Goal: Task Accomplishment & Management: Manage account settings

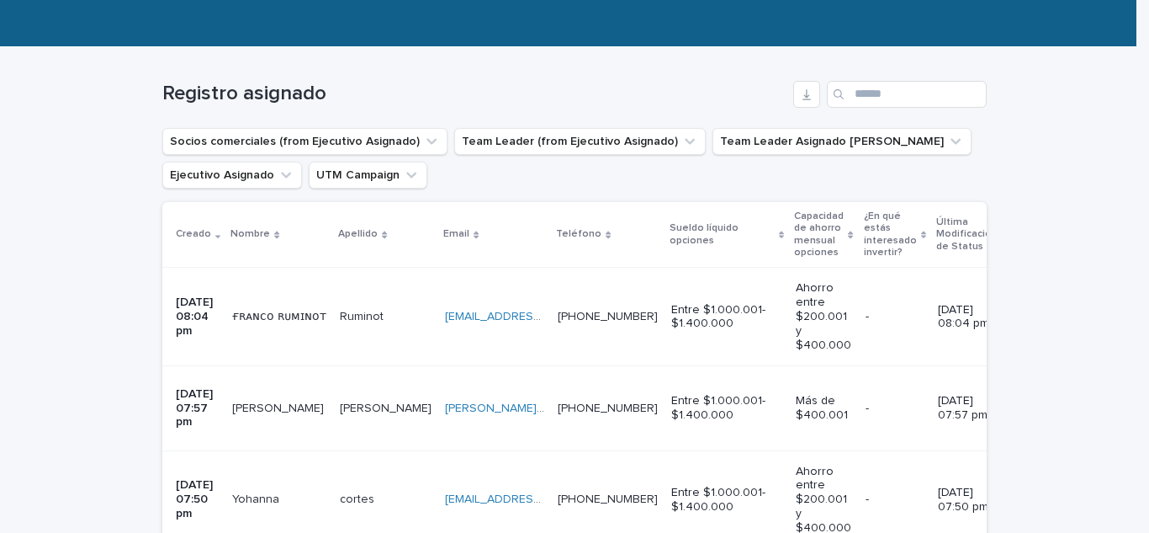
scroll to position [252, 0]
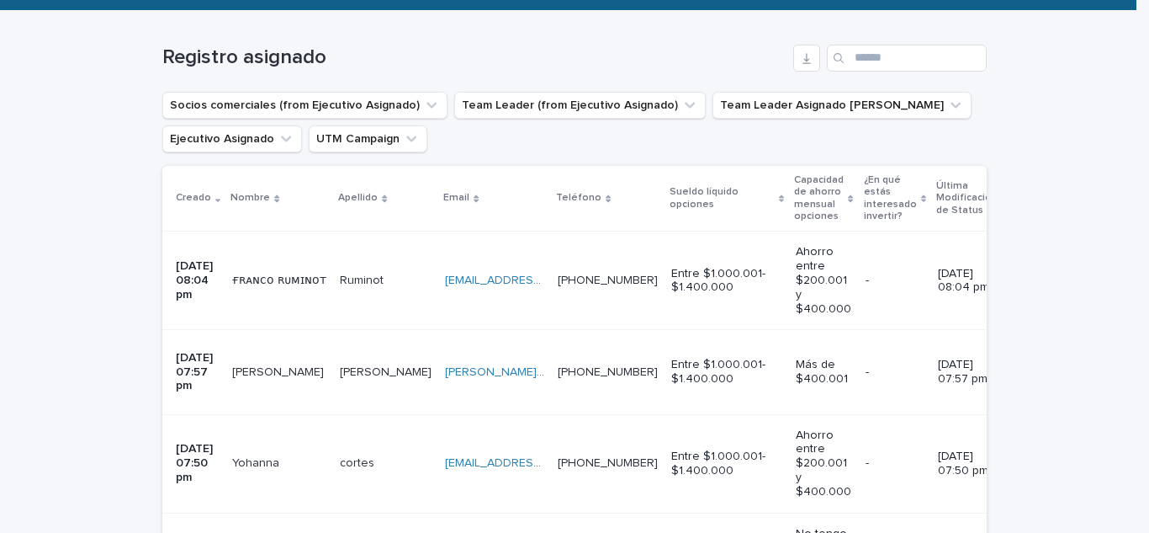
click at [280, 276] on p "ғʀᴀɴᴄᴏ ʀᴜᴍɪɴᴏᴛ" at bounding box center [281, 279] width 98 height 18
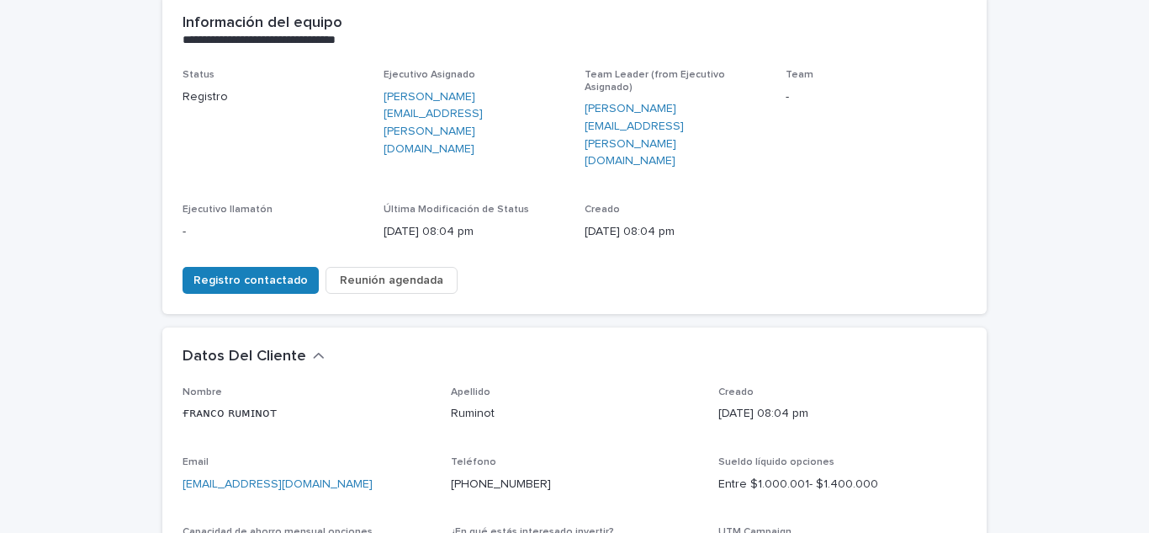
scroll to position [252, 0]
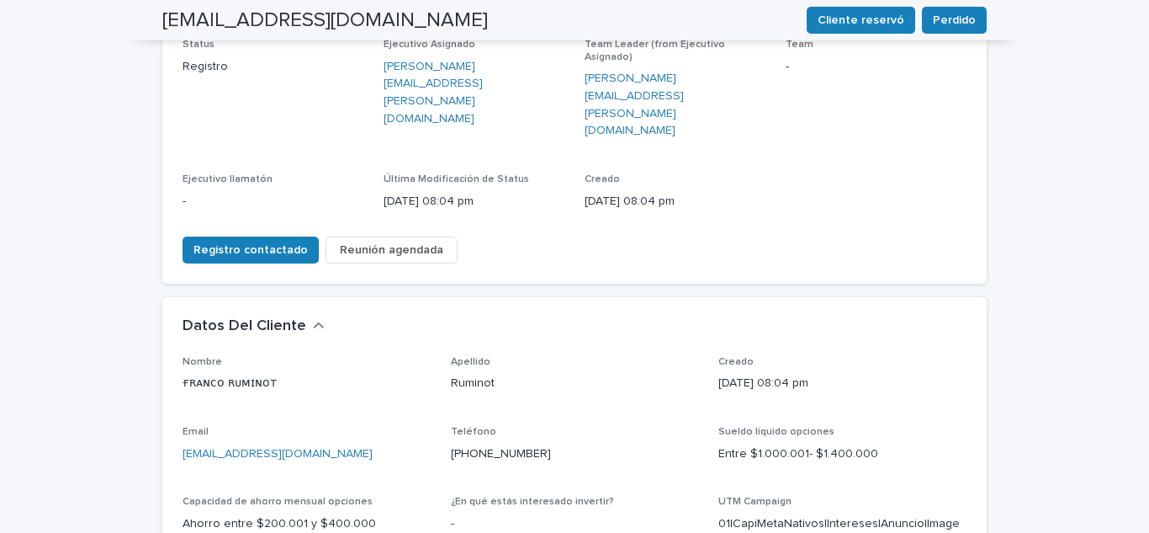
drag, startPoint x: 358, startPoint y: 389, endPoint x: 127, endPoint y: 404, distance: 230.9
click at [127, 404] on div "**********" at bounding box center [574, 454] width 1149 height 1222
copy link "[EMAIL_ADDRESS][DOMAIN_NAME]"
drag, startPoint x: 537, startPoint y: 392, endPoint x: 446, endPoint y: 403, distance: 91.5
click at [451, 426] on div "Teléfono [PHONE_NUMBER]" at bounding box center [575, 451] width 248 height 50
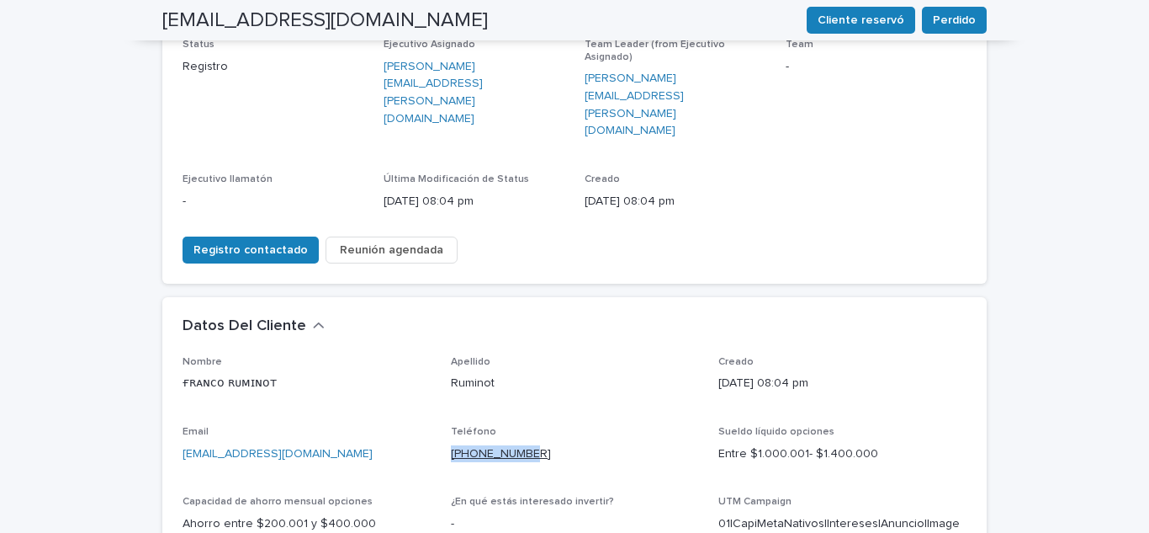
copy link "[PHONE_NUMBER]"
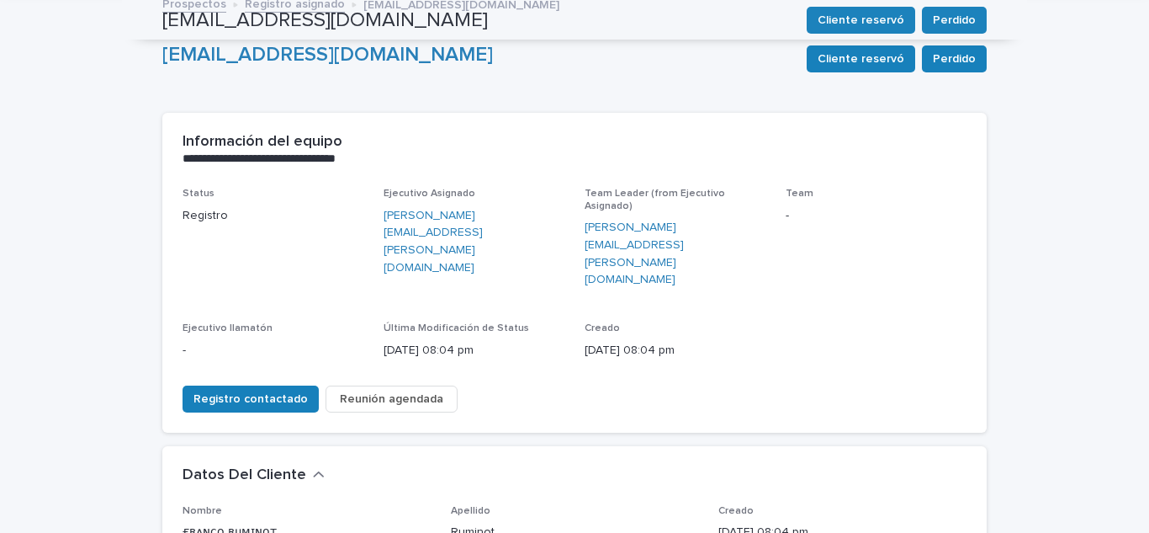
scroll to position [0, 0]
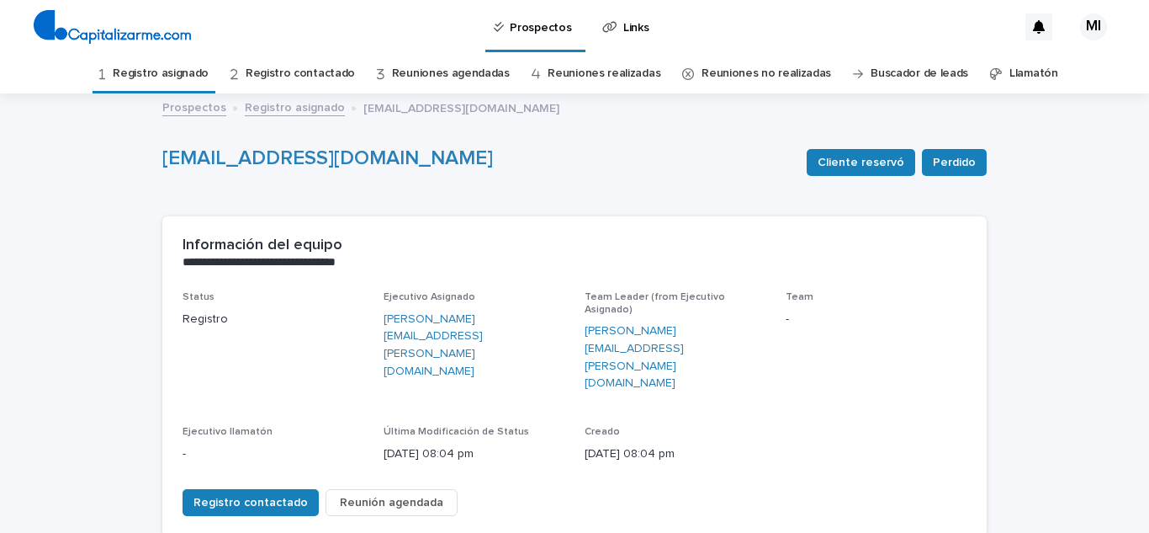
click at [181, 71] on link "Registro asignado" at bounding box center [161, 74] width 96 height 40
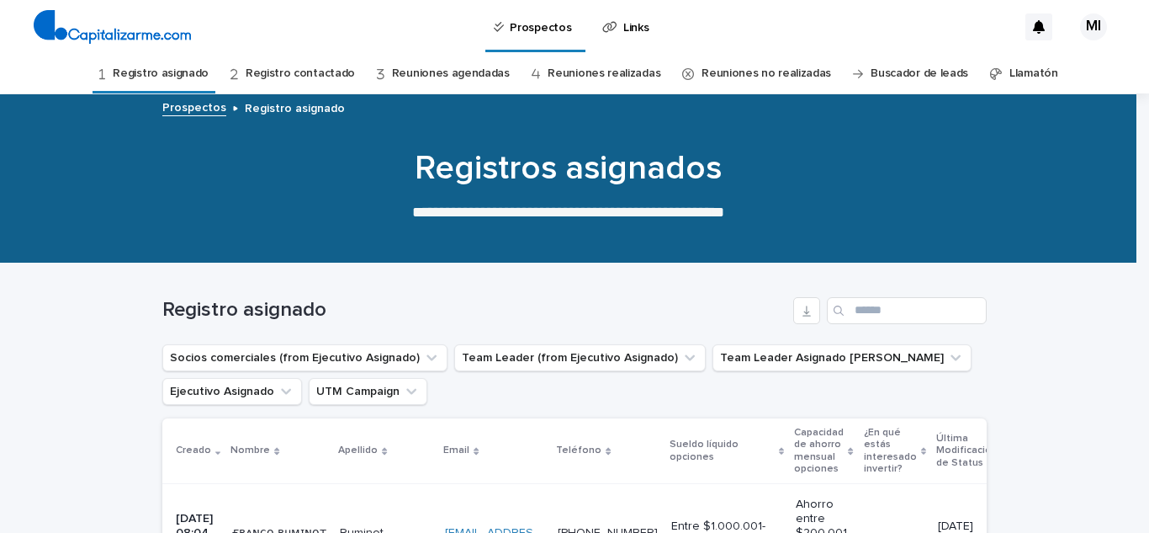
scroll to position [252, 0]
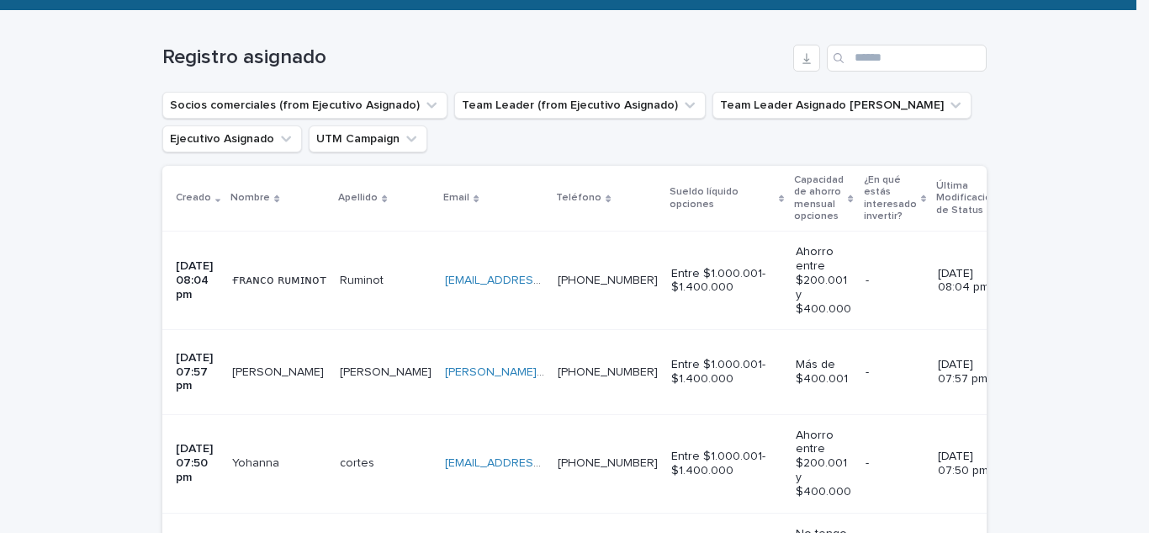
click at [265, 362] on p "[PERSON_NAME]" at bounding box center [279, 371] width 95 height 18
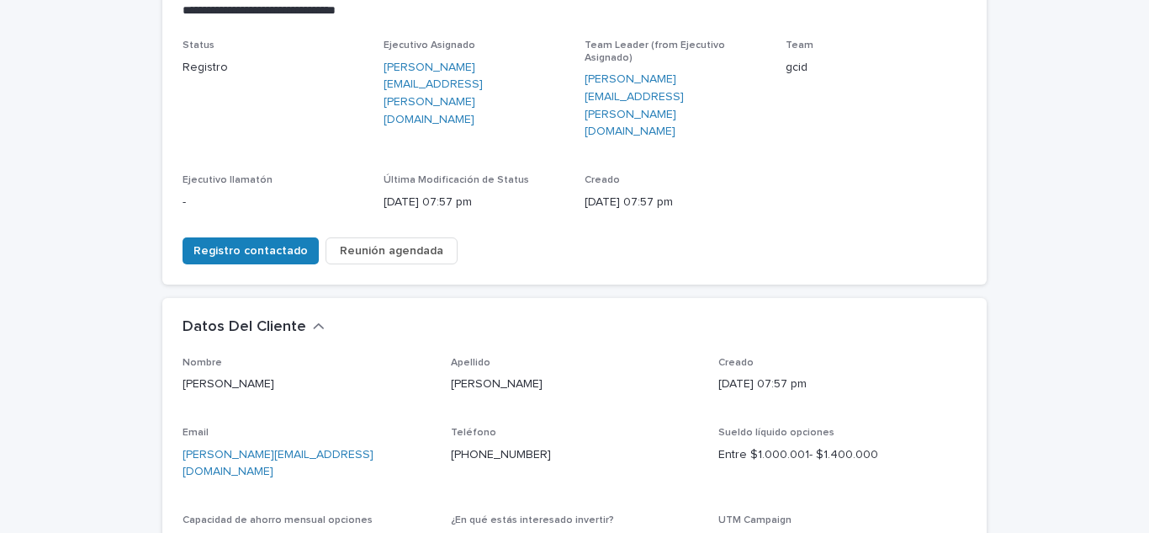
scroll to position [252, 0]
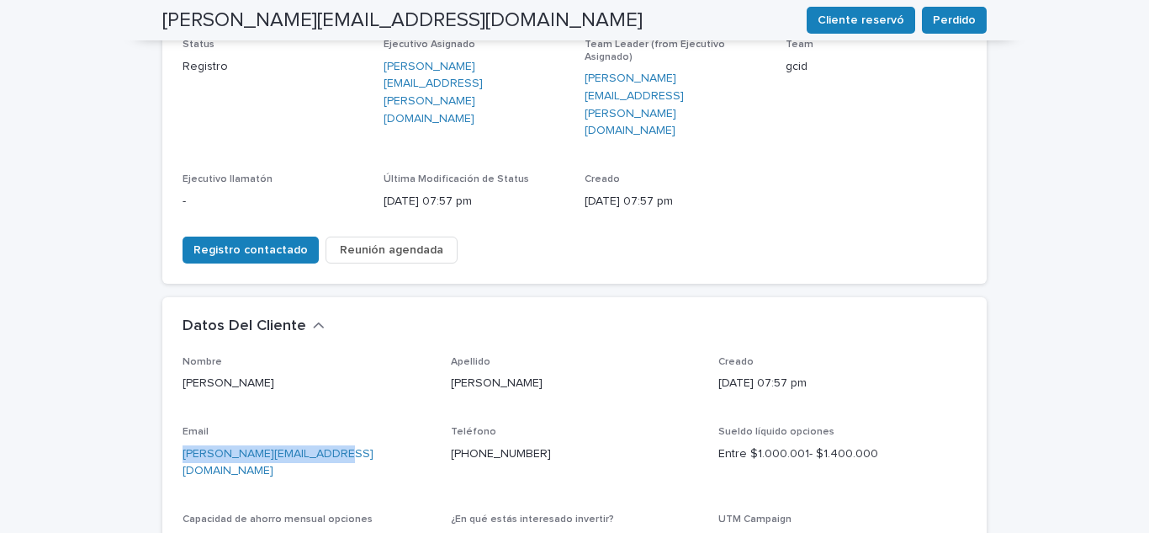
drag, startPoint x: 321, startPoint y: 395, endPoint x: 151, endPoint y: 415, distance: 170.2
click at [154, 415] on div "**********" at bounding box center [574, 442] width 841 height 1198
copy link "[PERSON_NAME][EMAIL_ADDRESS][DOMAIN_NAME]"
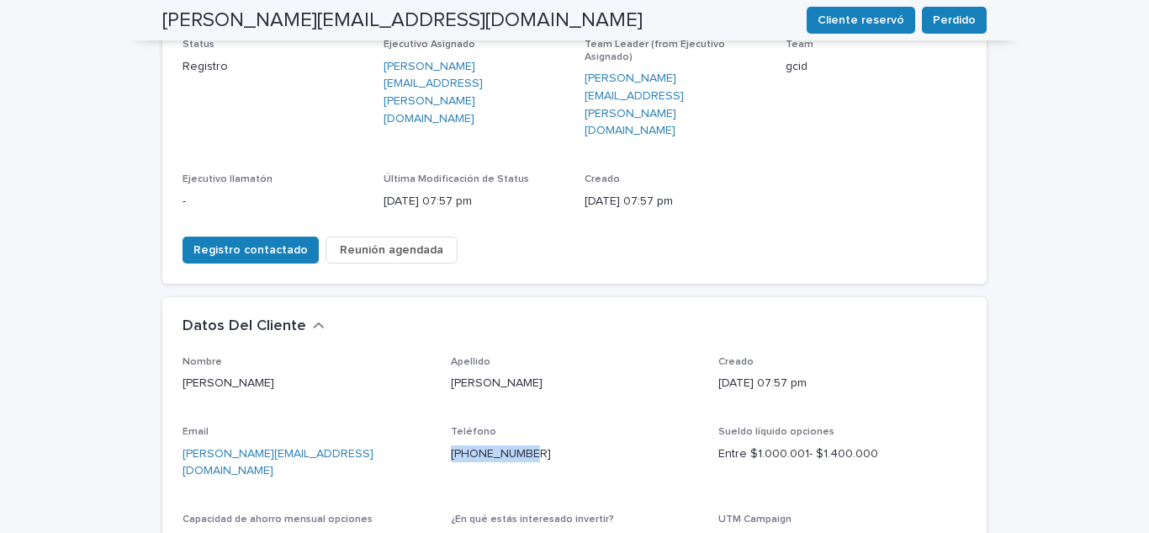
drag, startPoint x: 538, startPoint y: 393, endPoint x: 437, endPoint y: 410, distance: 102.3
click at [437, 410] on div "Nombre [PERSON_NAME] [PERSON_NAME] [DATE] 07:57 pm Email [PERSON_NAME][EMAIL_AD…" at bounding box center [575, 506] width 784 height 301
copy link "[PHONE_NUMBER]"
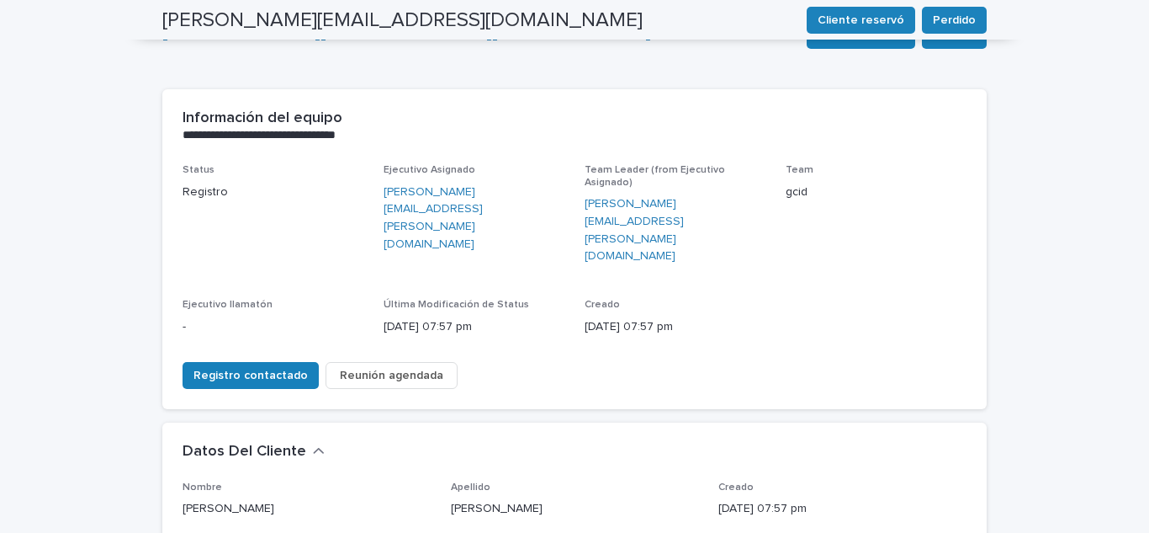
scroll to position [0, 0]
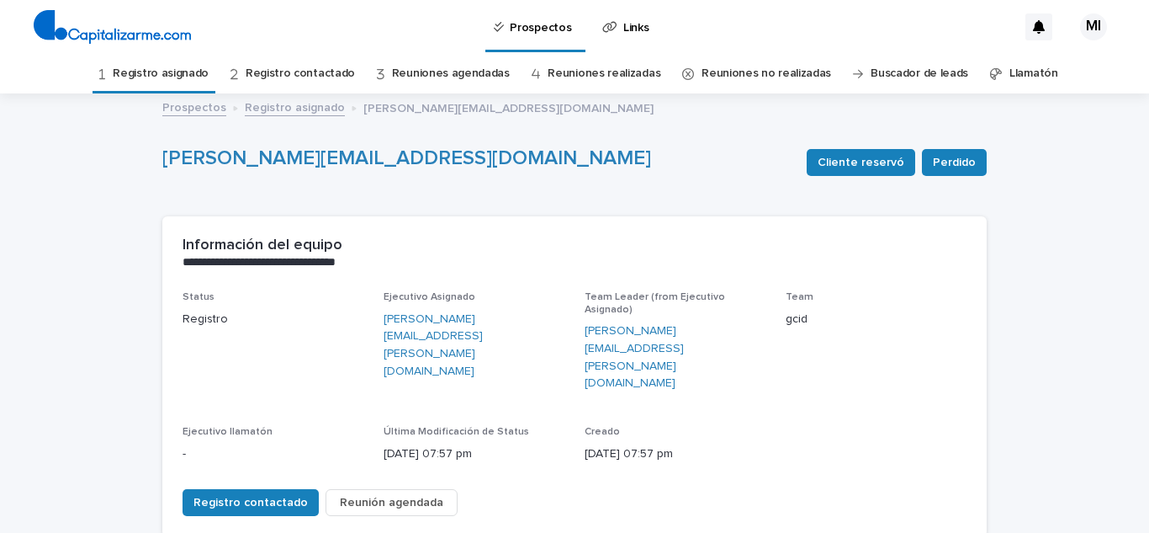
click at [192, 76] on link "Registro asignado" at bounding box center [161, 74] width 96 height 40
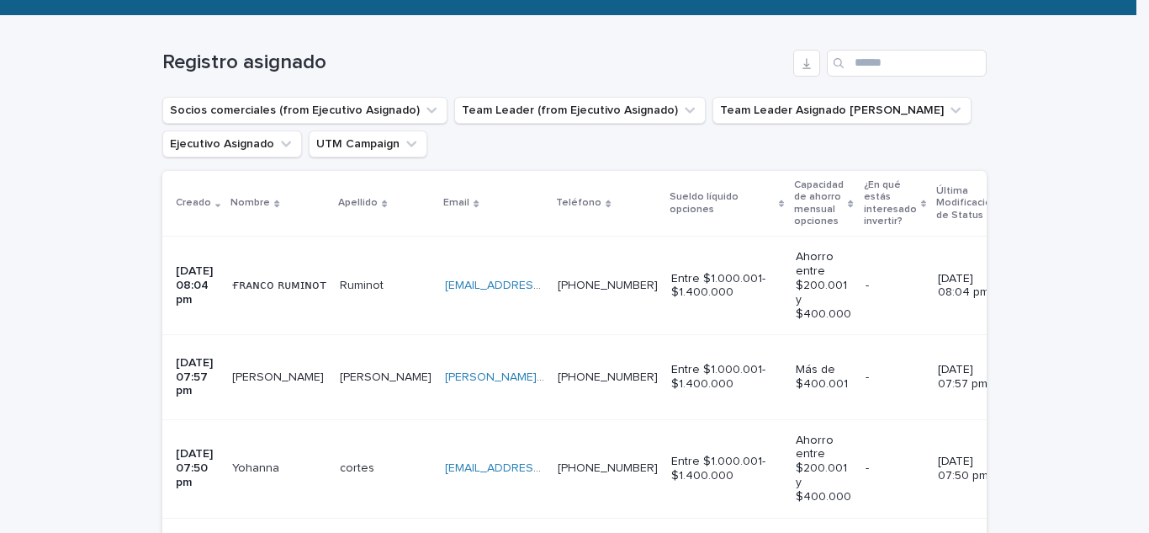
scroll to position [252, 0]
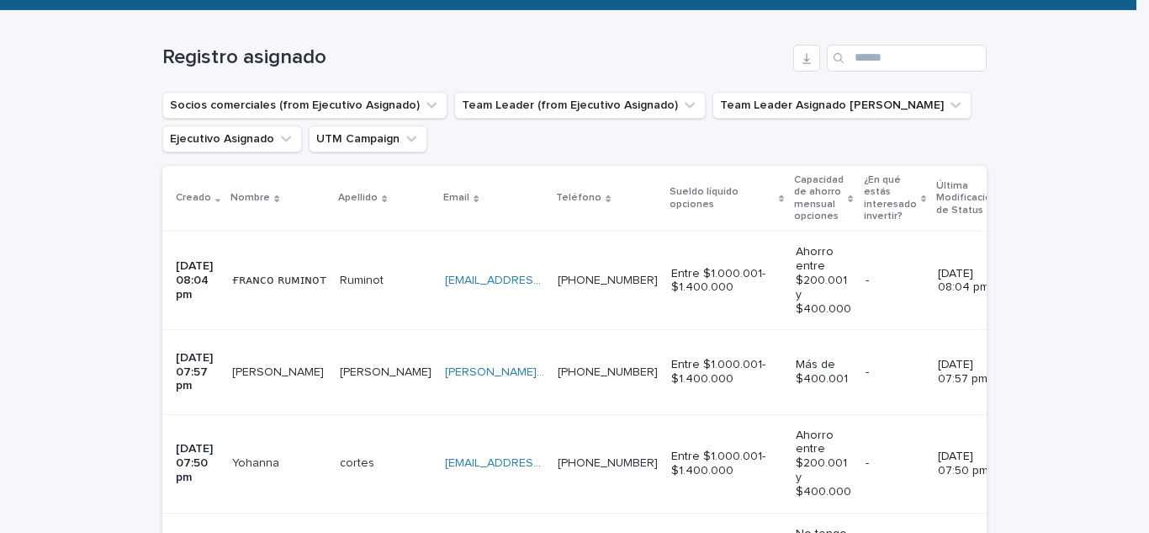
click at [275, 453] on p "Yohanna" at bounding box center [257, 462] width 50 height 18
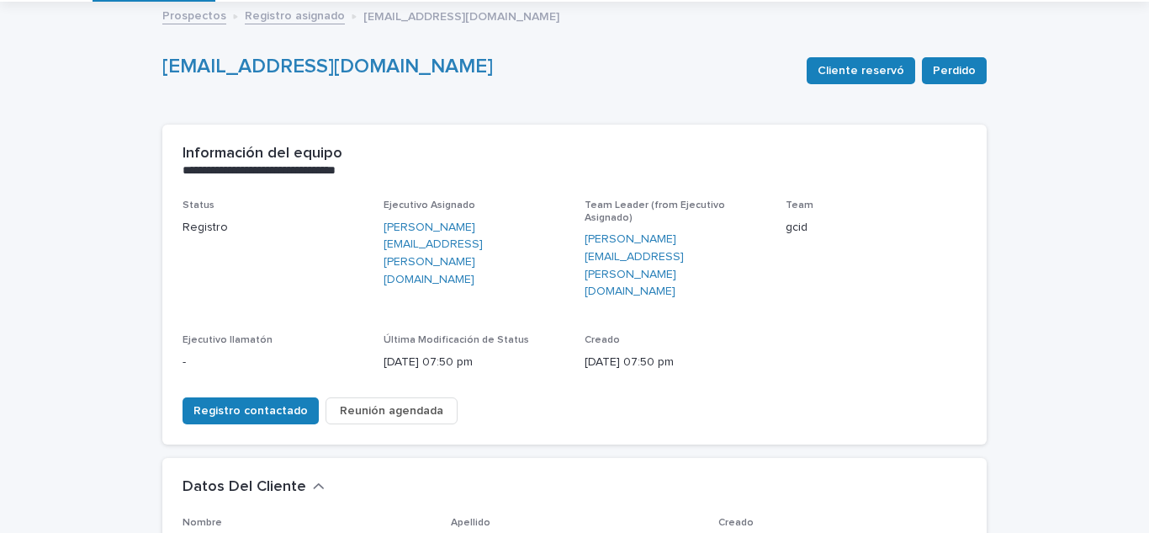
scroll to position [252, 0]
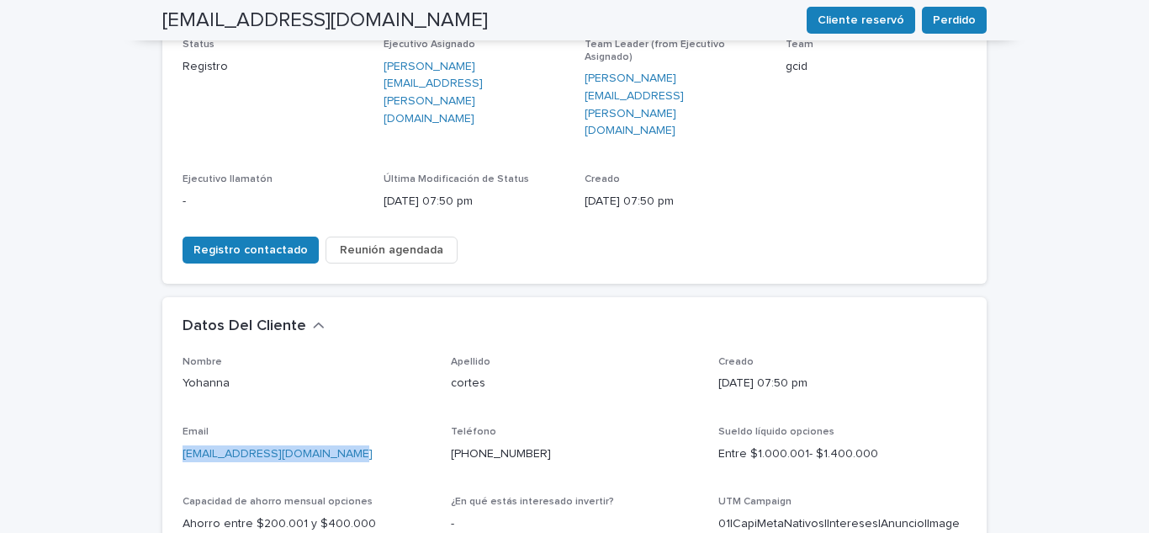
drag, startPoint x: 347, startPoint y: 393, endPoint x: 172, endPoint y: 420, distance: 176.2
click at [172, 420] on div "Nombre [PERSON_NAME] cortes Creado [DATE] 07:50 pm Email [EMAIL_ADDRESS][DOMAIN…" at bounding box center [574, 508] width 824 height 305
copy link "[EMAIL_ADDRESS][DOMAIN_NAME]"
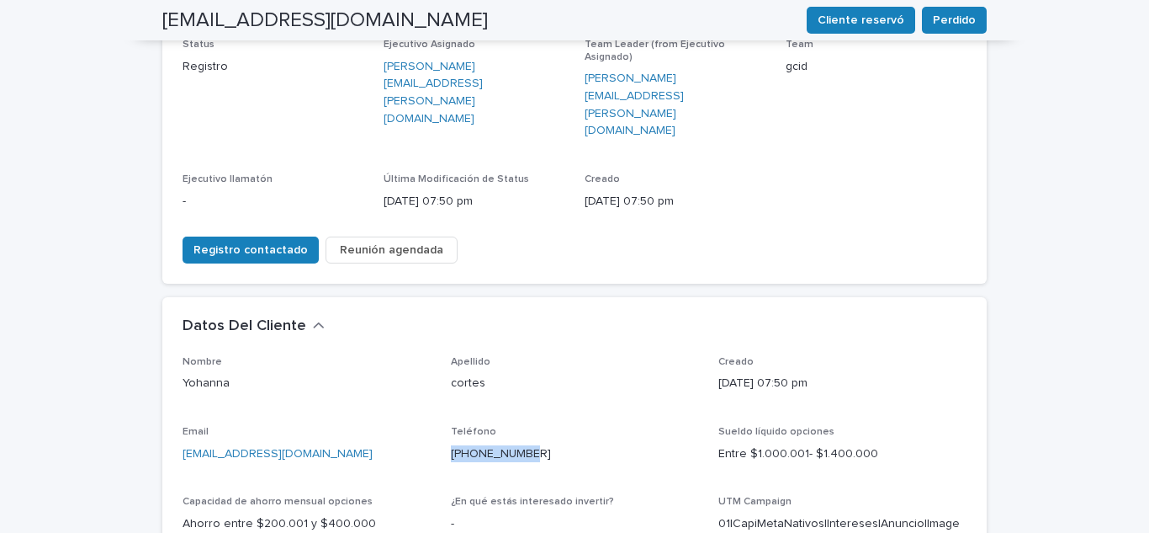
drag, startPoint x: 542, startPoint y: 387, endPoint x: 442, endPoint y: 399, distance: 100.8
click at [442, 399] on div "Nombre [PERSON_NAME] cortes Creado [DATE] 07:50 pm Email [EMAIL_ADDRESS][DOMAIN…" at bounding box center [575, 498] width 784 height 284
copy link "[PHONE_NUMBER]"
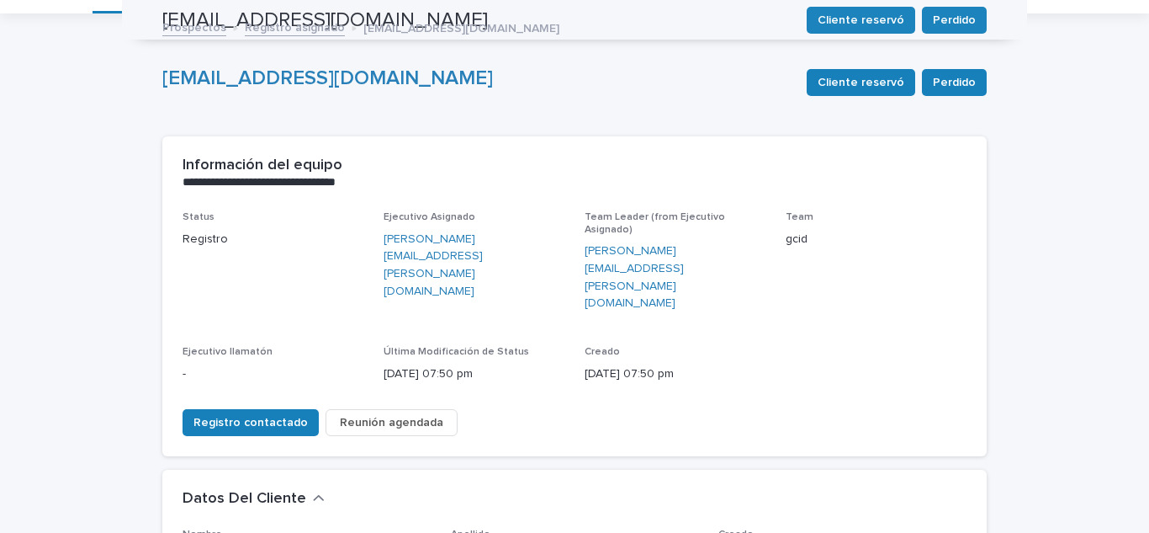
scroll to position [0, 0]
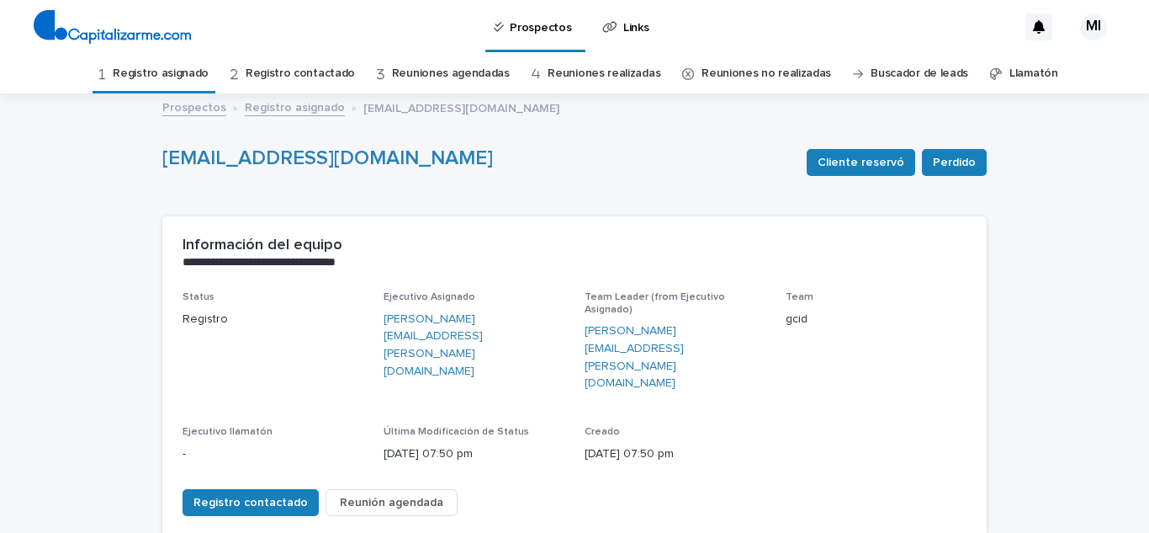
click at [164, 72] on link "Registro asignado" at bounding box center [161, 74] width 96 height 40
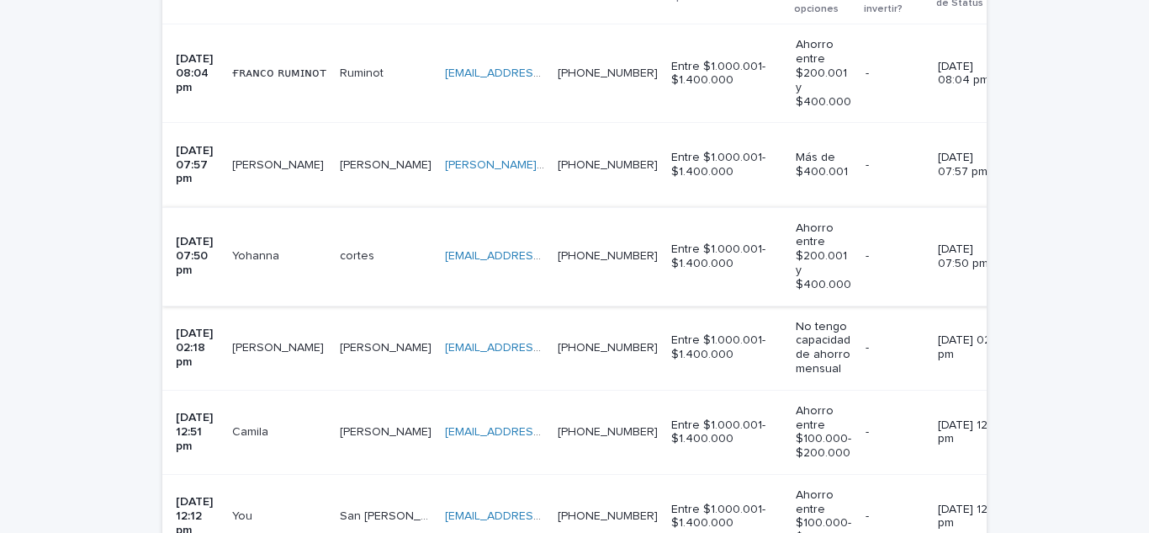
scroll to position [505, 0]
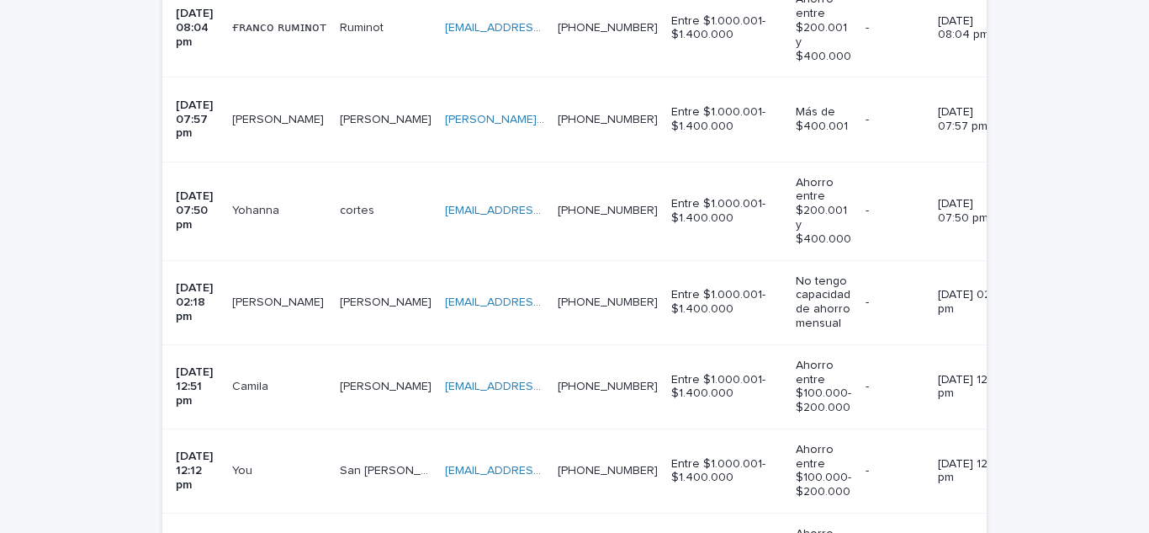
click at [289, 292] on p "[PERSON_NAME]" at bounding box center [279, 301] width 95 height 18
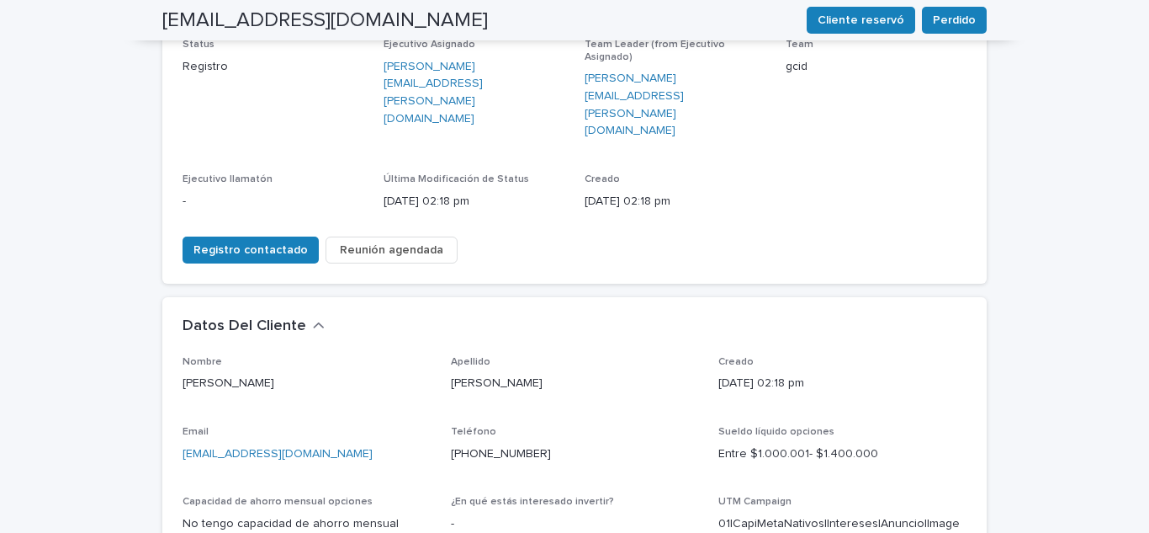
scroll to position [336, 0]
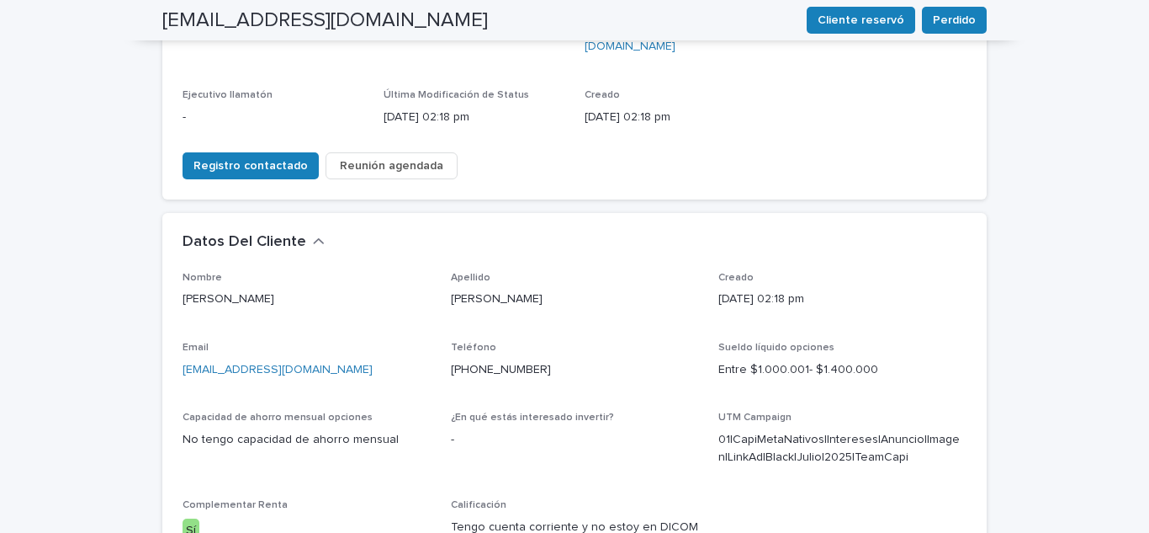
drag, startPoint x: 378, startPoint y: 308, endPoint x: 139, endPoint y: 329, distance: 239.8
click at [139, 329] on div "**********" at bounding box center [574, 370] width 1149 height 1222
copy link "[EMAIL_ADDRESS][DOMAIN_NAME]"
drag, startPoint x: 541, startPoint y: 303, endPoint x: 442, endPoint y: 310, distance: 98.7
click at [442, 310] on div "Nombre [PERSON_NAME] Apellido [PERSON_NAME] Creado [DATE] 02:18 pm Email [EMAIL…" at bounding box center [575, 414] width 784 height 284
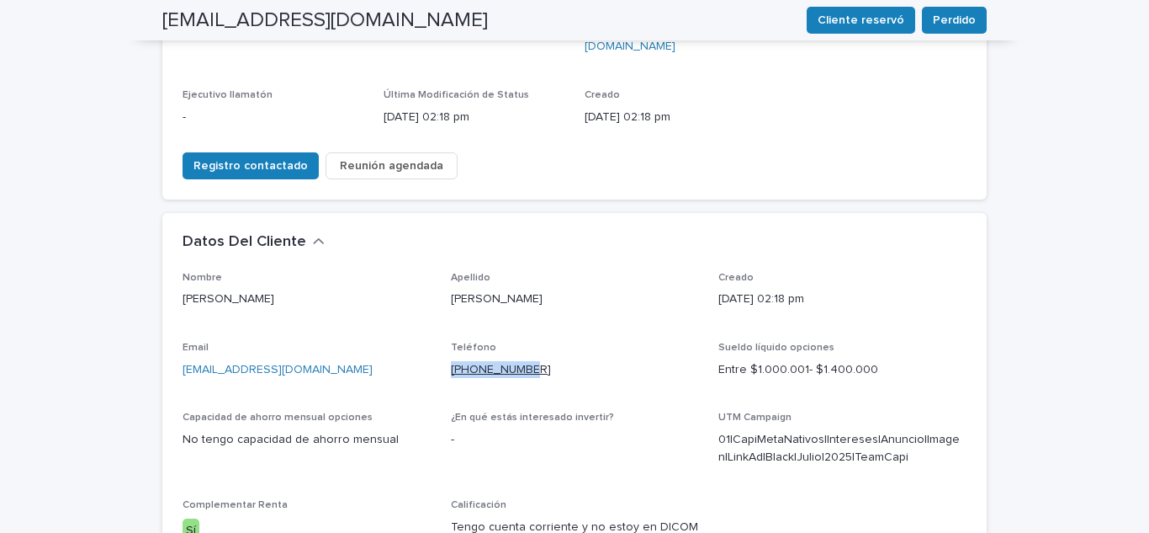
copy link "[PHONE_NUMBER]"
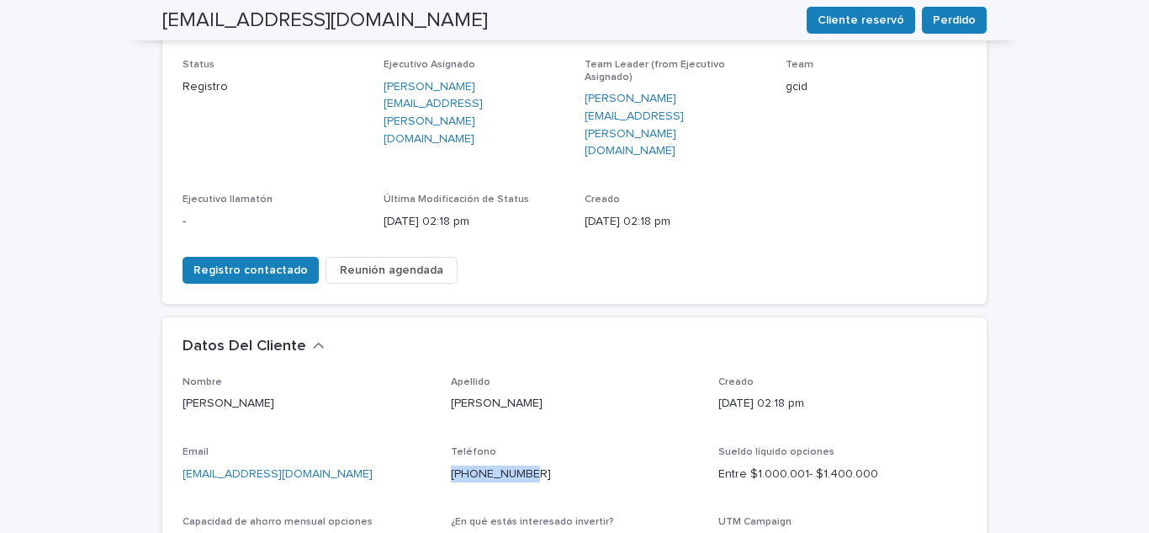
scroll to position [0, 0]
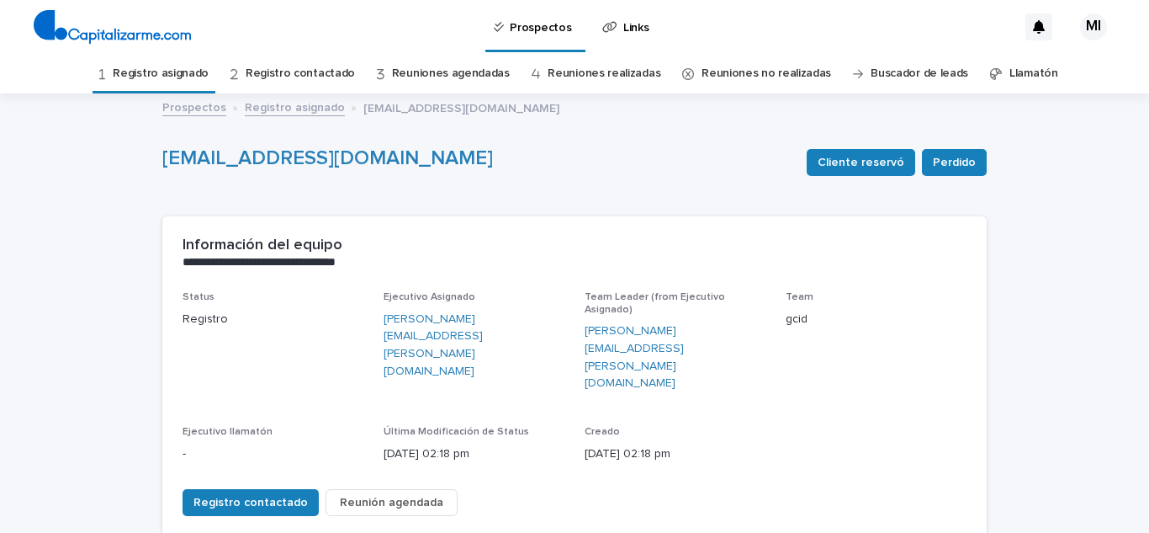
click at [188, 67] on link "Registro asignado" at bounding box center [161, 74] width 96 height 40
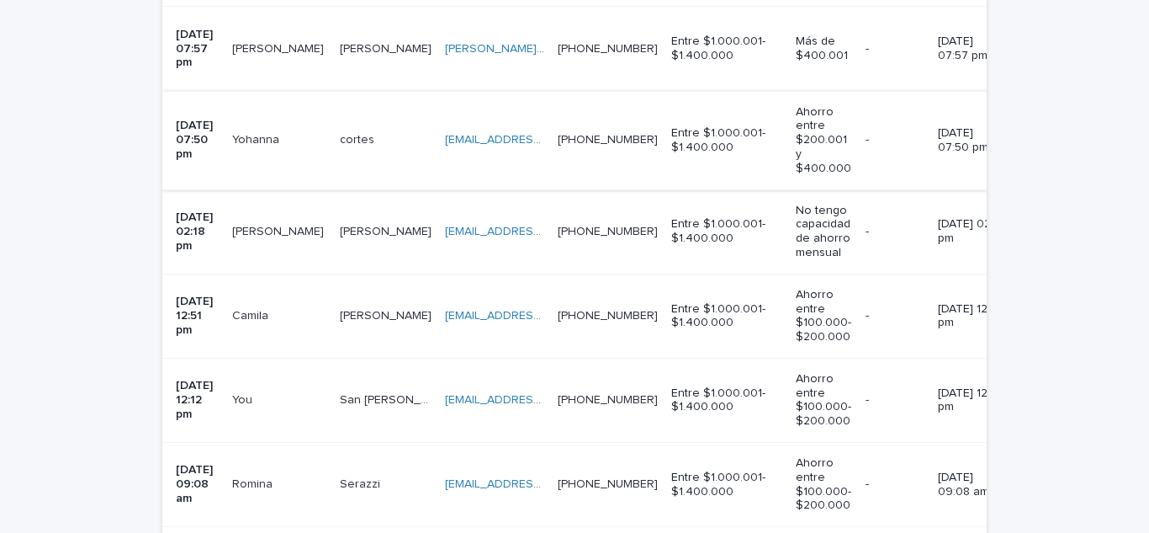
scroll to position [589, 0]
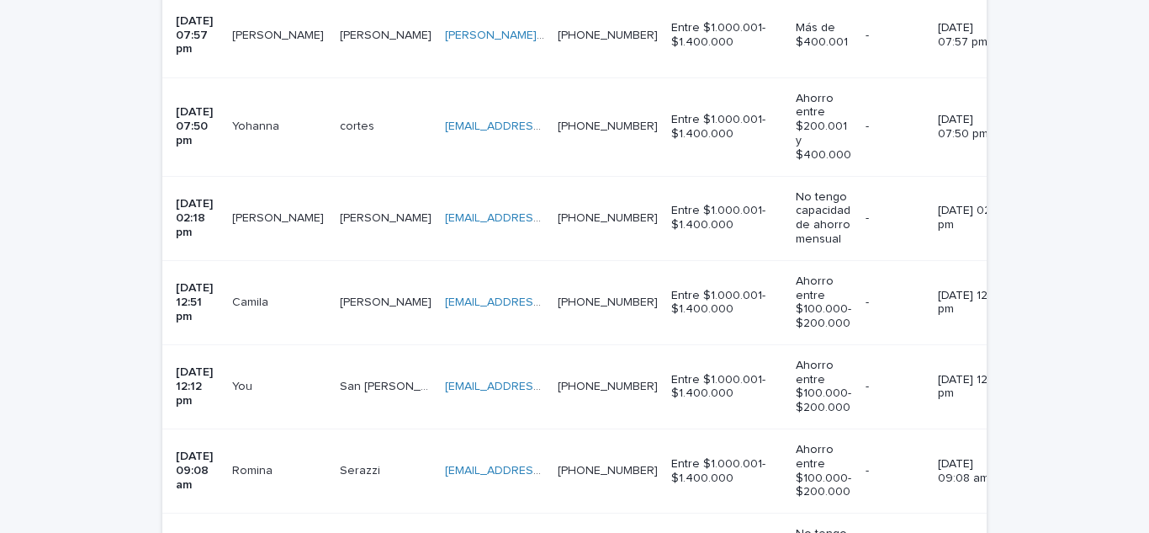
click at [268, 292] on p "Camila" at bounding box center [252, 301] width 40 height 18
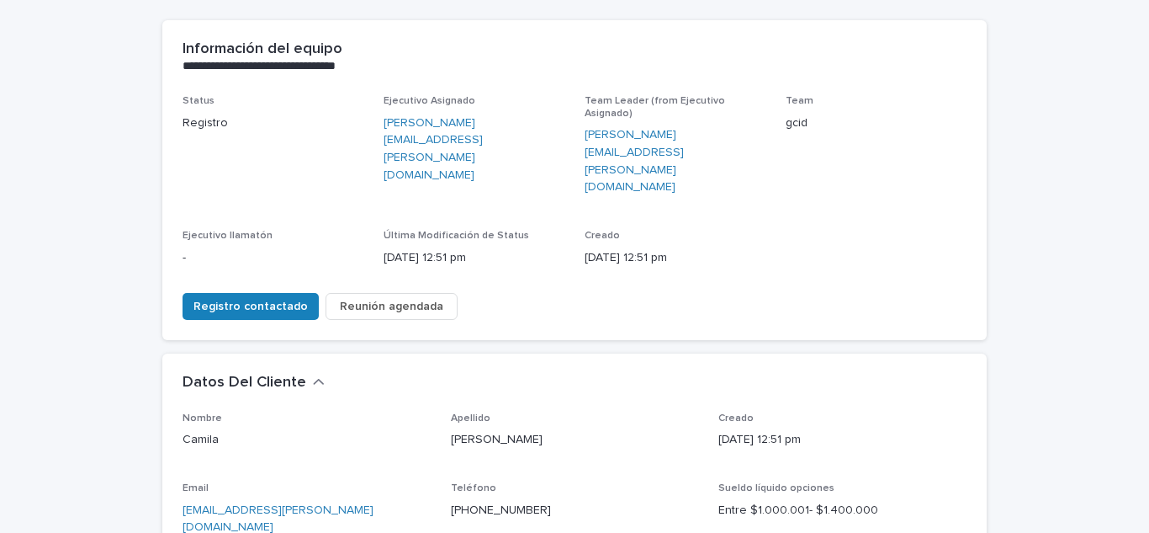
scroll to position [252, 0]
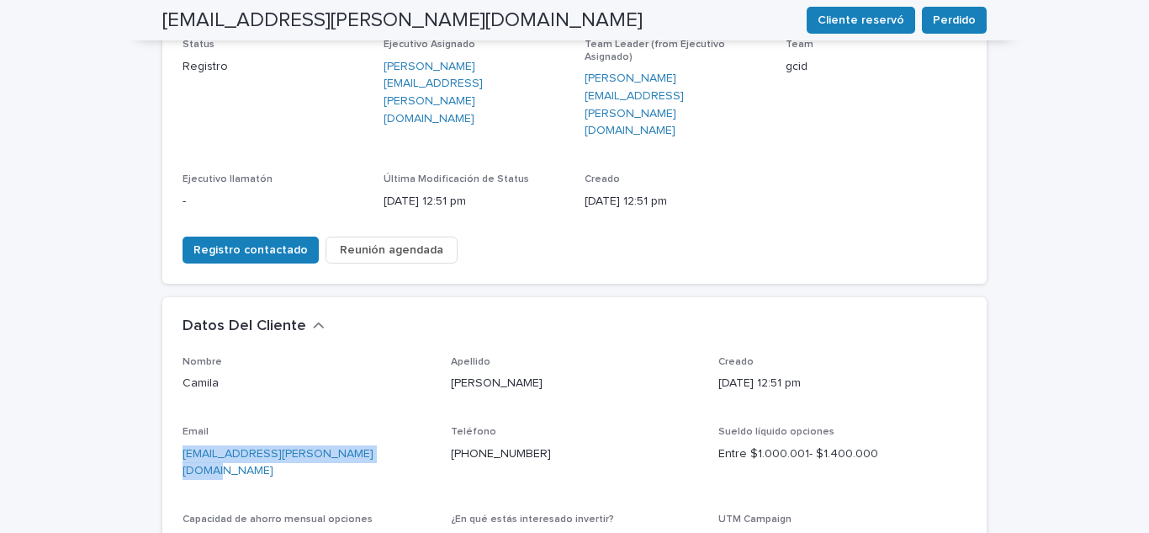
drag, startPoint x: 365, startPoint y: 384, endPoint x: 169, endPoint y: 412, distance: 198.0
click at [169, 412] on div "Nombre [PERSON_NAME] Apellido [PERSON_NAME] Creado [DATE] 12:51 pm Email [EMAIL…" at bounding box center [574, 516] width 824 height 321
copy link "[EMAIL_ADDRESS][PERSON_NAME][DOMAIN_NAME]"
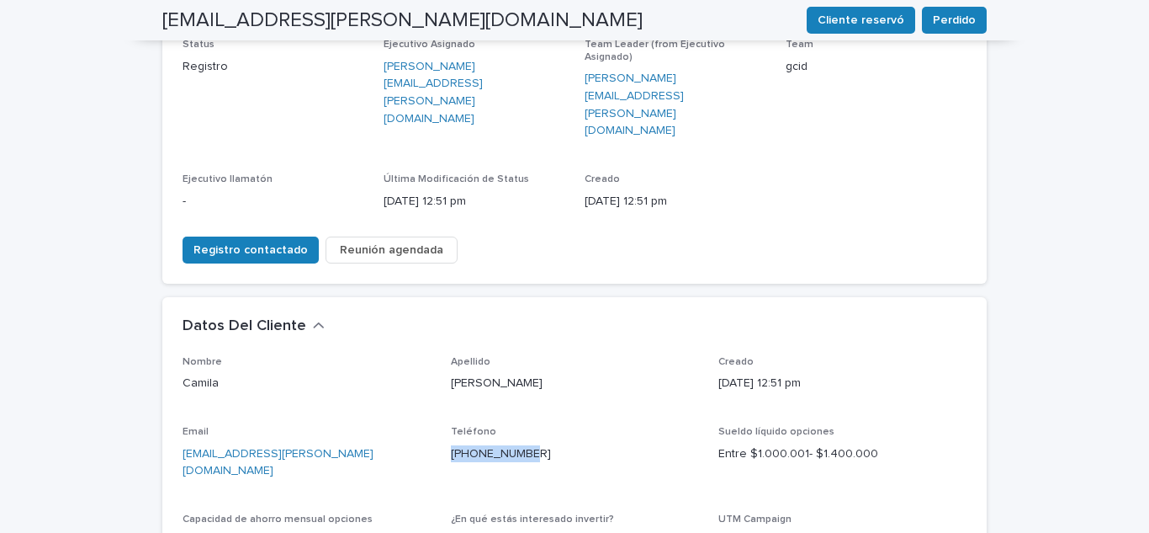
drag, startPoint x: 530, startPoint y: 386, endPoint x: 440, endPoint y: 396, distance: 90.6
click at [440, 396] on div "Nombre [PERSON_NAME] Apellido [PERSON_NAME] Creado [DATE] 12:51 pm Email [EMAIL…" at bounding box center [575, 506] width 784 height 301
copy link "[PHONE_NUMBER]"
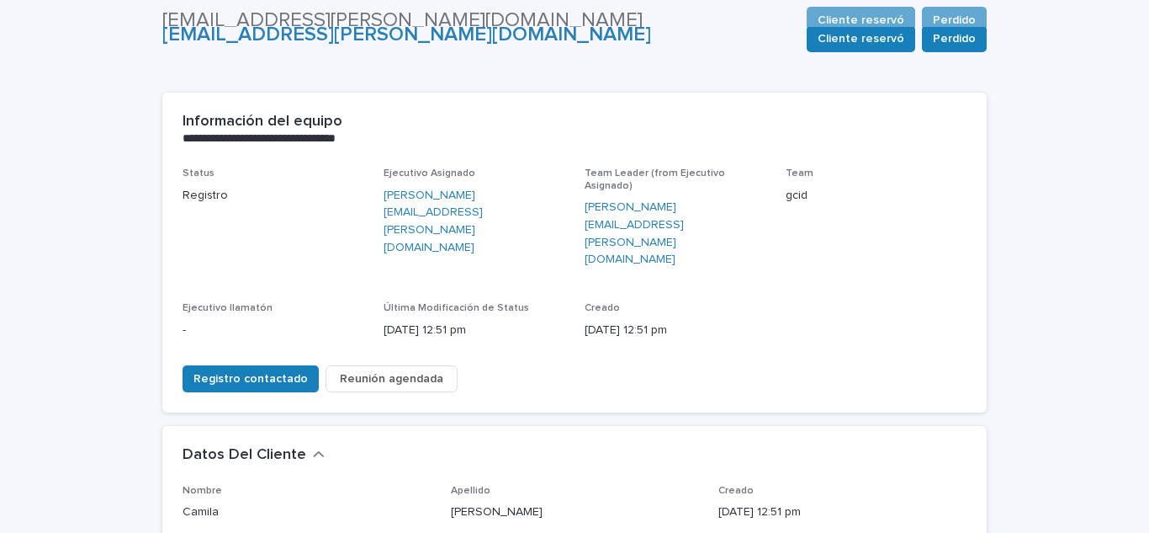
scroll to position [0, 0]
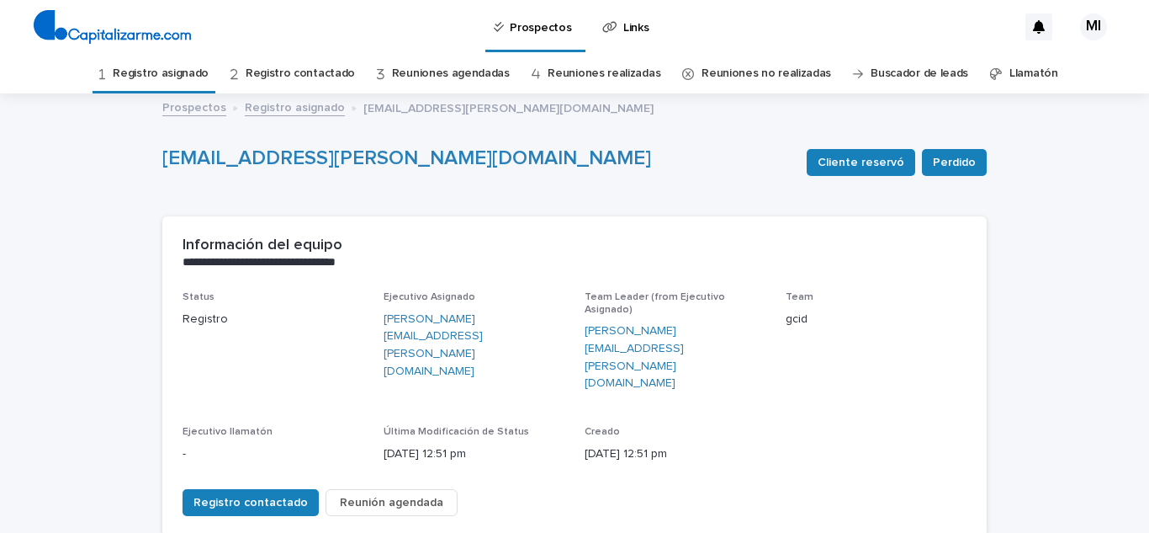
click at [180, 72] on link "Registro asignado" at bounding box center [161, 74] width 96 height 40
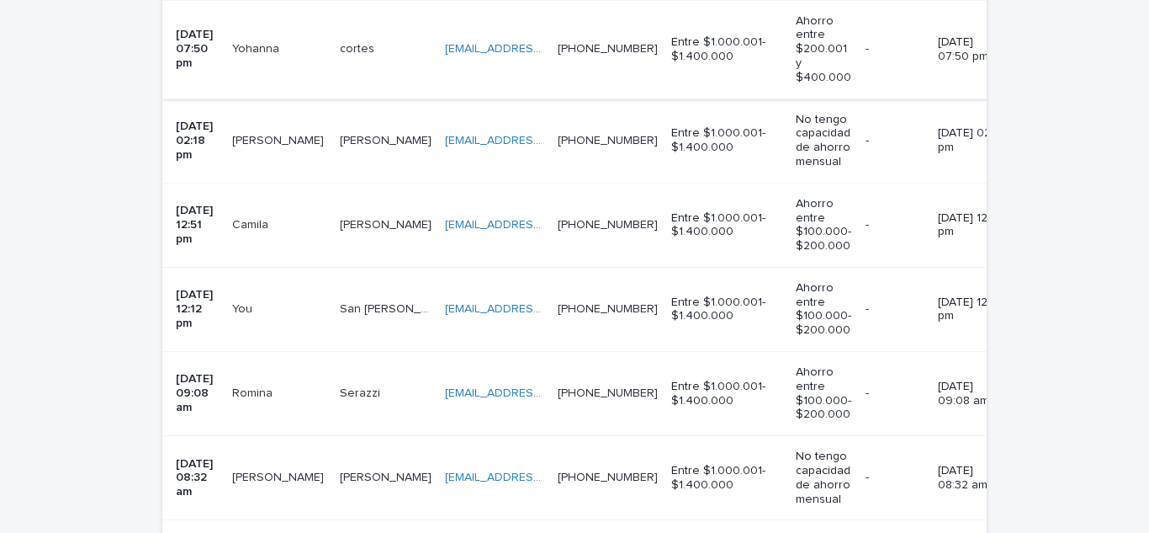
scroll to position [673, 0]
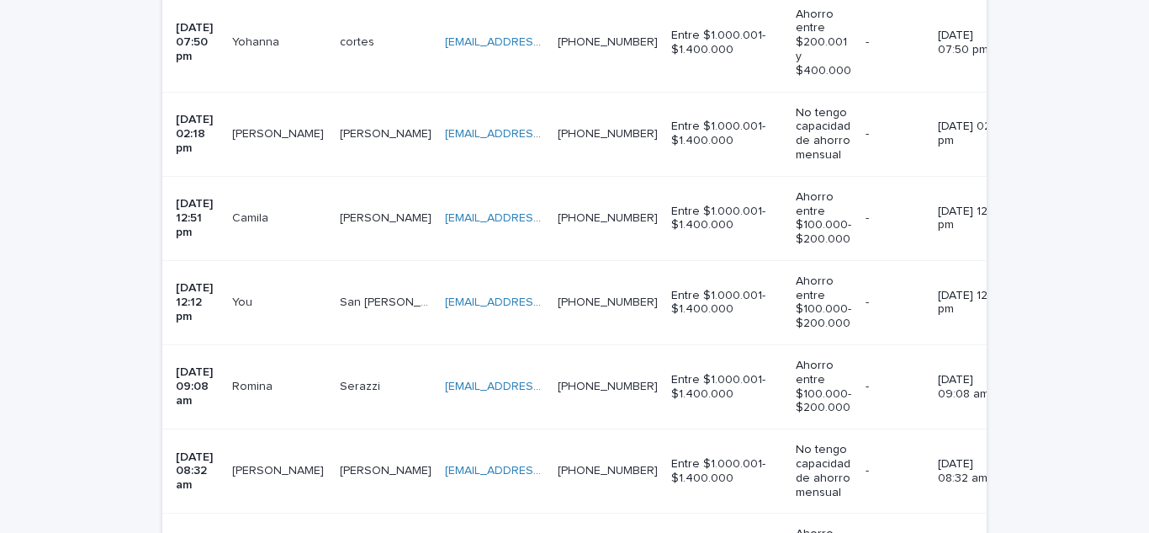
click at [256, 292] on p "You" at bounding box center [244, 301] width 24 height 18
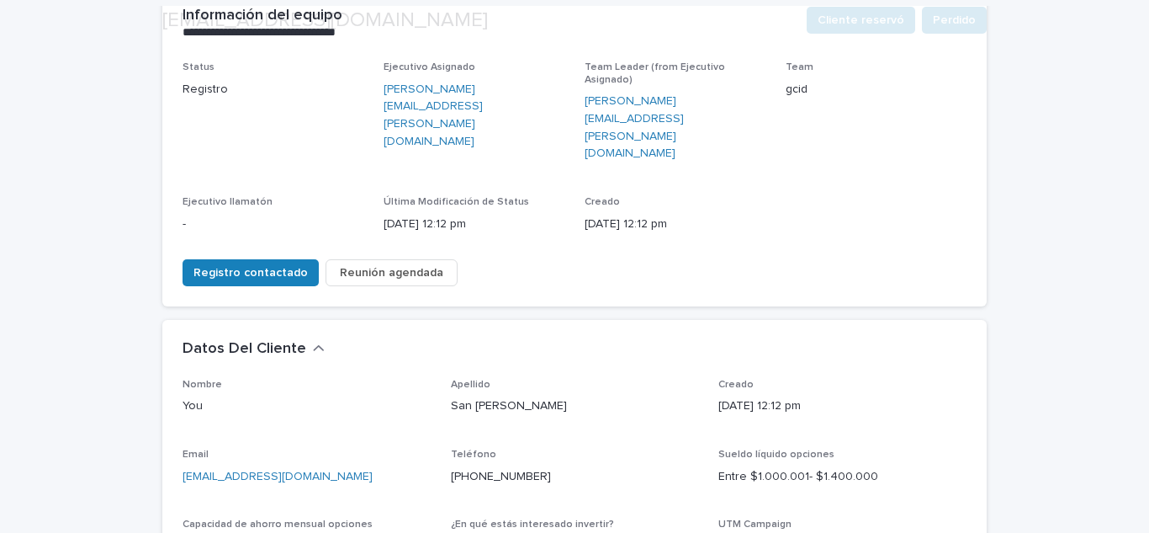
scroll to position [252, 0]
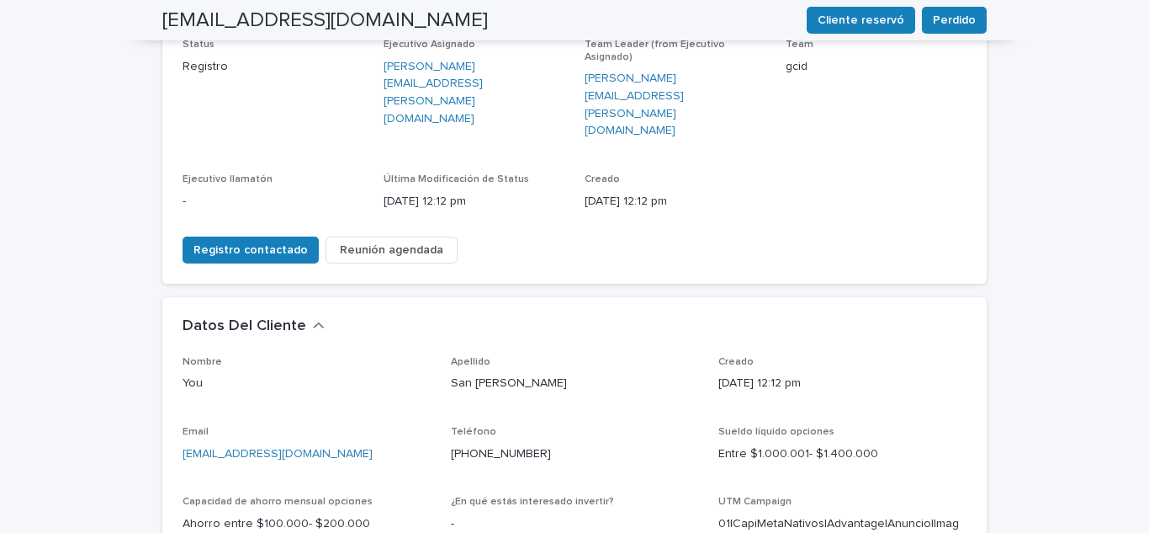
drag, startPoint x: 400, startPoint y: 395, endPoint x: 162, endPoint y: 409, distance: 237.7
click at [162, 409] on div "Nombre You Apellido San [PERSON_NAME] Creado [DATE] 12:12 pm Email [EMAIL_ADDRE…" at bounding box center [574, 508] width 824 height 305
drag, startPoint x: 532, startPoint y: 389, endPoint x: 446, endPoint y: 402, distance: 86.7
click at [451, 426] on div "Teléfono [PHONE_NUMBER]" at bounding box center [575, 451] width 248 height 50
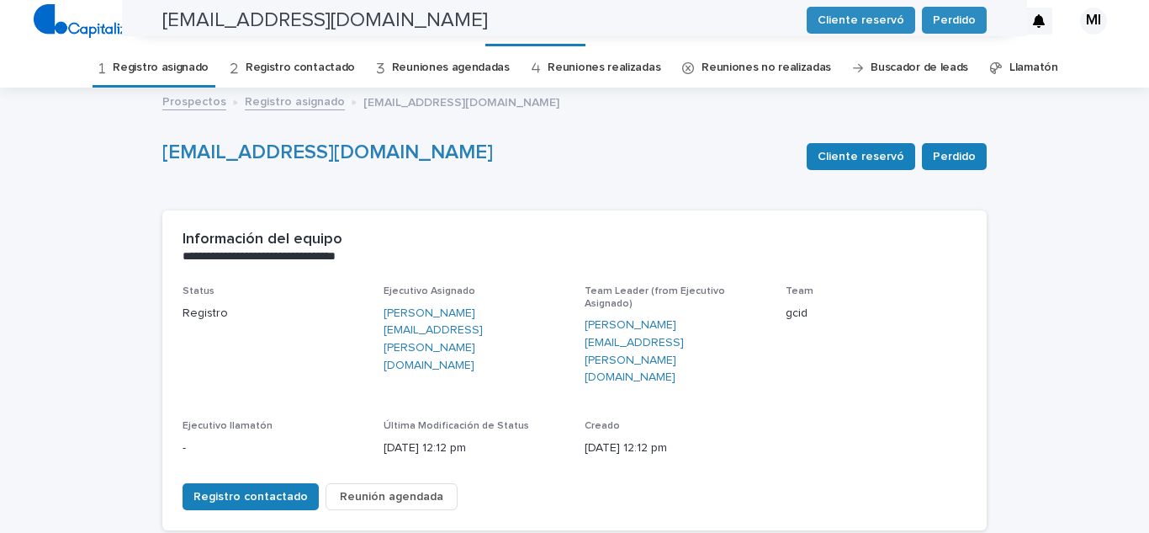
scroll to position [0, 0]
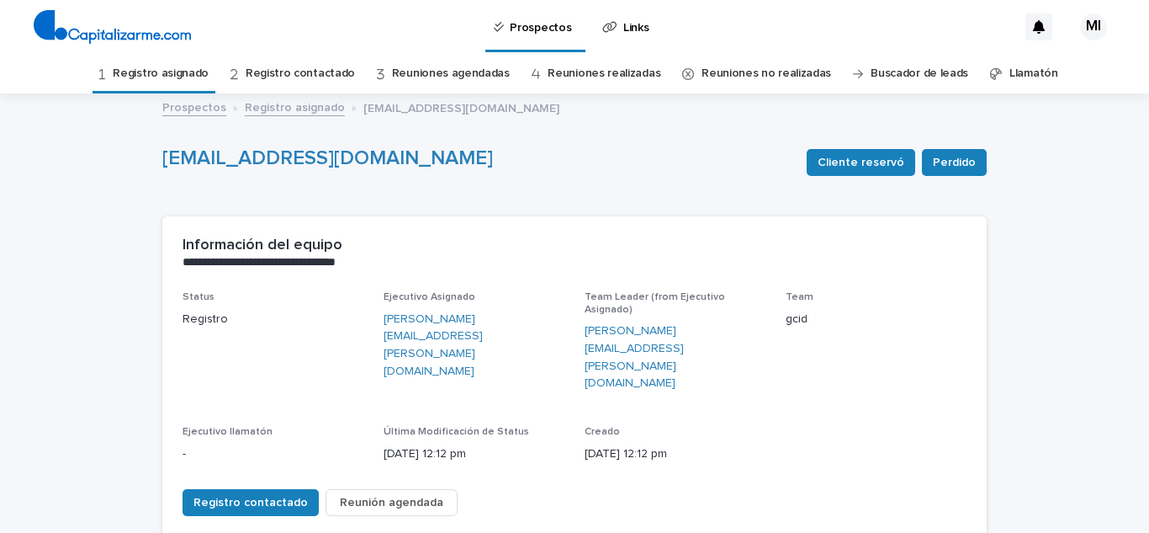
click at [175, 82] on link "Registro asignado" at bounding box center [161, 74] width 96 height 40
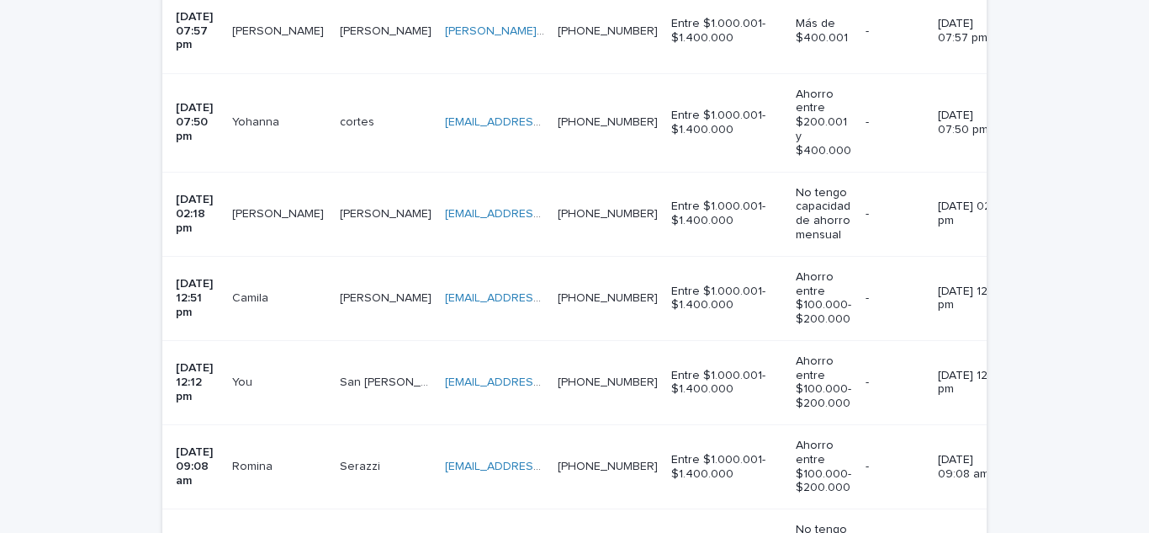
scroll to position [757, 0]
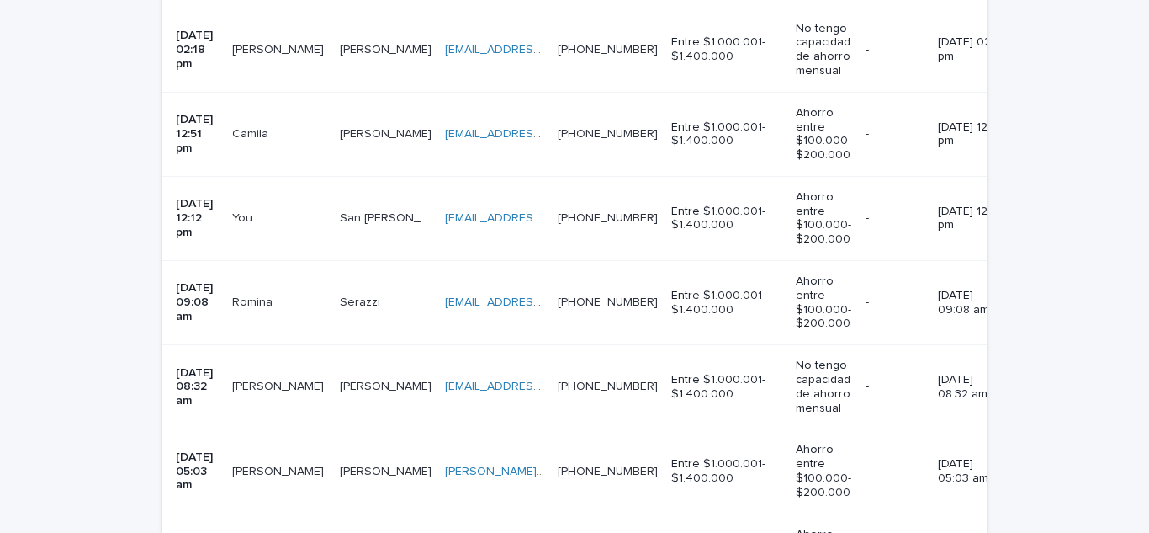
click at [289, 295] on p at bounding box center [279, 302] width 94 height 14
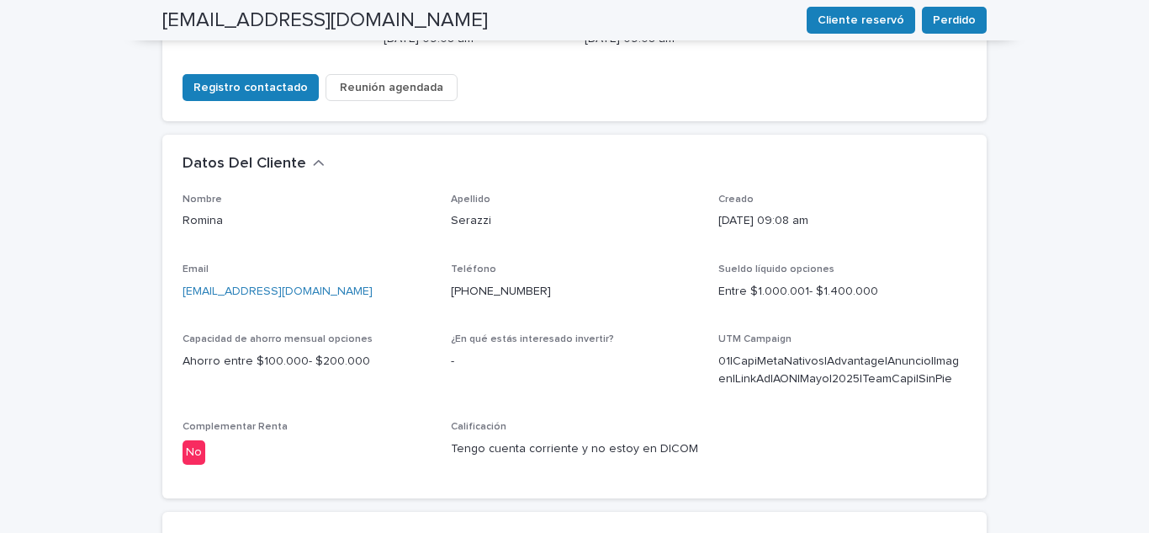
scroll to position [421, 0]
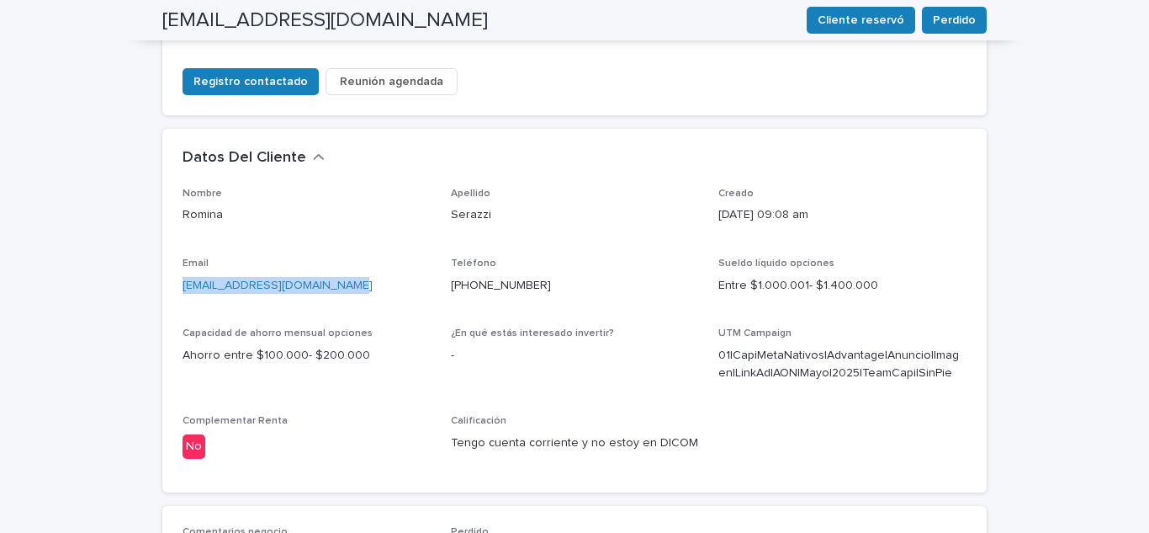
drag, startPoint x: 357, startPoint y: 215, endPoint x: 132, endPoint y: 243, distance: 226.3
click at [132, 243] on div "**********" at bounding box center [574, 285] width 1149 height 1222
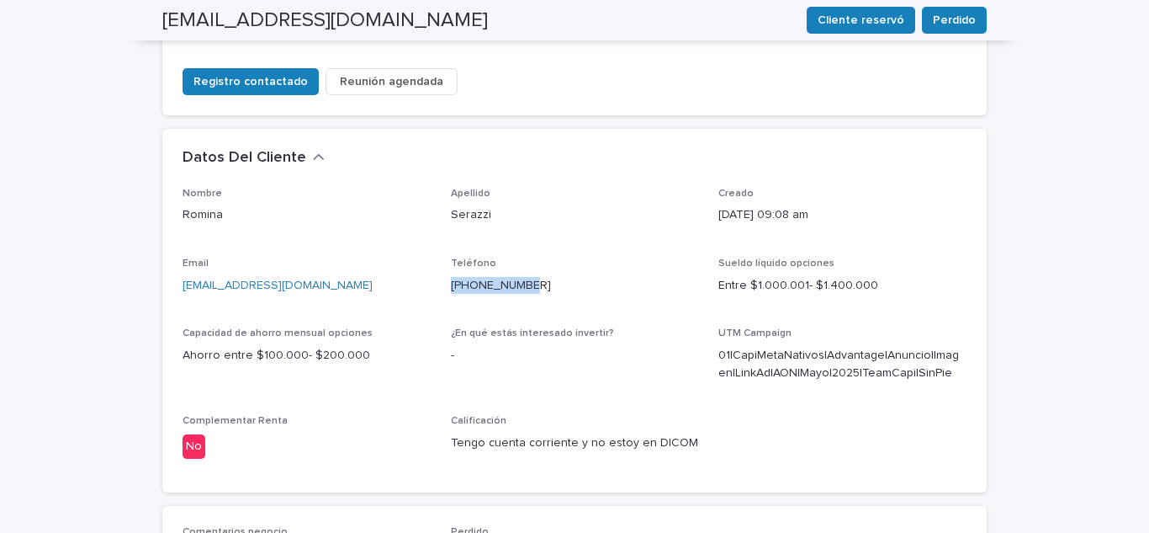
drag, startPoint x: 537, startPoint y: 228, endPoint x: 437, endPoint y: 236, distance: 99.6
click at [437, 236] on div "Nombre [PERSON_NAME] [PERSON_NAME] Creado [DATE] 09:08 am Email [EMAIL_ADDRESS]…" at bounding box center [575, 330] width 784 height 284
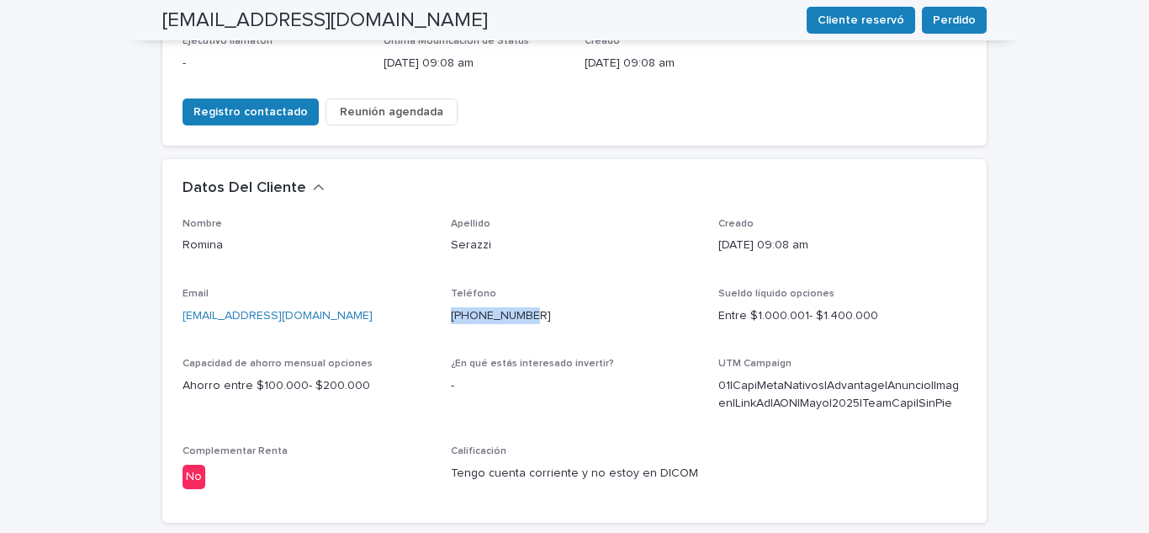
scroll to position [84, 0]
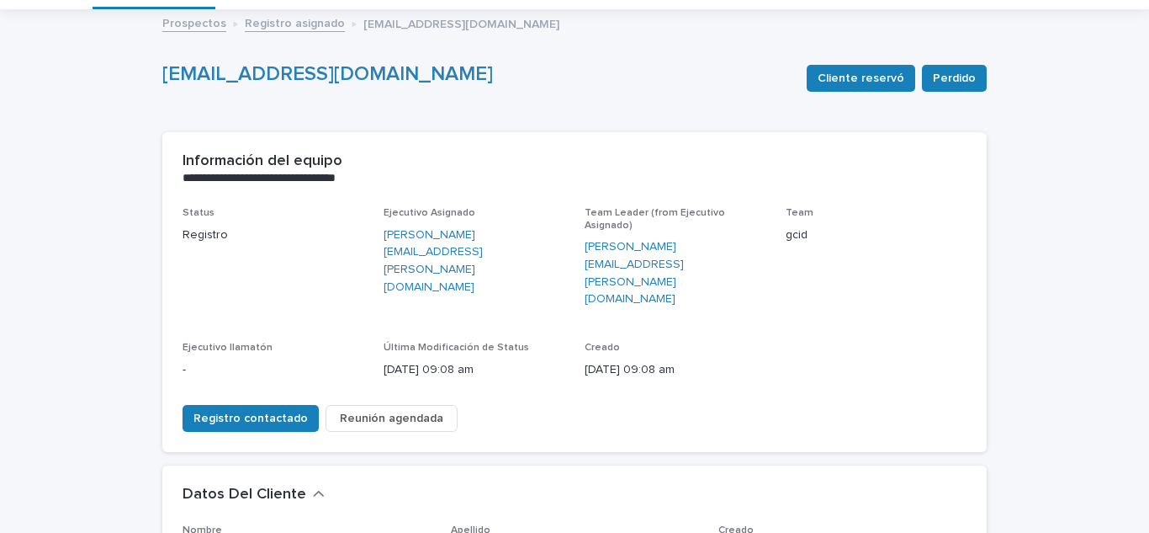
click at [199, 23] on link "Prospectos" at bounding box center [194, 22] width 64 height 19
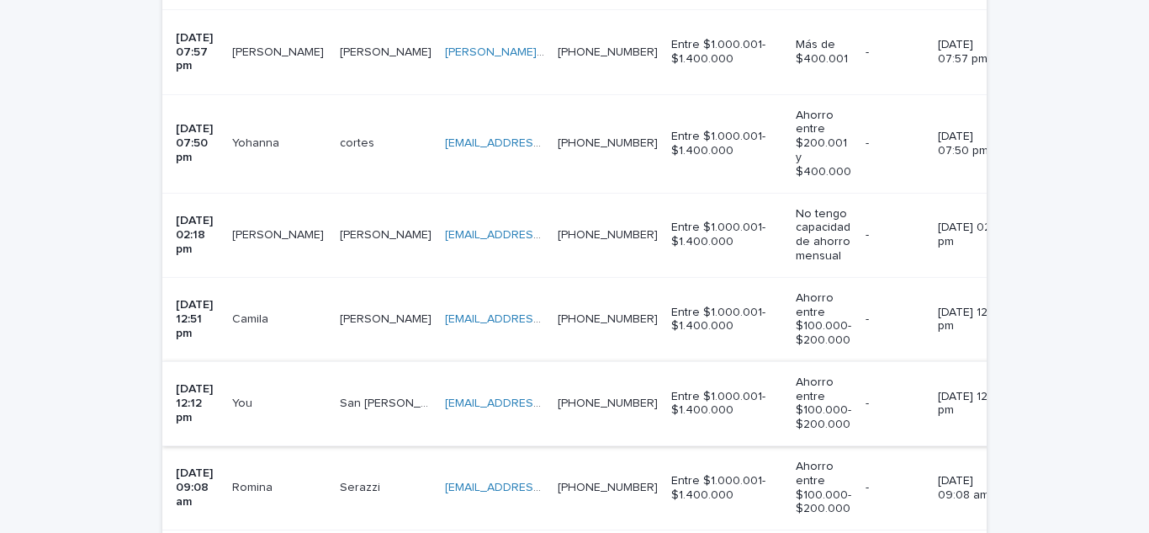
scroll to position [757, 0]
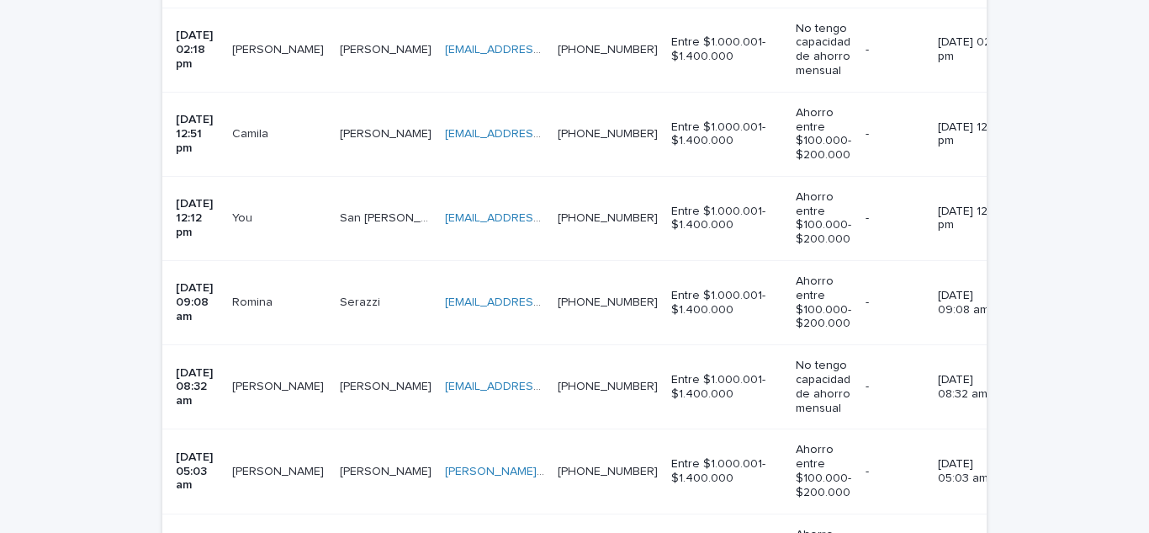
click at [263, 461] on p "[PERSON_NAME]" at bounding box center [279, 470] width 95 height 18
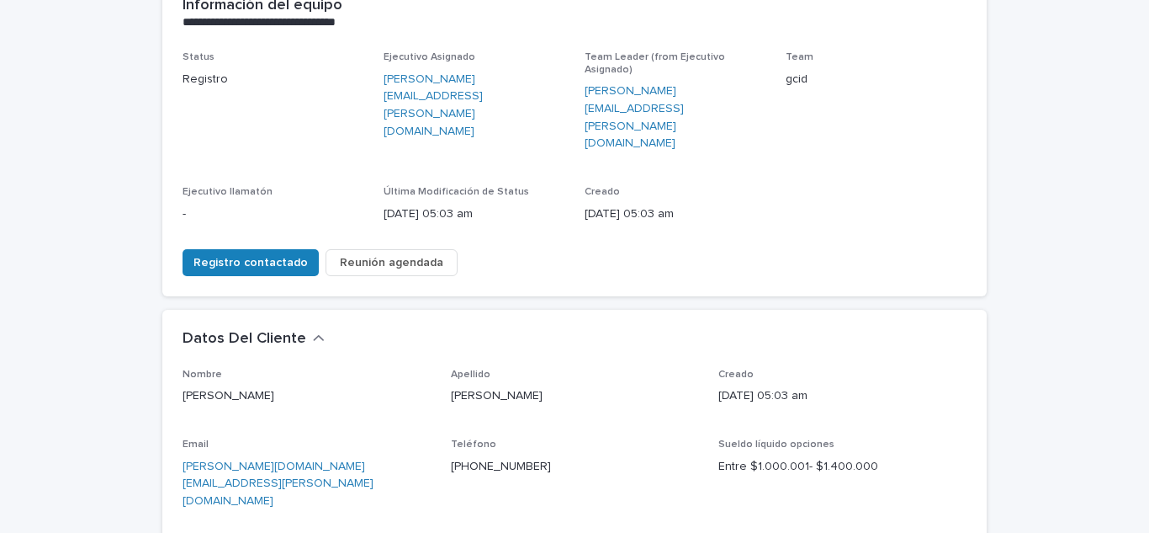
scroll to position [336, 0]
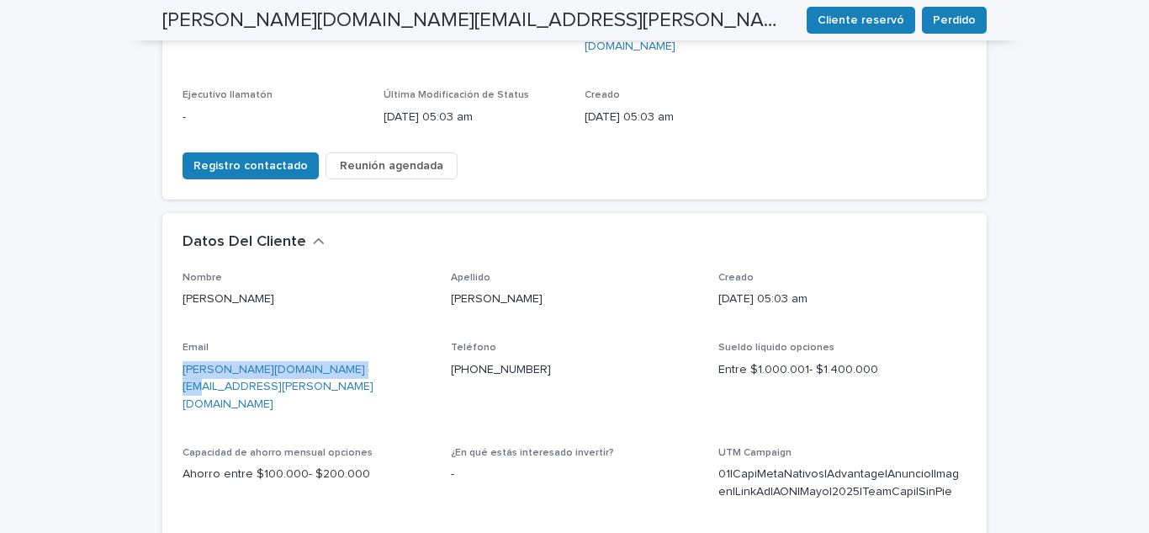
drag, startPoint x: 368, startPoint y: 311, endPoint x: 130, endPoint y: 336, distance: 240.2
click at [130, 336] on div "**********" at bounding box center [574, 388] width 1149 height 1258
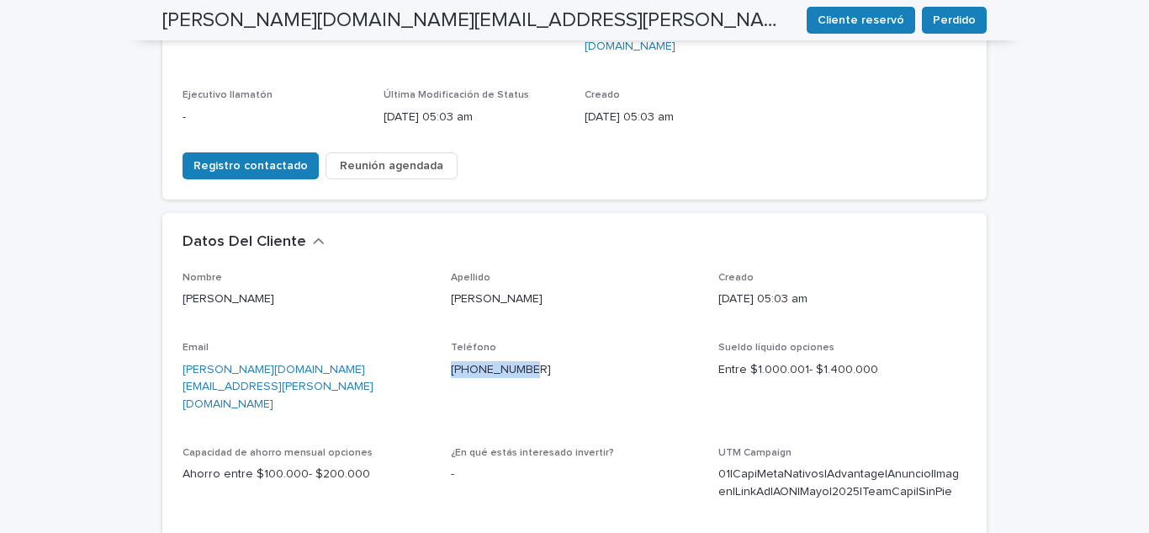
drag, startPoint x: 542, startPoint y: 310, endPoint x: 444, endPoint y: 321, distance: 98.3
click at [451, 342] on div "Teléfono [PHONE_NUMBER]" at bounding box center [575, 367] width 248 height 50
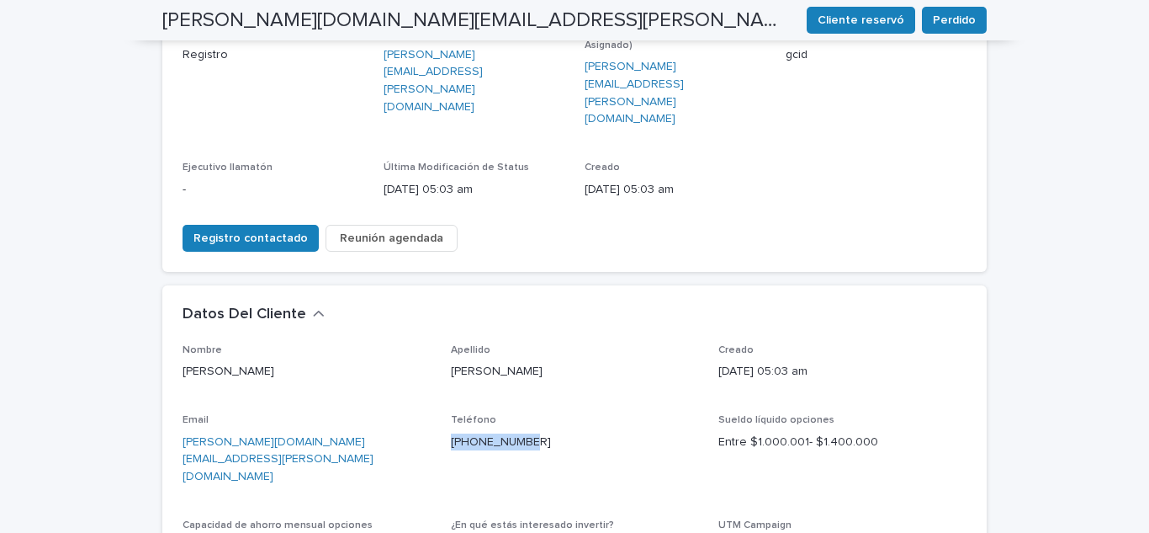
scroll to position [0, 0]
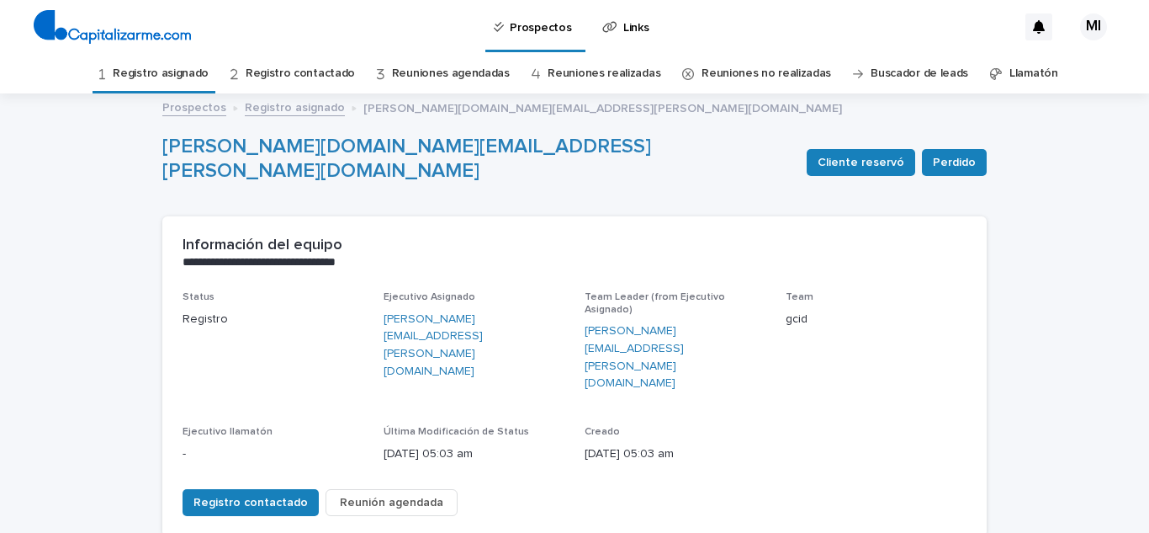
click at [181, 71] on link "Registro asignado" at bounding box center [161, 74] width 96 height 40
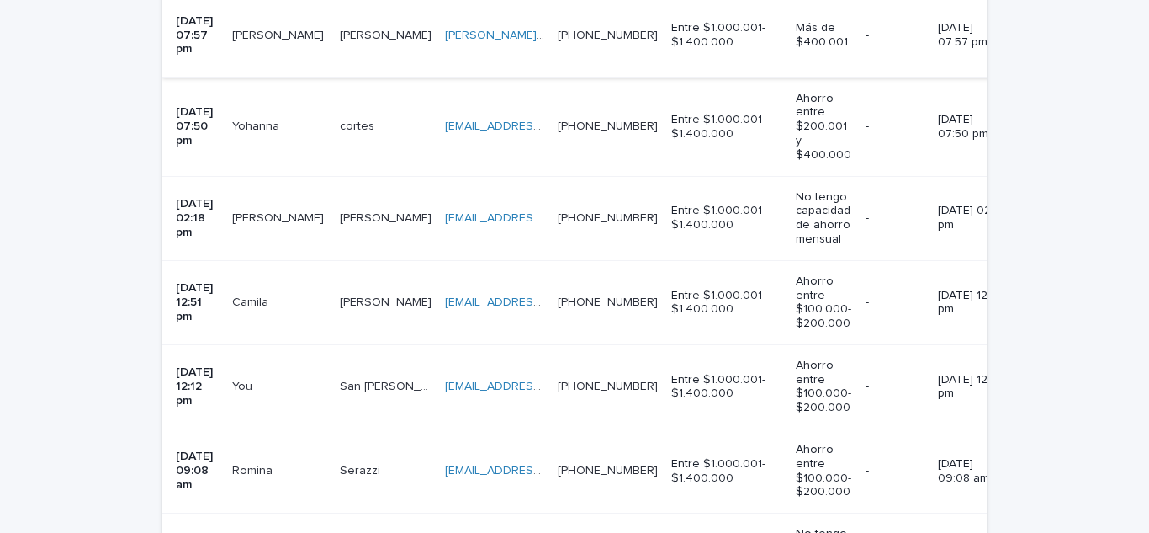
scroll to position [1009, 0]
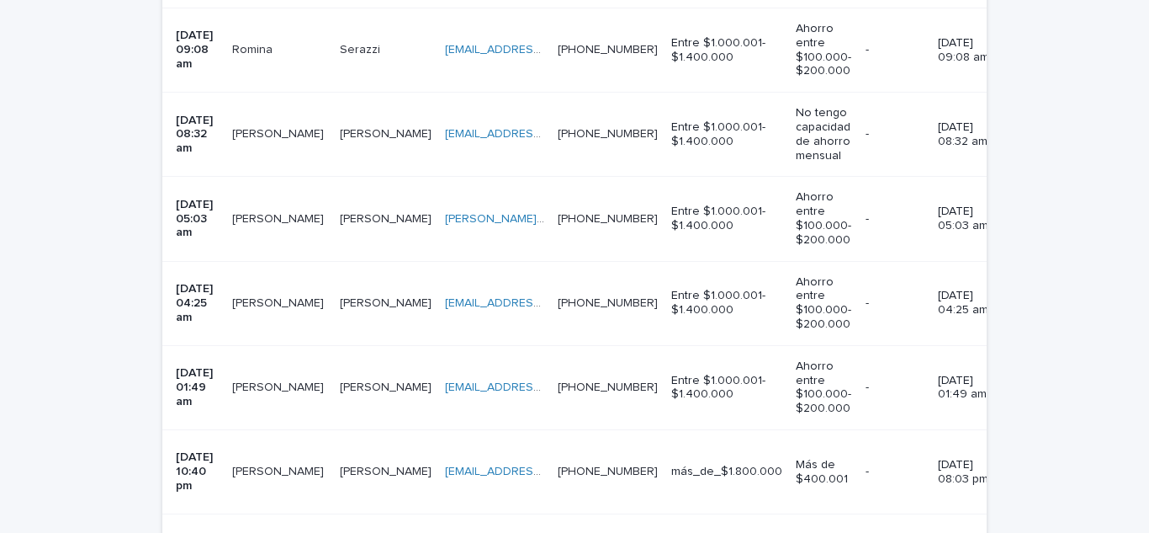
click at [264, 293] on p "[PERSON_NAME]" at bounding box center [279, 302] width 95 height 18
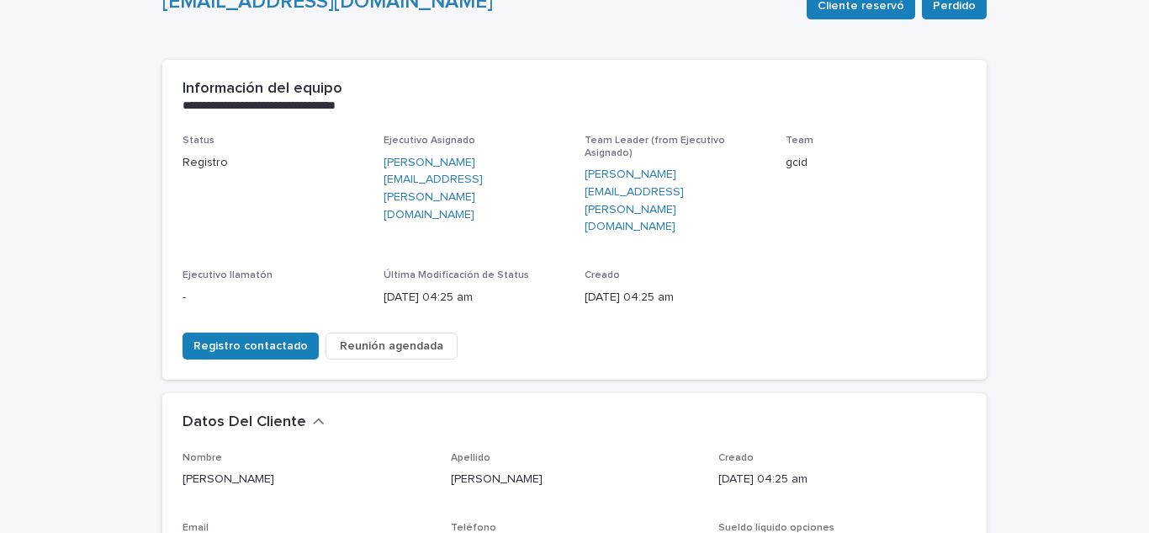
scroll to position [168, 0]
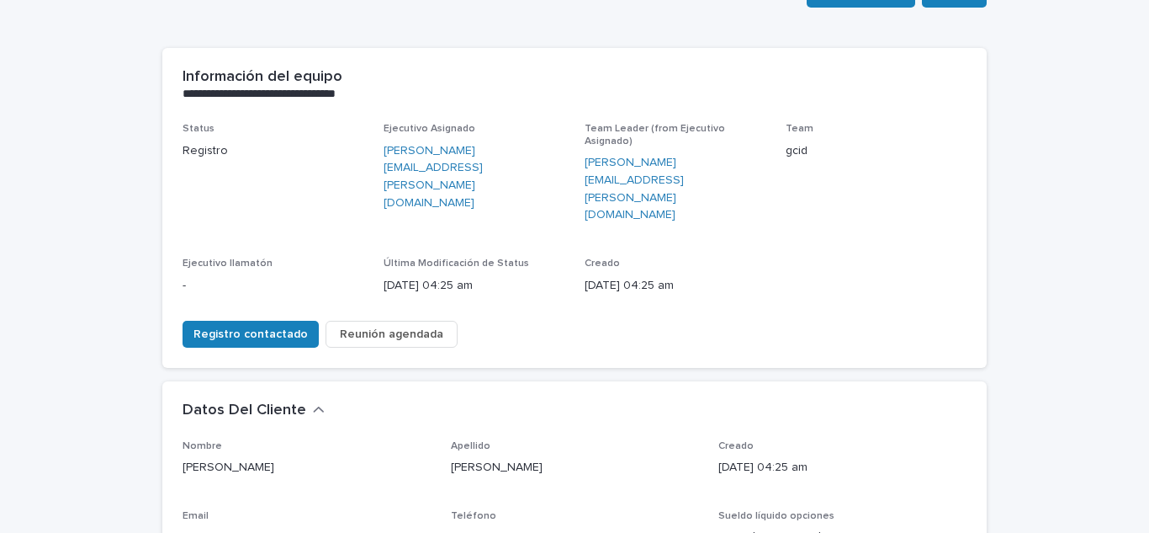
drag, startPoint x: 366, startPoint y: 478, endPoint x: 136, endPoint y: 472, distance: 229.7
click at [136, 472] on div "**********" at bounding box center [574, 538] width 1149 height 1222
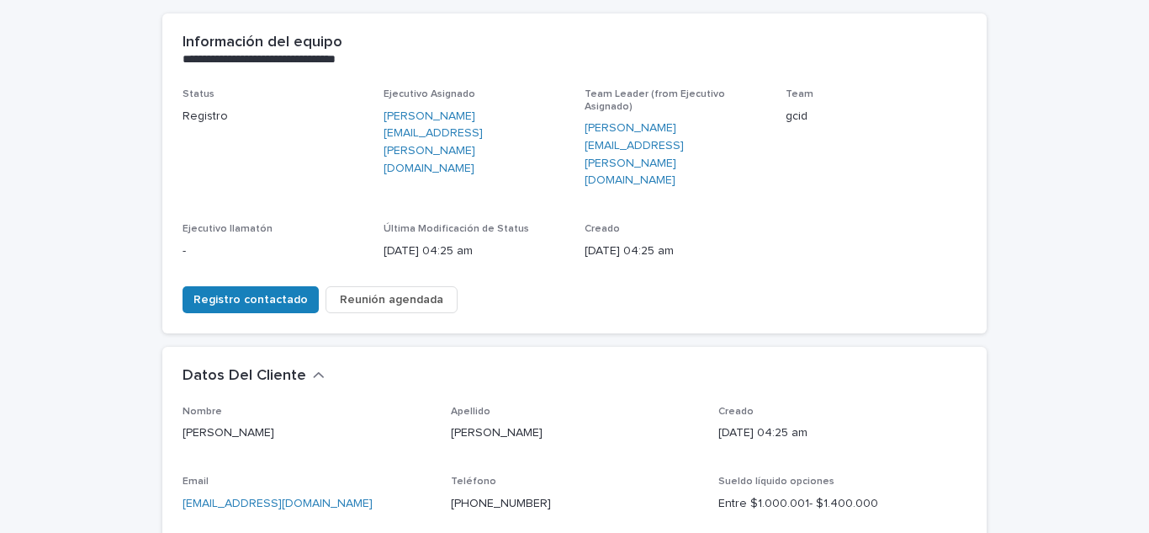
scroll to position [336, 0]
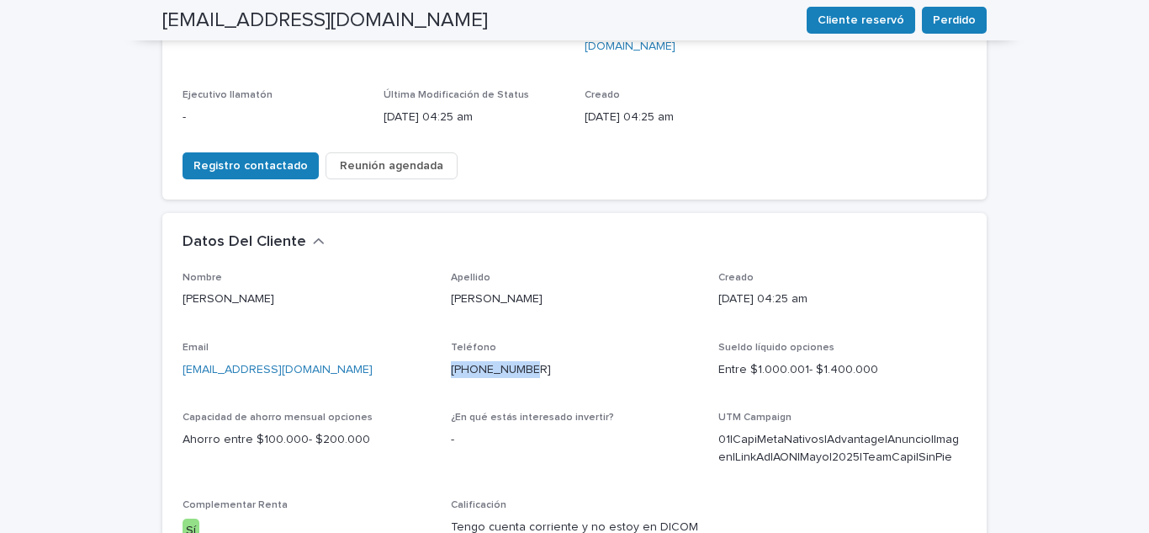
drag, startPoint x: 553, startPoint y: 313, endPoint x: 435, endPoint y: 309, distance: 117.8
click at [435, 309] on div "Nombre [PERSON_NAME] Apellido [PERSON_NAME] Creado [DATE] 04:25 am Email [EMAIL…" at bounding box center [575, 414] width 784 height 284
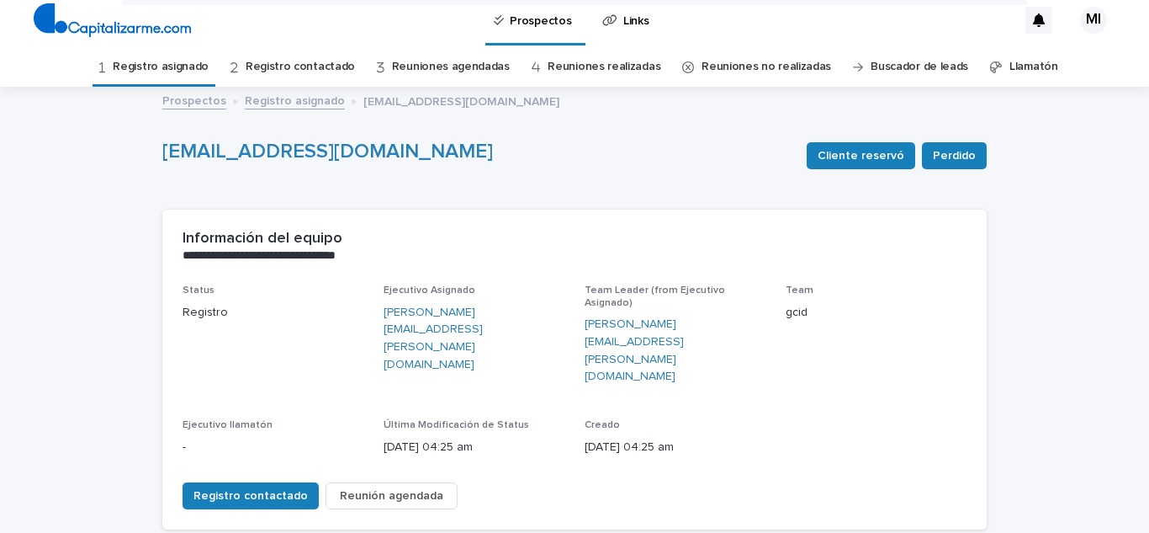
scroll to position [0, 0]
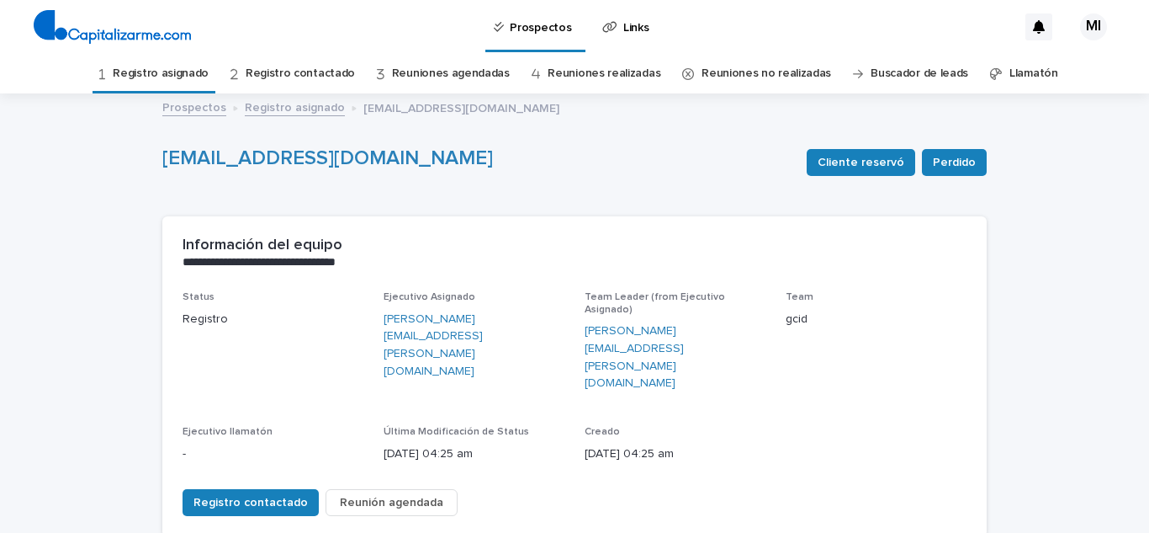
click at [209, 89] on link "Registro asignado" at bounding box center [161, 74] width 96 height 40
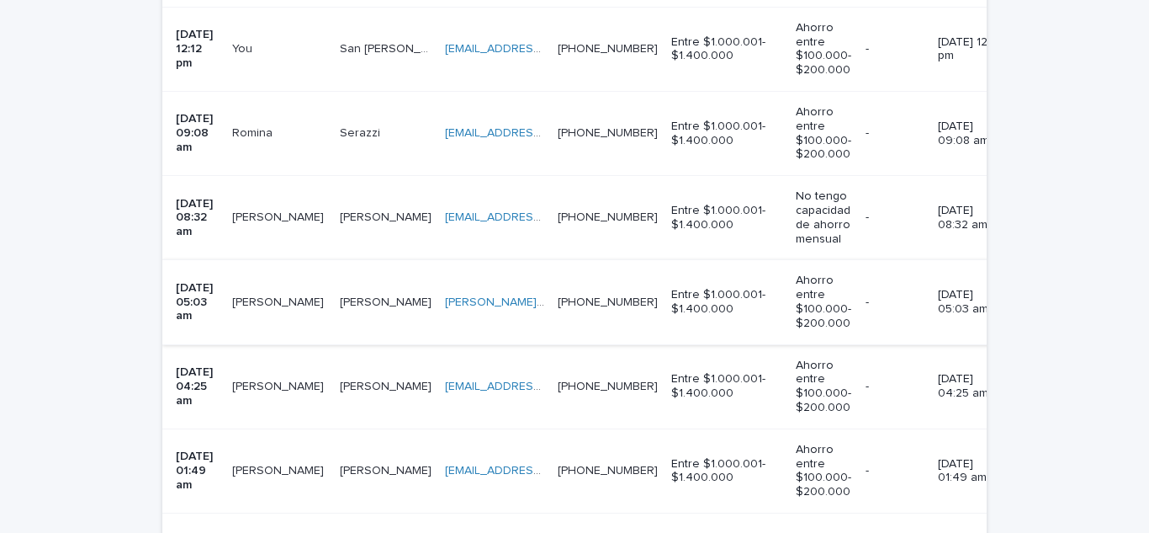
scroll to position [1009, 0]
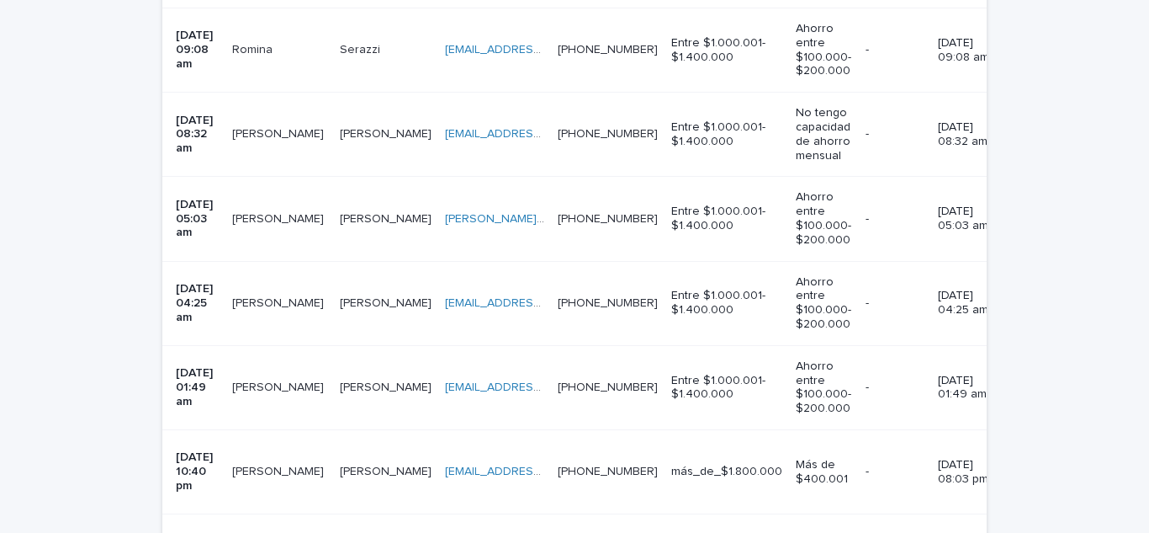
click at [265, 377] on p "[PERSON_NAME]" at bounding box center [279, 386] width 95 height 18
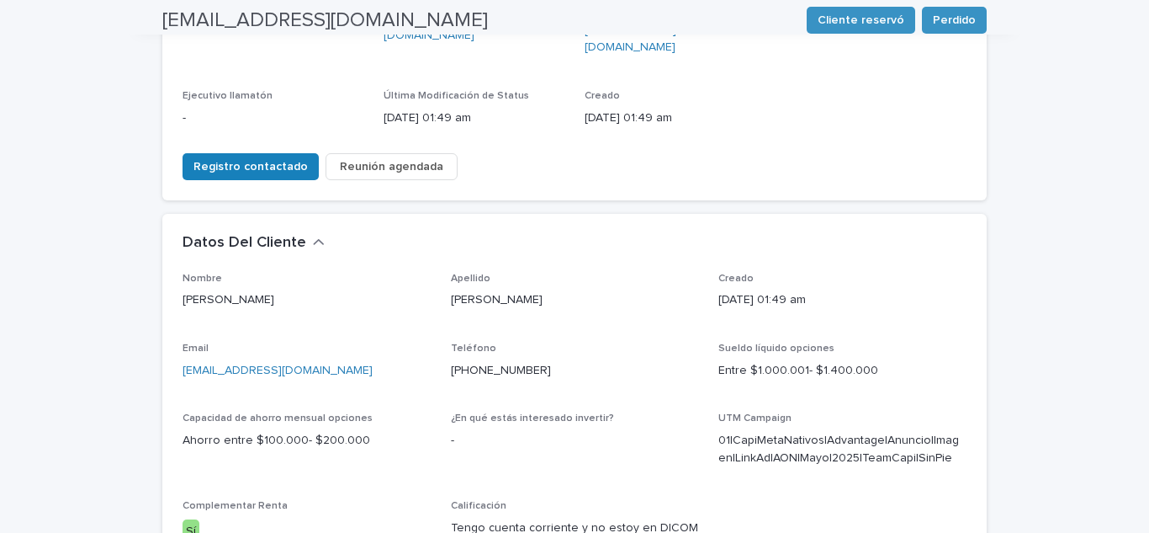
scroll to position [336, 0]
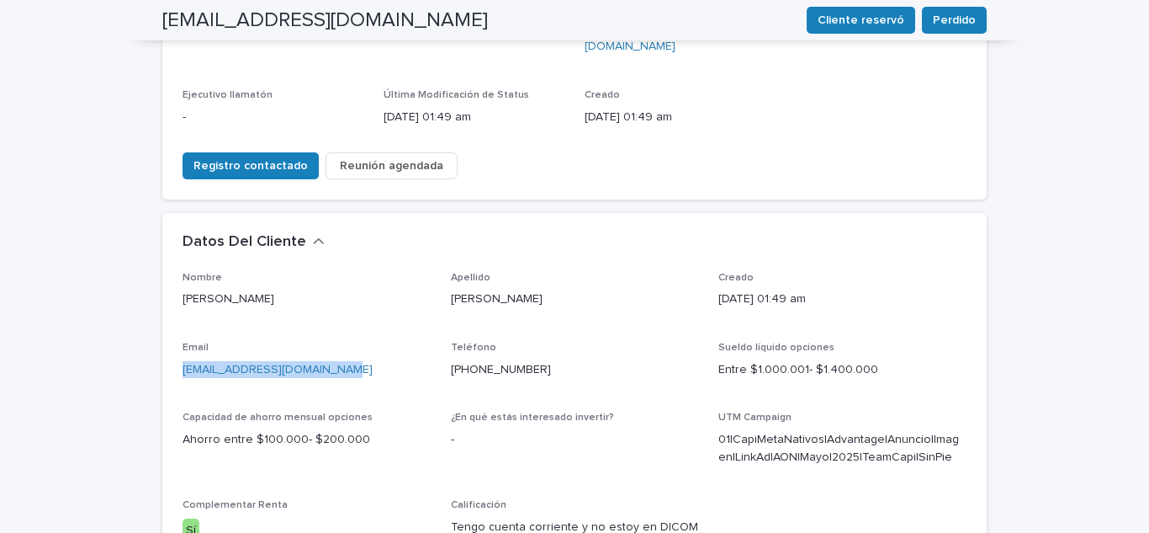
drag, startPoint x: 353, startPoint y: 312, endPoint x: 153, endPoint y: 328, distance: 200.9
click at [154, 328] on div "**********" at bounding box center [574, 349] width 841 height 1180
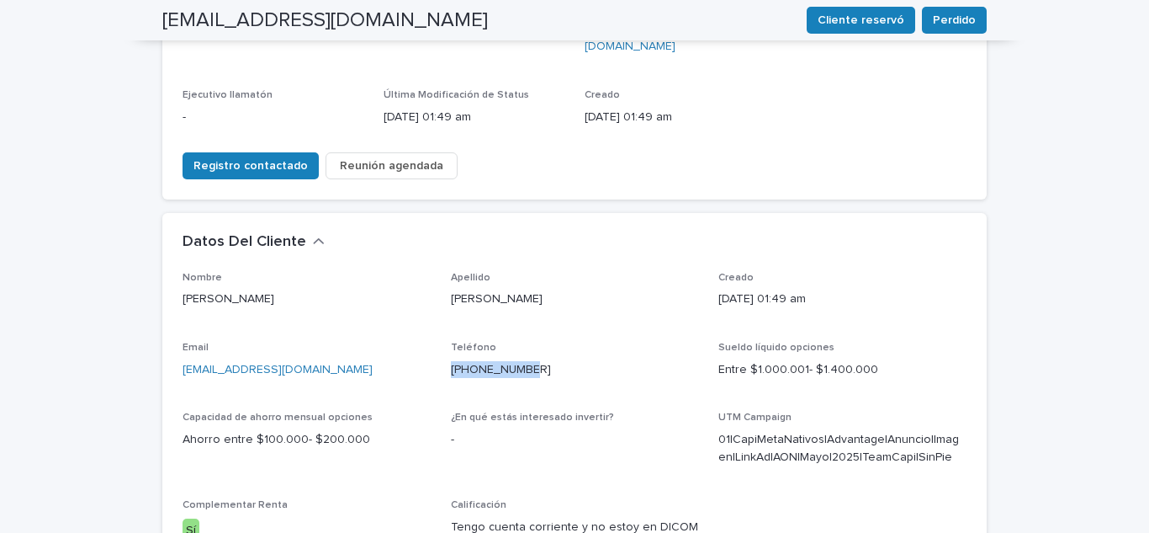
drag, startPoint x: 535, startPoint y: 304, endPoint x: 442, endPoint y: 314, distance: 93.9
click at [442, 314] on div "Nombre [PERSON_NAME] Apellido [PERSON_NAME] Creado [DATE] 01:49 am Email [EMAIL…" at bounding box center [575, 414] width 784 height 284
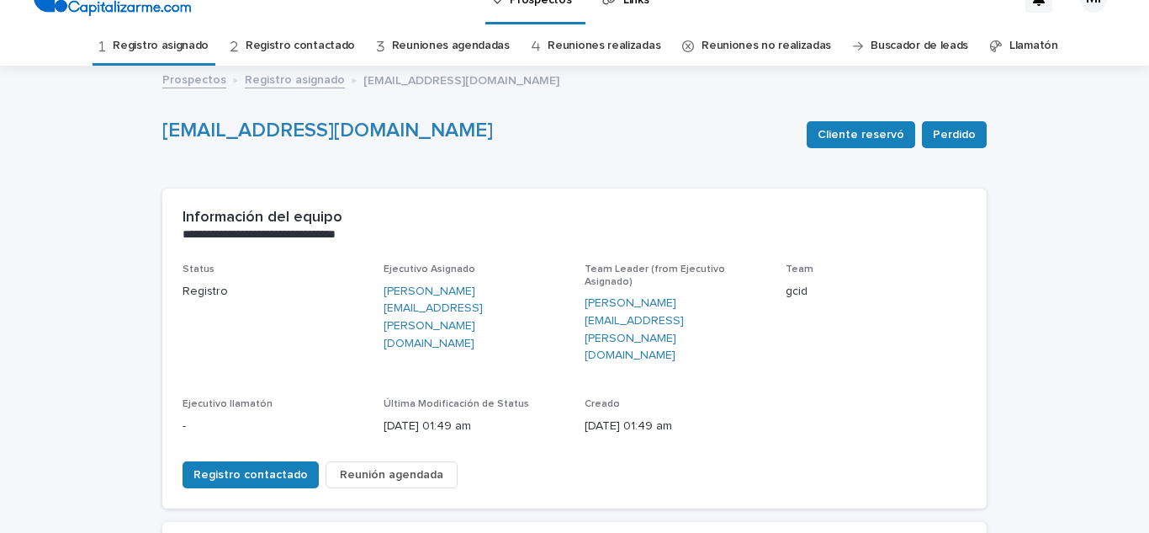
scroll to position [0, 0]
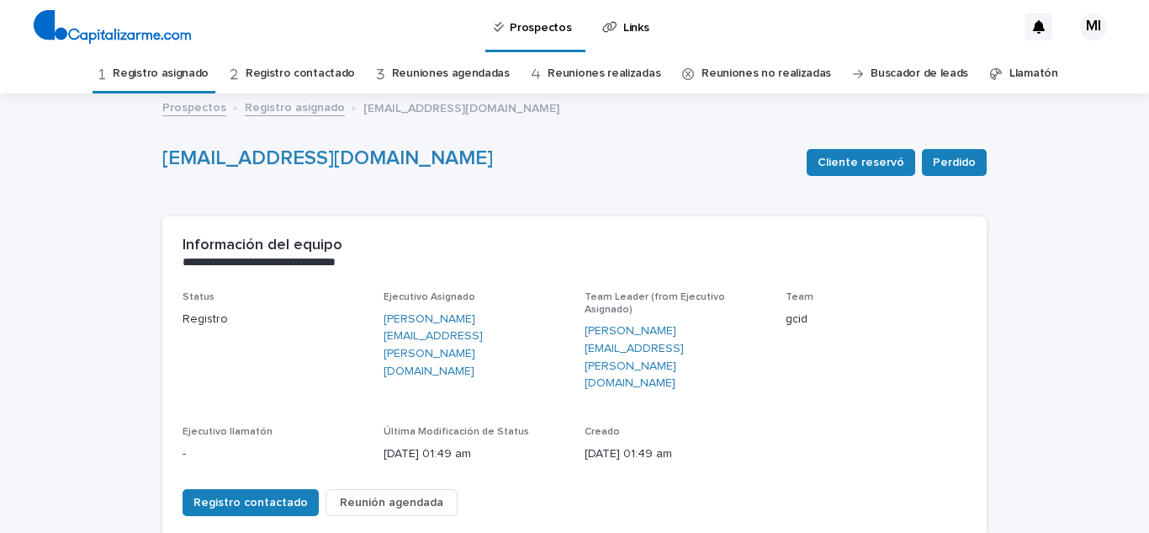
click at [192, 75] on link "Registro asignado" at bounding box center [161, 74] width 96 height 40
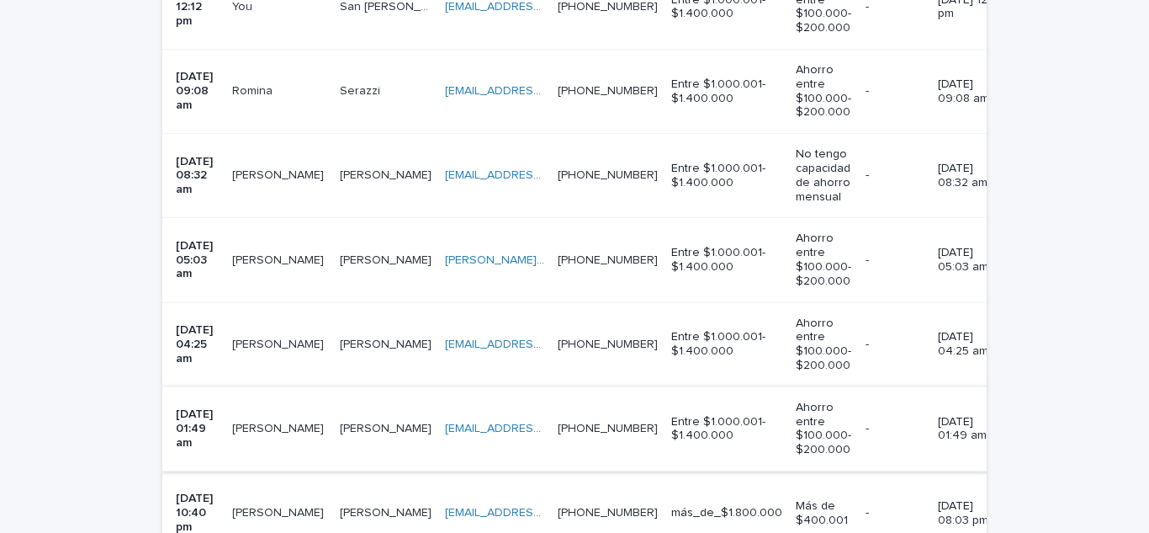
scroll to position [1009, 0]
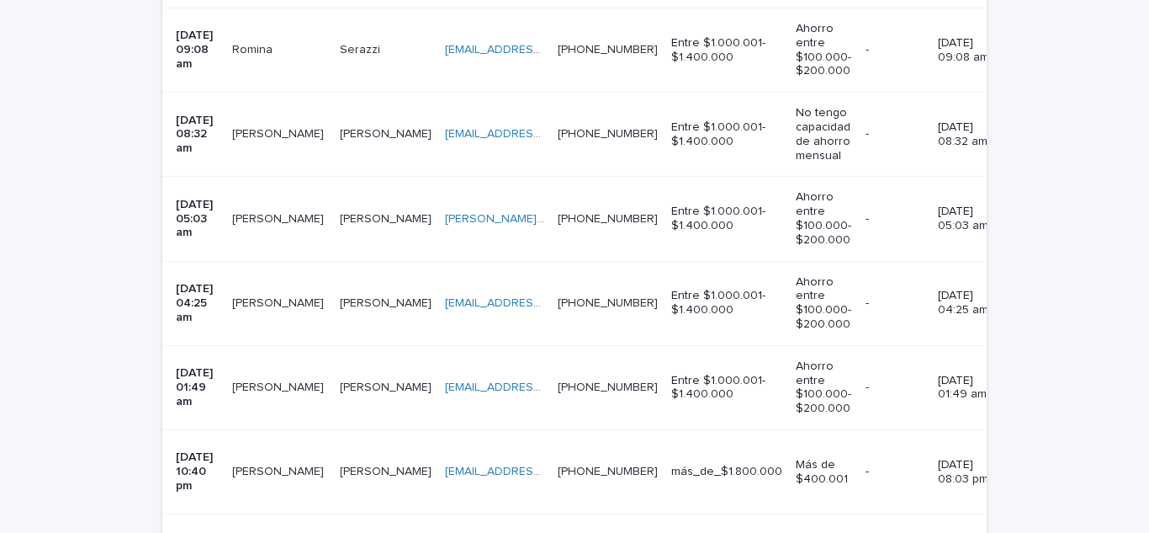
click at [269, 461] on p "[PERSON_NAME]" at bounding box center [279, 470] width 95 height 18
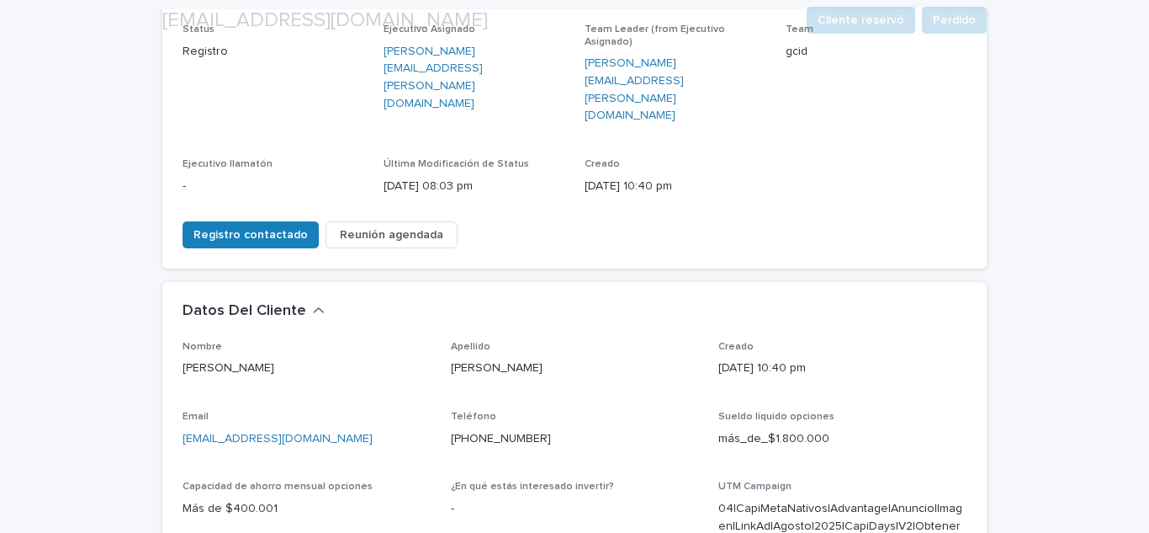
scroll to position [336, 0]
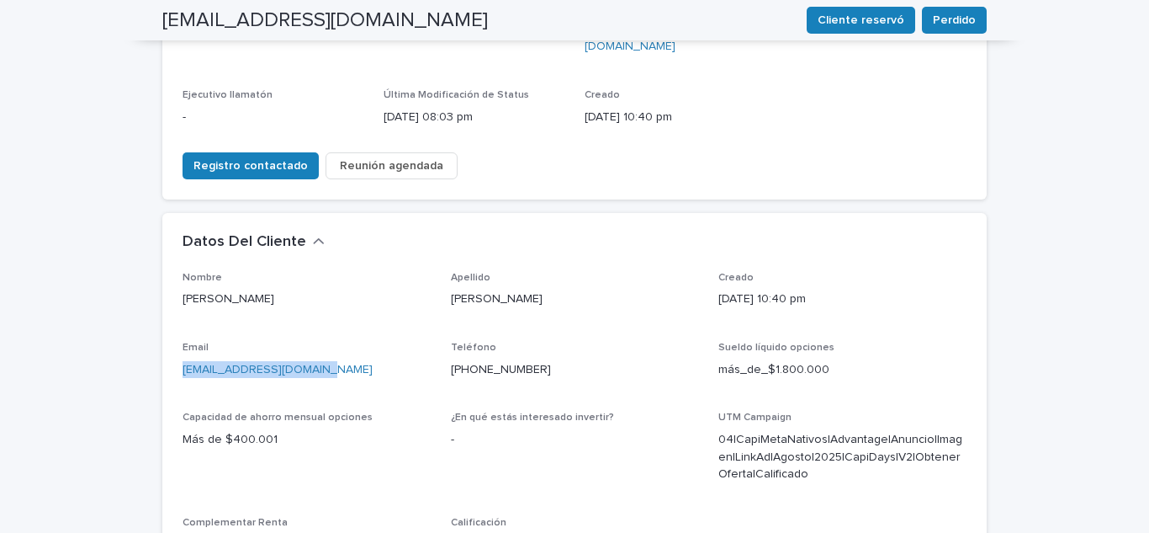
drag, startPoint x: 334, startPoint y: 310, endPoint x: 152, endPoint y: 335, distance: 183.5
click at [154, 335] on div "**********" at bounding box center [574, 359] width 841 height 1201
drag, startPoint x: 534, startPoint y: 305, endPoint x: 446, endPoint y: 321, distance: 89.8
click at [451, 342] on div "Teléfono [PHONE_NUMBER]" at bounding box center [575, 367] width 248 height 50
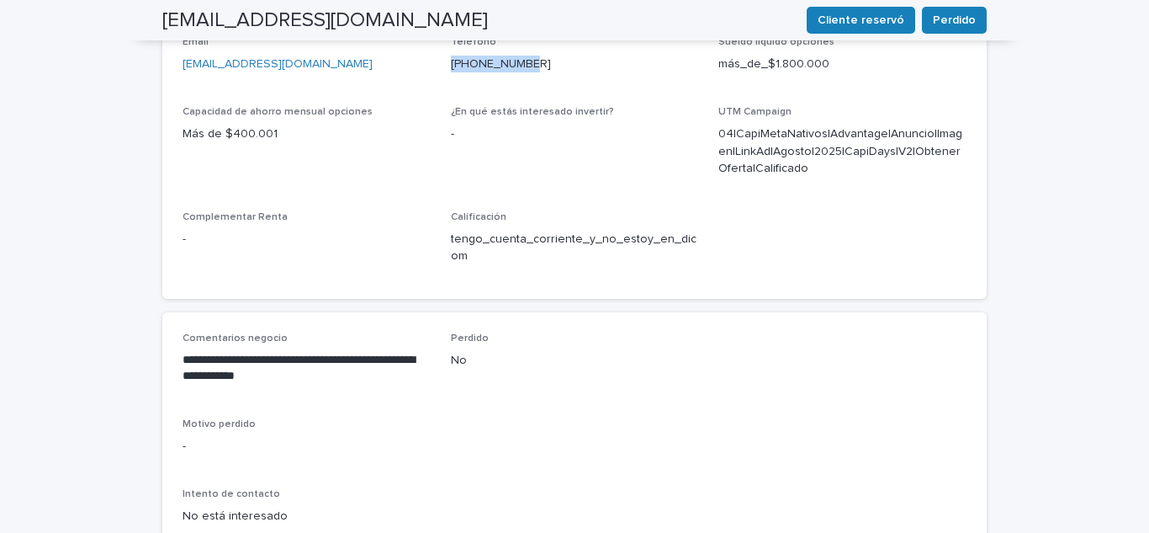
scroll to position [789, 0]
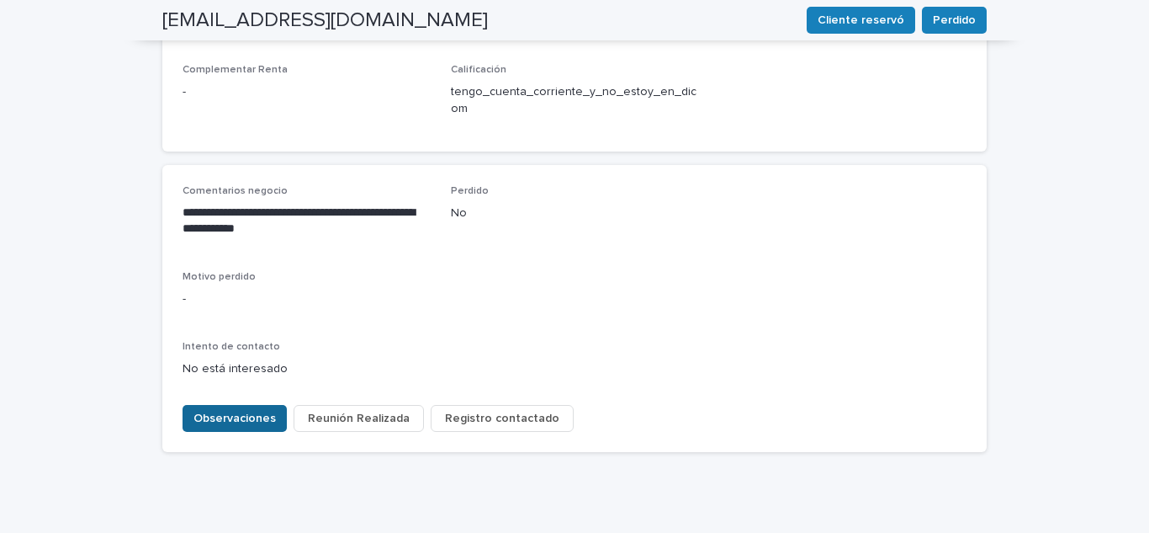
click at [241, 410] on span "Observaciones" at bounding box center [234, 418] width 82 height 17
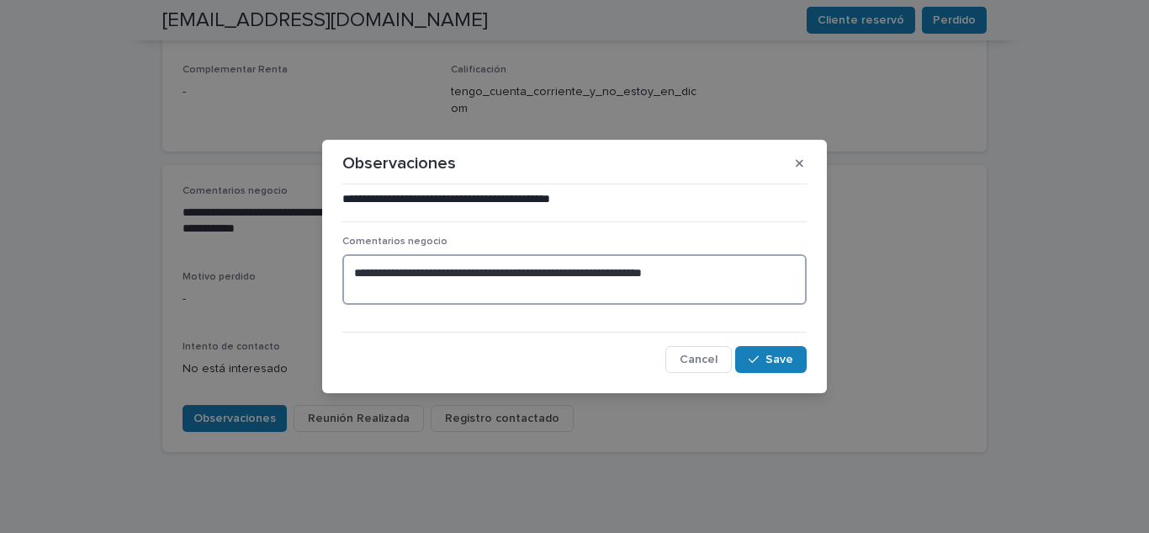
click at [744, 271] on textarea "**********" at bounding box center [574, 279] width 464 height 50
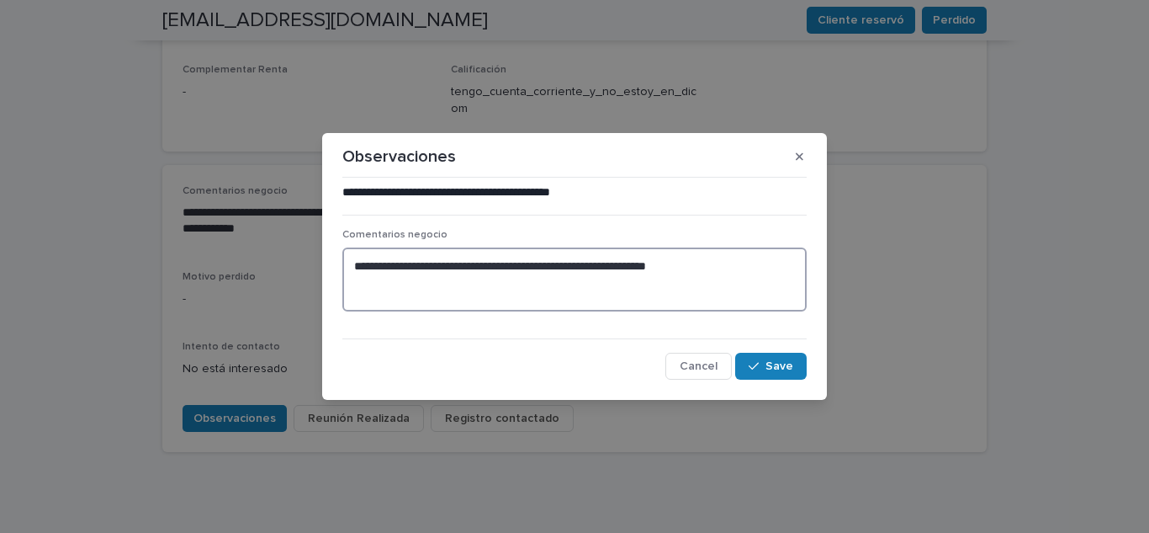
click at [704, 270] on textarea "**********" at bounding box center [574, 279] width 464 height 64
click at [735, 260] on textarea "**********" at bounding box center [574, 279] width 464 height 64
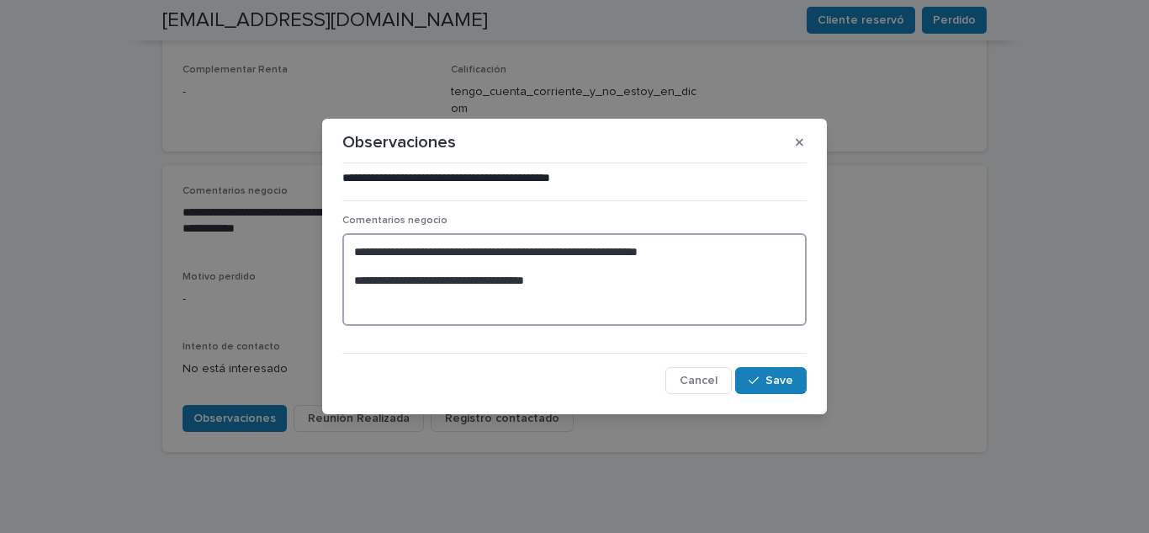
click at [448, 284] on textarea "**********" at bounding box center [574, 279] width 464 height 93
click at [353, 276] on textarea "**********" at bounding box center [574, 279] width 464 height 93
click at [580, 285] on textarea "**********" at bounding box center [574, 279] width 464 height 93
click at [354, 280] on textarea "**********" at bounding box center [574, 279] width 464 height 93
click at [589, 278] on textarea "**********" at bounding box center [574, 279] width 464 height 93
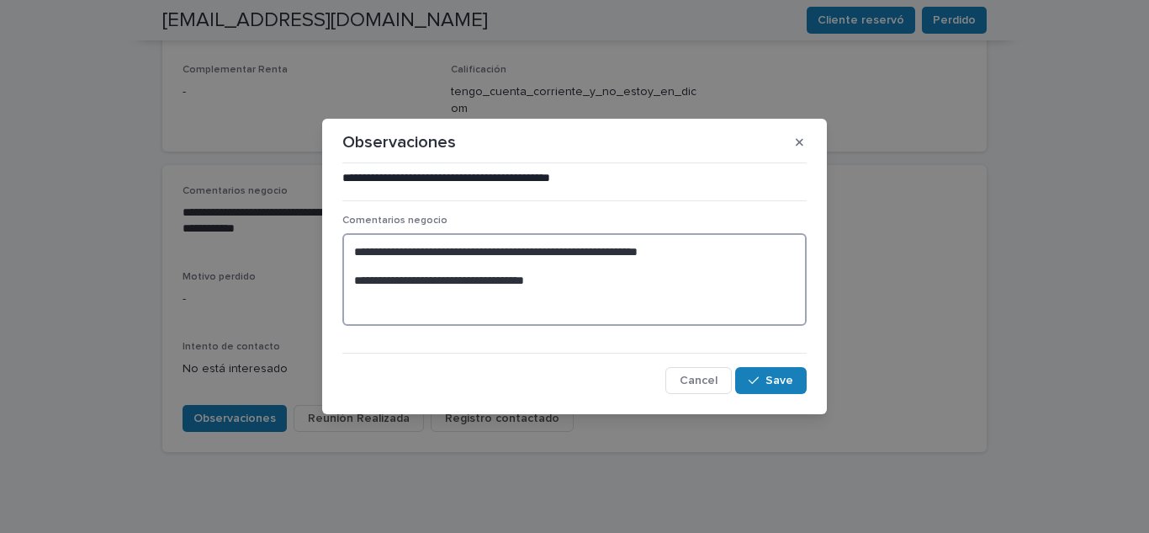
type textarea "**********"
click at [784, 365] on div "**********" at bounding box center [574, 282] width 464 height 224
click at [776, 379] on span "Save" at bounding box center [780, 380] width 28 height 12
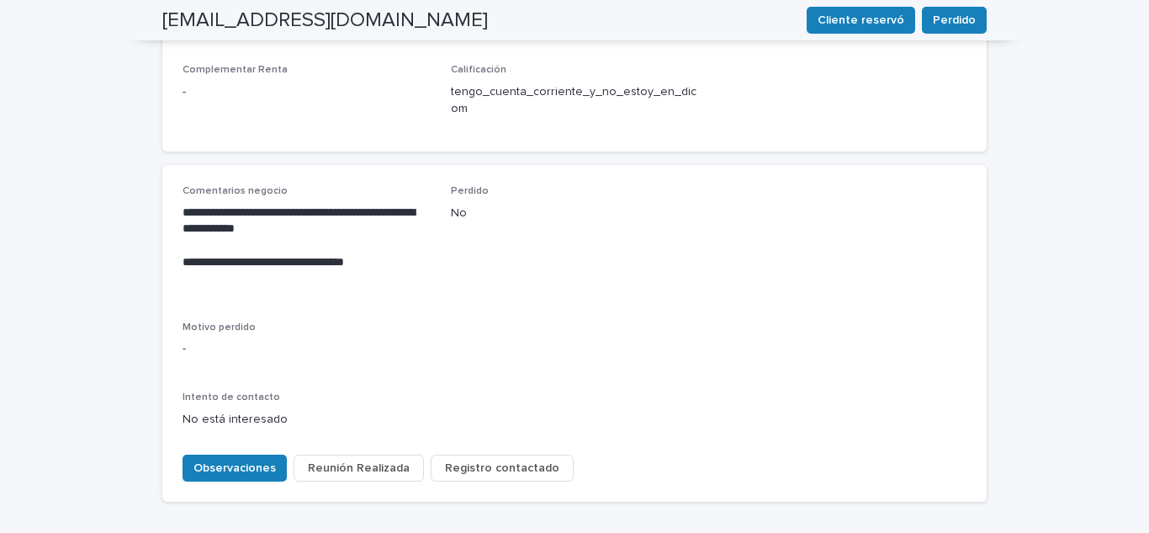
click at [488, 459] on span "Registro contactado" at bounding box center [502, 467] width 114 height 17
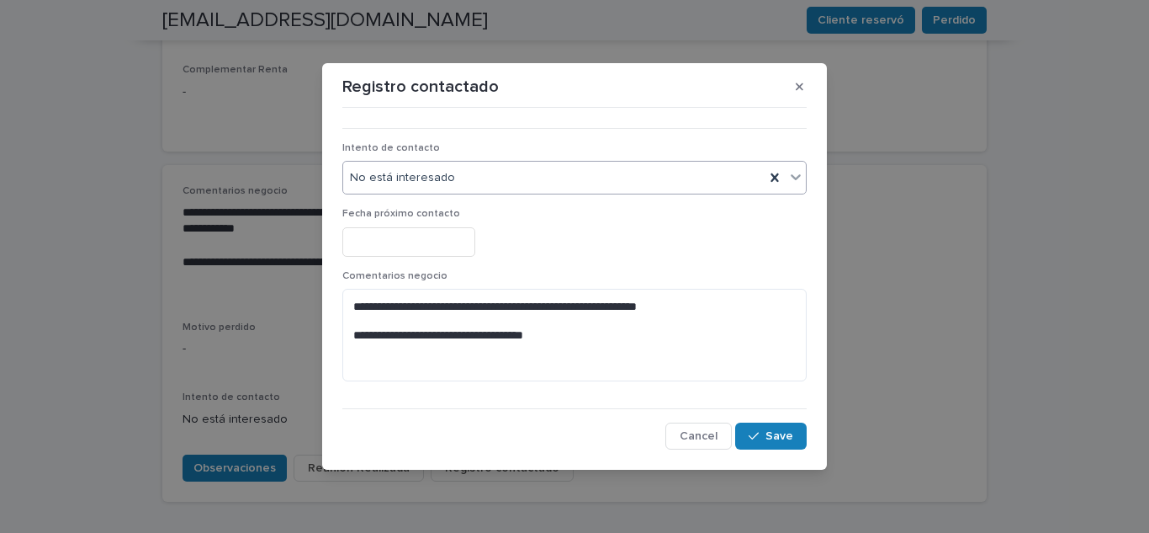
click at [434, 180] on span "No está interesado" at bounding box center [402, 178] width 105 height 18
click at [761, 437] on div "button" at bounding box center [757, 436] width 17 height 12
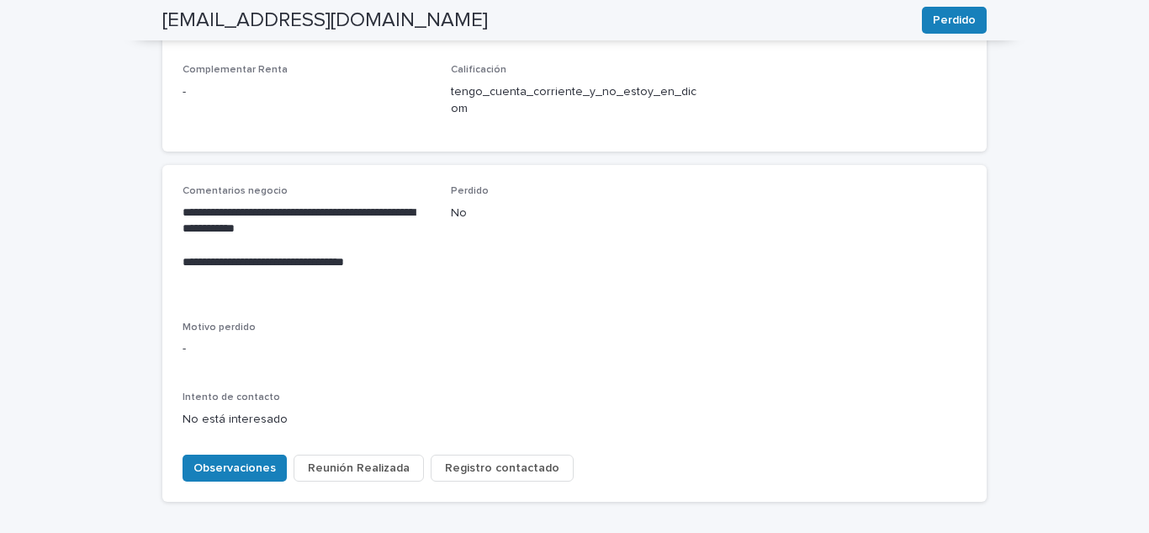
click at [476, 459] on span "Registro contactado" at bounding box center [502, 467] width 114 height 17
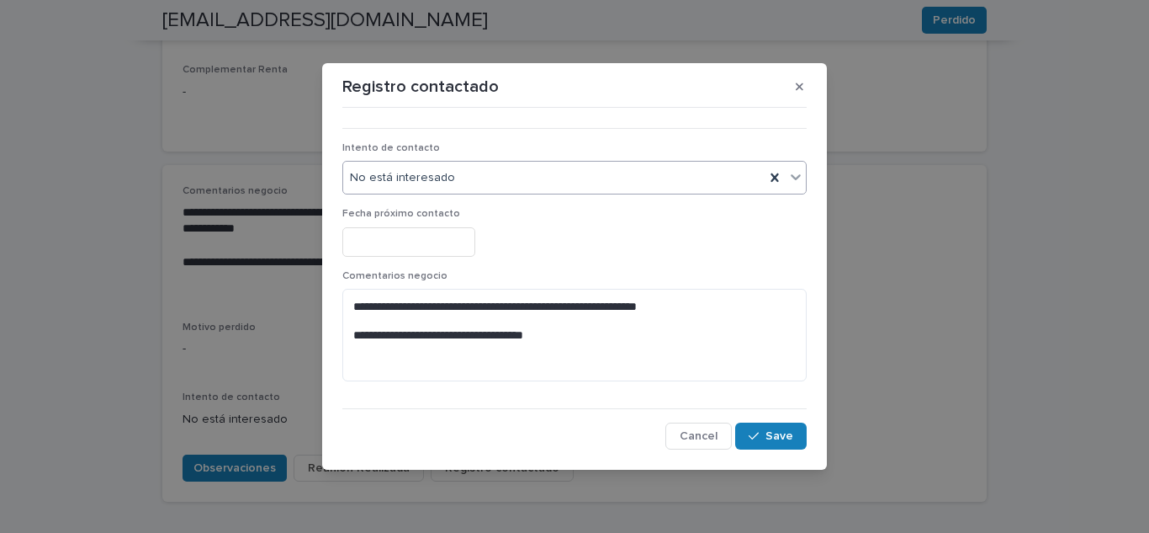
click at [466, 178] on div "No está interesado" at bounding box center [553, 178] width 421 height 28
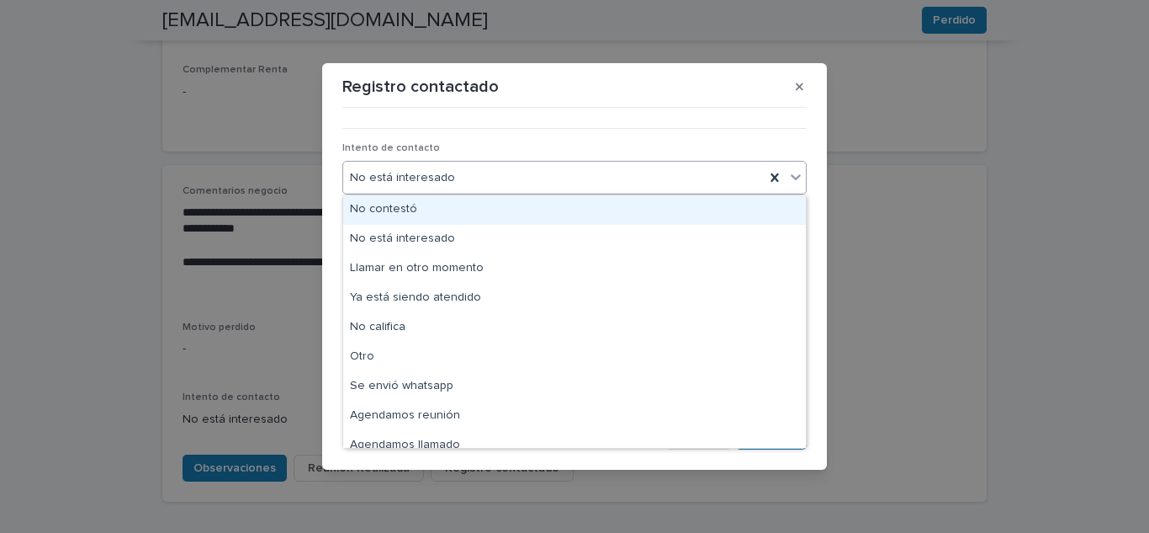
click at [446, 219] on div "No contestó" at bounding box center [574, 209] width 463 height 29
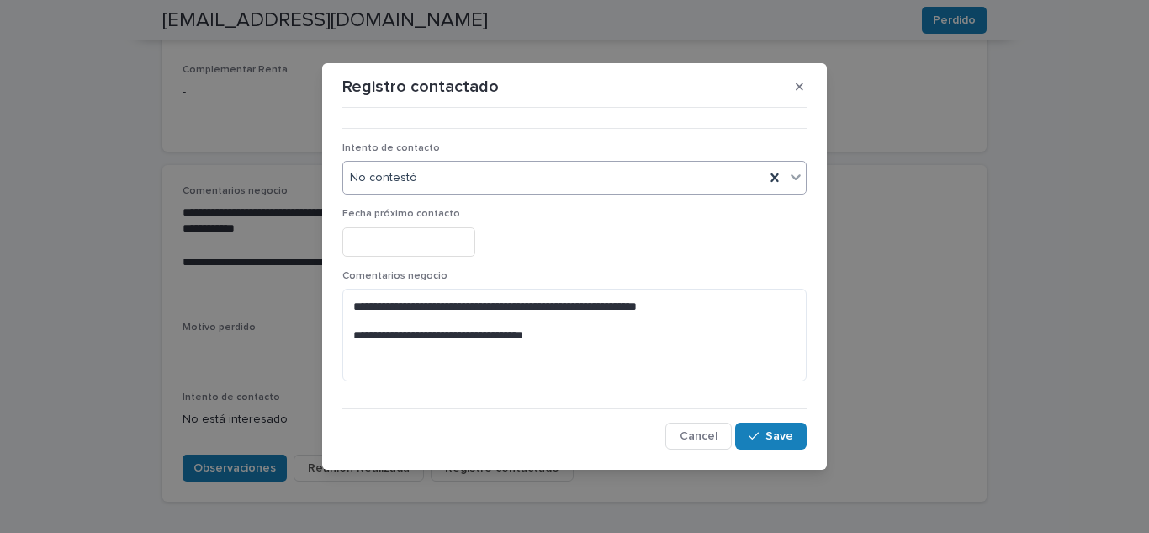
click at [635, 183] on div "No contestó" at bounding box center [553, 178] width 421 height 28
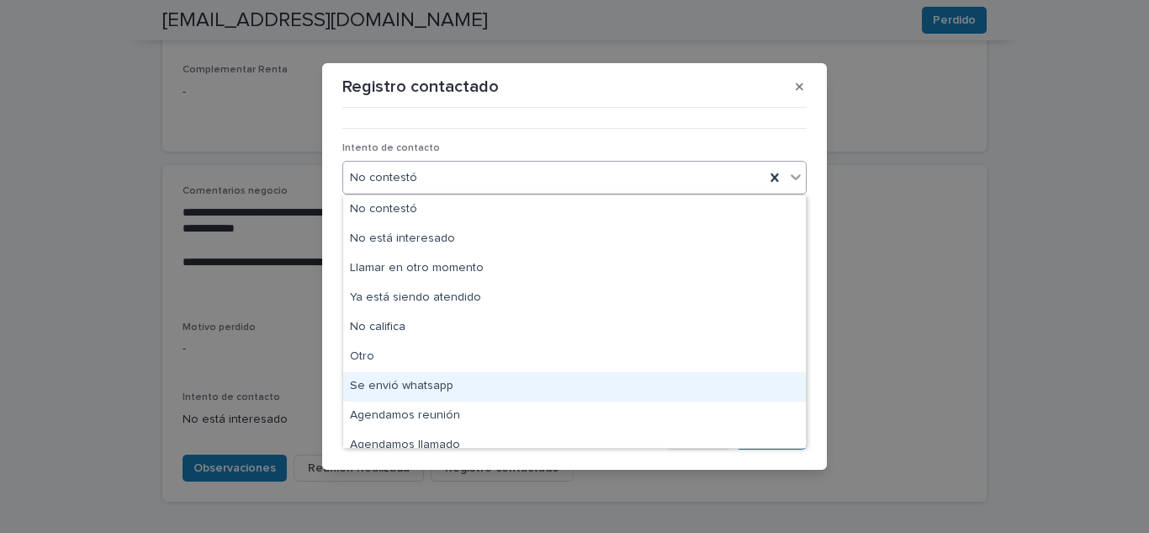
click at [508, 390] on div "Se envió whatsapp" at bounding box center [574, 386] width 463 height 29
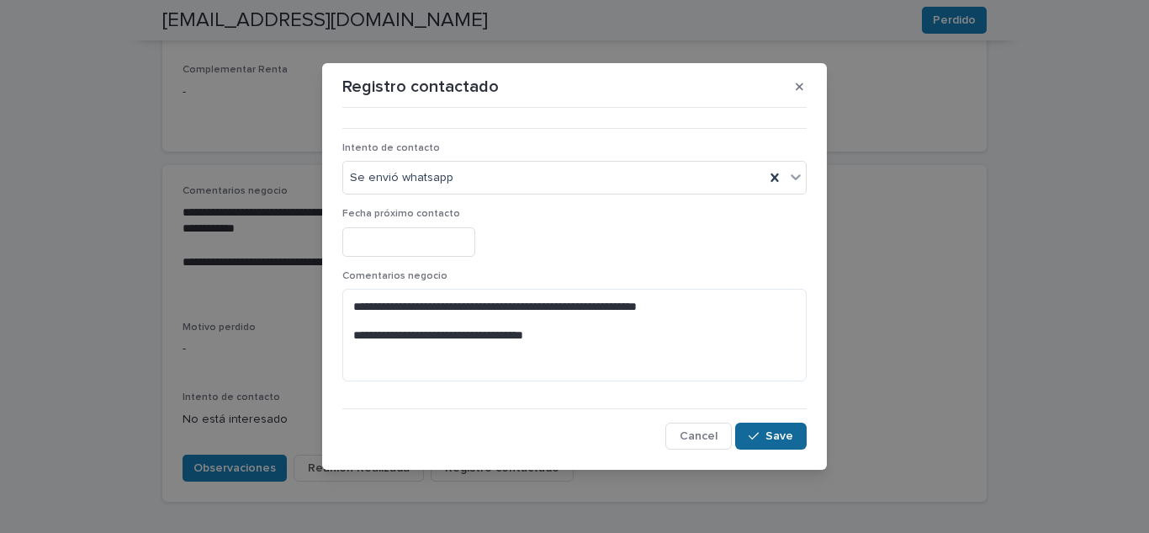
click at [769, 428] on button "Save" at bounding box center [771, 435] width 72 height 27
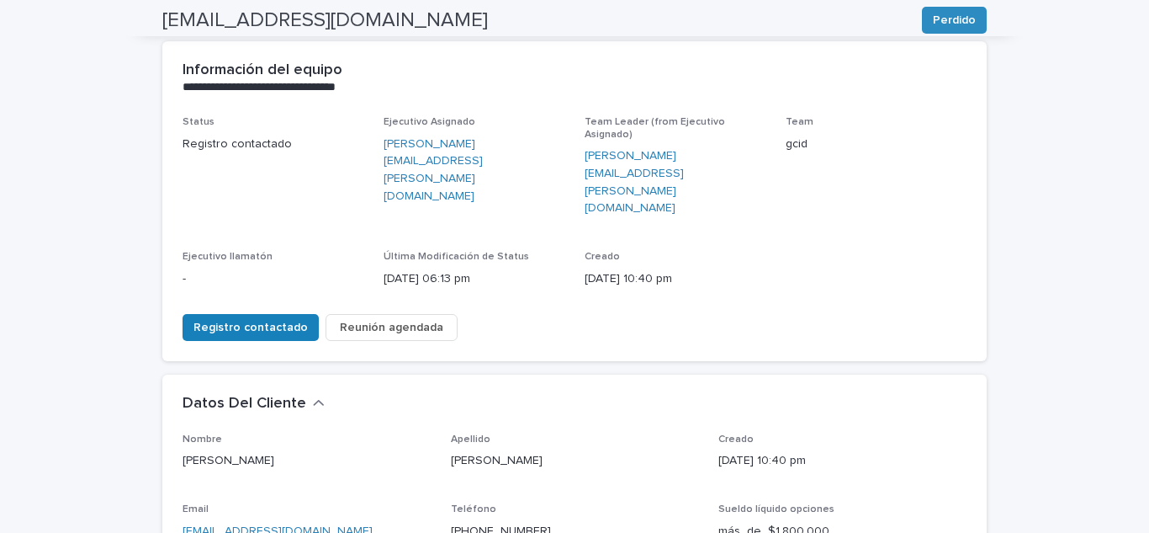
scroll to position [0, 0]
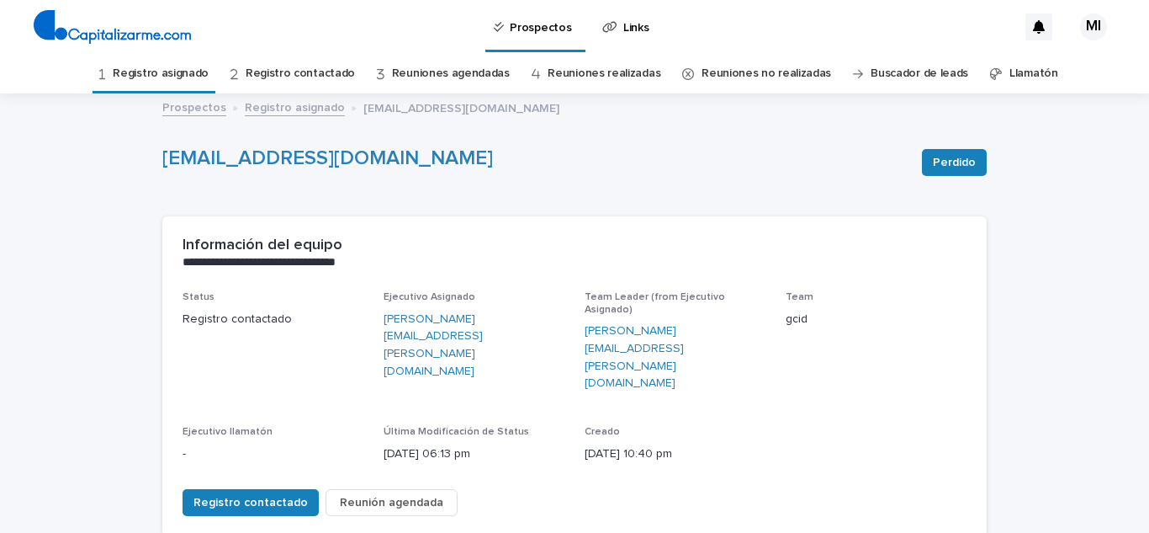
click at [184, 80] on link "Registro asignado" at bounding box center [161, 74] width 96 height 40
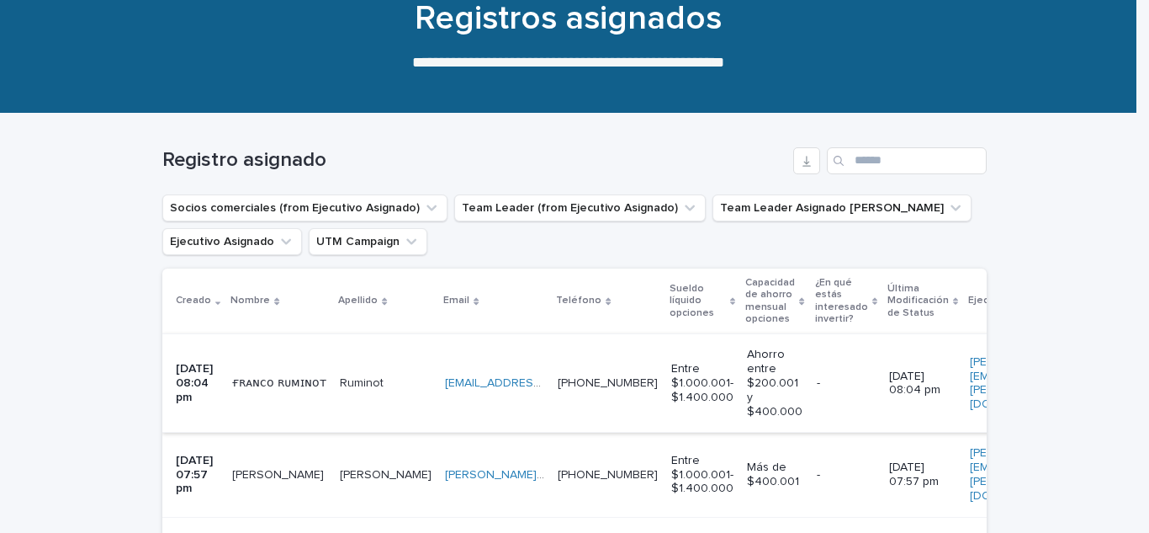
scroll to position [168, 0]
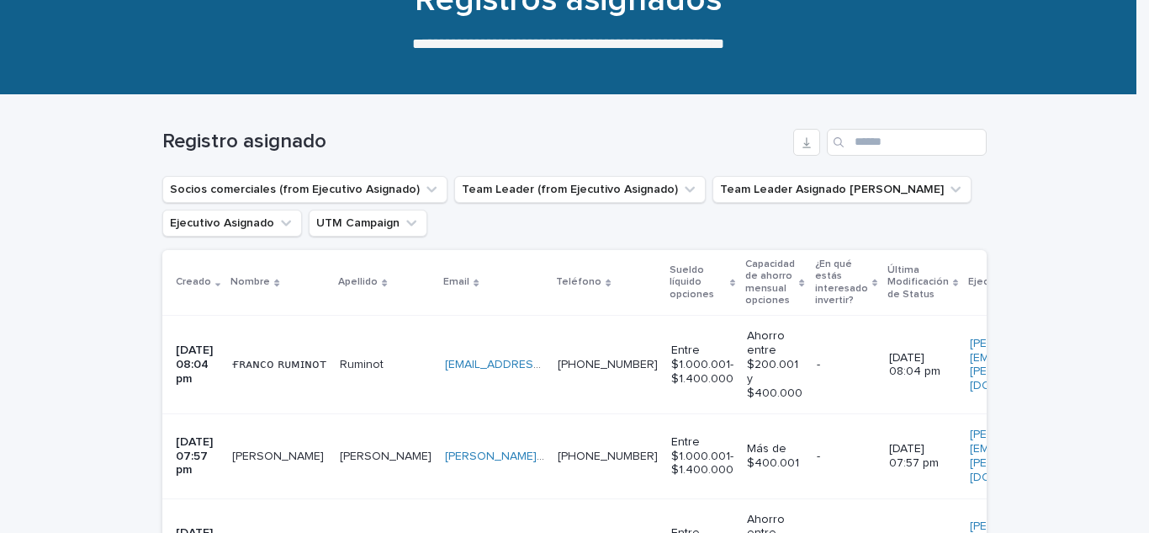
click at [273, 358] on p "ғʀᴀɴᴄᴏ ʀᴜᴍɪɴᴏᴛ" at bounding box center [281, 363] width 98 height 18
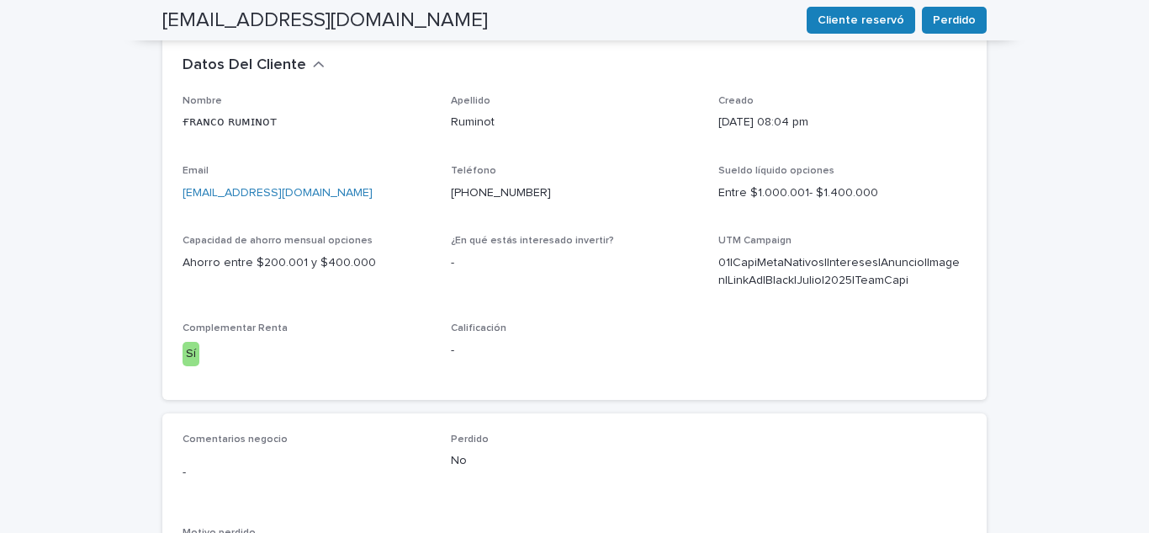
scroll to position [673, 0]
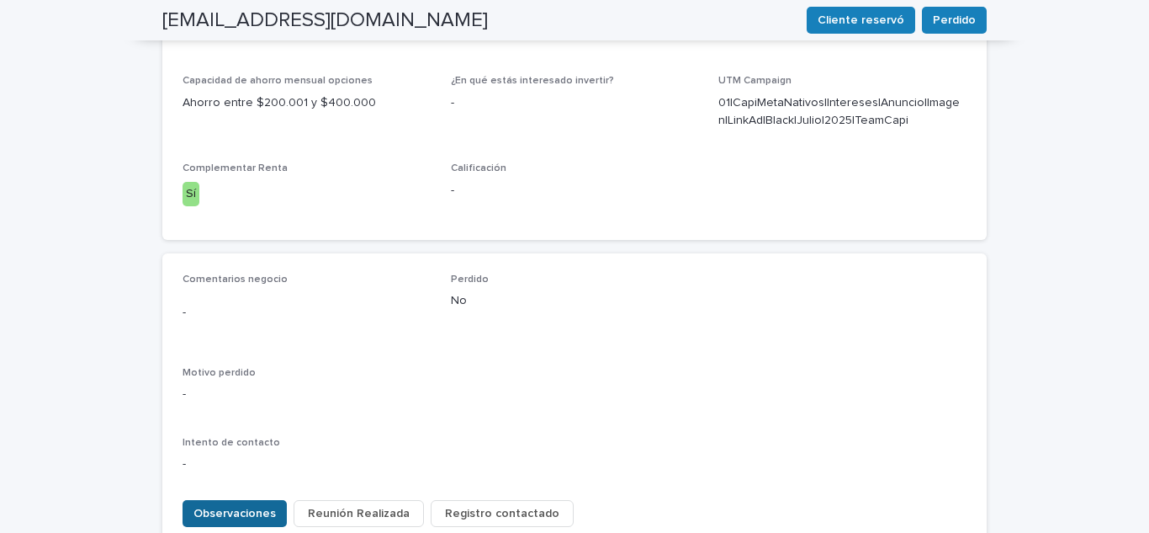
click at [236, 505] on span "Observaciones" at bounding box center [234, 513] width 82 height 17
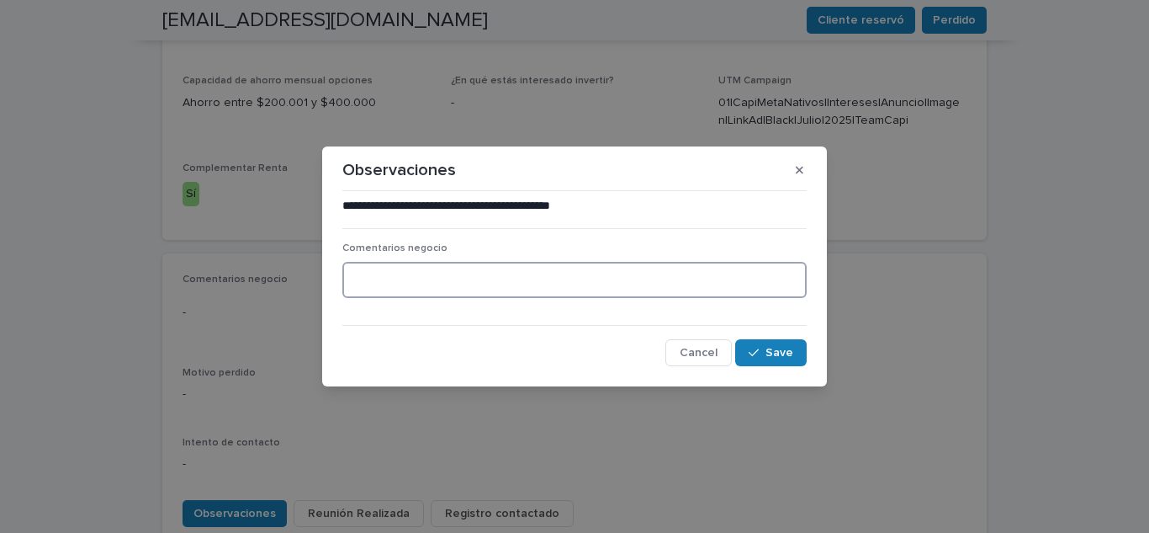
paste textarea "**********"
type textarea "**********"
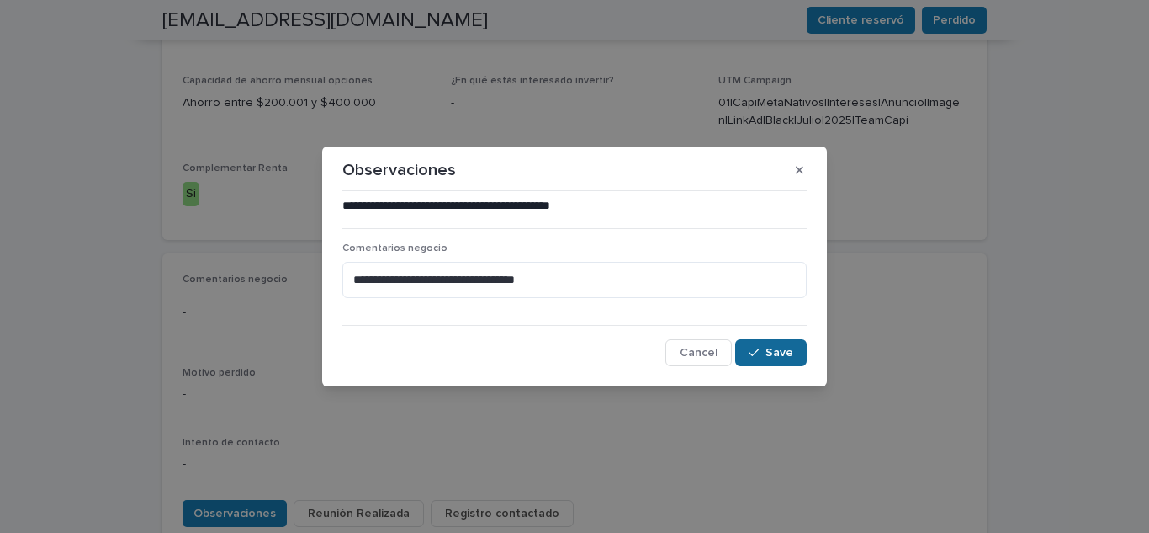
click at [774, 342] on button "Save" at bounding box center [771, 352] width 72 height 27
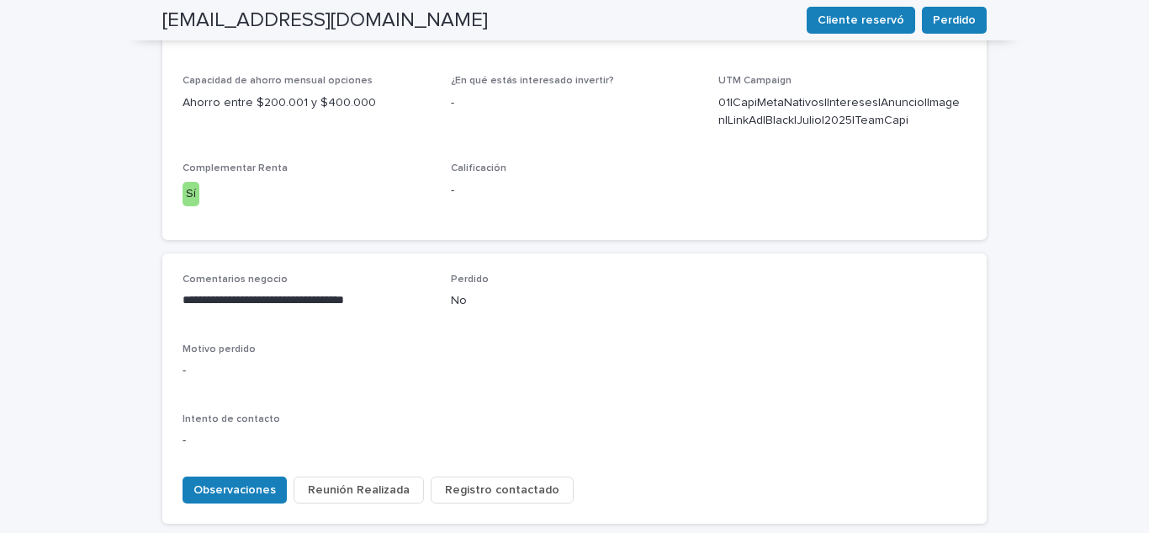
scroll to position [661, 0]
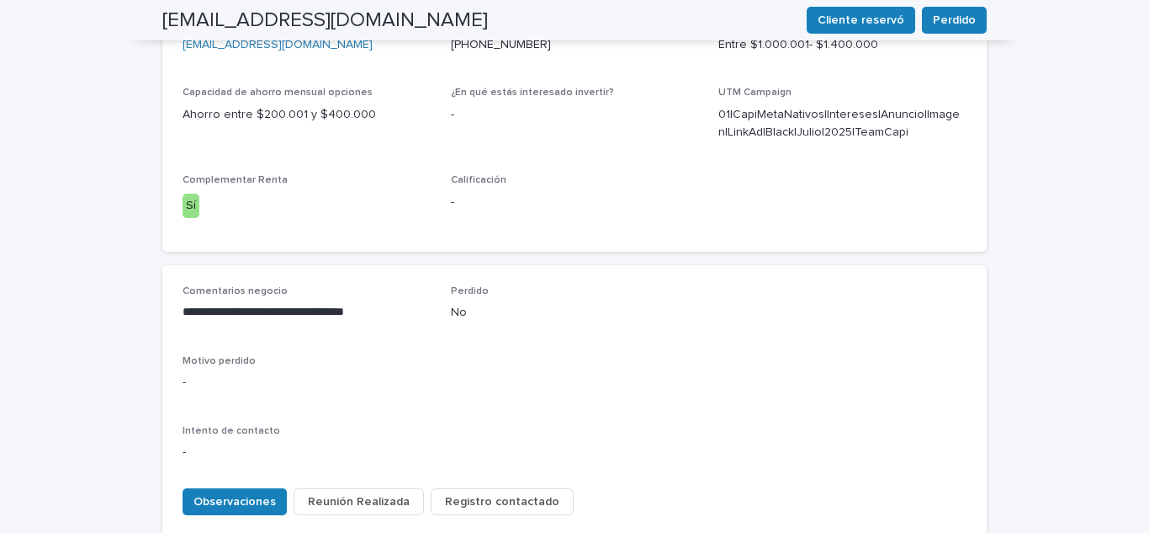
click at [517, 493] on span "Registro contactado" at bounding box center [502, 501] width 114 height 17
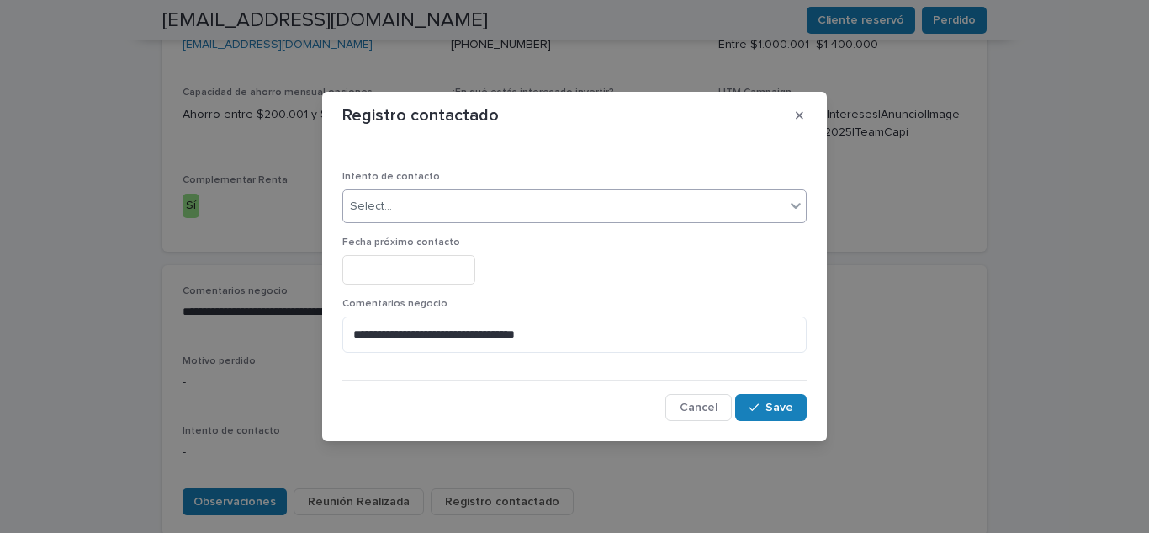
click at [487, 213] on div "Select..." at bounding box center [564, 207] width 442 height 28
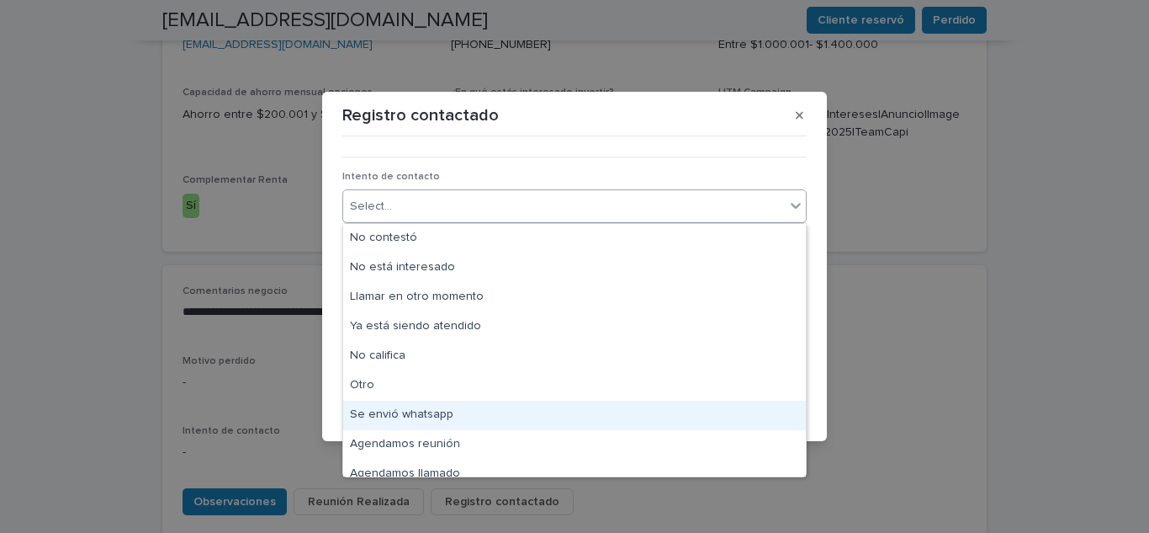
click at [453, 421] on div "Se envió whatsapp" at bounding box center [574, 414] width 463 height 29
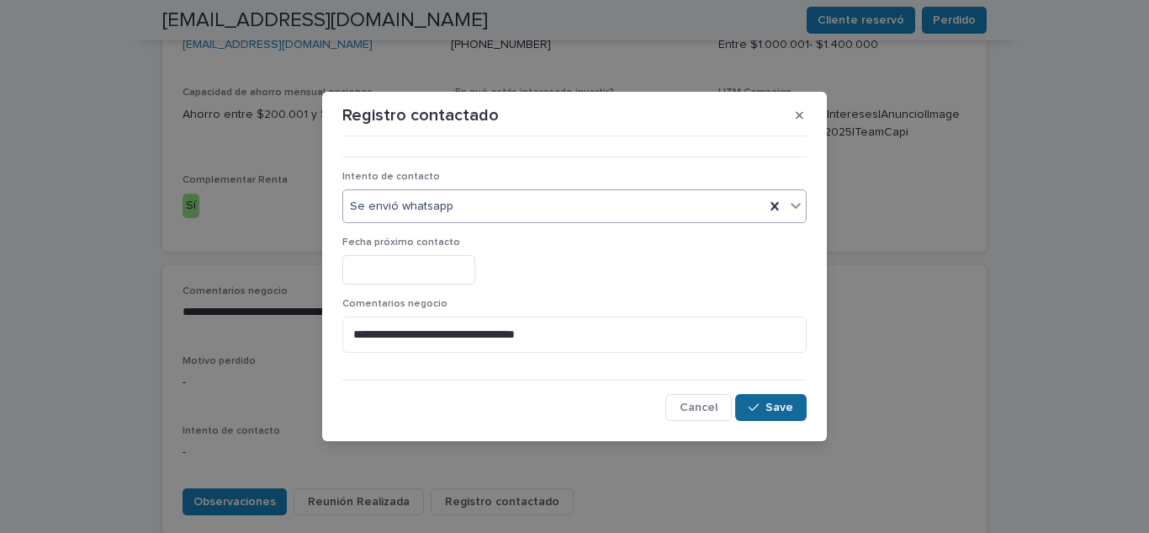
click at [743, 405] on button "Save" at bounding box center [771, 407] width 72 height 27
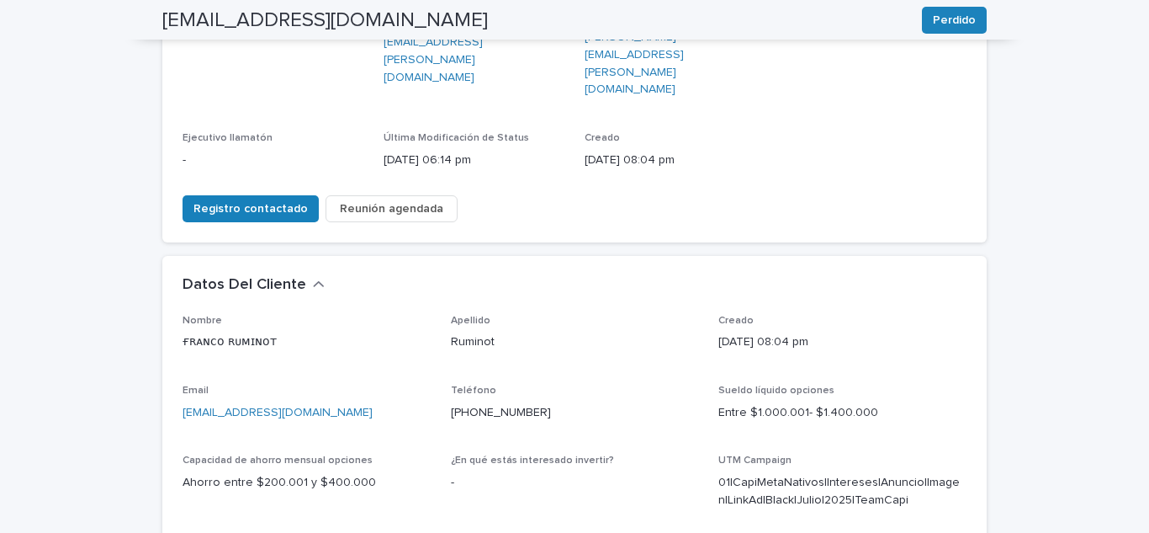
scroll to position [0, 0]
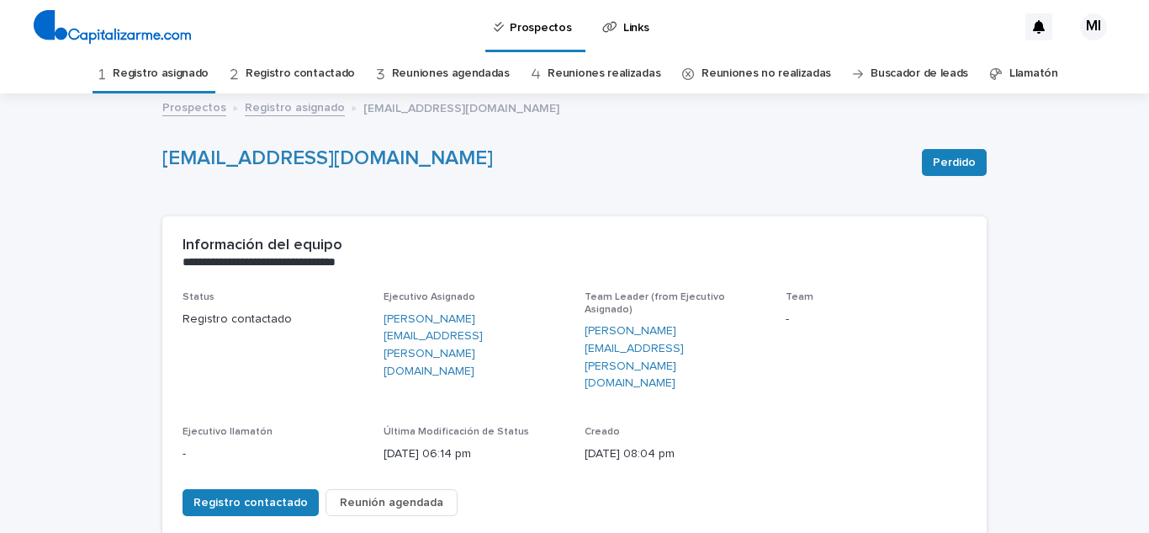
click at [144, 73] on link "Registro asignado" at bounding box center [161, 74] width 96 height 40
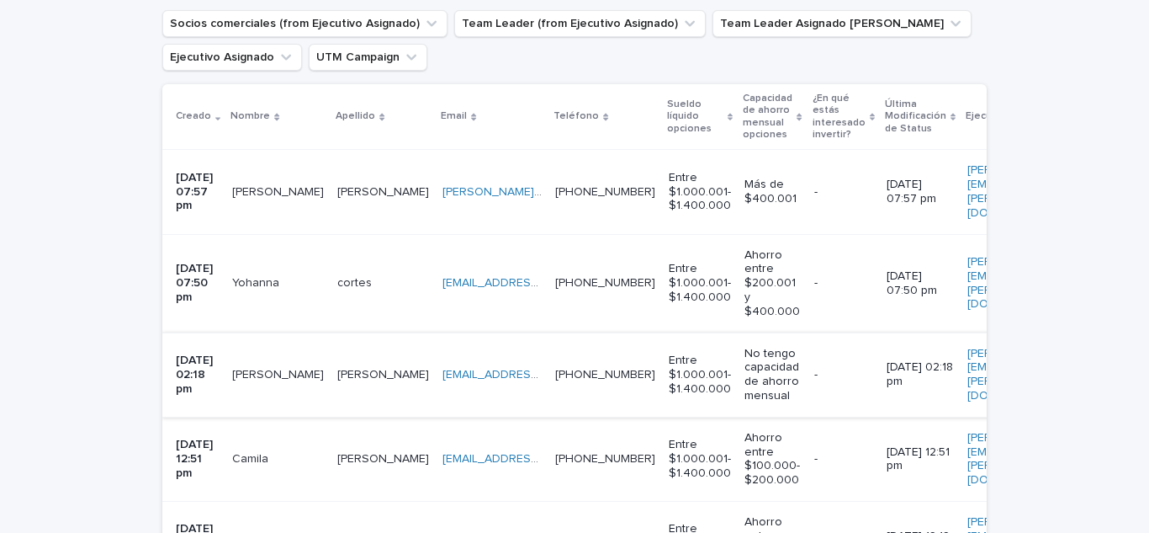
scroll to position [336, 0]
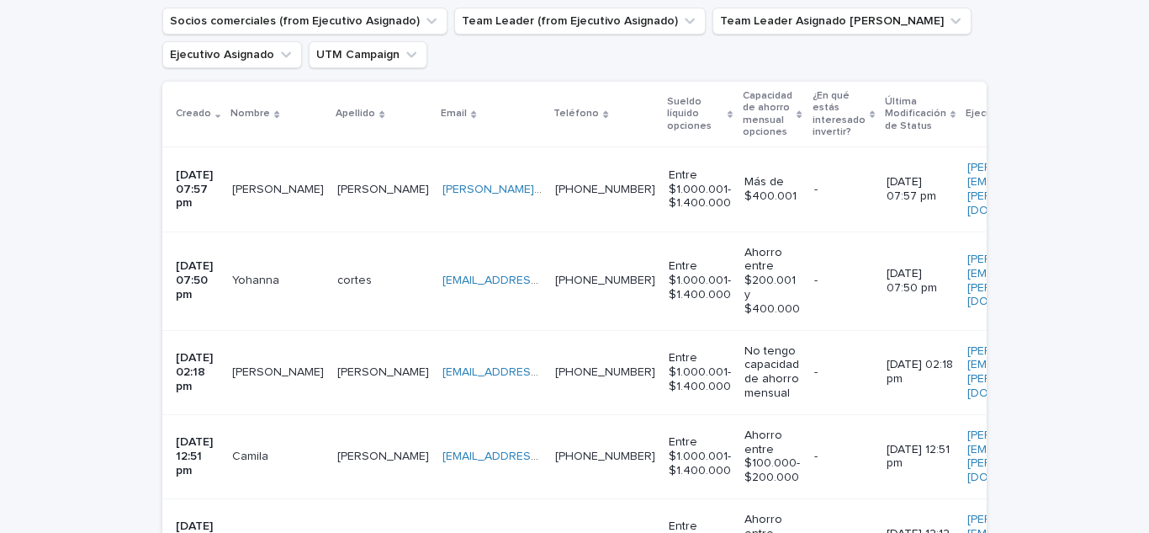
click at [242, 187] on td "[PERSON_NAME]" at bounding box center [277, 189] width 105 height 84
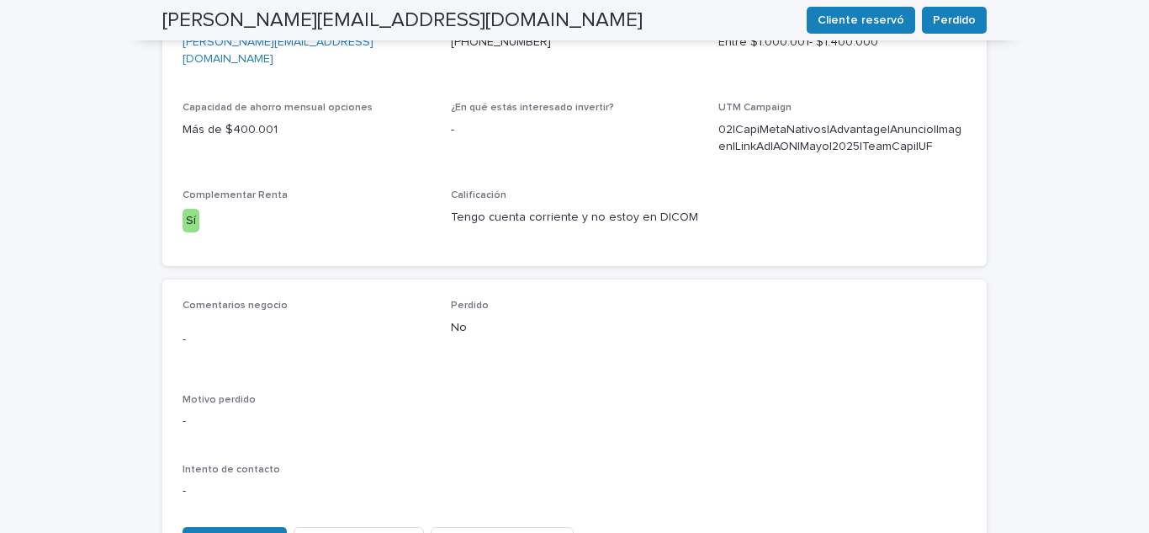
scroll to position [757, 0]
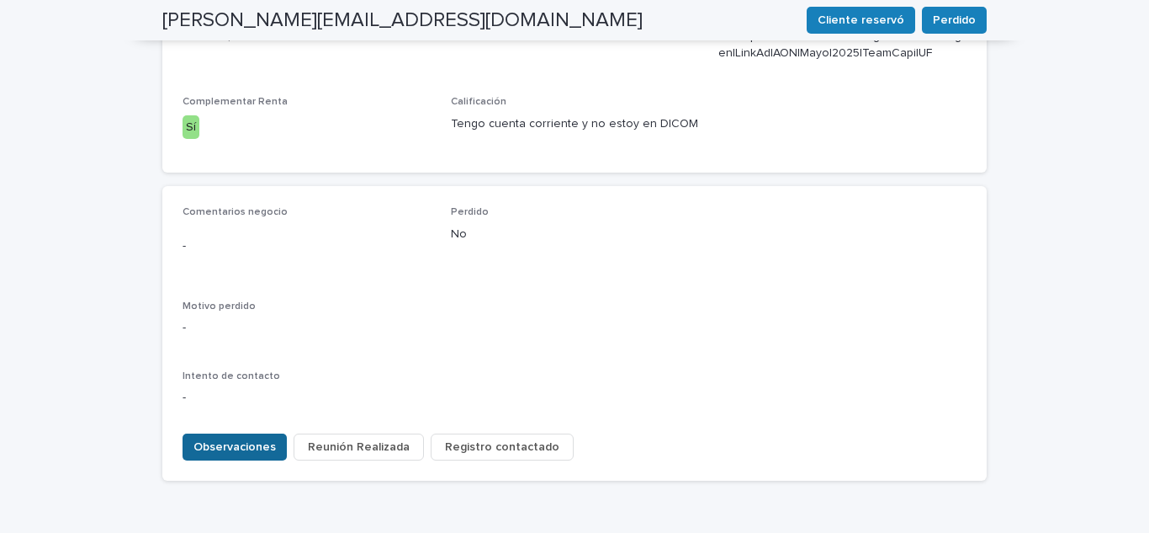
click at [250, 438] on span "Observaciones" at bounding box center [234, 446] width 82 height 17
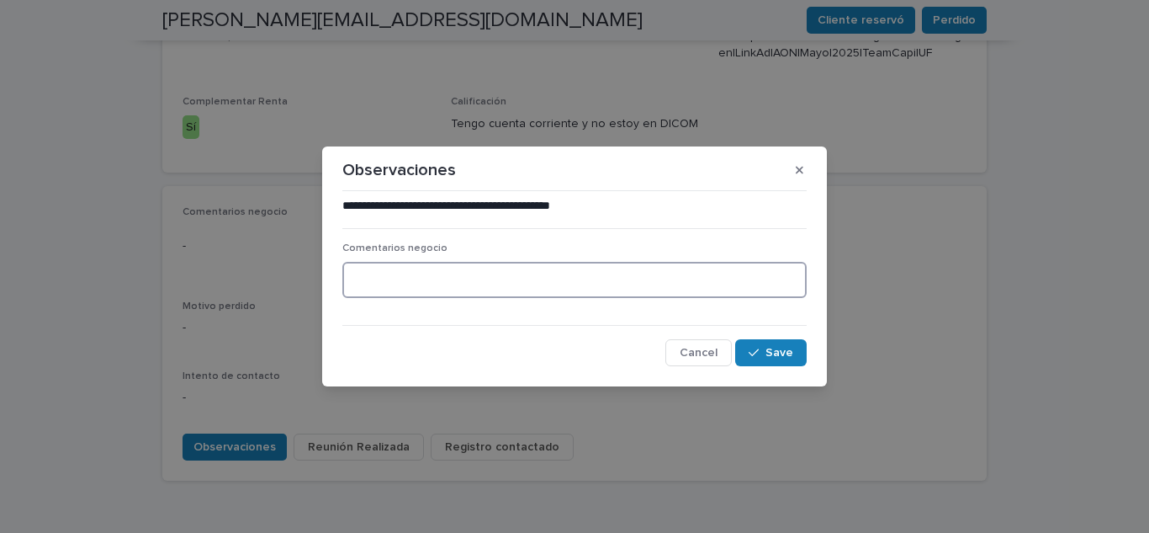
paste textarea "**********"
type textarea "**********"
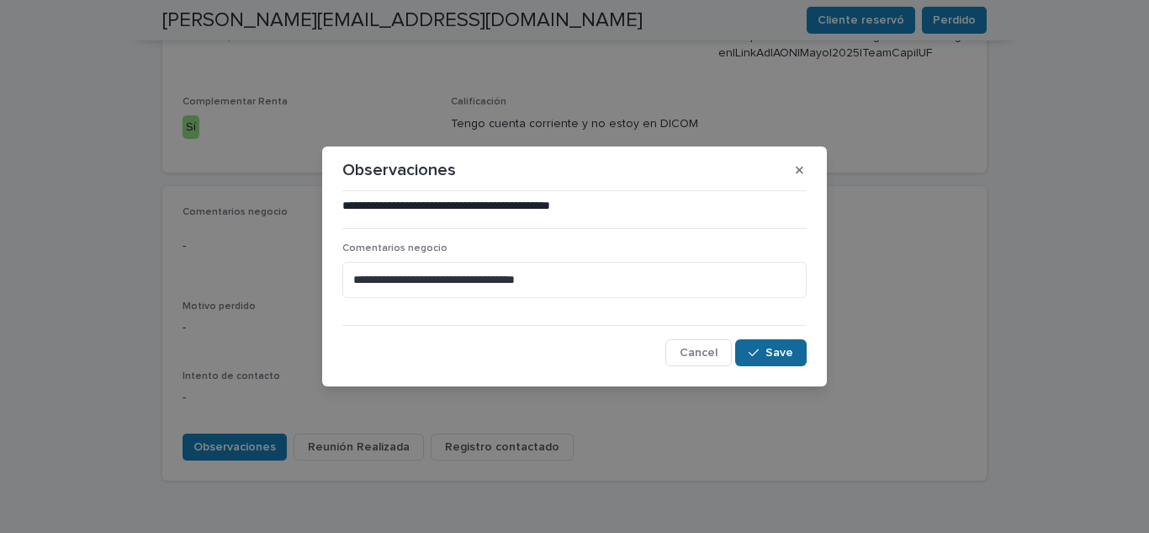
click at [787, 343] on button "Save" at bounding box center [771, 352] width 72 height 27
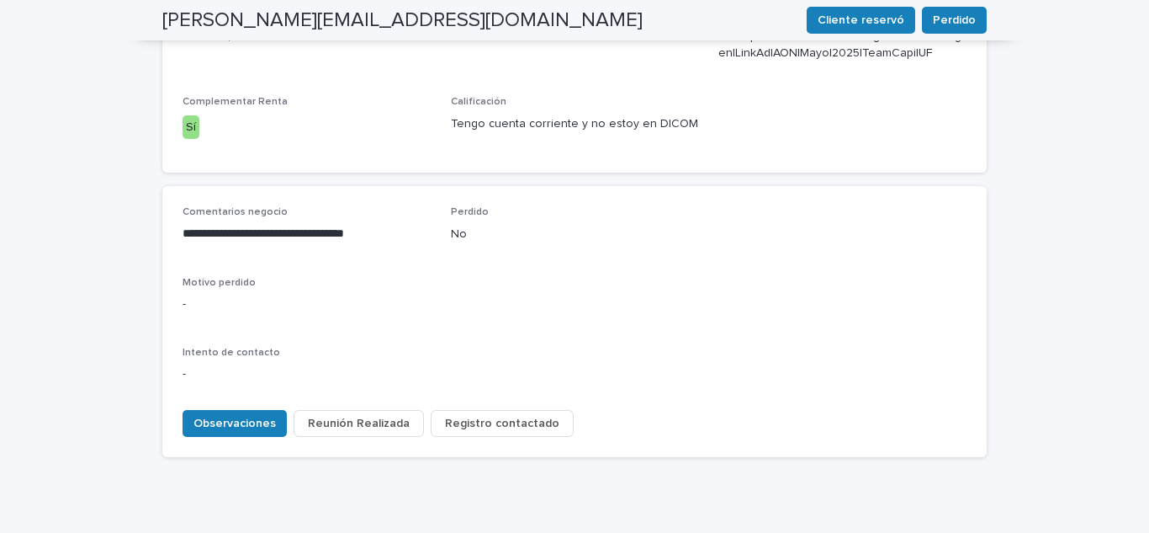
scroll to position [744, 0]
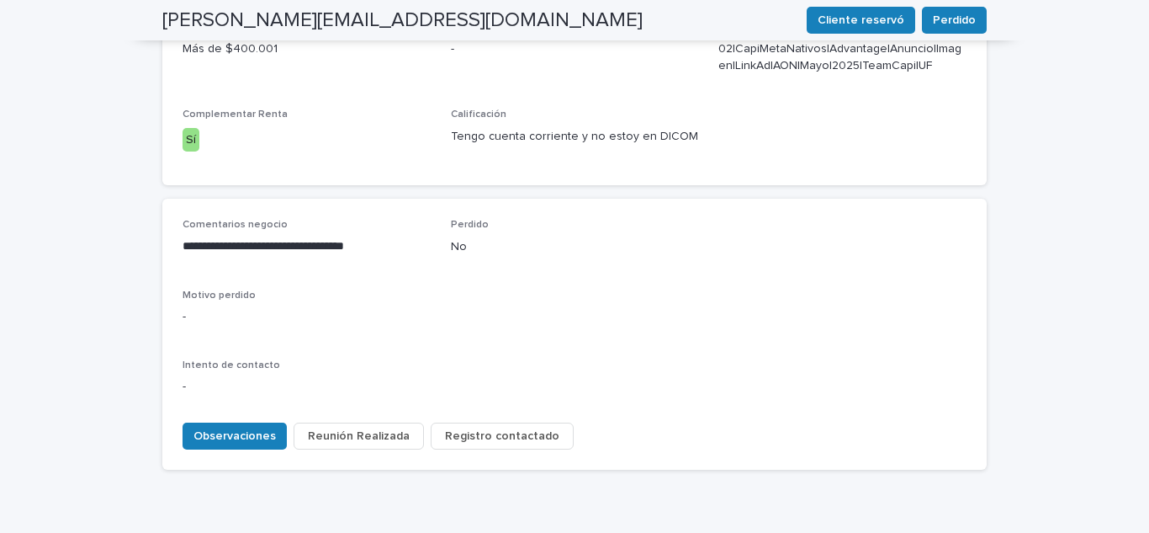
click at [490, 422] on button "Registro contactado" at bounding box center [502, 435] width 143 height 27
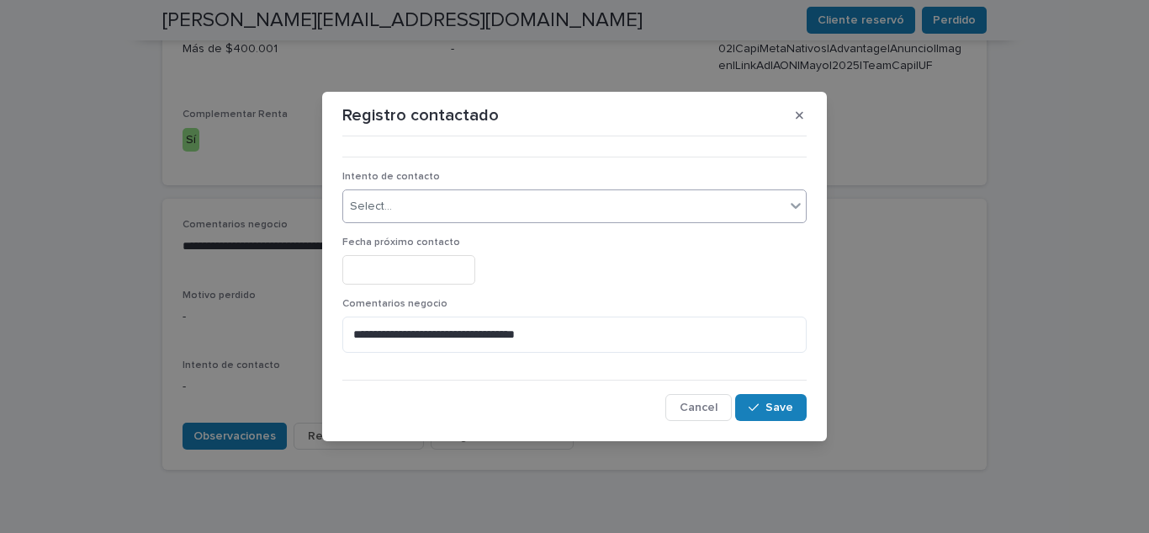
click at [463, 202] on div "Select..." at bounding box center [564, 207] width 442 height 28
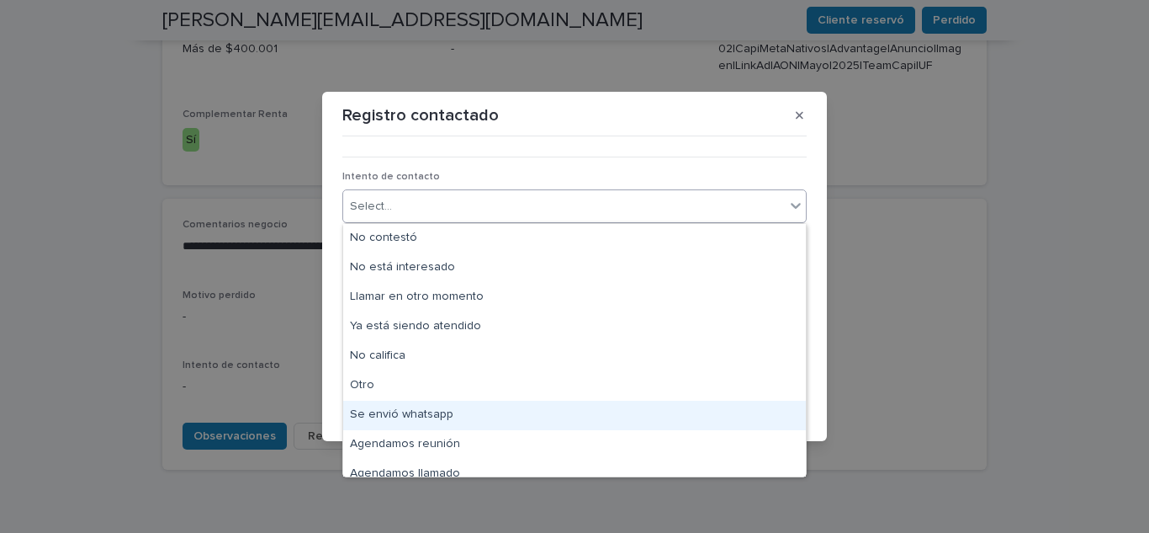
click at [448, 416] on div "Se envió whatsapp" at bounding box center [574, 414] width 463 height 29
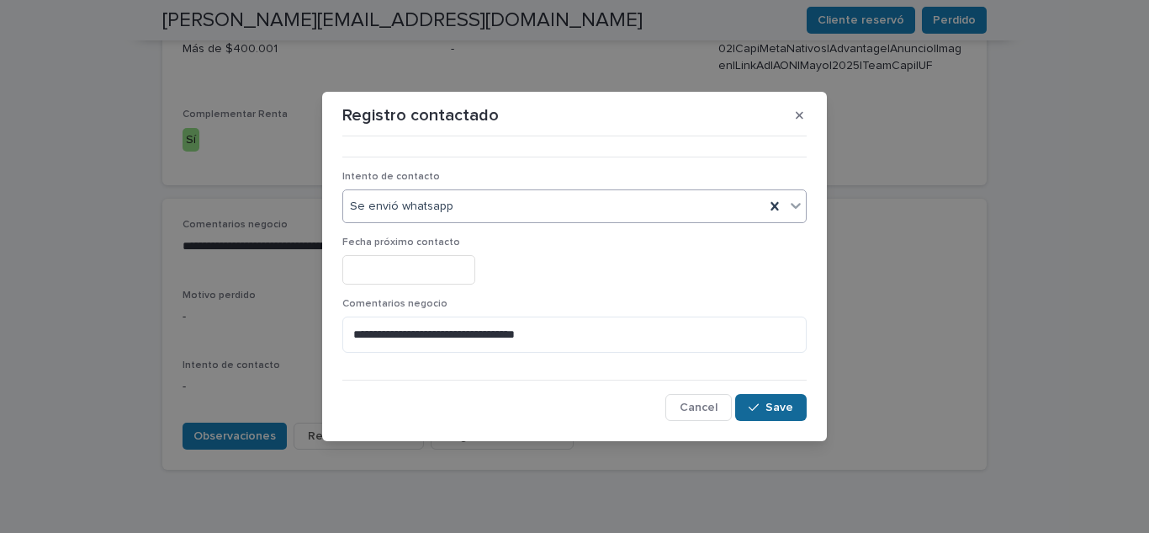
click at [790, 406] on span "Save" at bounding box center [780, 407] width 28 height 12
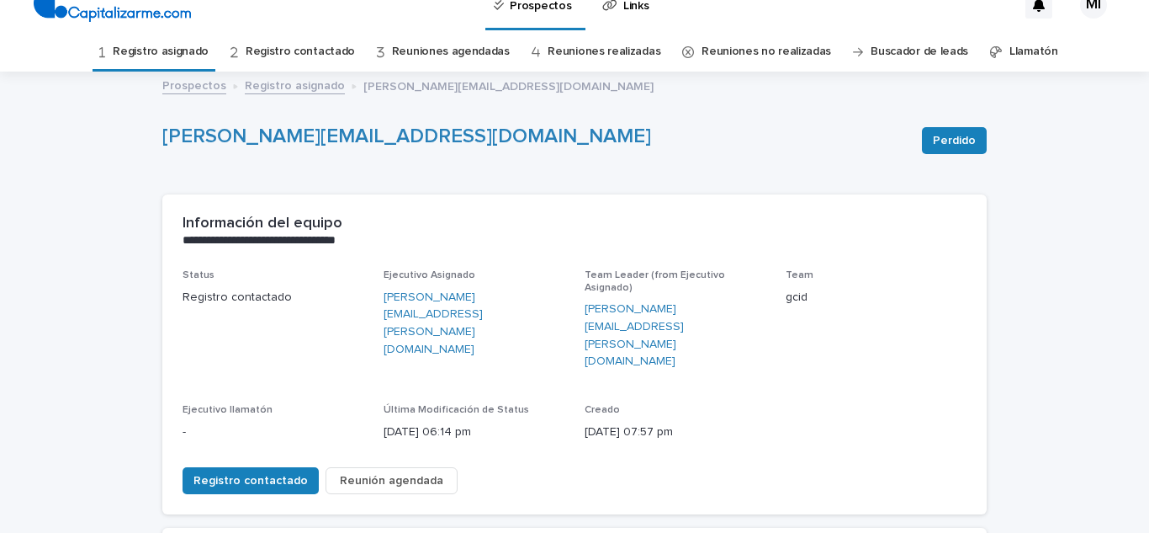
scroll to position [0, 0]
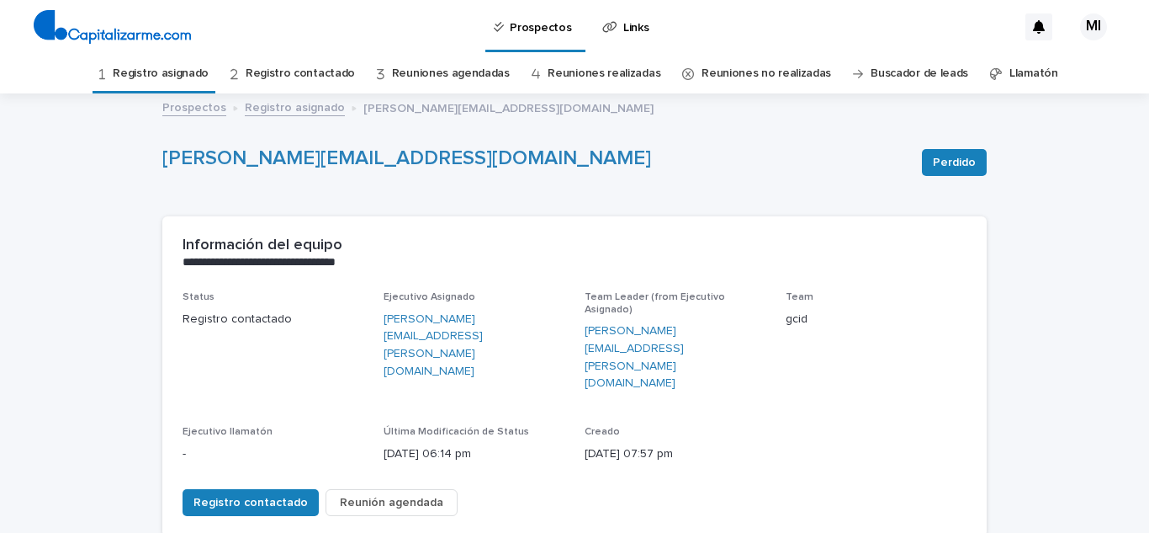
click at [164, 77] on link "Registro asignado" at bounding box center [161, 74] width 96 height 40
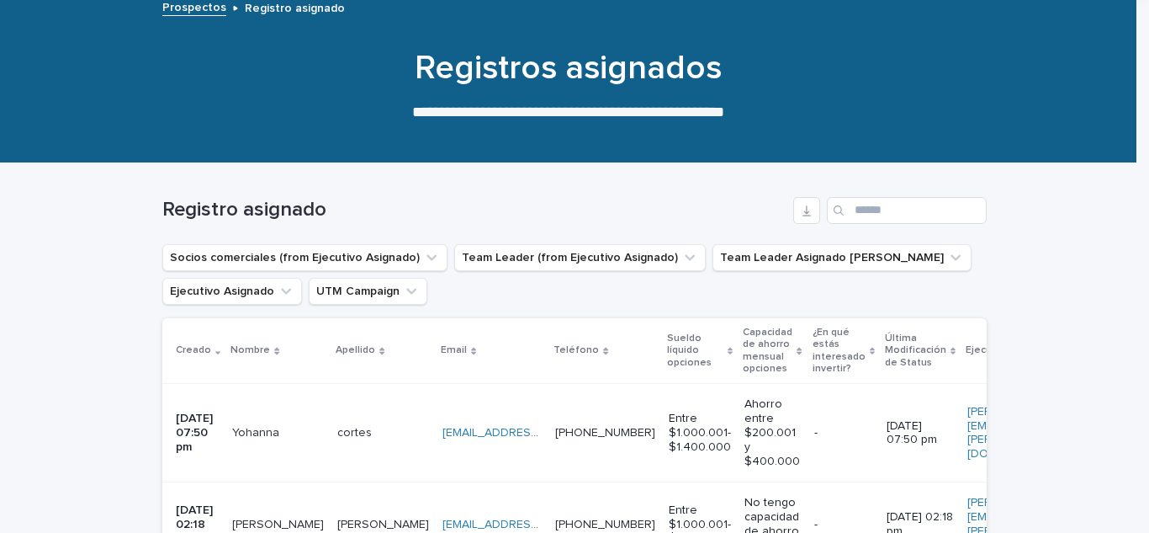
scroll to position [252, 0]
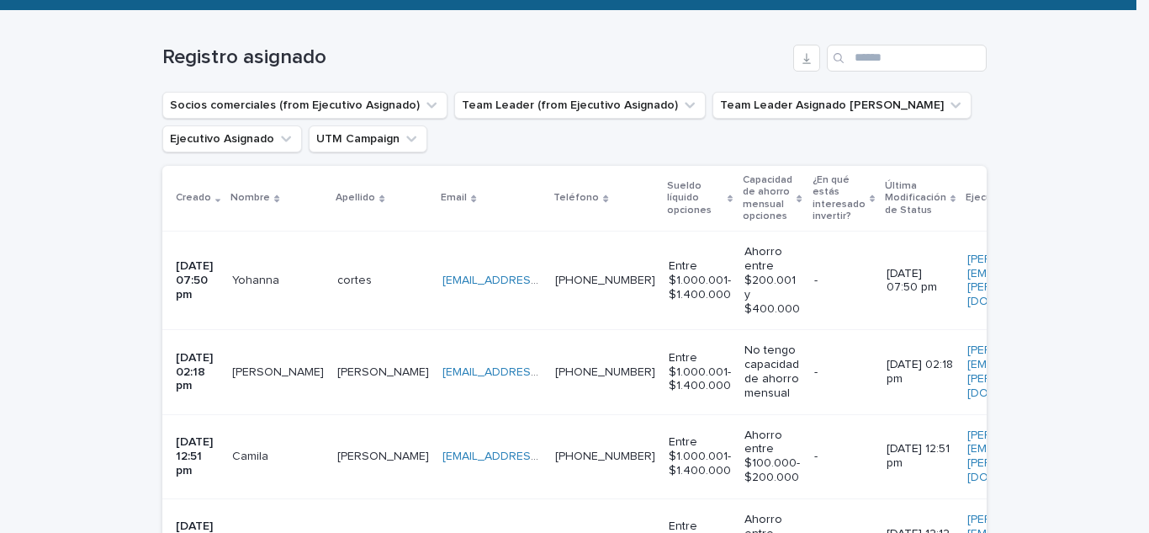
click at [249, 282] on p "Yohanna" at bounding box center [257, 279] width 50 height 18
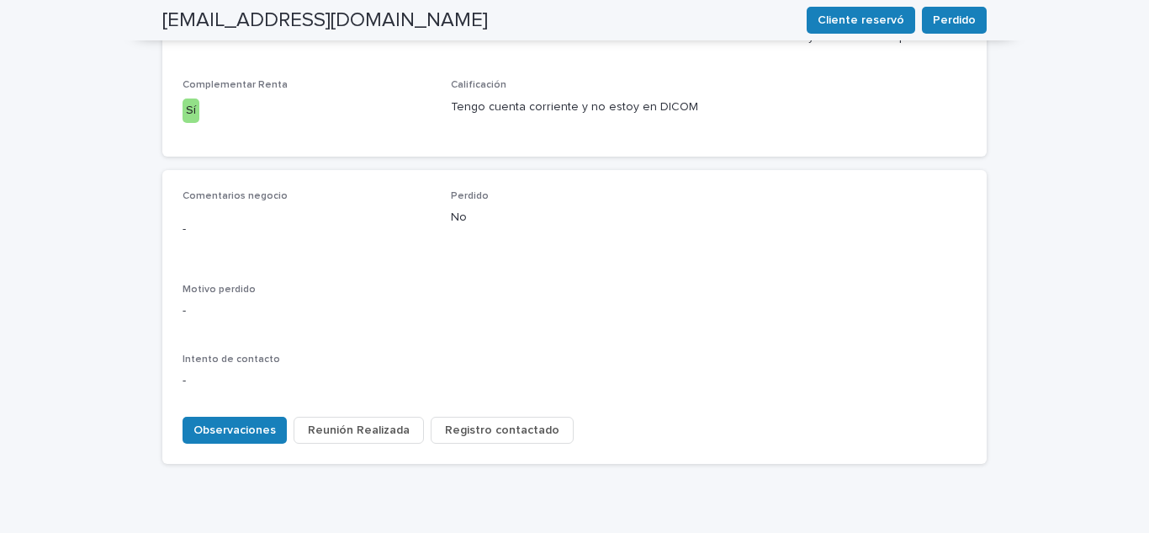
scroll to position [757, 0]
click at [225, 421] on span "Observaciones" at bounding box center [234, 429] width 82 height 17
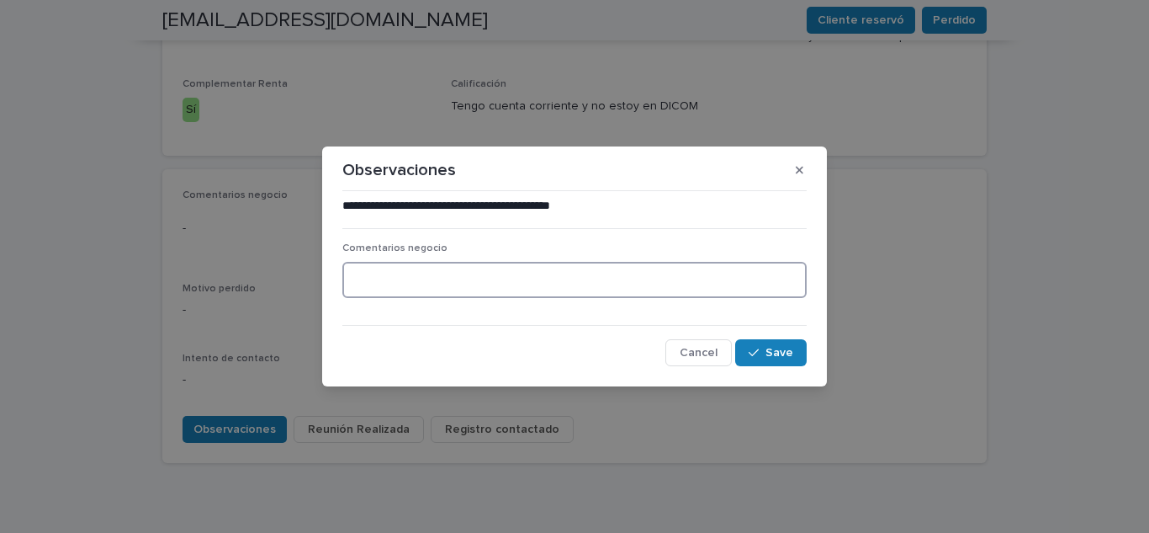
paste textarea "**********"
type textarea "**********"
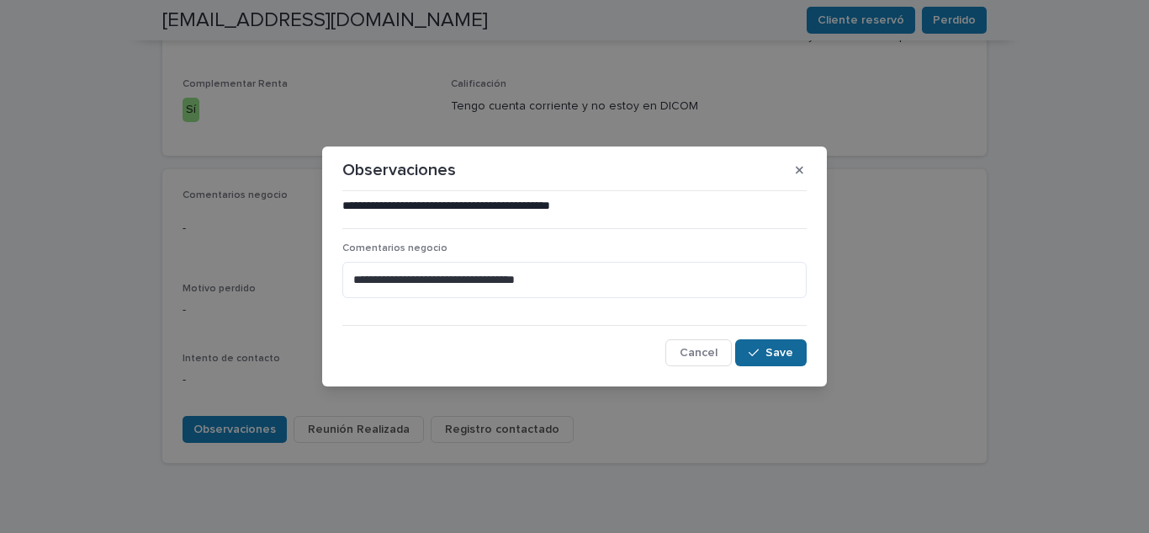
click at [746, 348] on button "Save" at bounding box center [771, 352] width 72 height 27
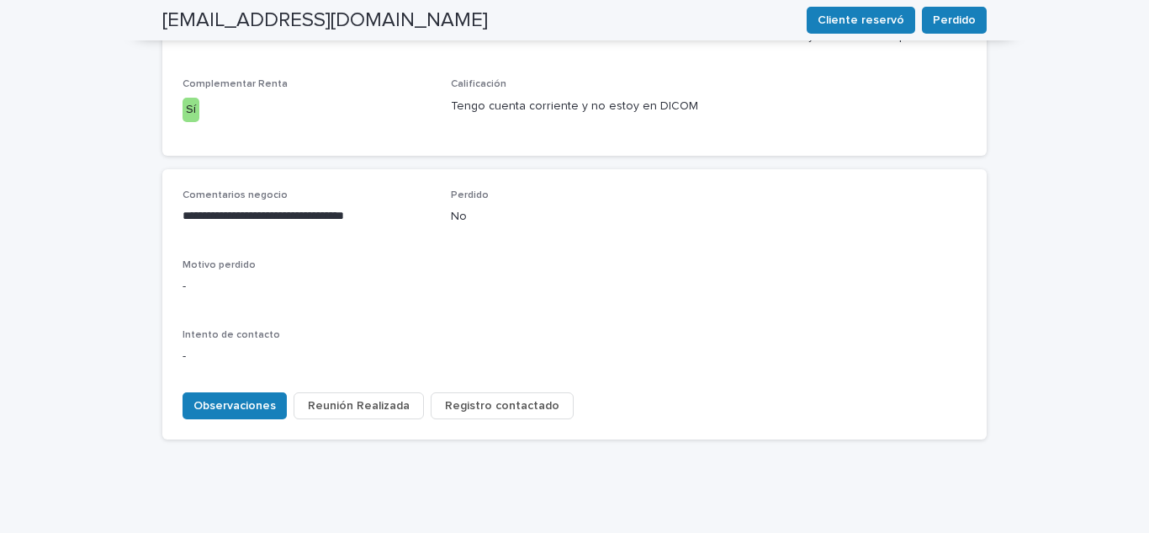
scroll to position [744, 0]
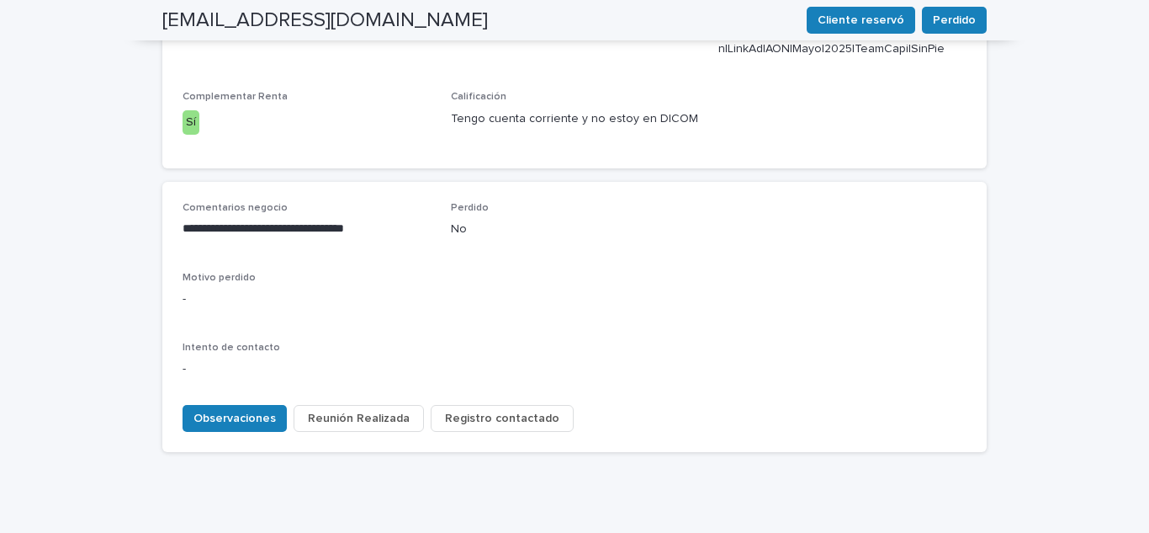
click at [487, 410] on span "Registro contactado" at bounding box center [502, 418] width 114 height 17
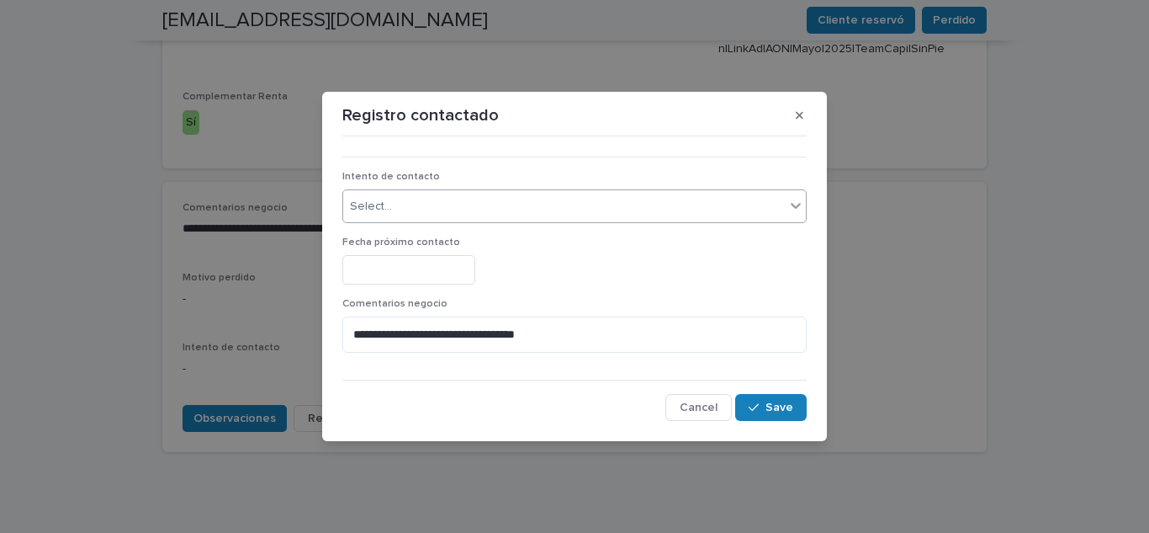
click at [410, 204] on div "Select..." at bounding box center [564, 207] width 442 height 28
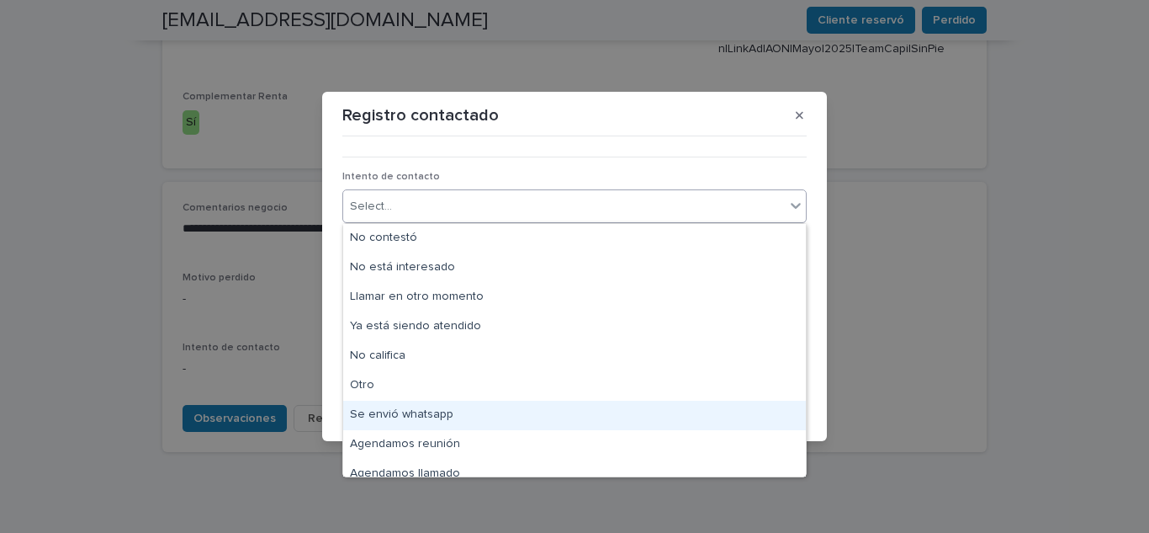
click at [411, 411] on div "Se envió whatsapp" at bounding box center [574, 414] width 463 height 29
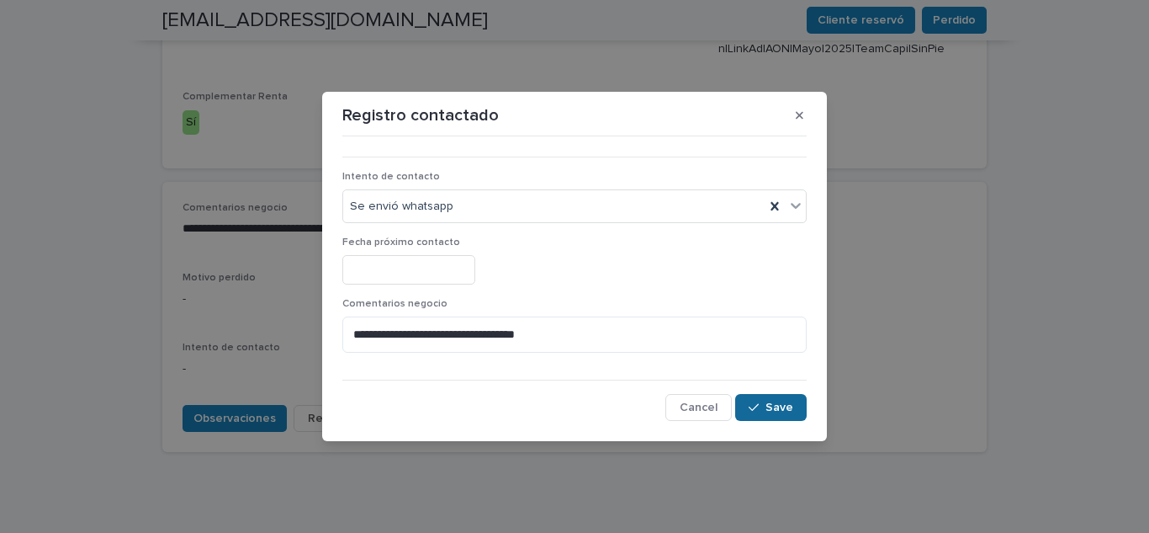
click at [764, 407] on div "button" at bounding box center [757, 407] width 17 height 12
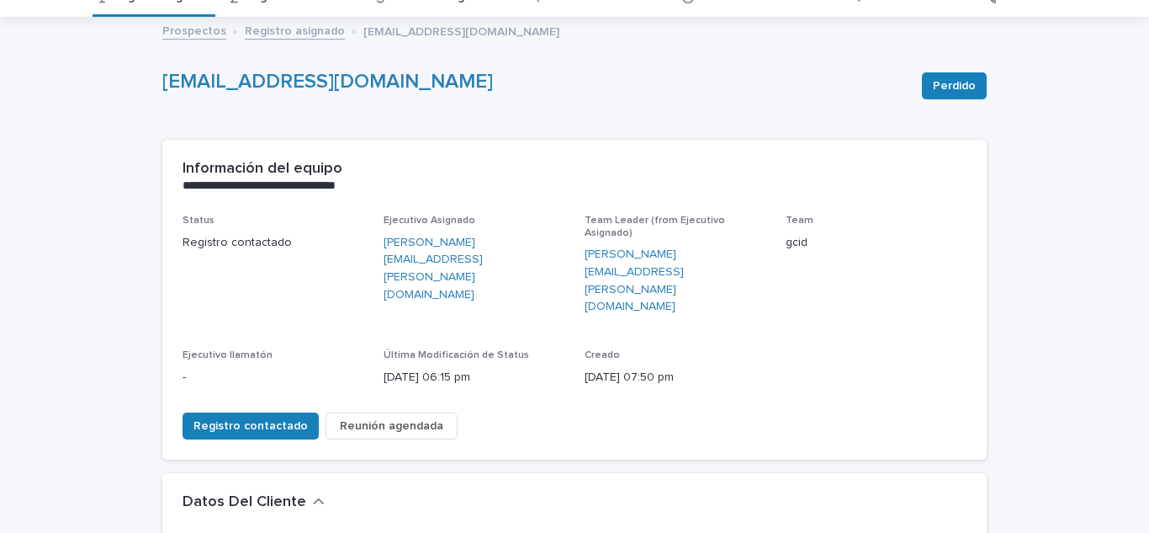
scroll to position [0, 0]
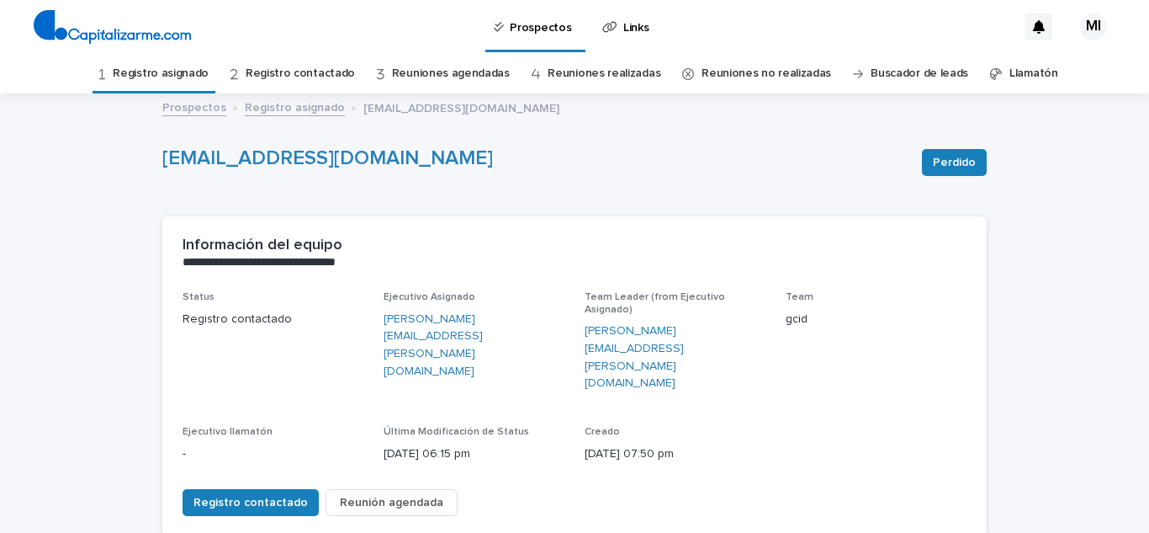
click at [181, 84] on link "Registro asignado" at bounding box center [161, 74] width 96 height 40
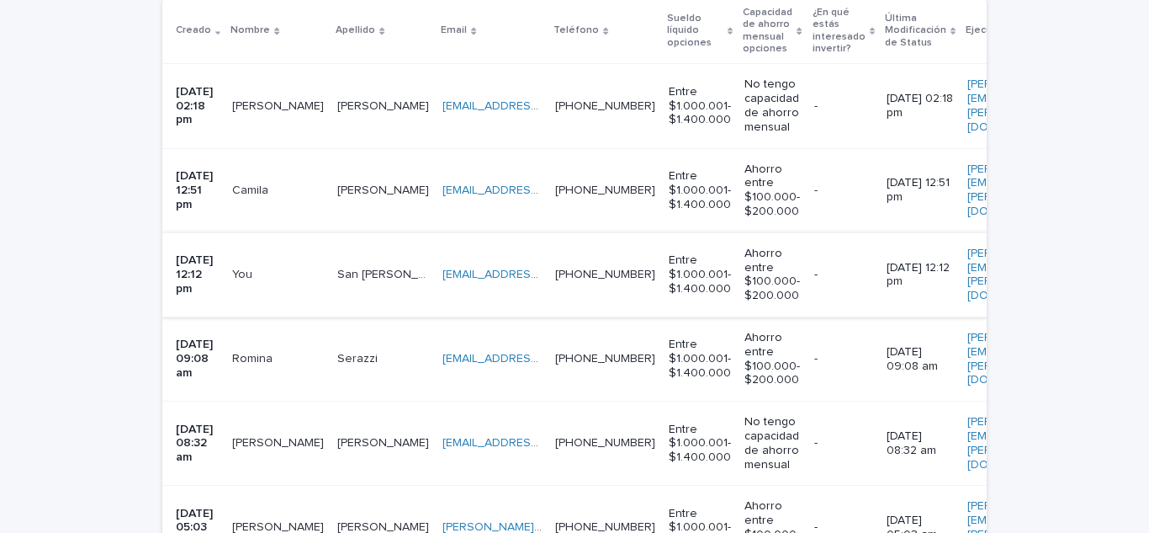
scroll to position [421, 0]
click at [265, 107] on p "[PERSON_NAME]" at bounding box center [279, 104] width 95 height 18
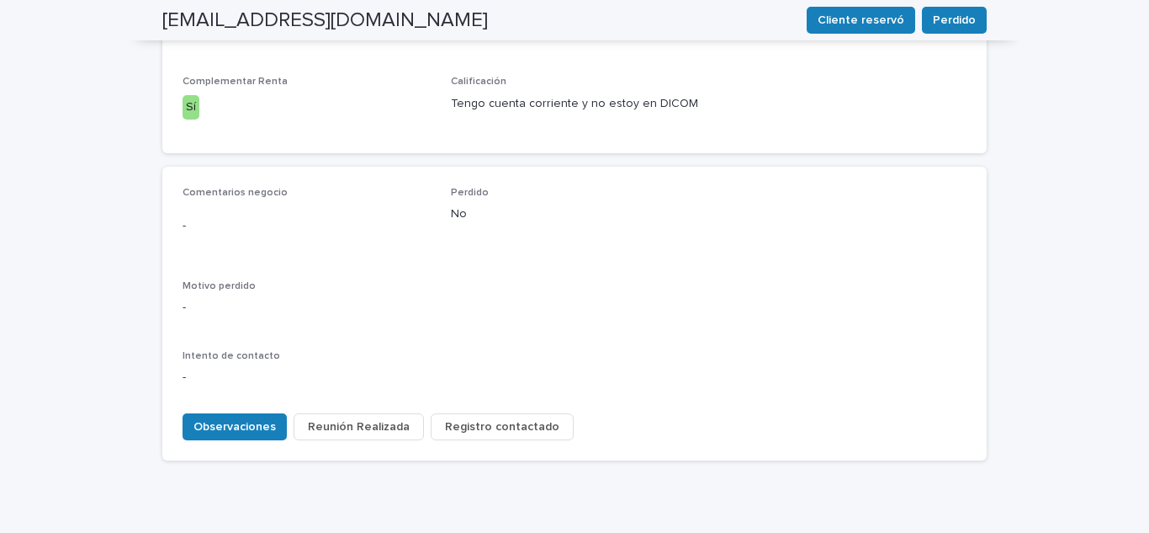
scroll to position [768, 0]
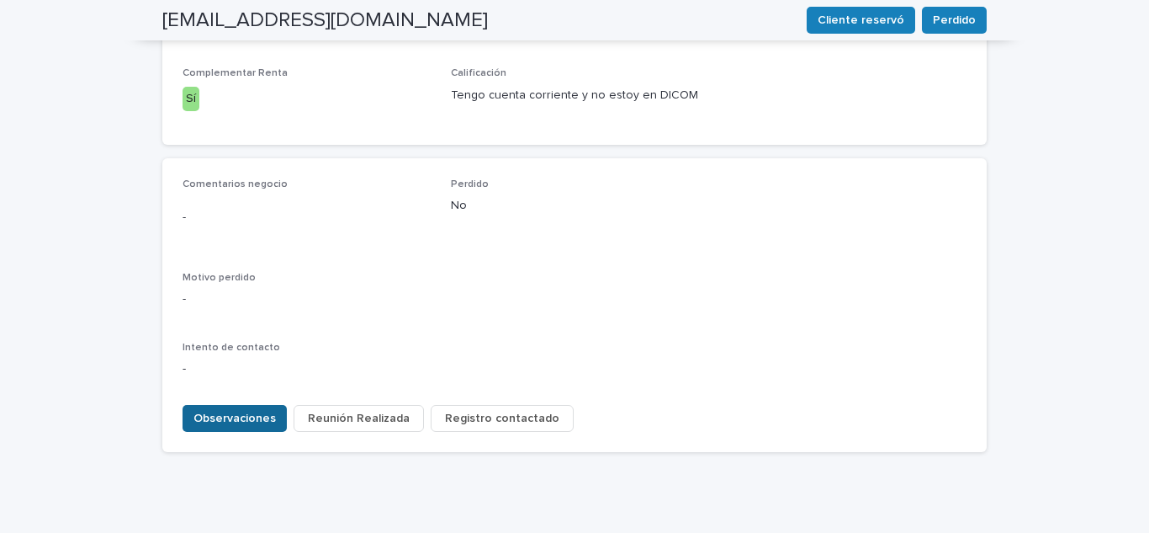
click at [226, 410] on span "Observaciones" at bounding box center [234, 418] width 82 height 17
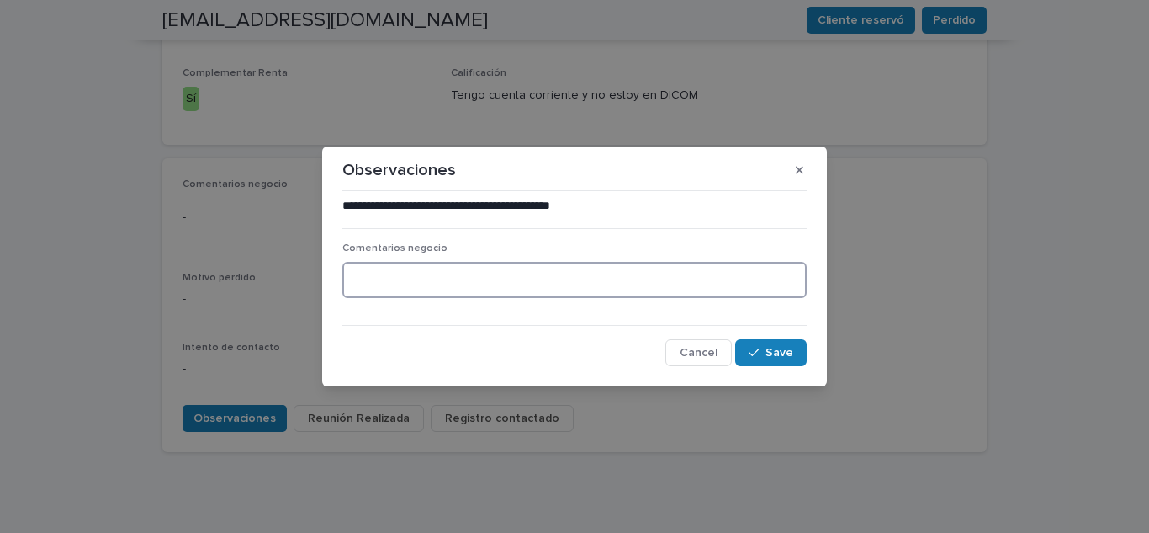
paste textarea "**********"
type textarea "**********"
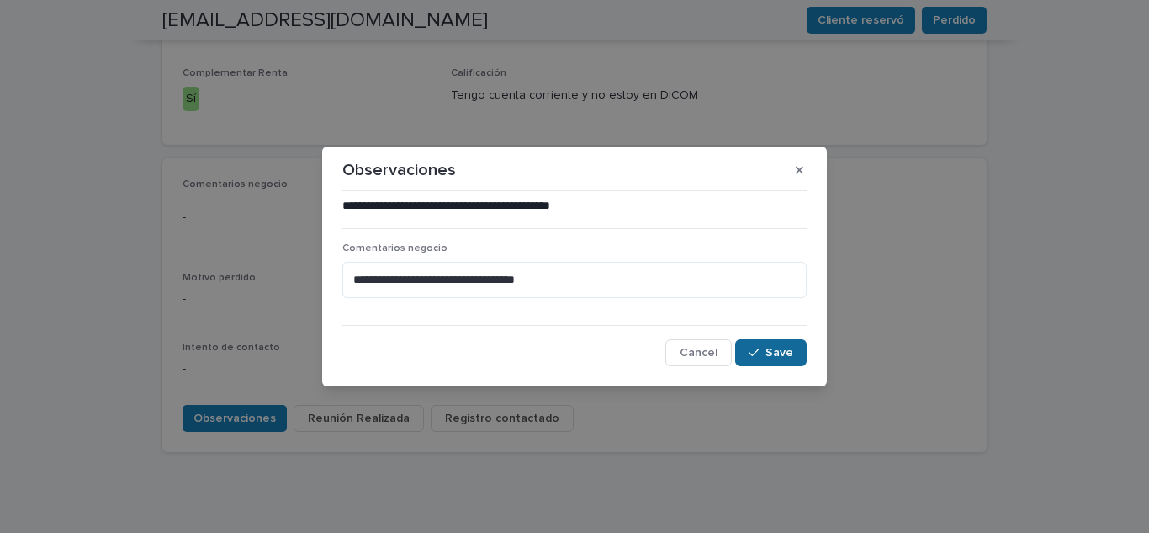
click at [757, 350] on icon "button" at bounding box center [754, 353] width 10 height 12
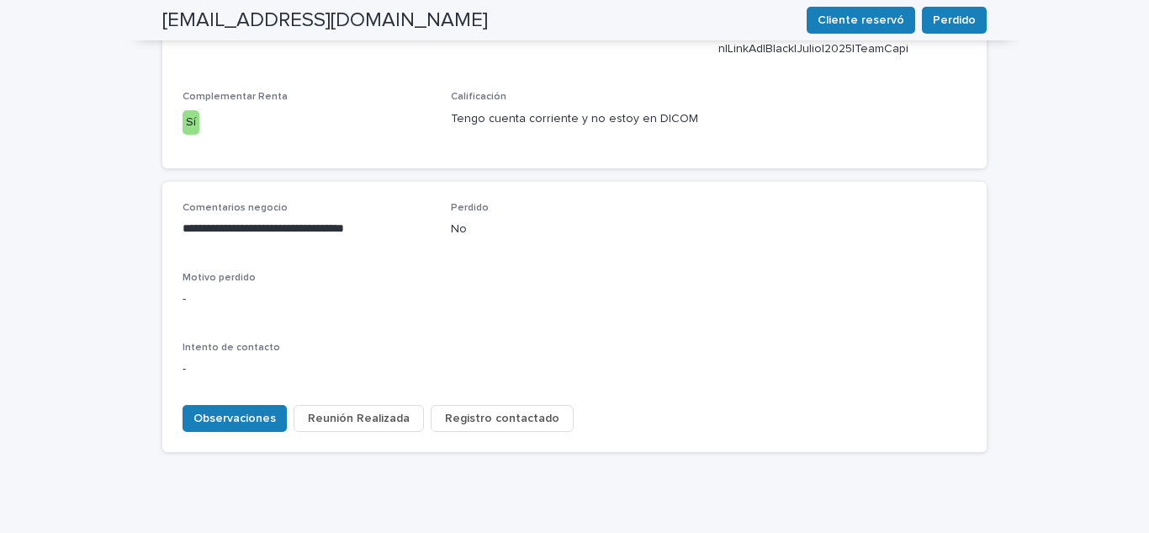
click at [488, 410] on span "Registro contactado" at bounding box center [502, 418] width 114 height 17
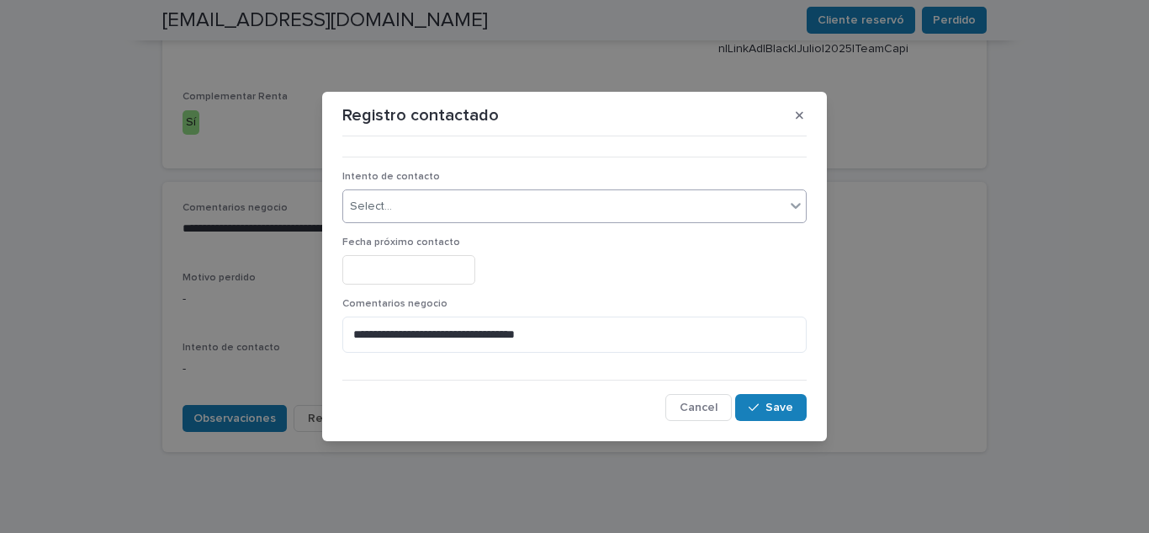
click at [420, 215] on div "Select..." at bounding box center [564, 207] width 442 height 28
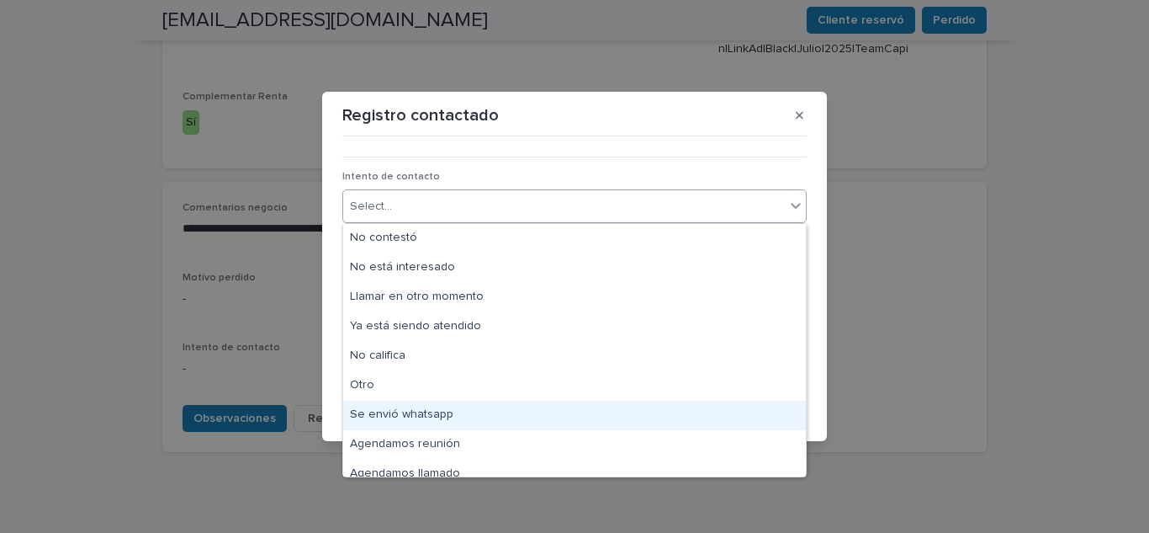
click at [386, 411] on div "Se envió whatsapp" at bounding box center [574, 414] width 463 height 29
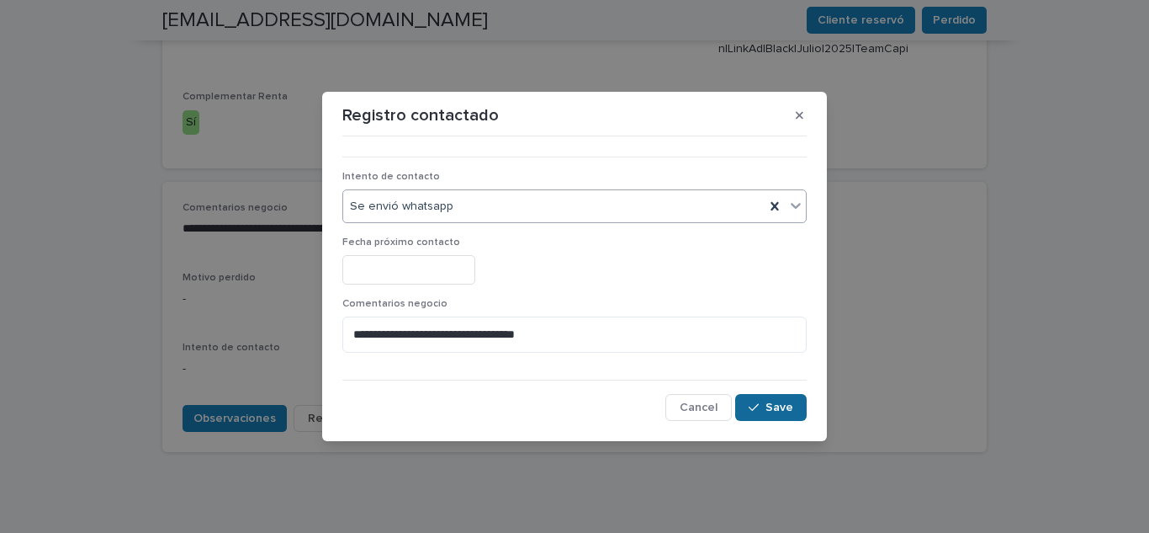
click at [748, 397] on button "Save" at bounding box center [771, 407] width 72 height 27
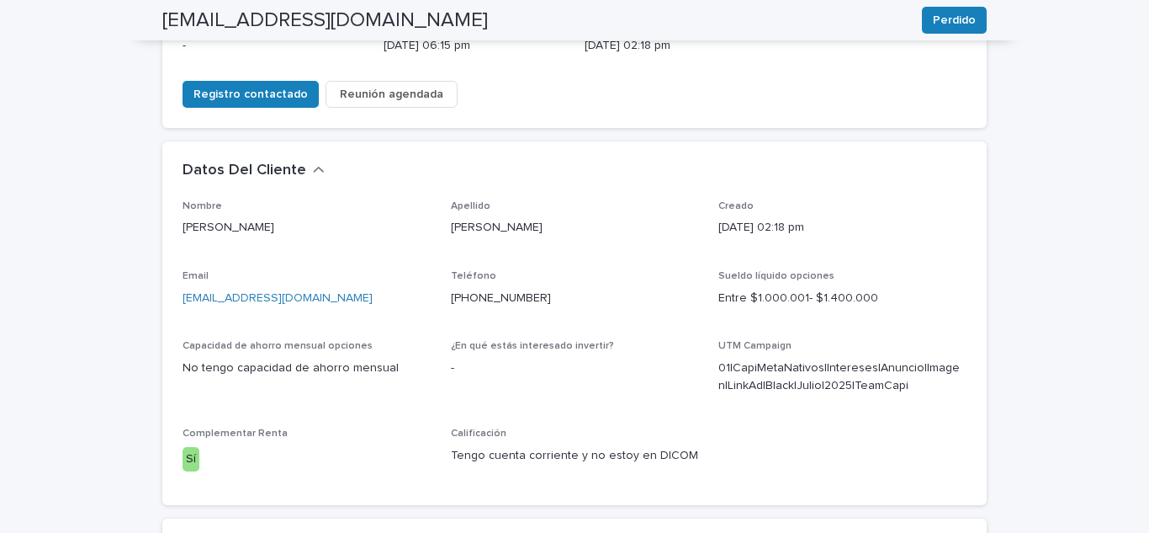
scroll to position [0, 0]
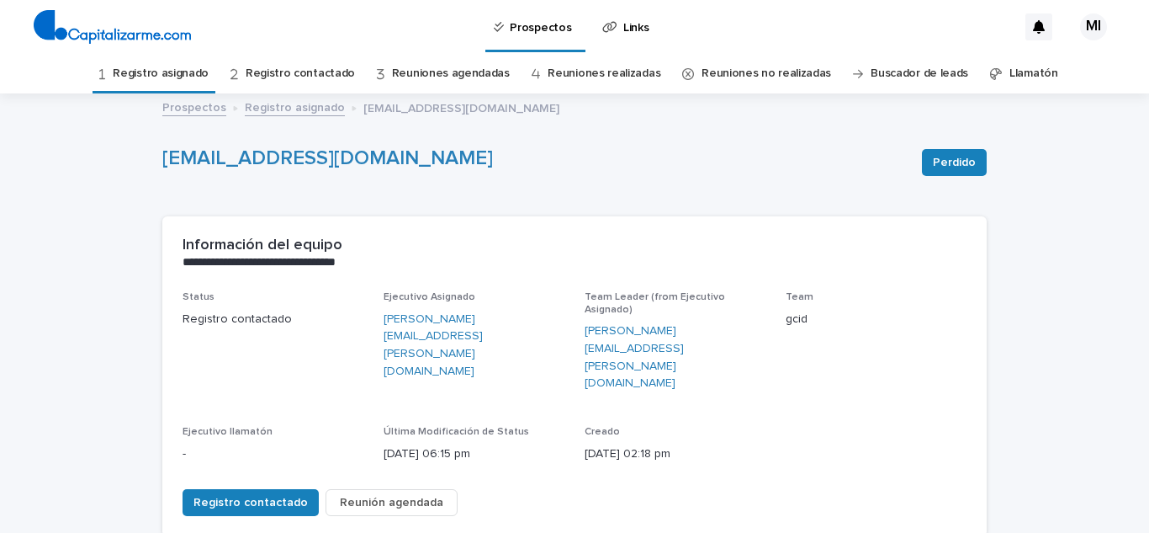
click at [172, 72] on link "Registro asignado" at bounding box center [161, 74] width 96 height 40
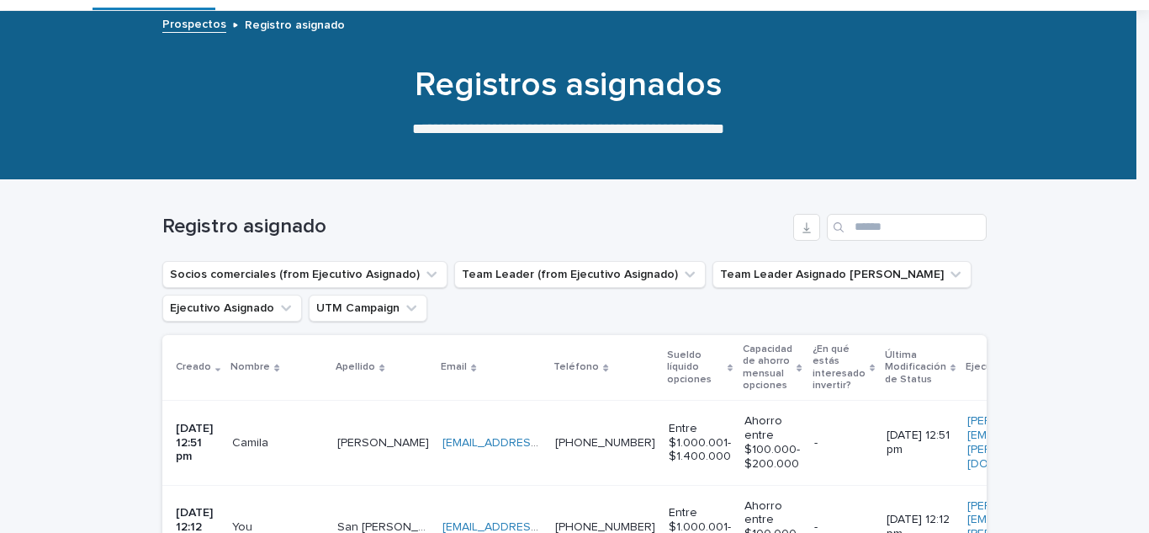
scroll to position [252, 0]
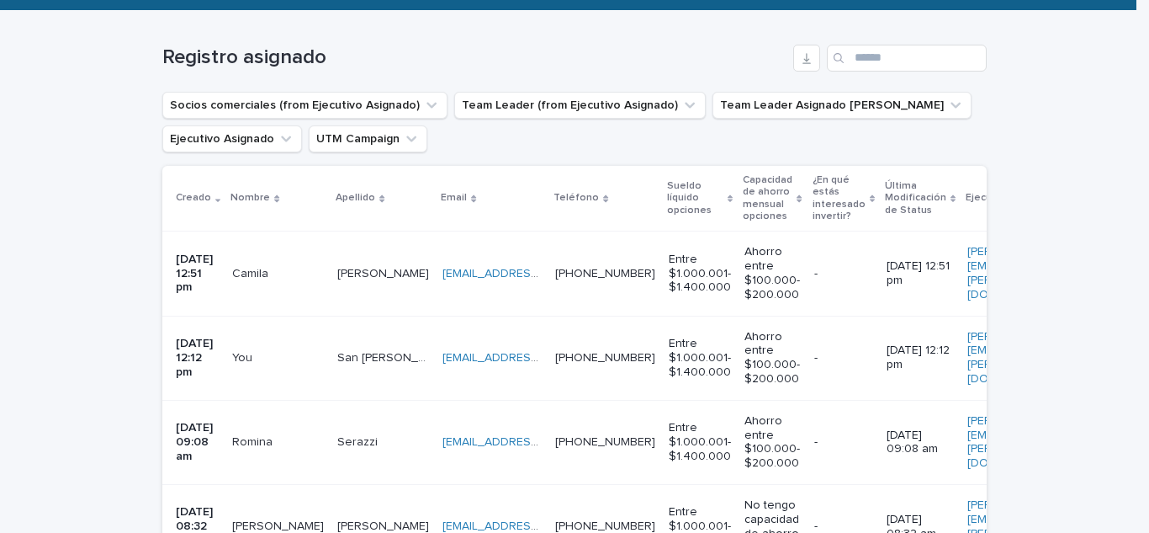
click at [266, 260] on div "[PERSON_NAME]" at bounding box center [278, 274] width 92 height 28
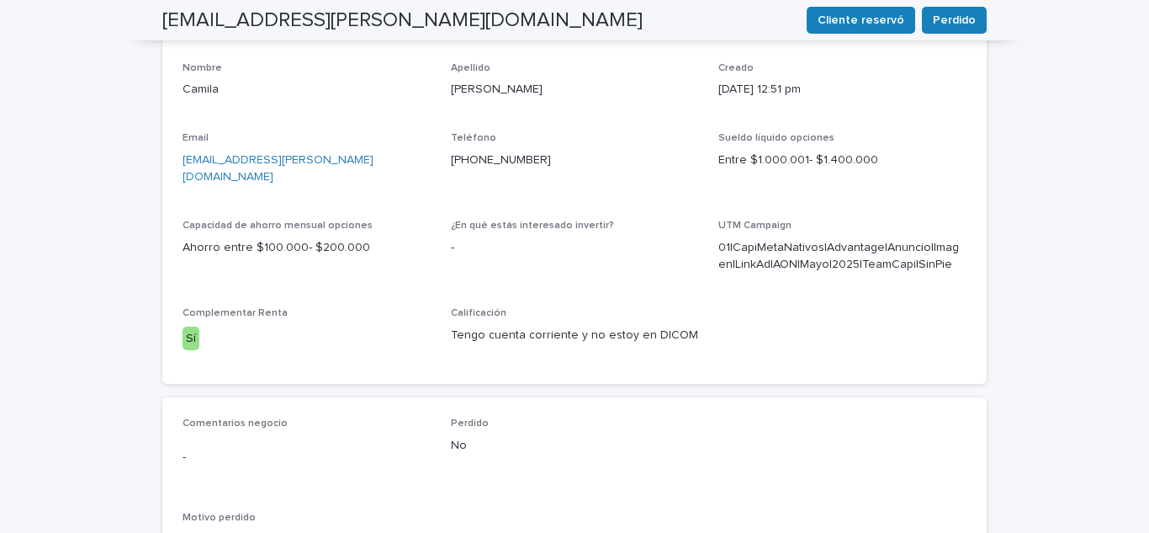
scroll to position [589, 0]
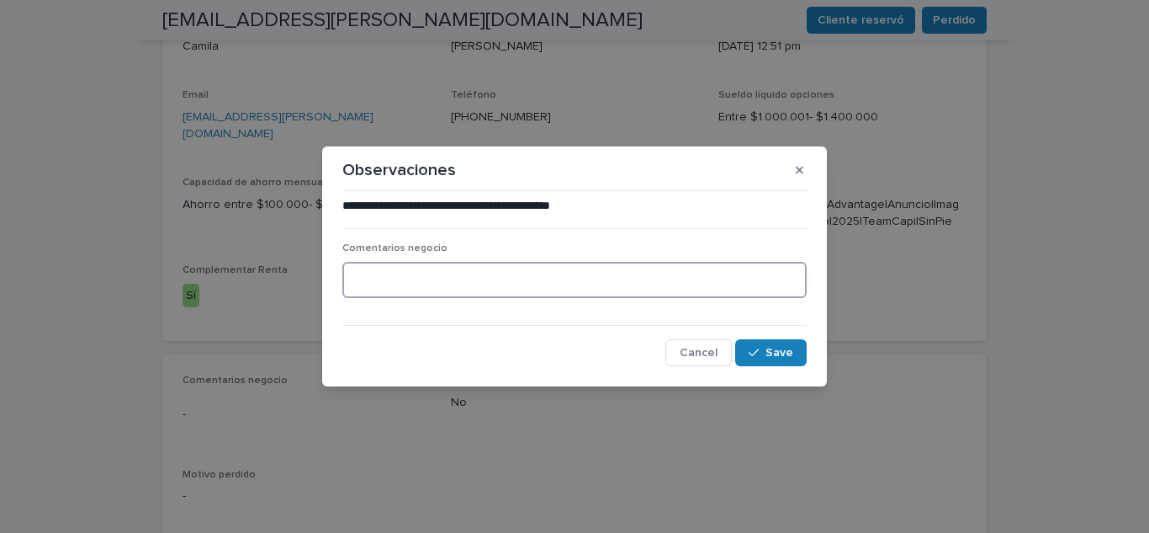
paste textarea "**********"
type textarea "**********"
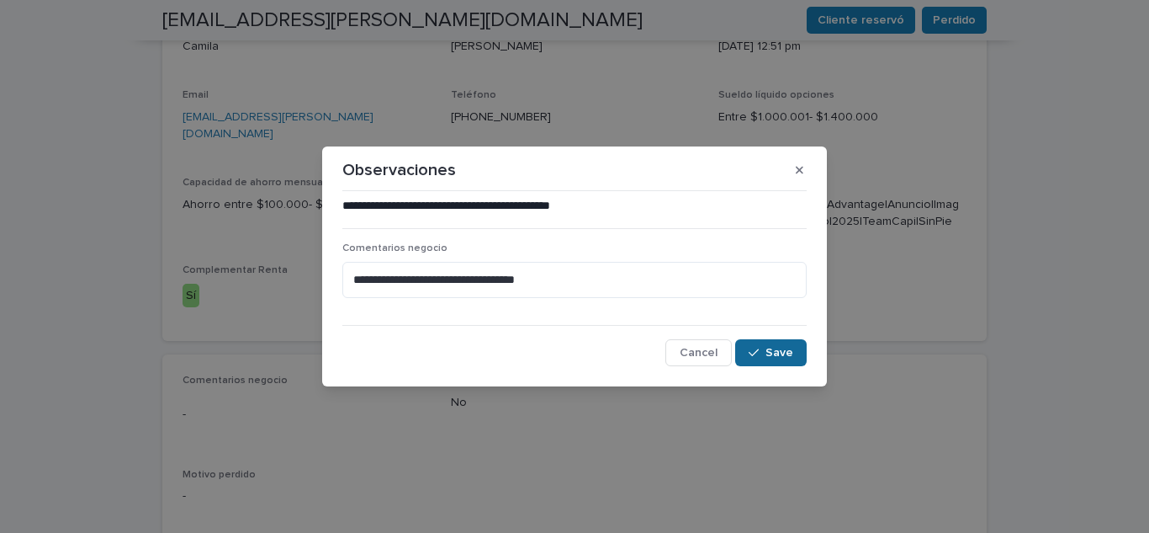
click at [766, 357] on button "Save" at bounding box center [771, 352] width 72 height 27
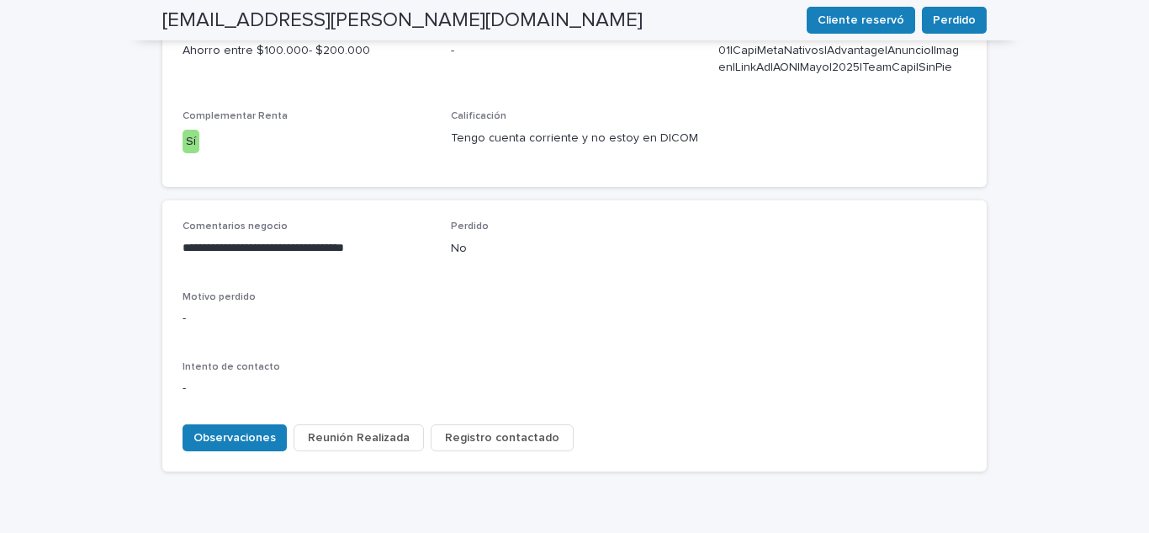
scroll to position [744, 0]
click at [511, 427] on span "Registro contactado" at bounding box center [502, 435] width 114 height 17
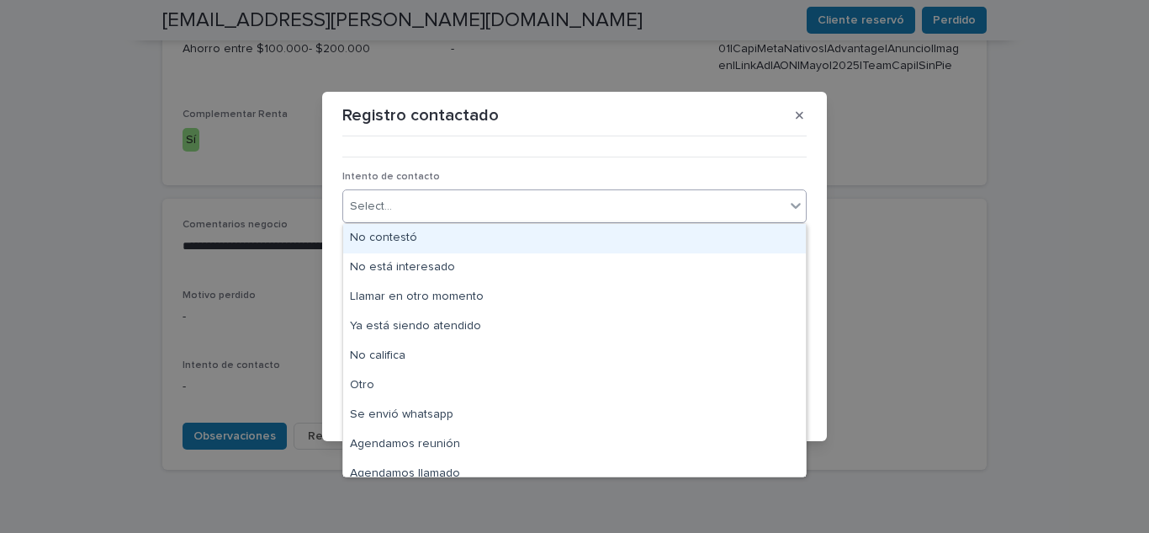
click at [473, 210] on div "Select..." at bounding box center [564, 207] width 442 height 28
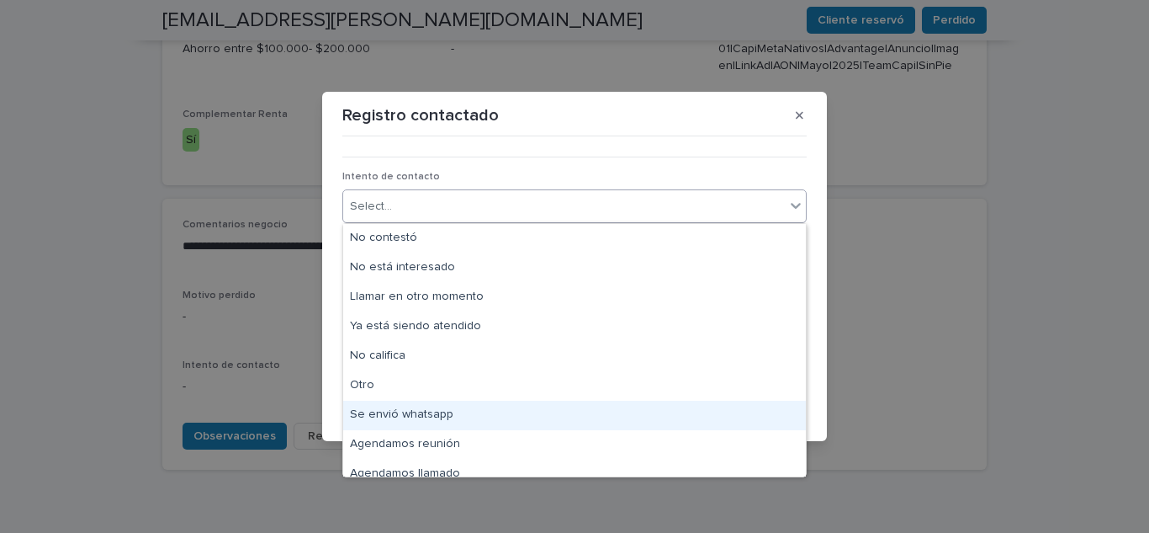
click at [427, 411] on div "Se envió whatsapp" at bounding box center [574, 414] width 463 height 29
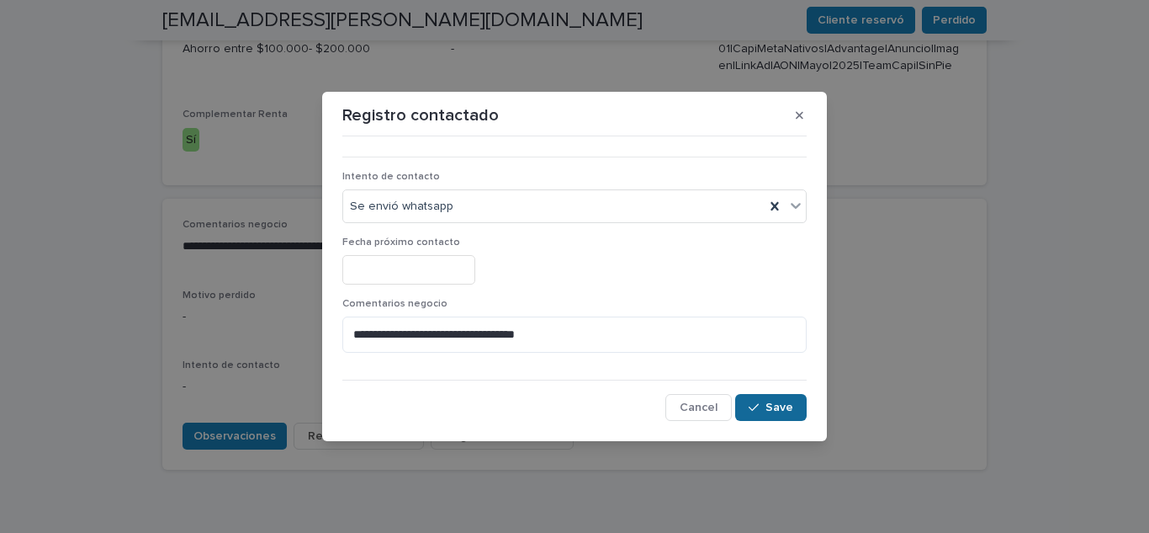
click at [763, 409] on div "button" at bounding box center [757, 407] width 17 height 12
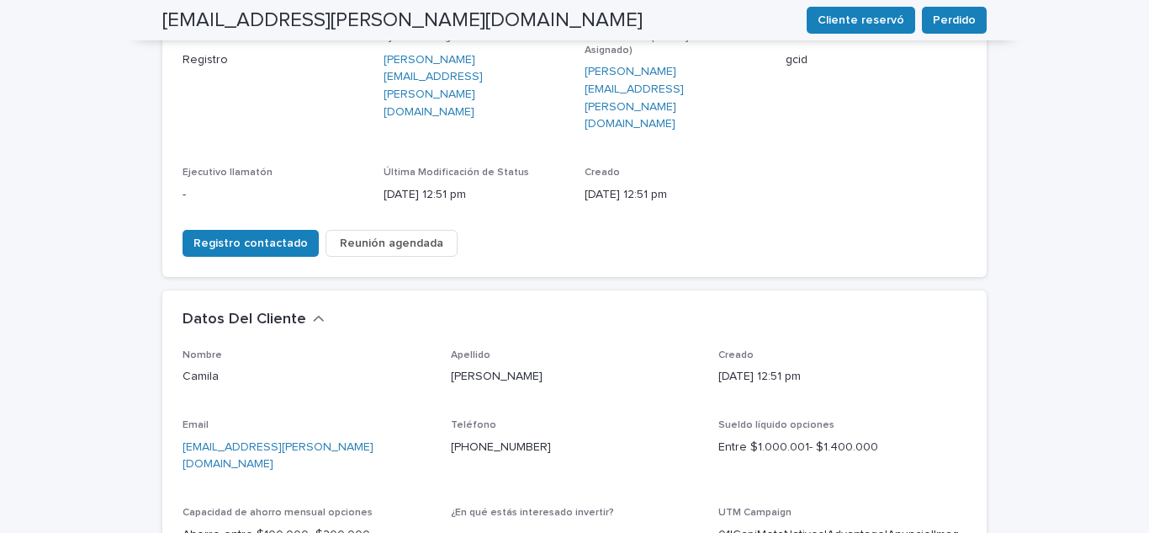
scroll to position [0, 0]
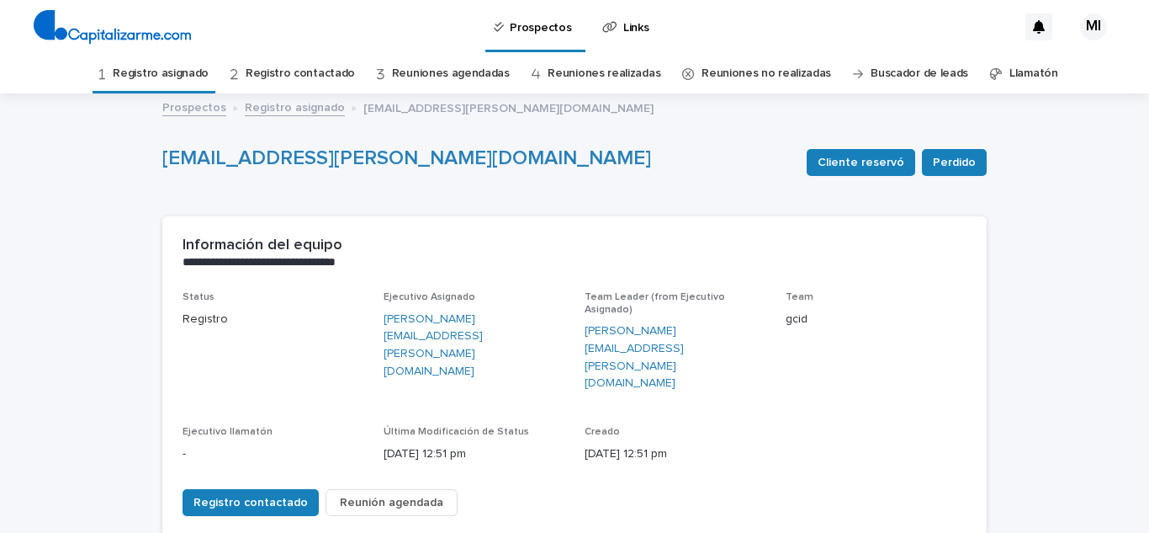
click at [209, 81] on link "Registro asignado" at bounding box center [161, 74] width 96 height 40
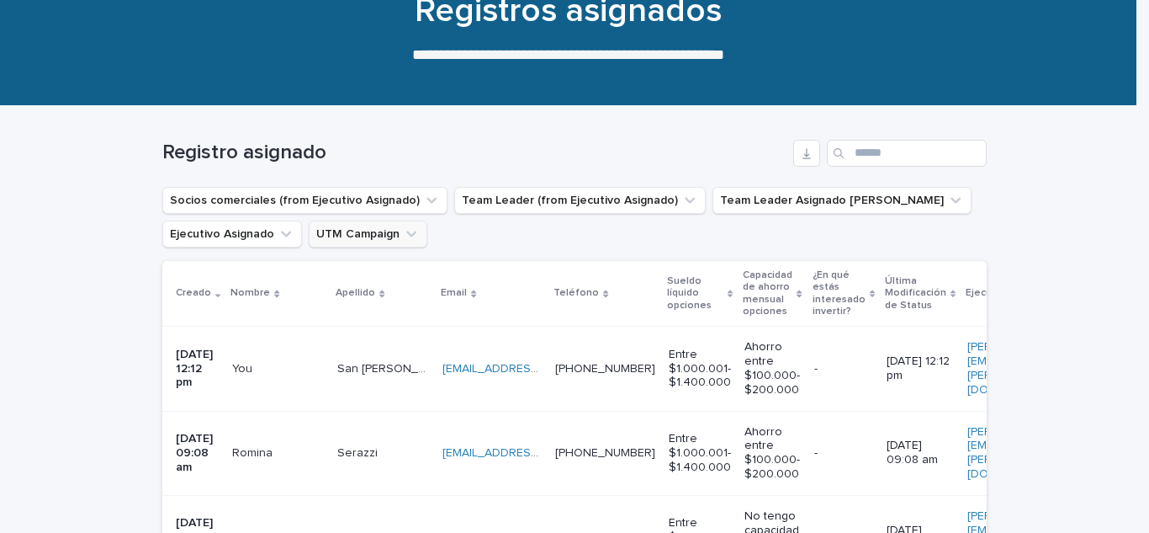
scroll to position [336, 0]
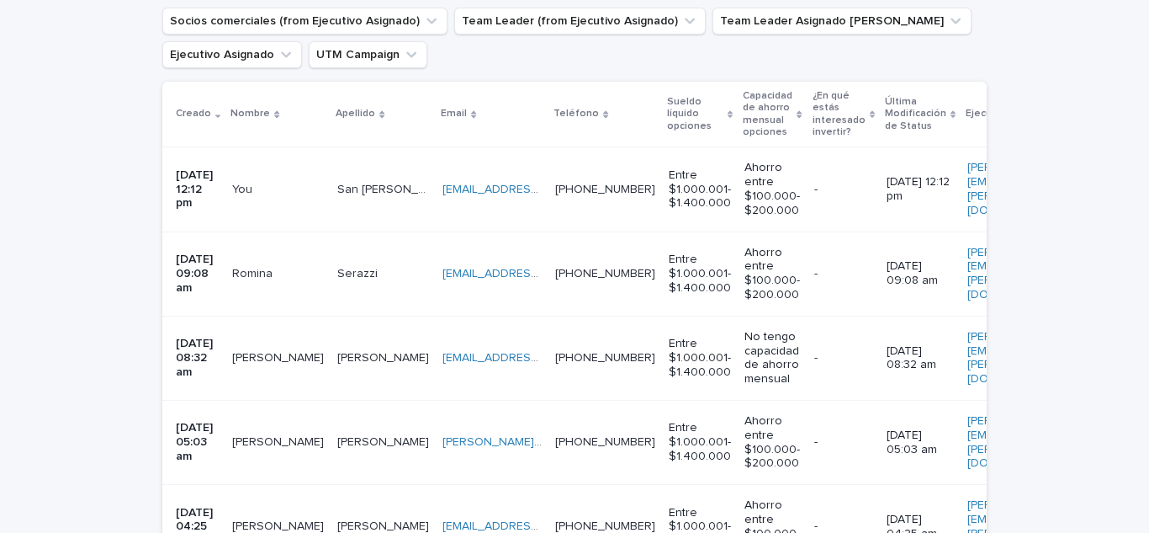
click at [248, 193] on p "You" at bounding box center [244, 188] width 24 height 18
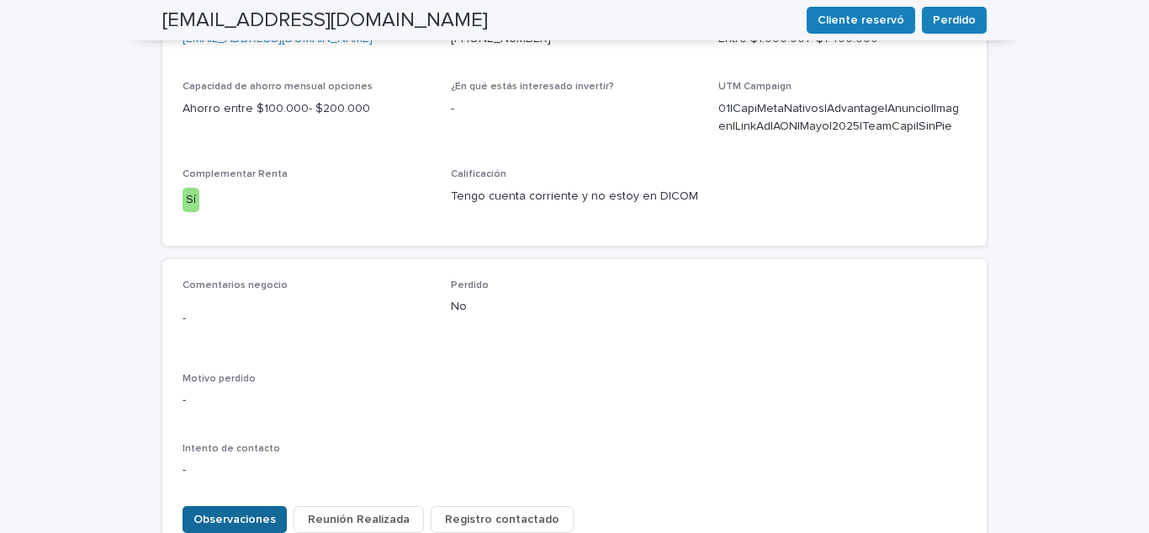
scroll to position [673, 0]
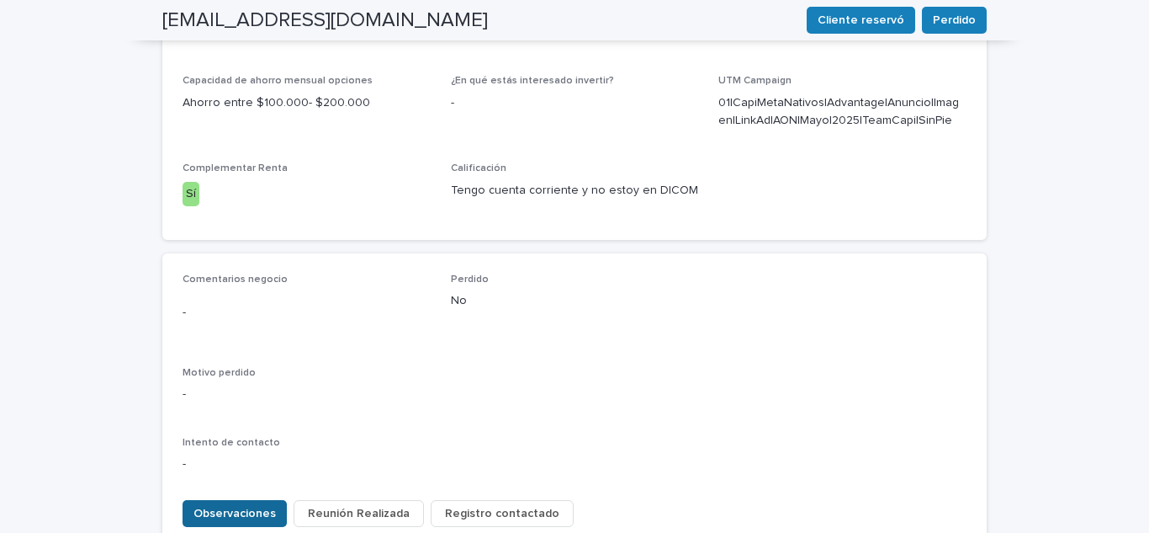
click at [251, 505] on span "Observaciones" at bounding box center [234, 513] width 82 height 17
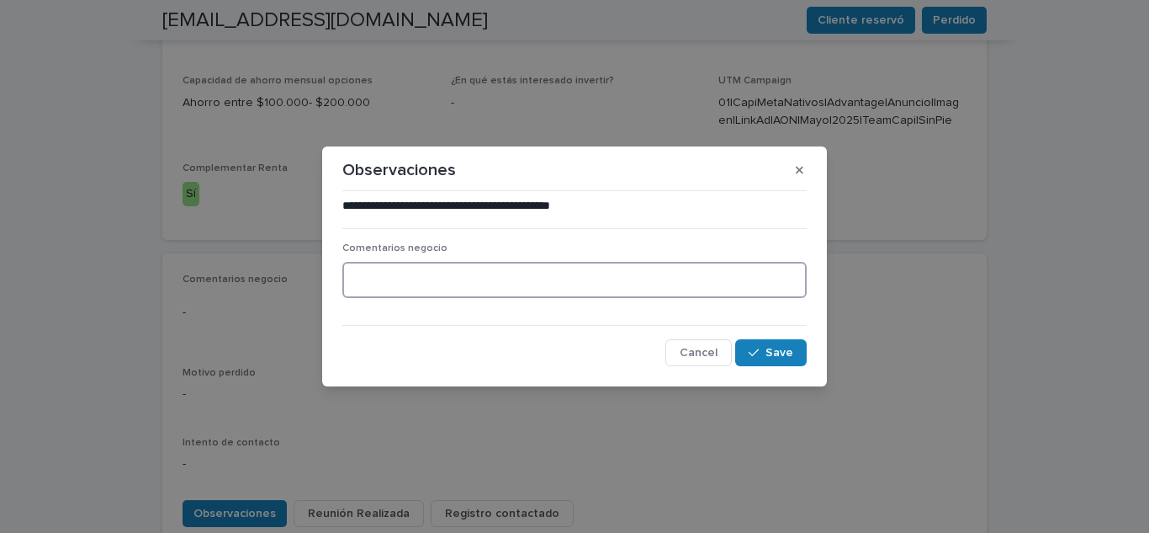
paste textarea "**********"
type textarea "**********"
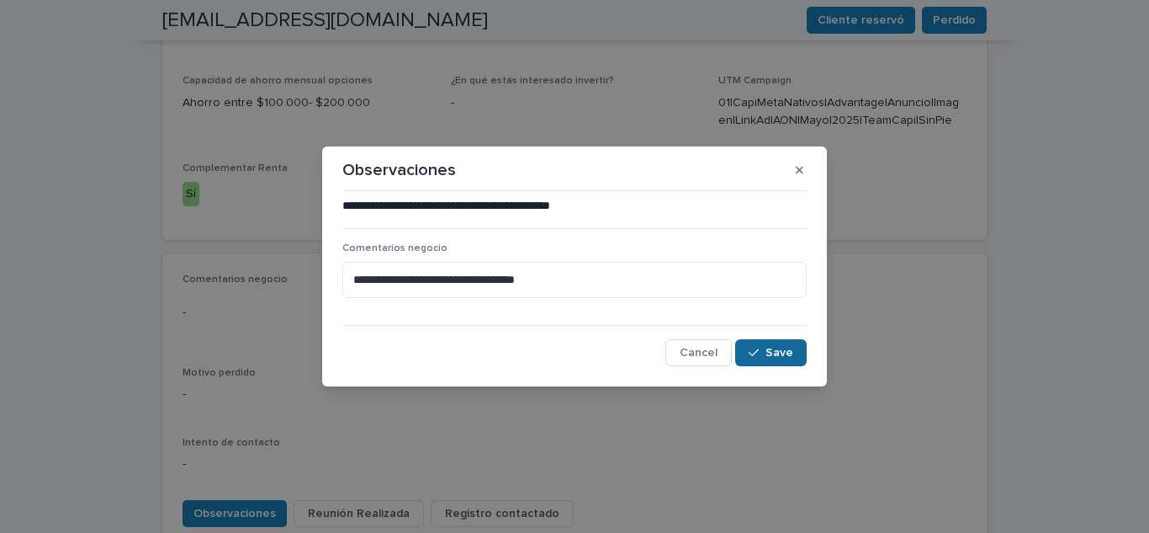
click at [755, 352] on icon "button" at bounding box center [754, 353] width 10 height 12
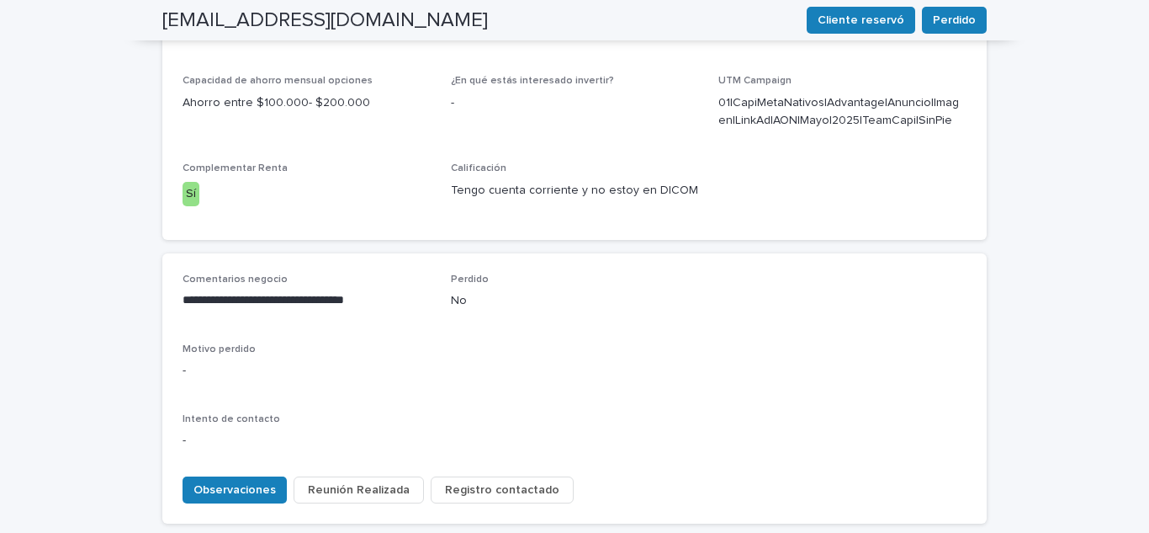
scroll to position [661, 0]
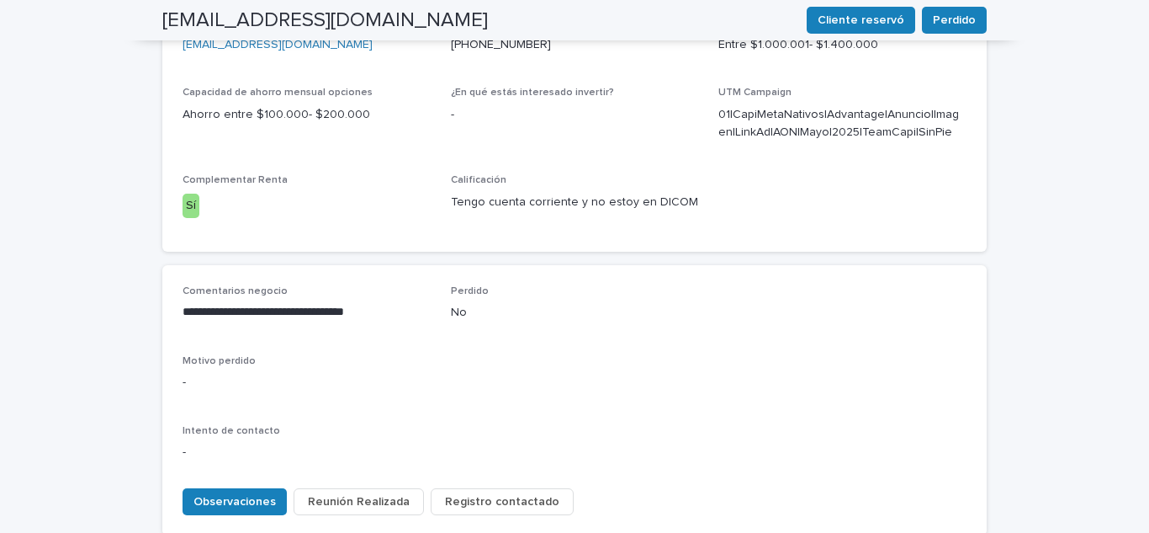
click at [494, 493] on span "Registro contactado" at bounding box center [502, 501] width 114 height 17
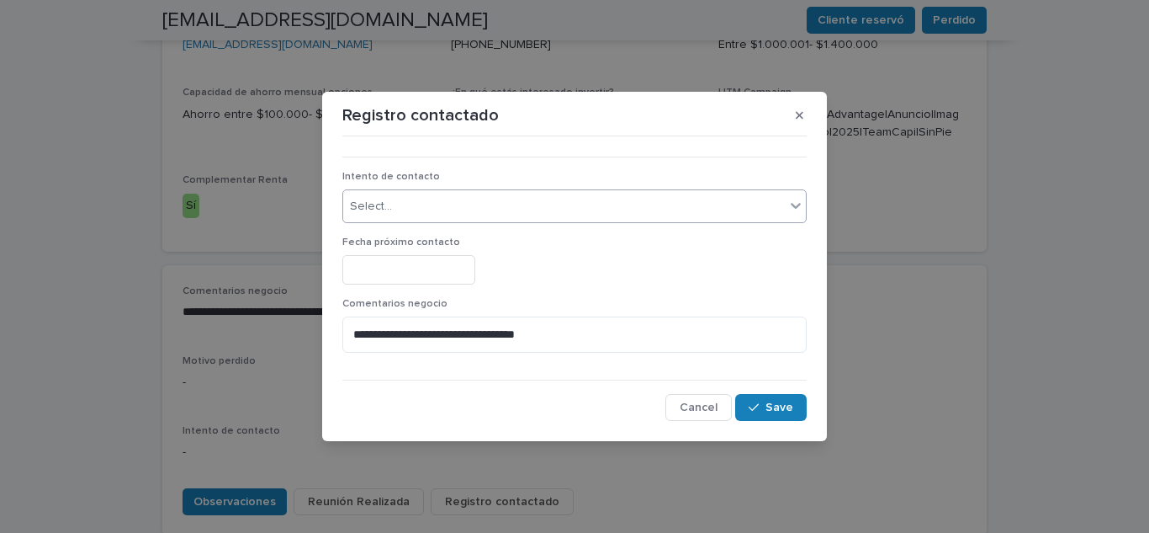
click at [411, 196] on div "Select..." at bounding box center [564, 207] width 442 height 28
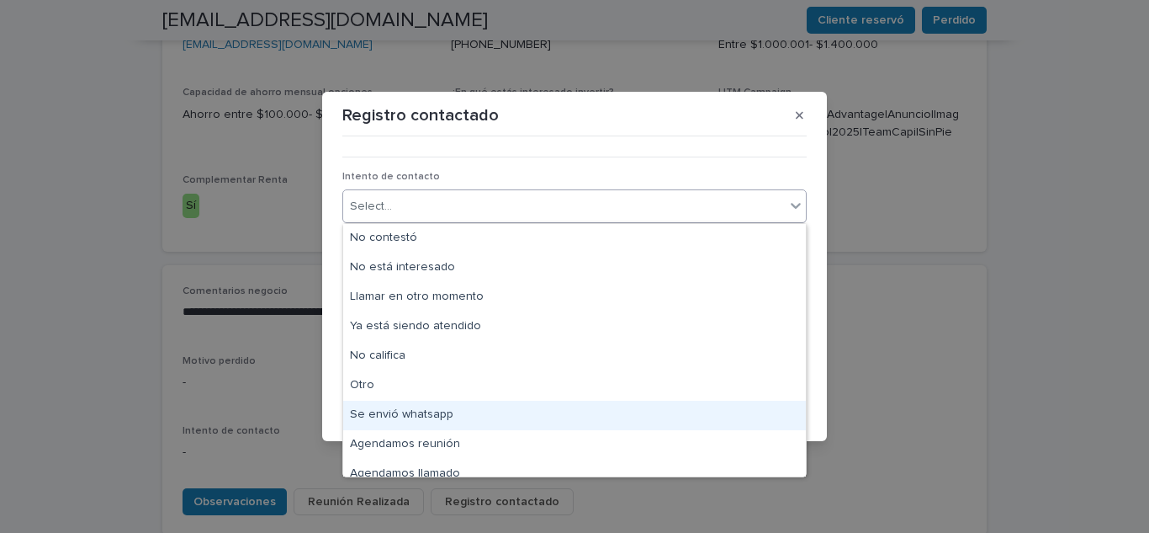
click at [401, 421] on div "Se envió whatsapp" at bounding box center [574, 414] width 463 height 29
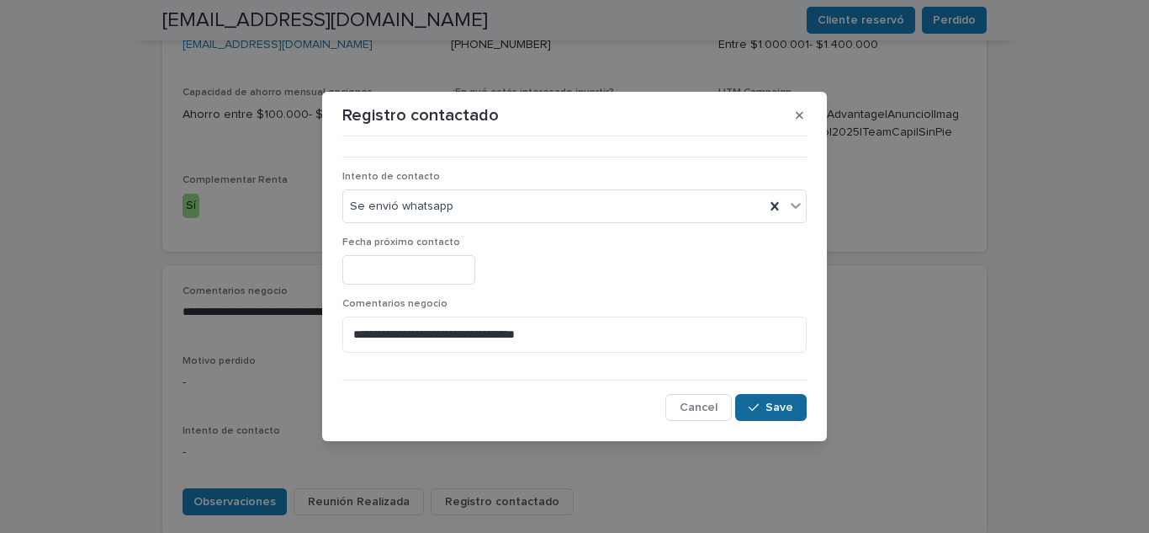
click at [765, 411] on div "button" at bounding box center [757, 407] width 17 height 12
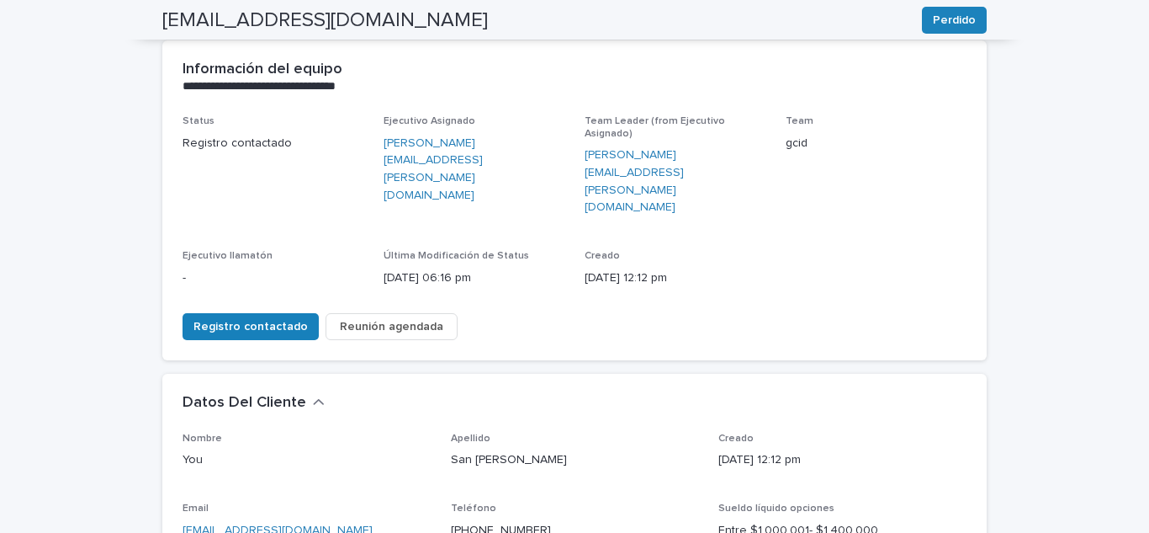
scroll to position [0, 0]
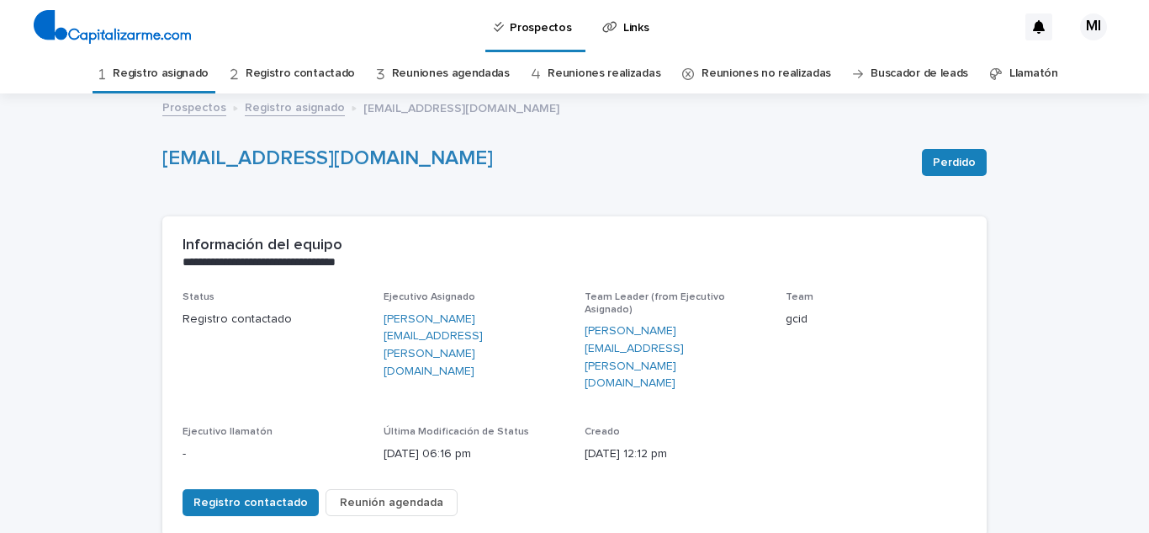
click at [178, 82] on link "Registro asignado" at bounding box center [161, 74] width 96 height 40
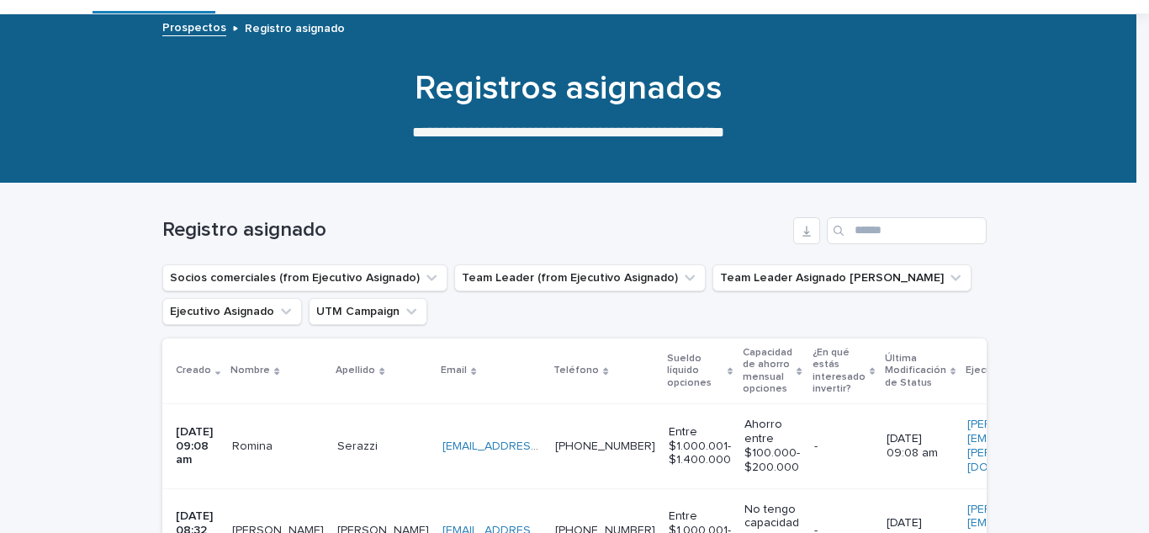
scroll to position [252, 0]
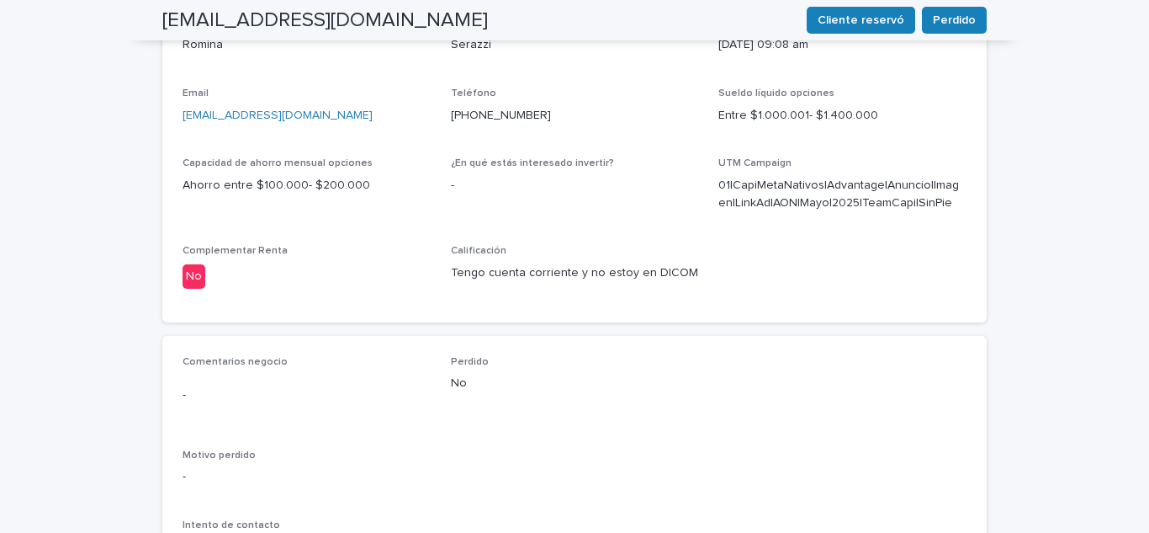
scroll to position [757, 0]
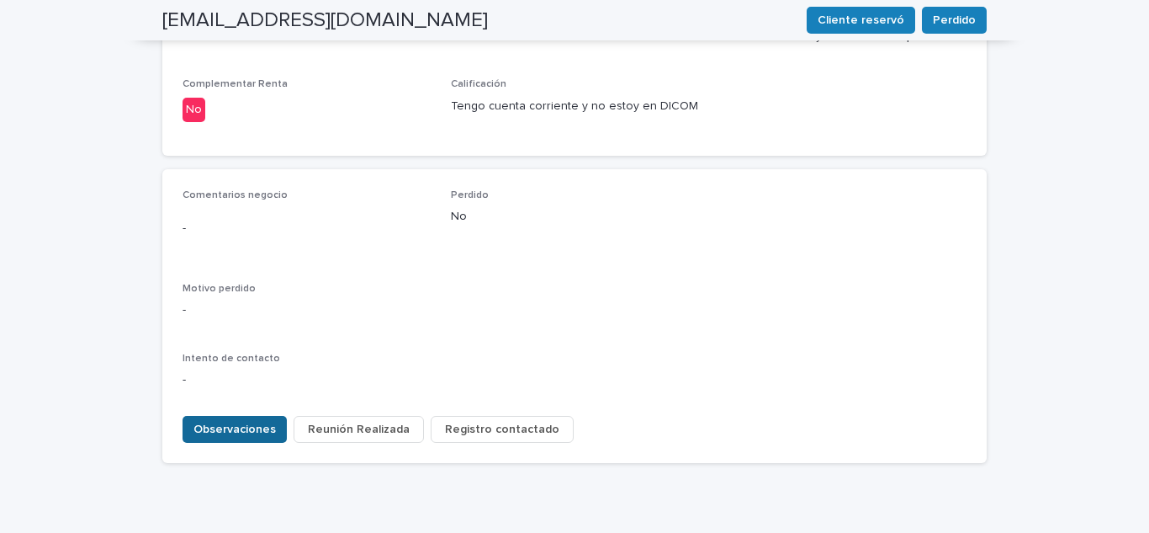
click at [238, 416] on button "Observaciones" at bounding box center [235, 429] width 104 height 27
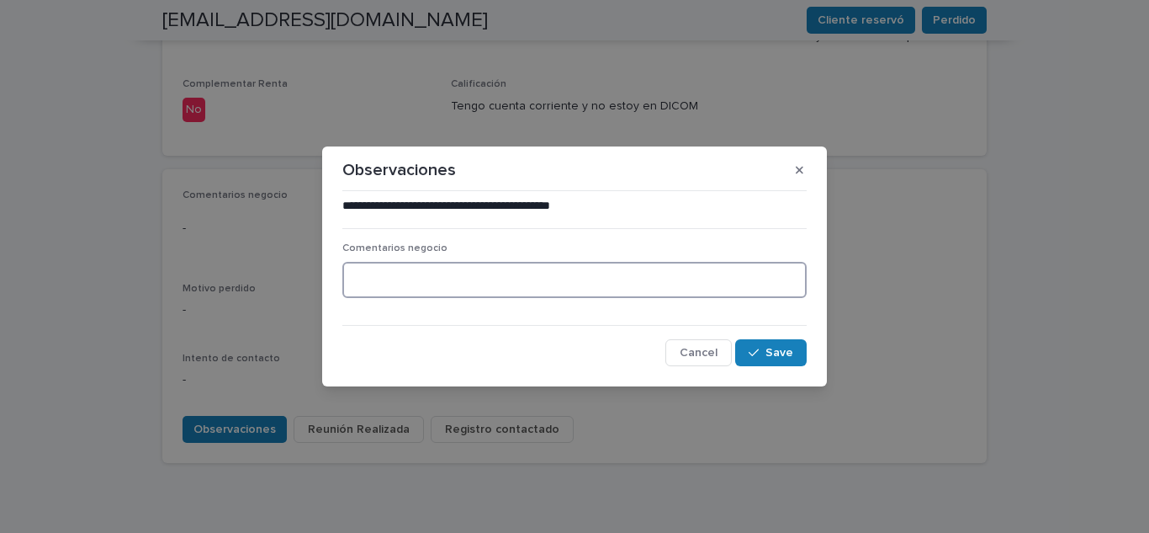
paste textarea "**********"
type textarea "**********"
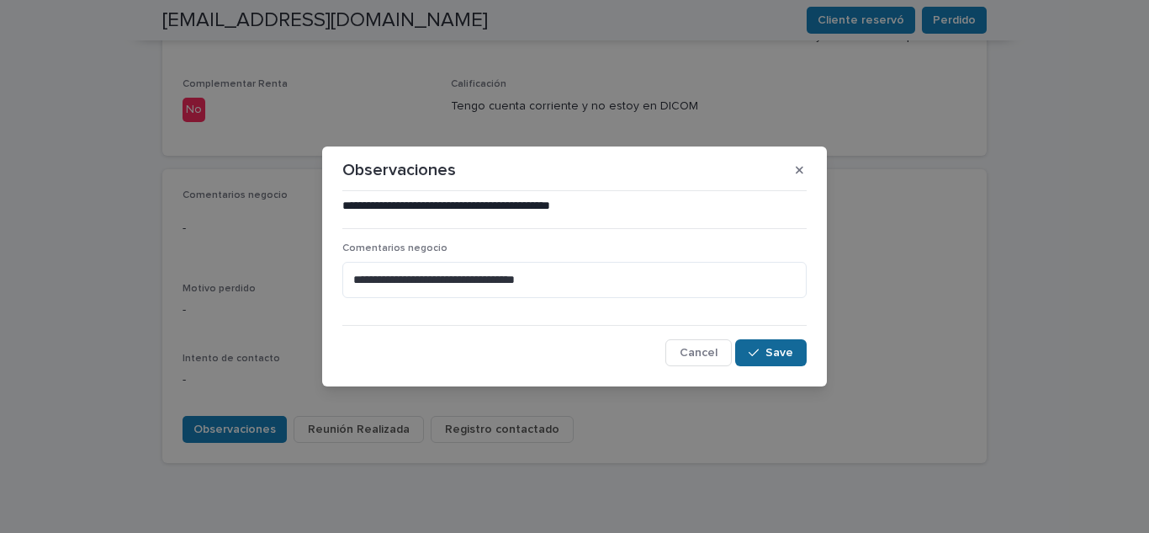
click at [772, 355] on span "Save" at bounding box center [780, 353] width 28 height 12
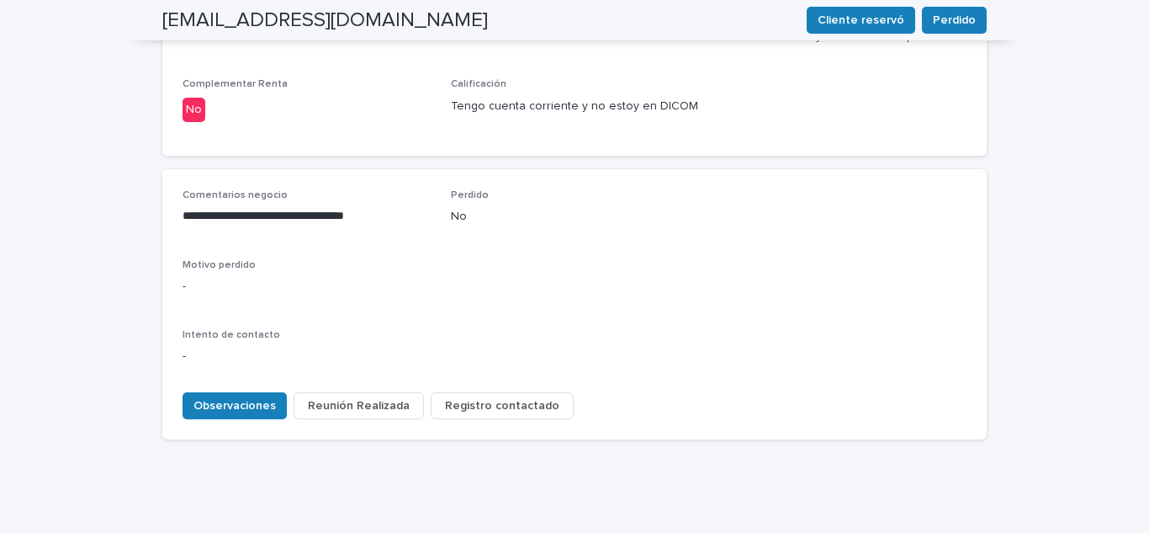
scroll to position [744, 0]
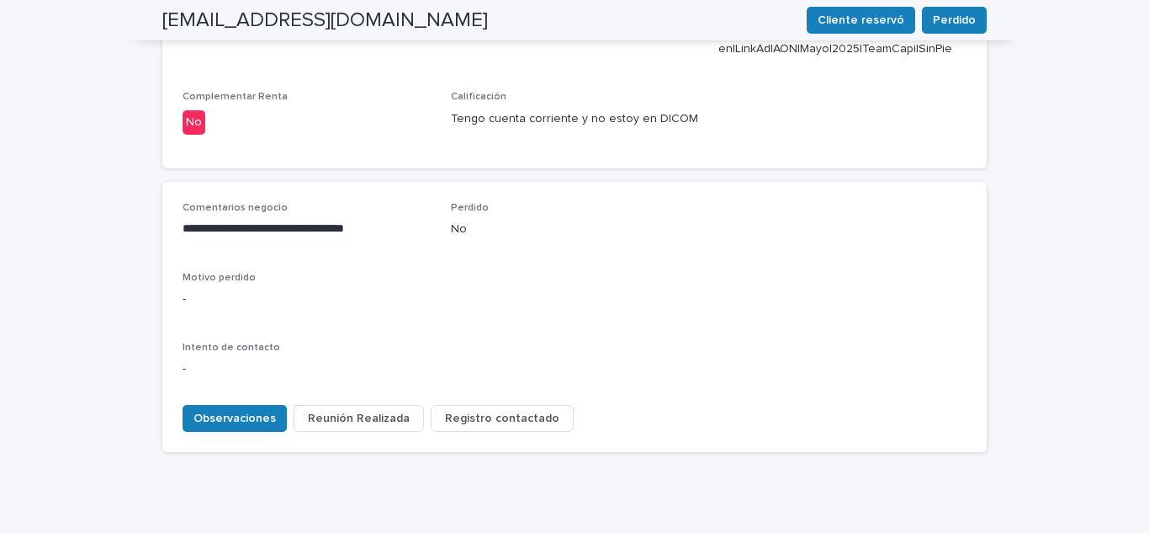
click at [507, 410] on span "Registro contactado" at bounding box center [502, 418] width 114 height 17
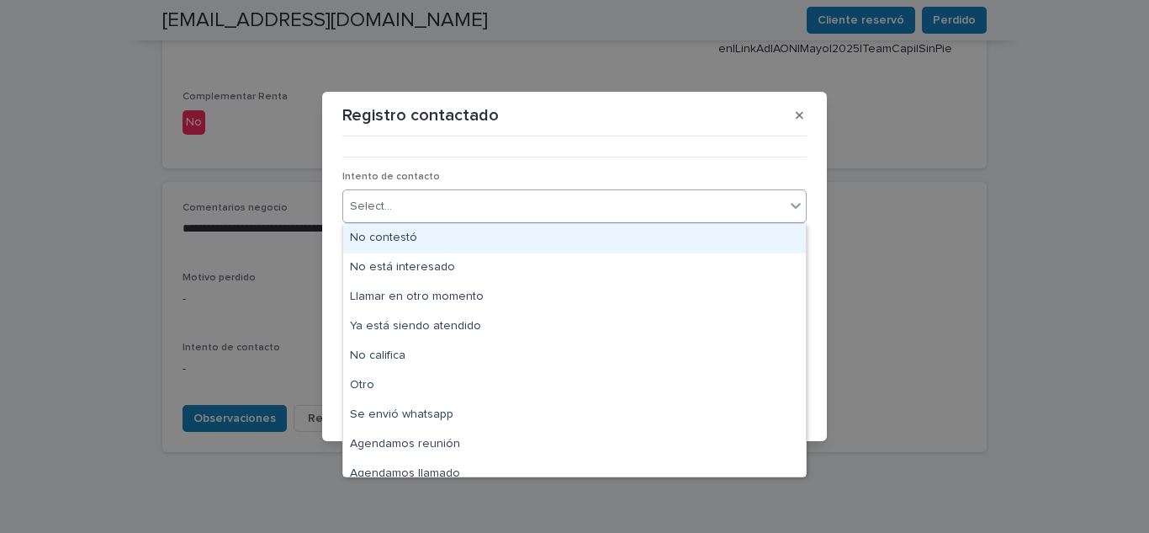
click at [418, 207] on div "Select..." at bounding box center [564, 207] width 442 height 28
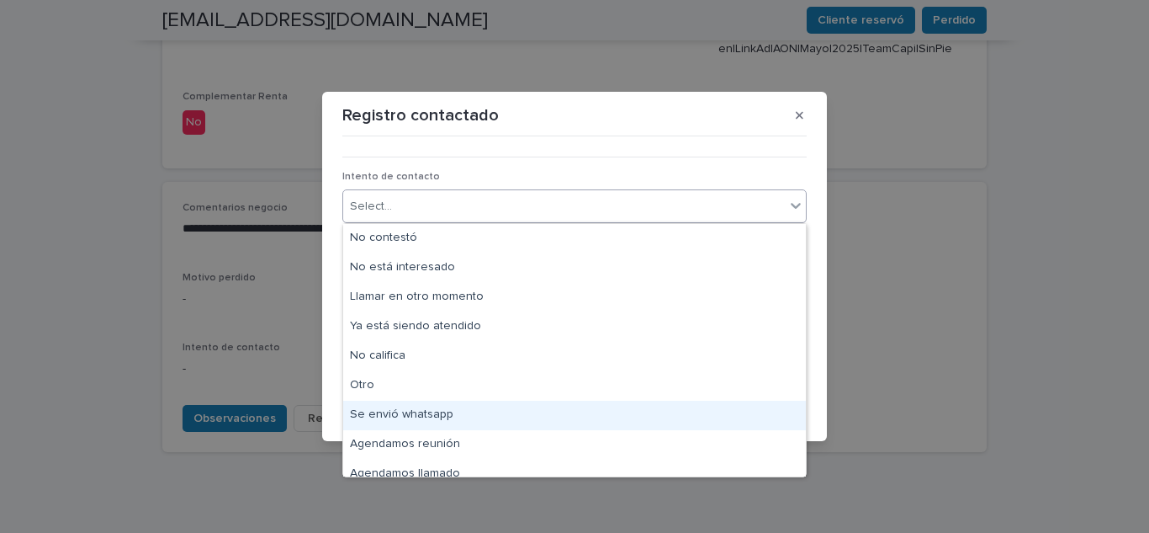
click at [402, 414] on div "Se envió whatsapp" at bounding box center [574, 414] width 463 height 29
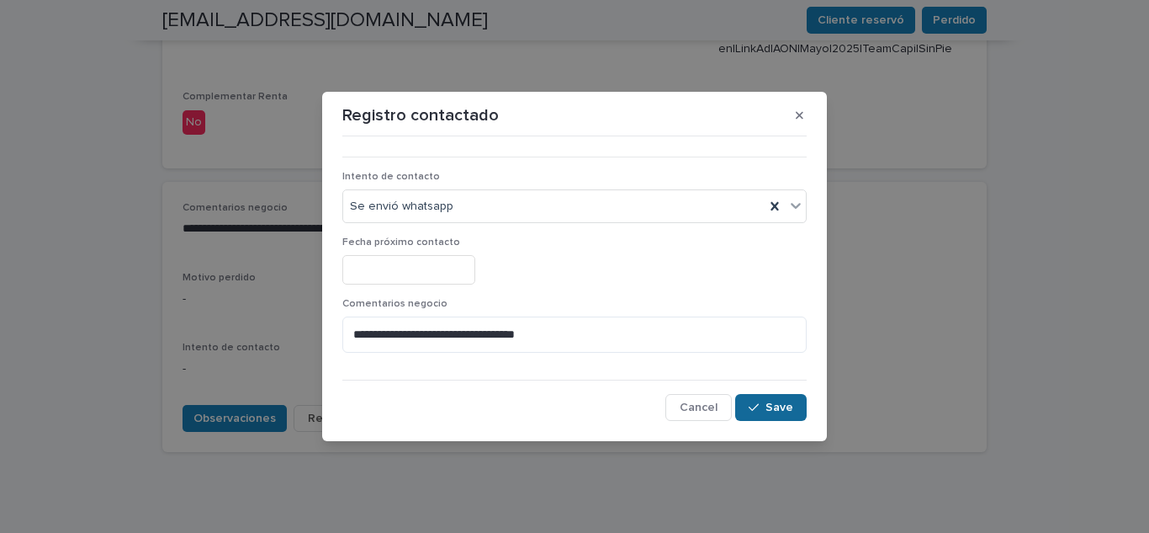
click at [772, 403] on span "Save" at bounding box center [780, 407] width 28 height 12
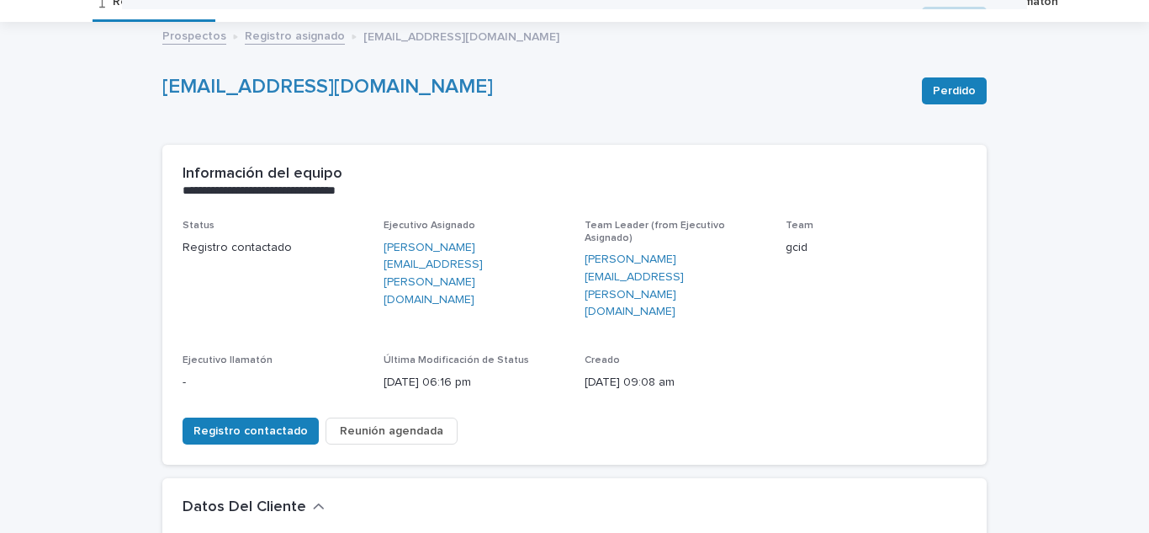
scroll to position [0, 0]
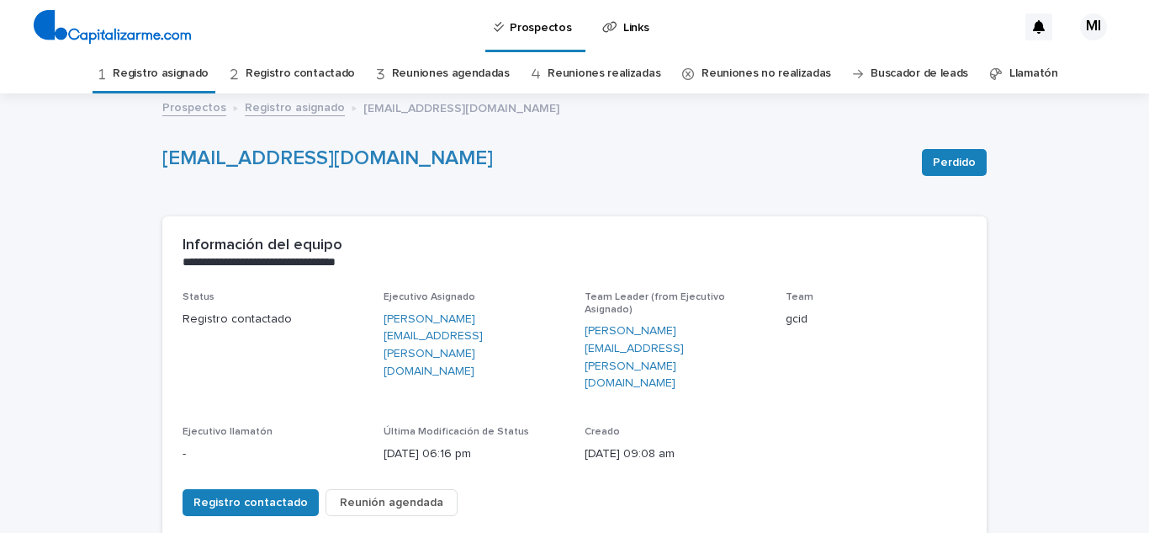
click at [187, 80] on link "Registro asignado" at bounding box center [161, 74] width 96 height 40
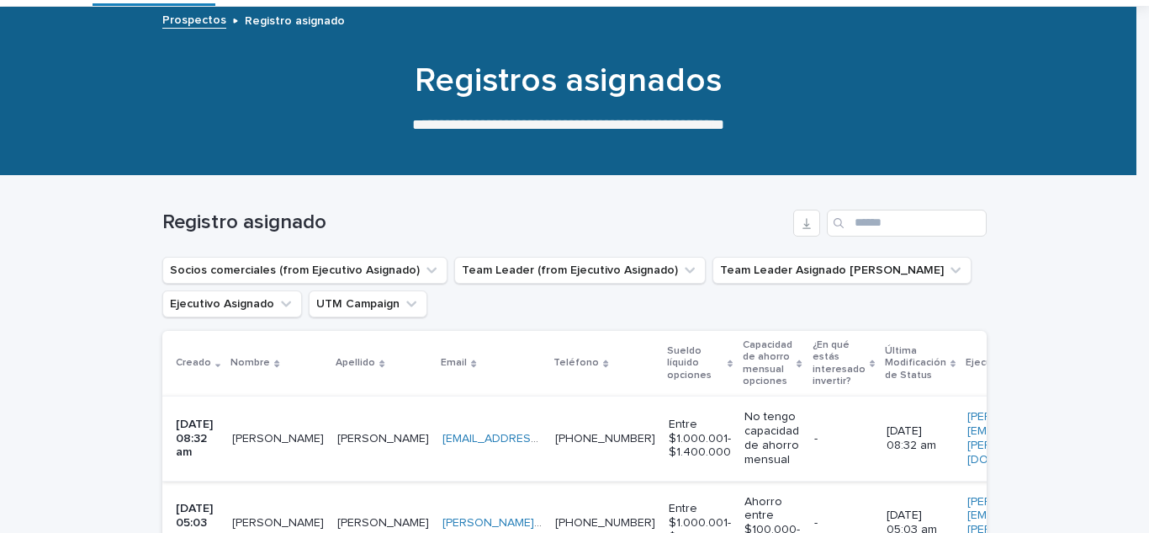
scroll to position [336, 0]
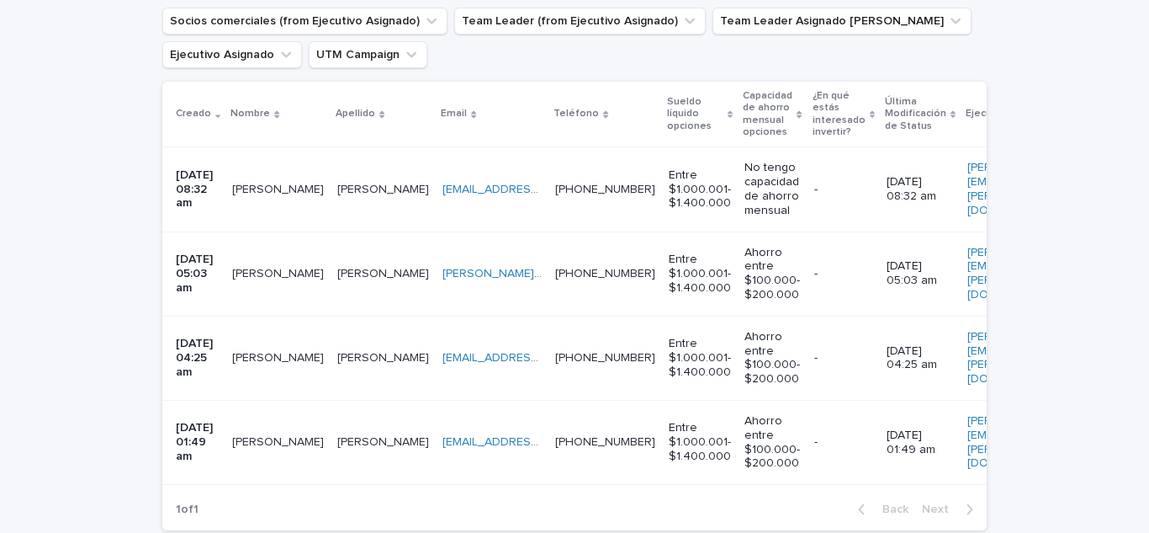
click at [281, 188] on p "[PERSON_NAME]" at bounding box center [279, 188] width 95 height 18
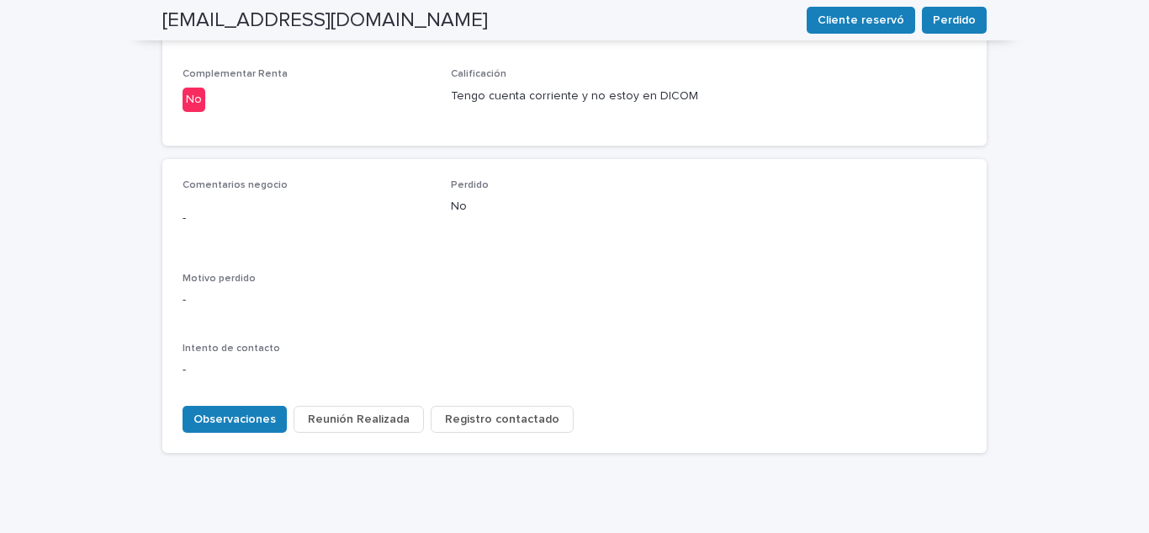
scroll to position [768, 0]
click at [229, 410] on span "Observaciones" at bounding box center [234, 418] width 82 height 17
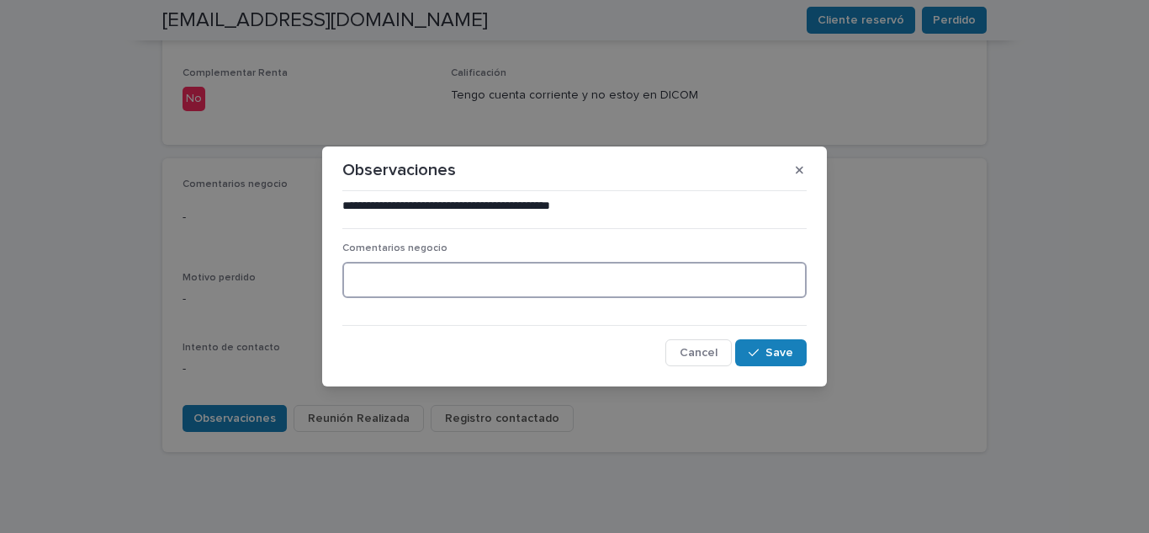
paste textarea "**********"
type textarea "**********"
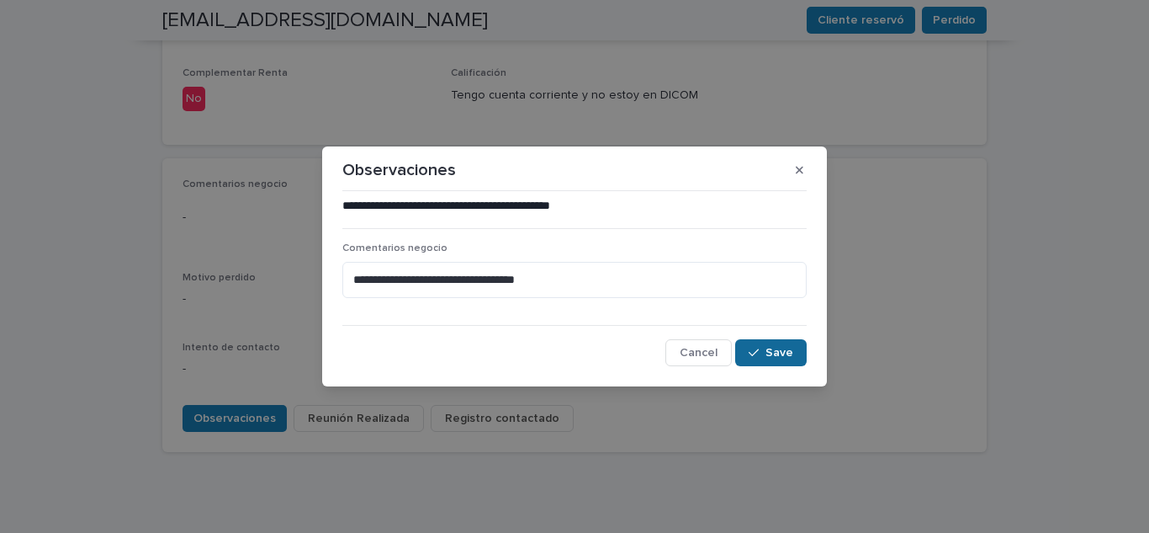
click at [768, 350] on span "Save" at bounding box center [780, 353] width 28 height 12
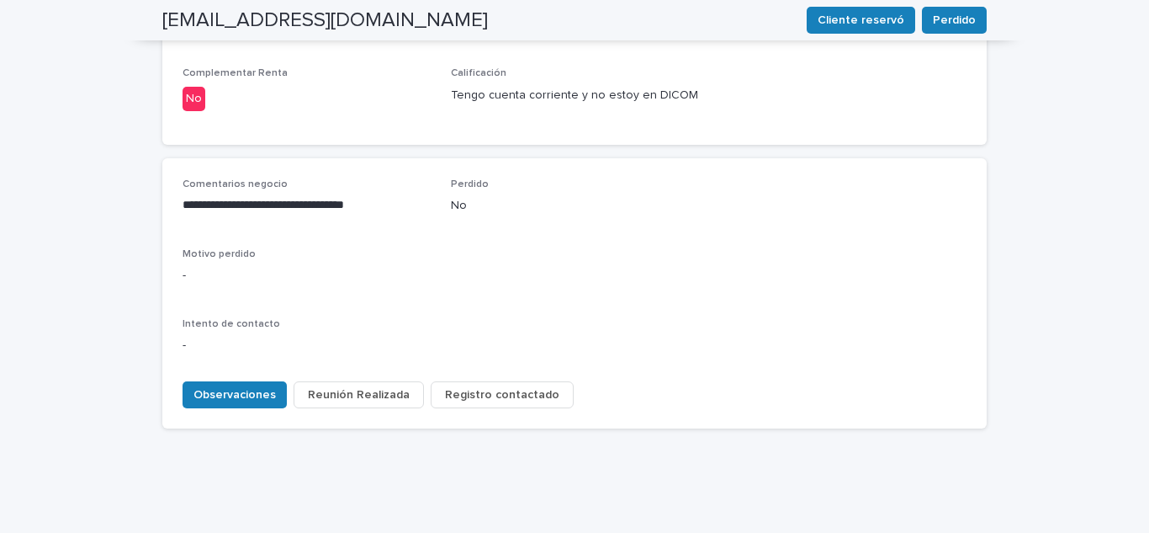
scroll to position [744, 0]
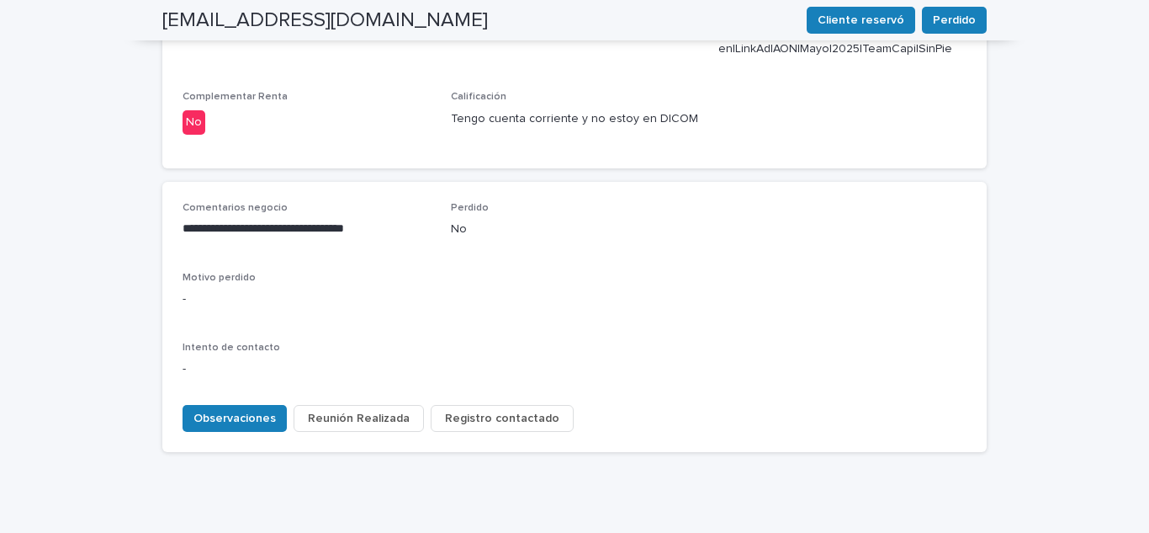
click at [497, 410] on span "Registro contactado" at bounding box center [502, 418] width 114 height 17
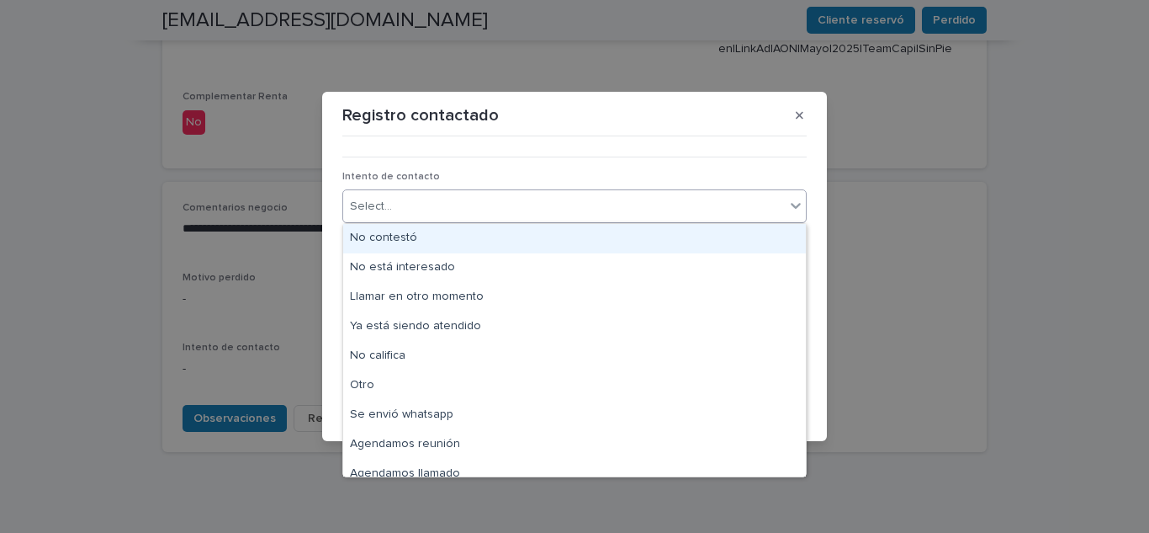
click at [444, 210] on div "Select..." at bounding box center [564, 207] width 442 height 28
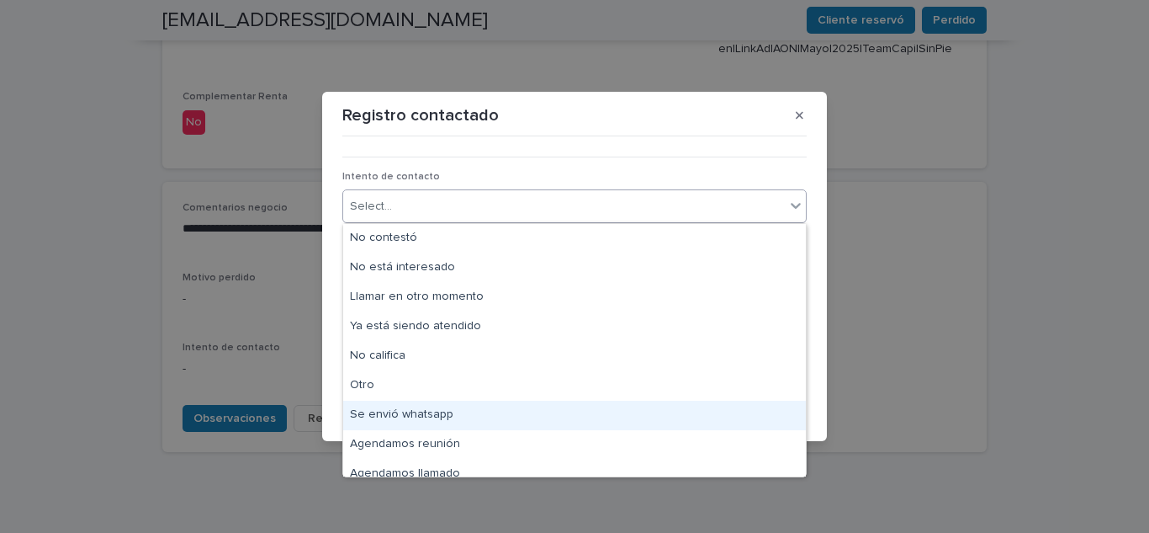
click at [400, 411] on div "Se envió whatsapp" at bounding box center [574, 414] width 463 height 29
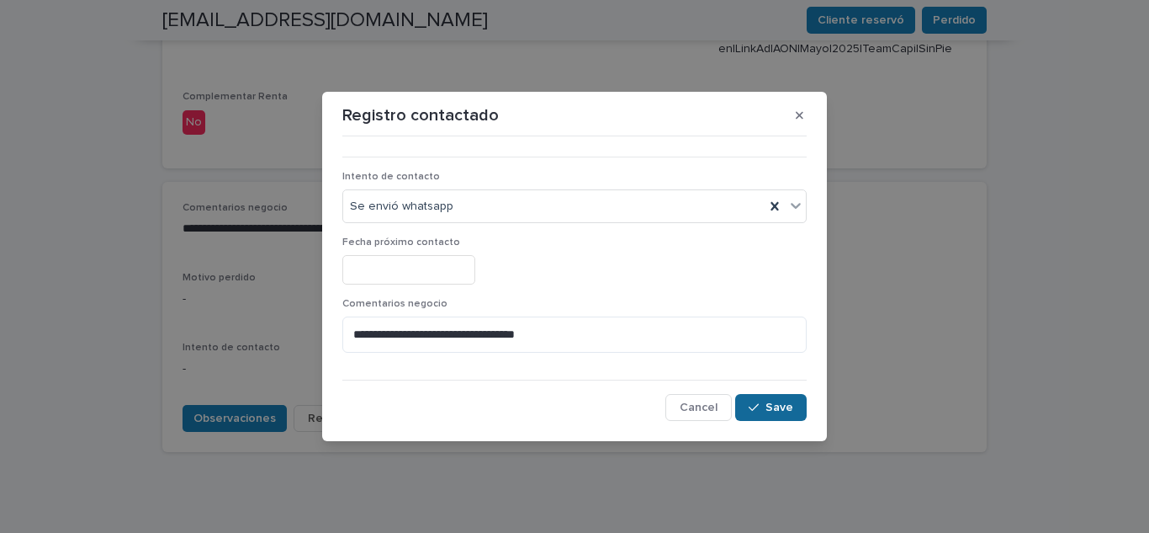
click at [763, 400] on button "Save" at bounding box center [771, 407] width 72 height 27
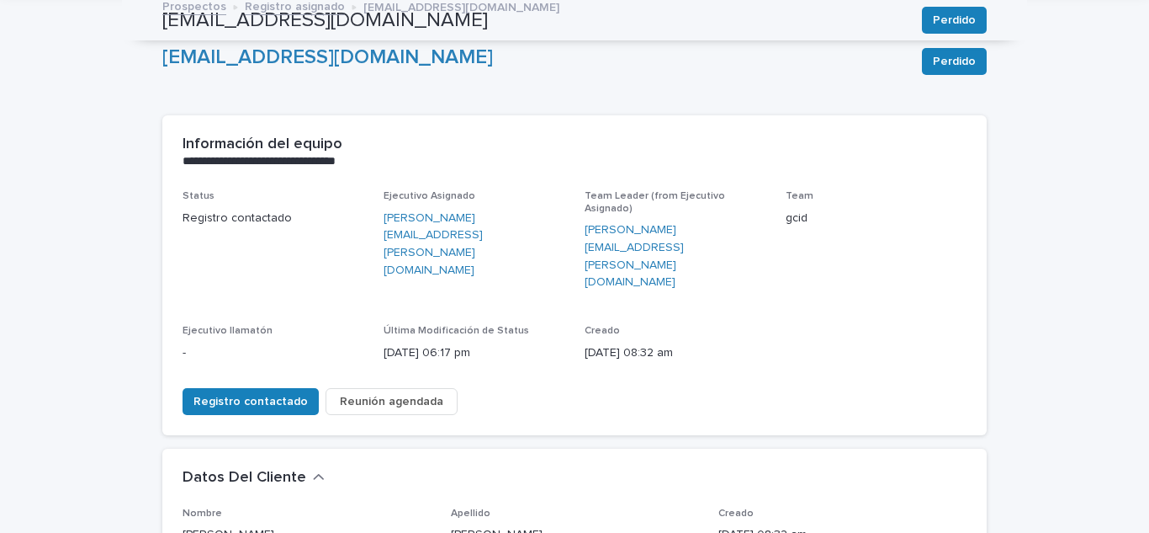
scroll to position [0, 0]
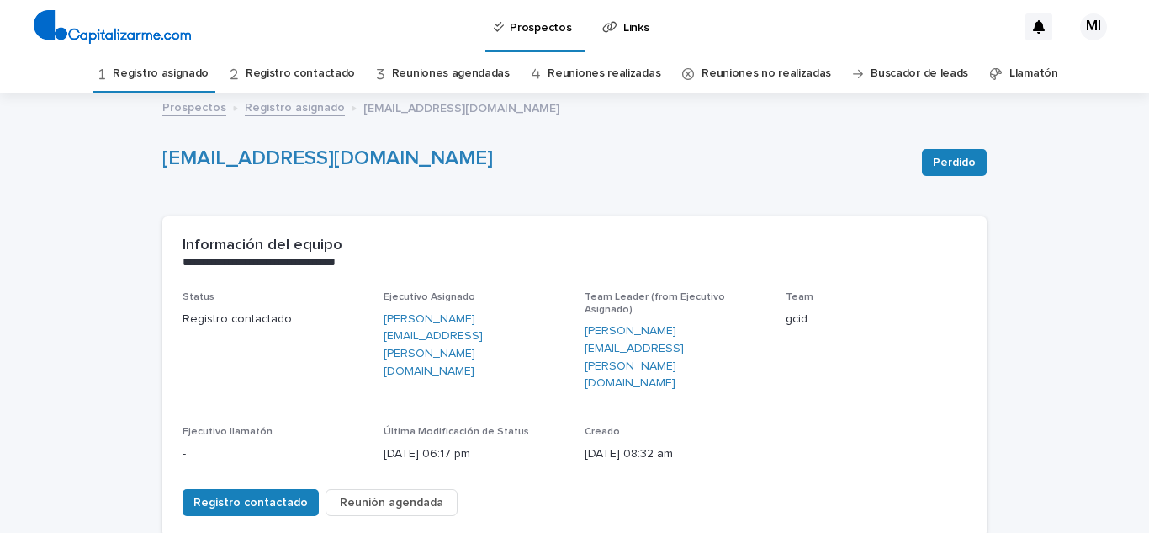
click at [181, 69] on link "Registro asignado" at bounding box center [161, 74] width 96 height 40
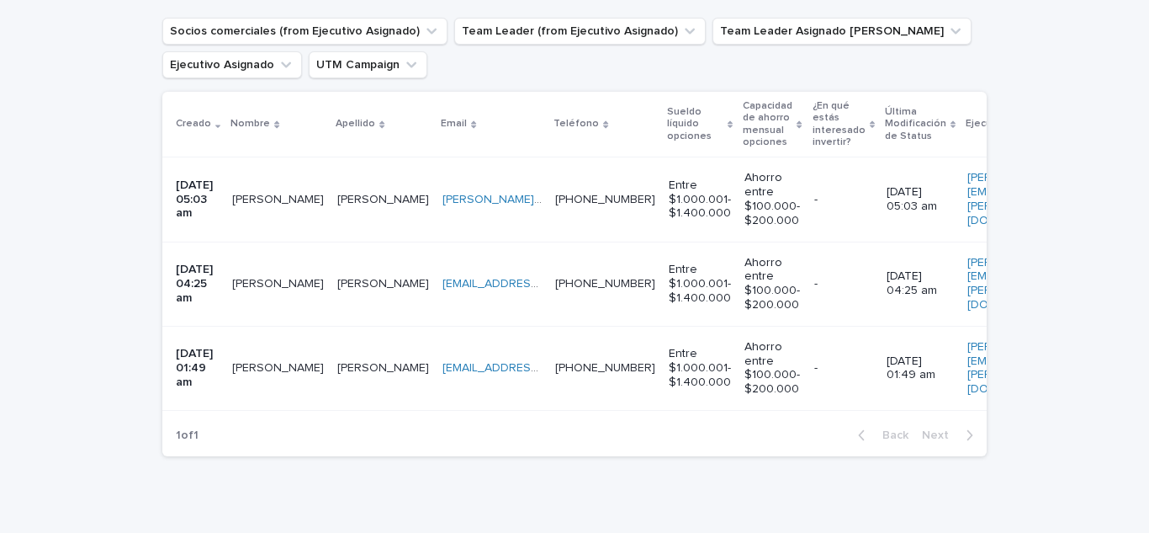
scroll to position [336, 0]
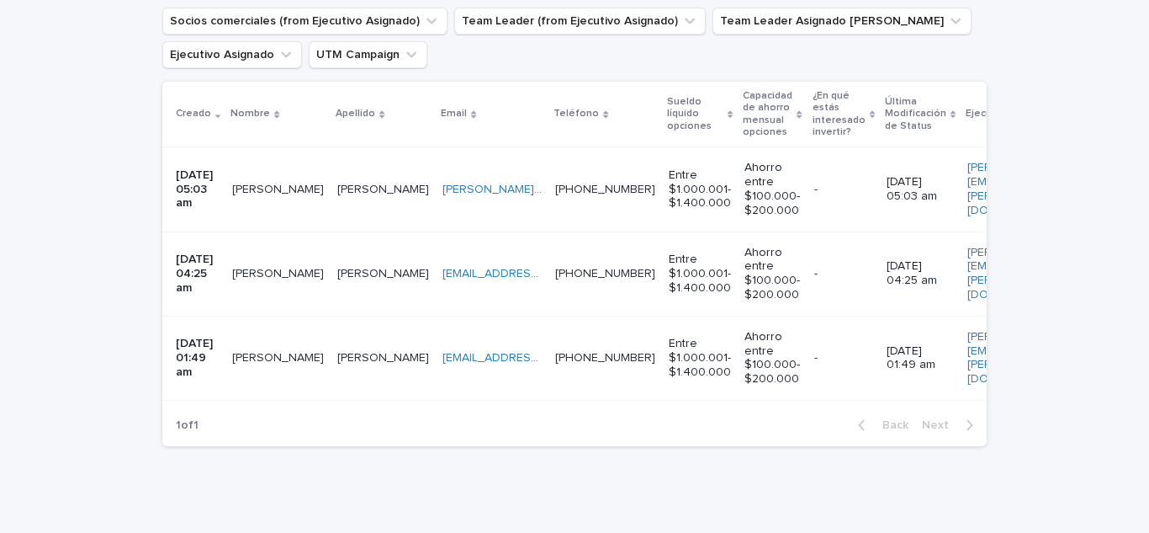
click at [271, 191] on p "[PERSON_NAME]" at bounding box center [279, 188] width 95 height 18
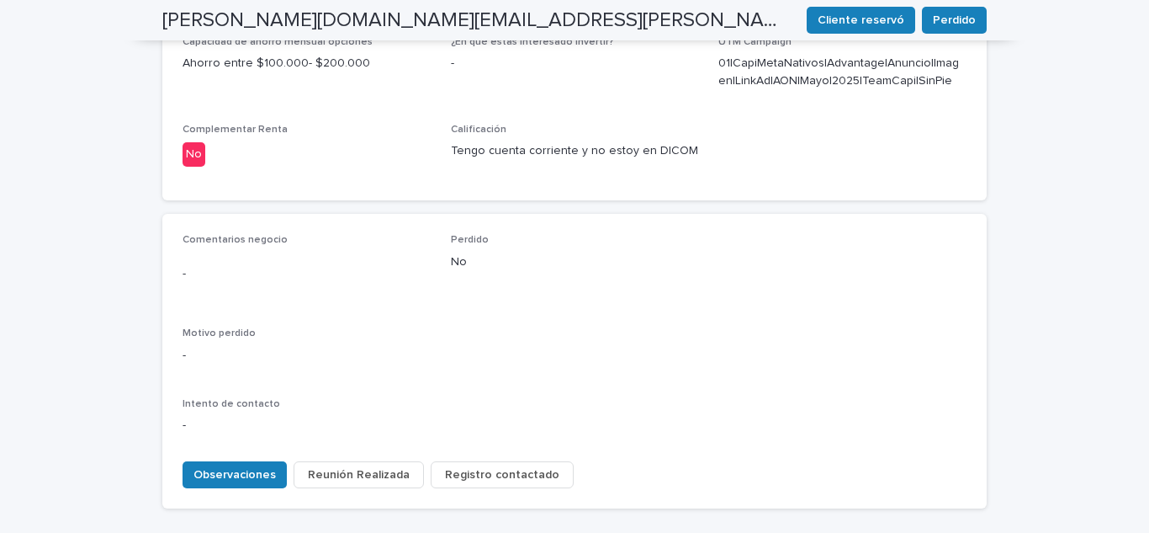
scroll to position [768, 0]
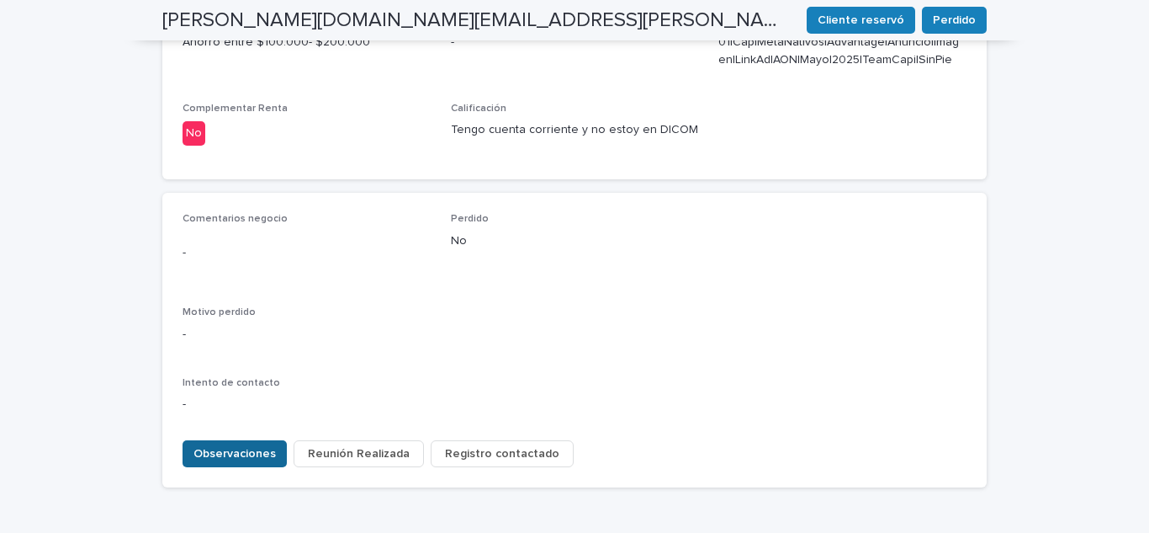
click at [214, 445] on span "Observaciones" at bounding box center [234, 453] width 82 height 17
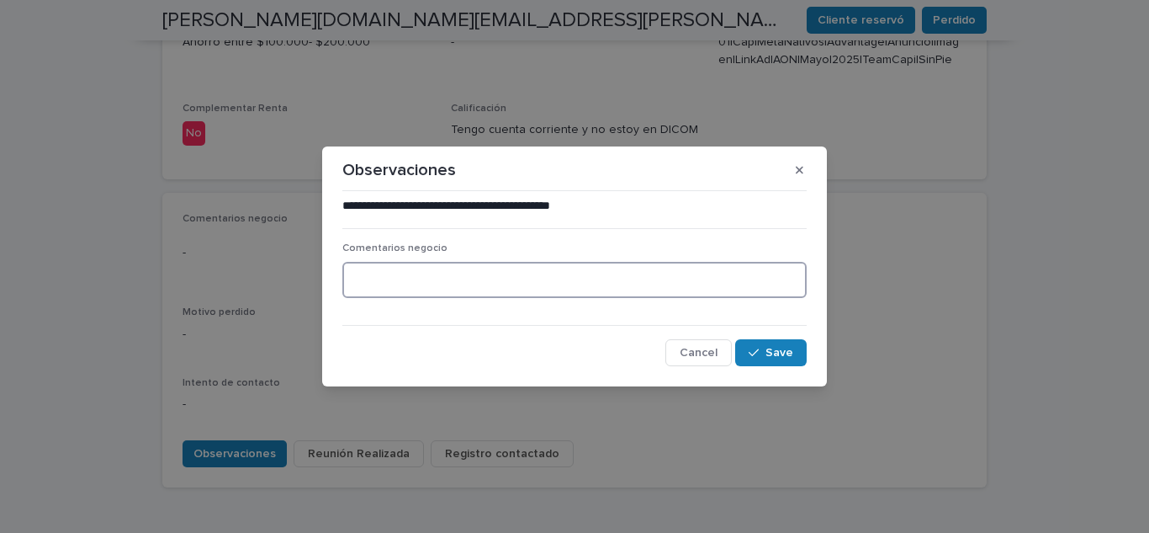
click at [372, 273] on textarea at bounding box center [574, 280] width 464 height 36
paste textarea "**********"
type textarea "**********"
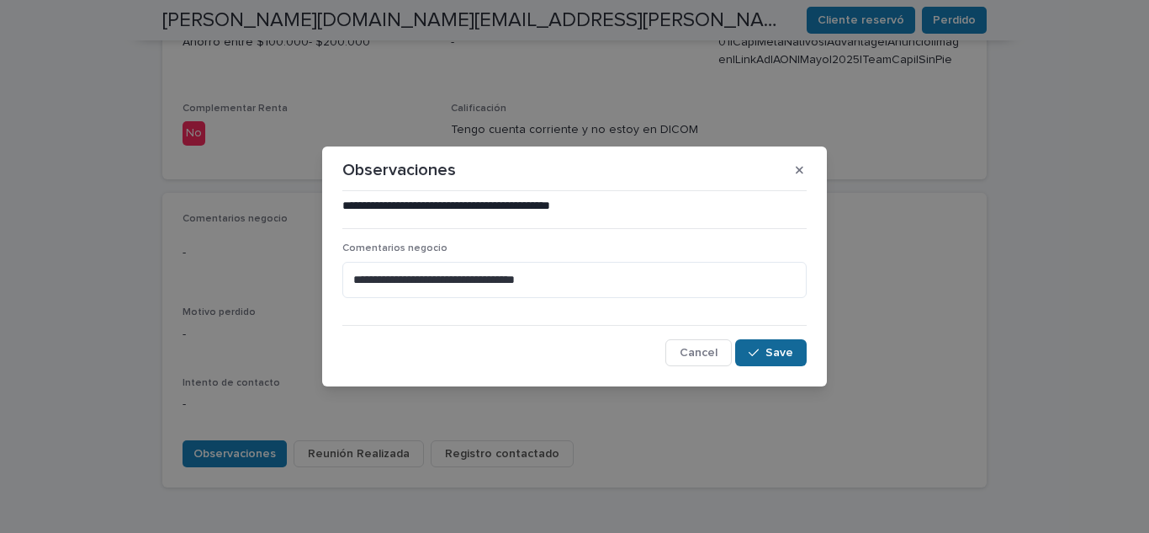
click at [755, 347] on icon "button" at bounding box center [754, 353] width 10 height 12
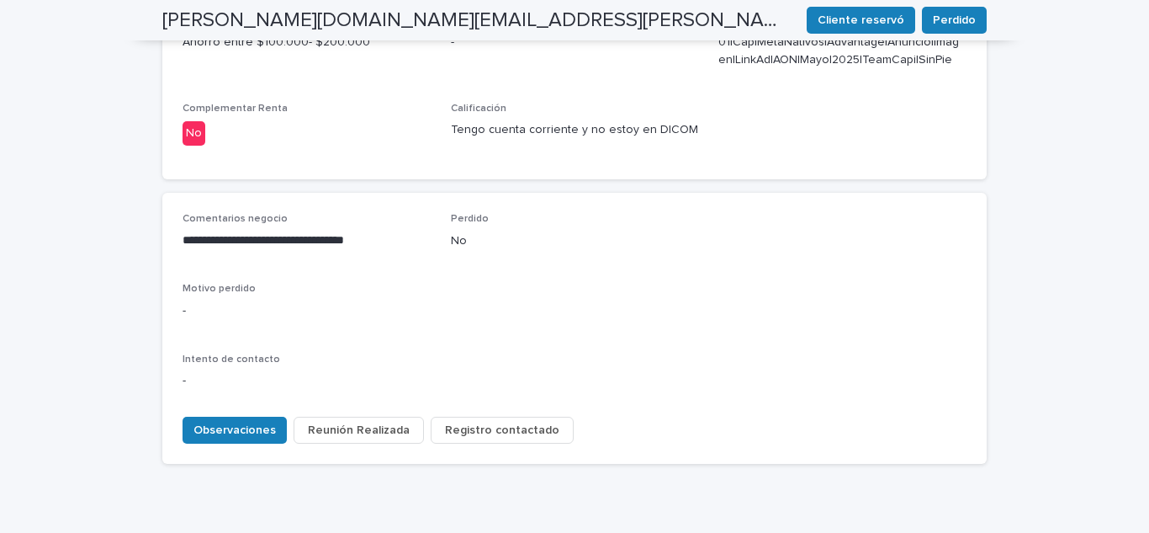
scroll to position [744, 0]
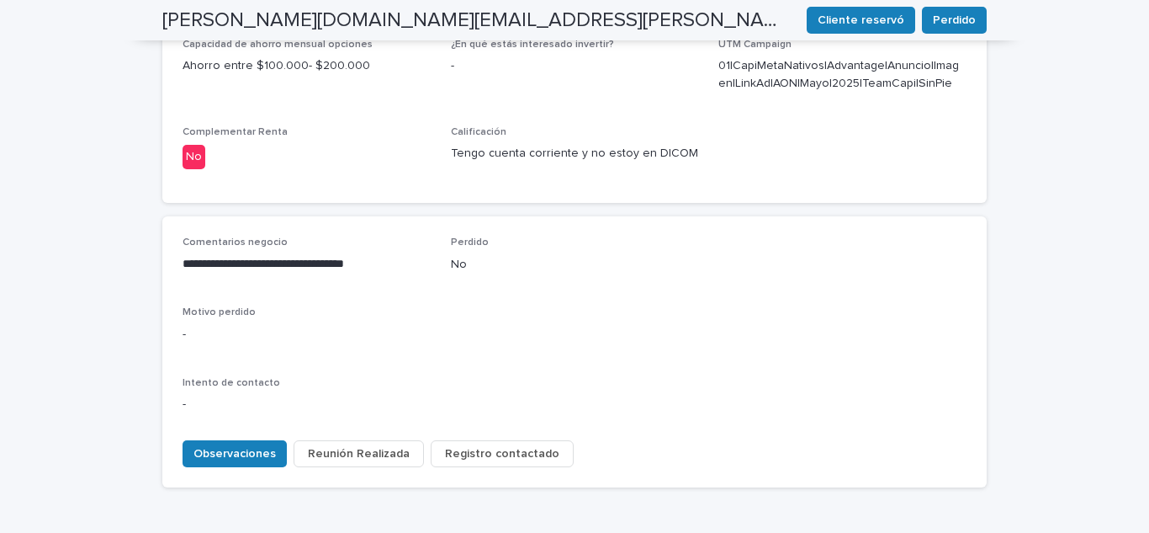
click at [489, 445] on span "Registro contactado" at bounding box center [502, 453] width 114 height 17
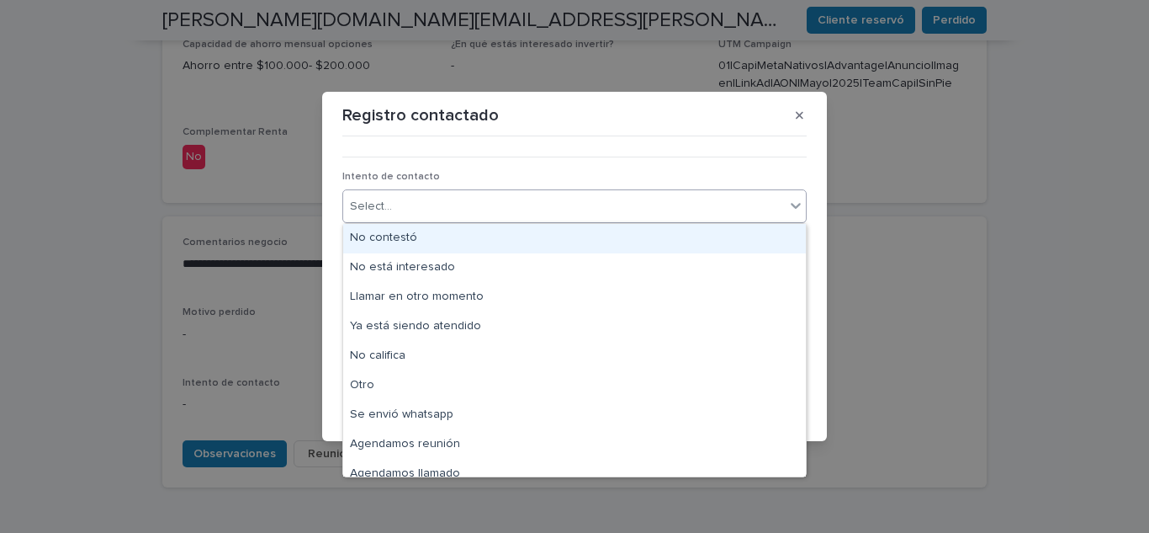
click at [396, 209] on div "Select..." at bounding box center [564, 207] width 442 height 28
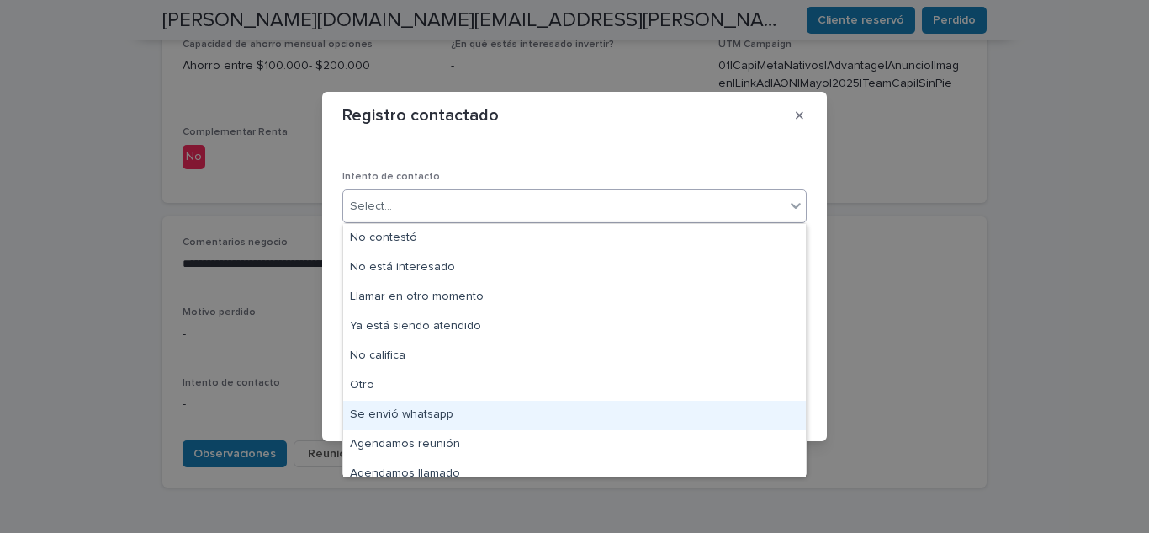
click at [403, 418] on div "Se envió whatsapp" at bounding box center [574, 414] width 463 height 29
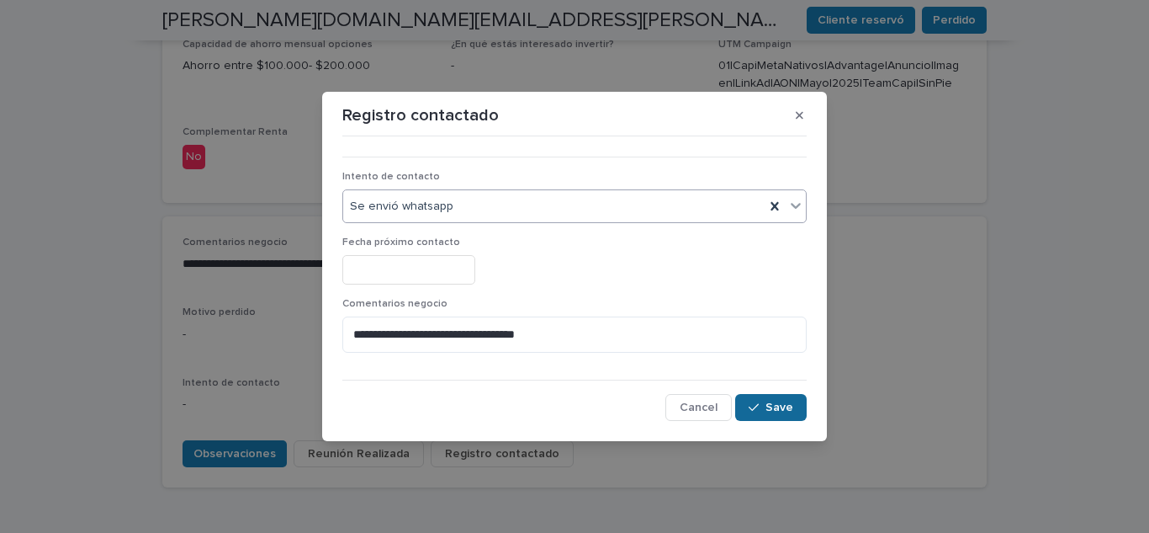
click at [786, 401] on span "Save" at bounding box center [780, 407] width 28 height 12
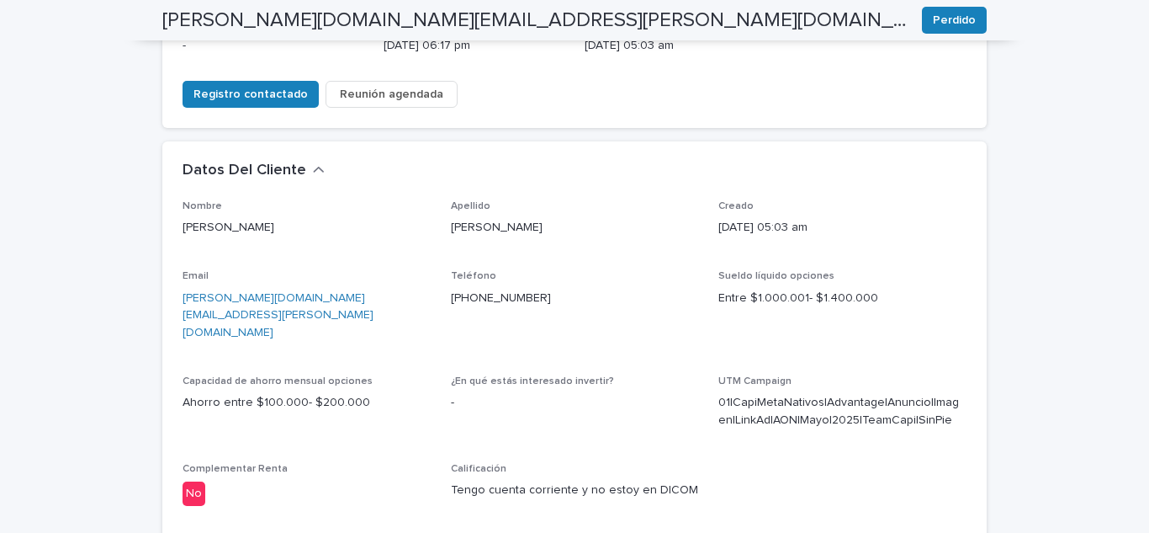
scroll to position [0, 0]
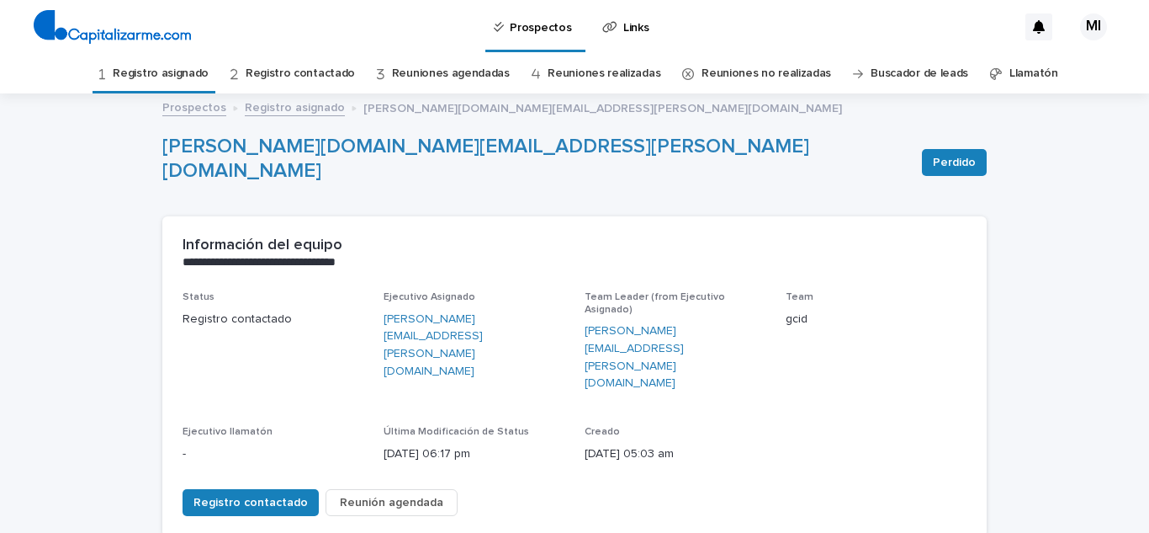
click at [177, 75] on link "Registro asignado" at bounding box center [161, 74] width 96 height 40
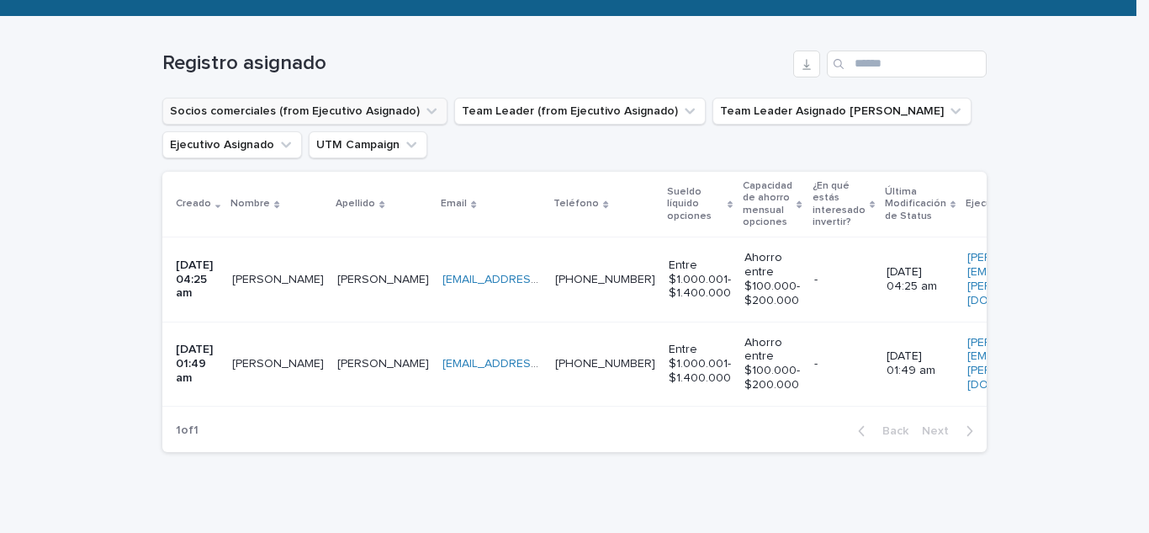
scroll to position [252, 0]
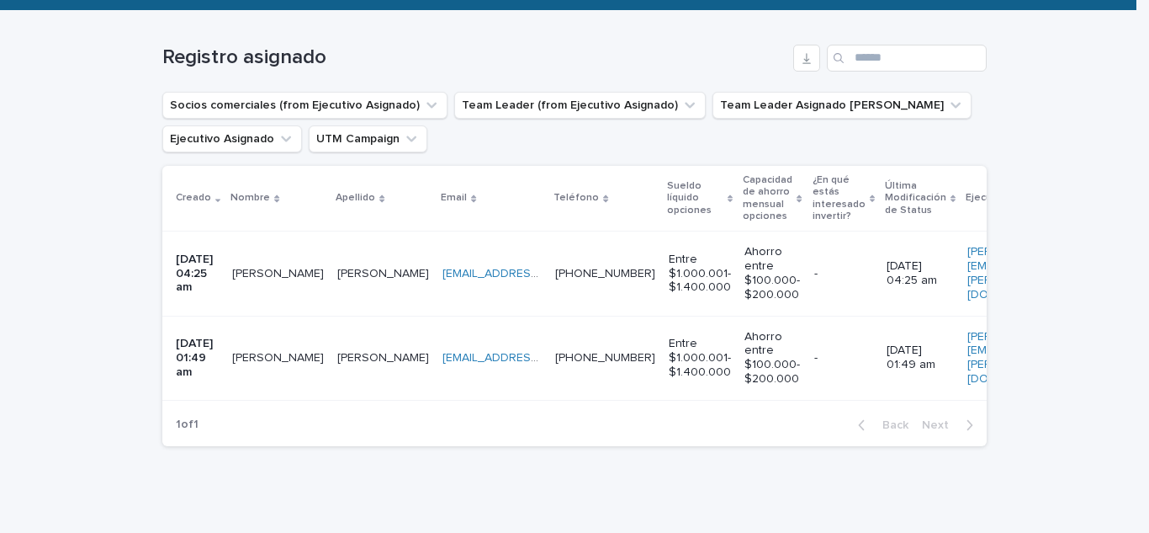
click at [263, 277] on p "[PERSON_NAME]" at bounding box center [279, 272] width 95 height 18
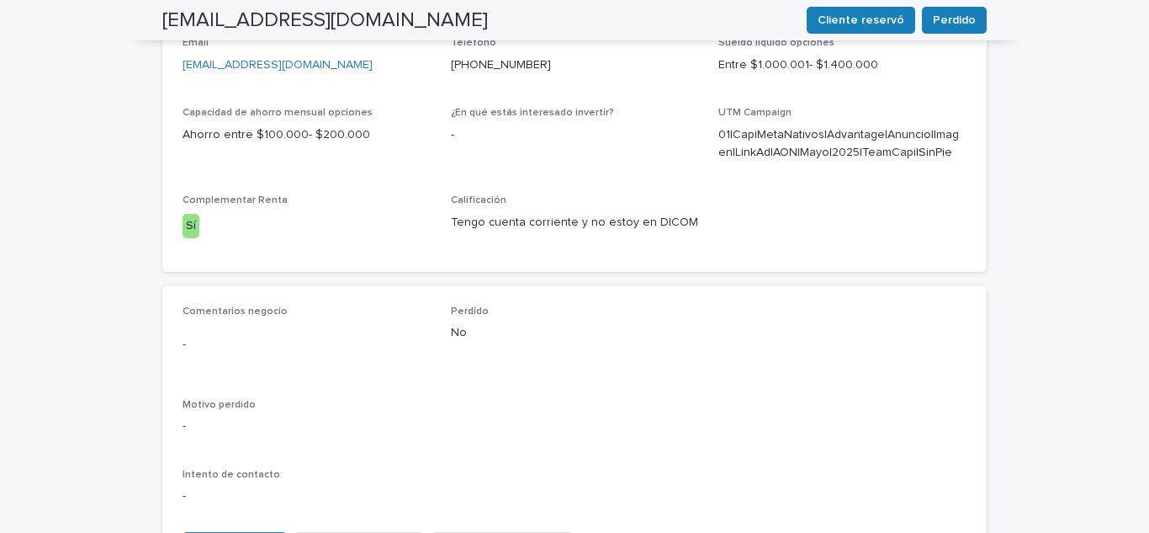
scroll to position [643, 0]
click at [229, 532] on span "Observaciones" at bounding box center [234, 543] width 82 height 17
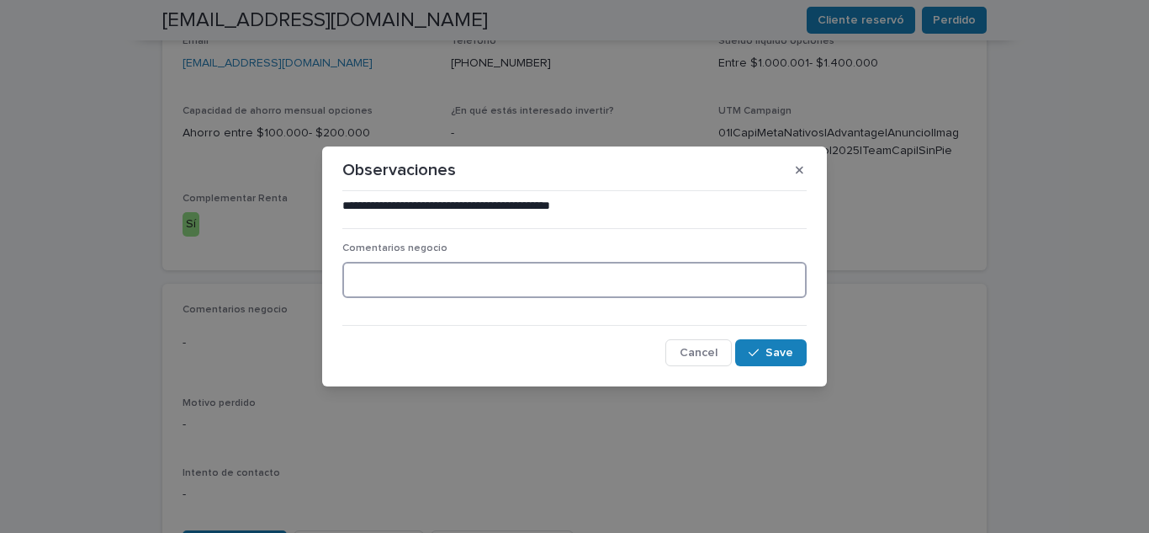
paste textarea "**********"
type textarea "**********"
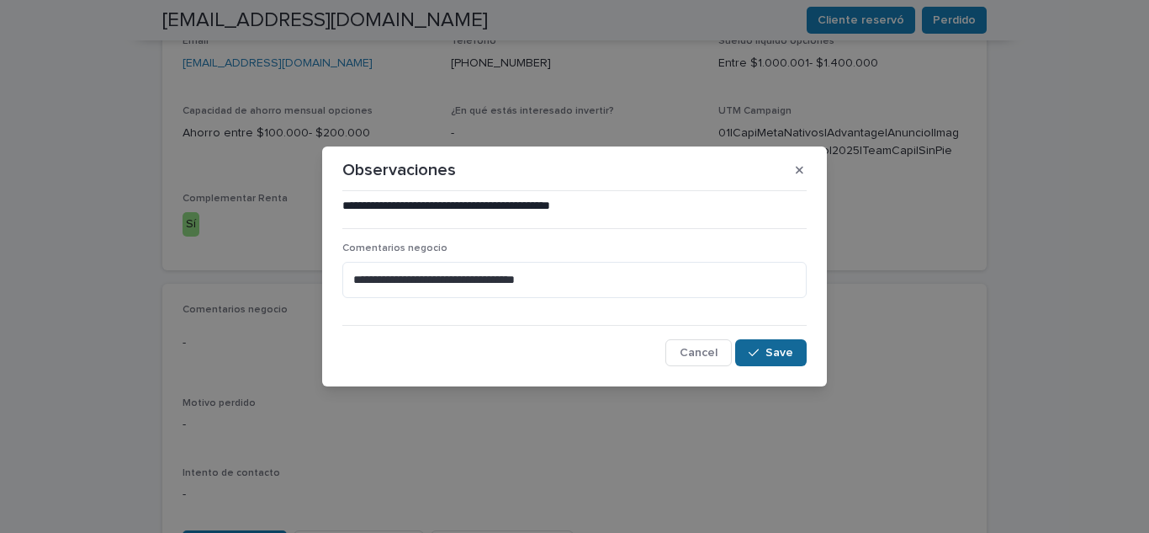
click at [773, 354] on span "Save" at bounding box center [780, 353] width 28 height 12
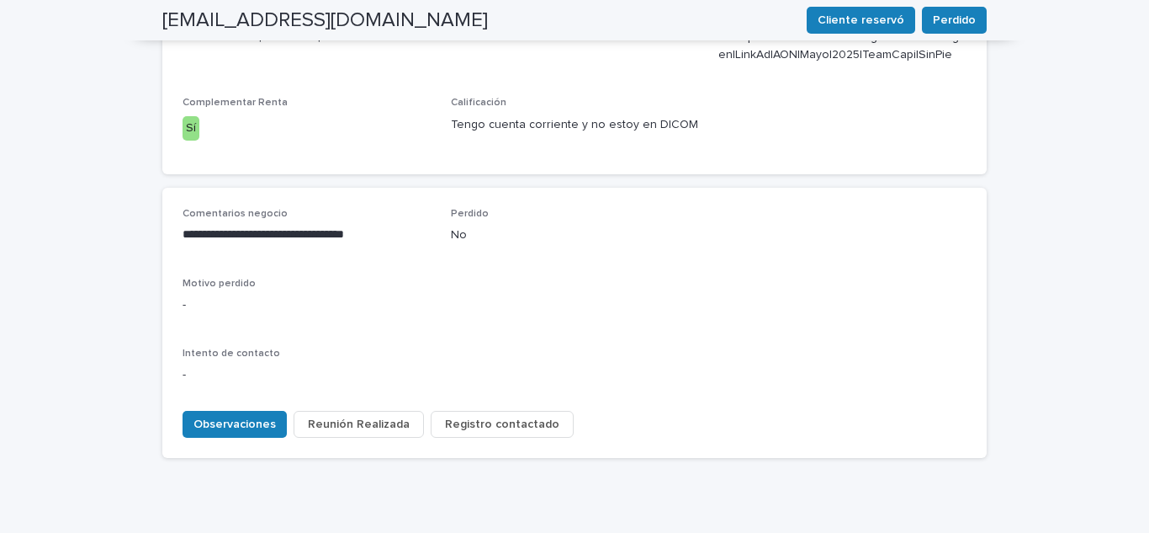
scroll to position [744, 0]
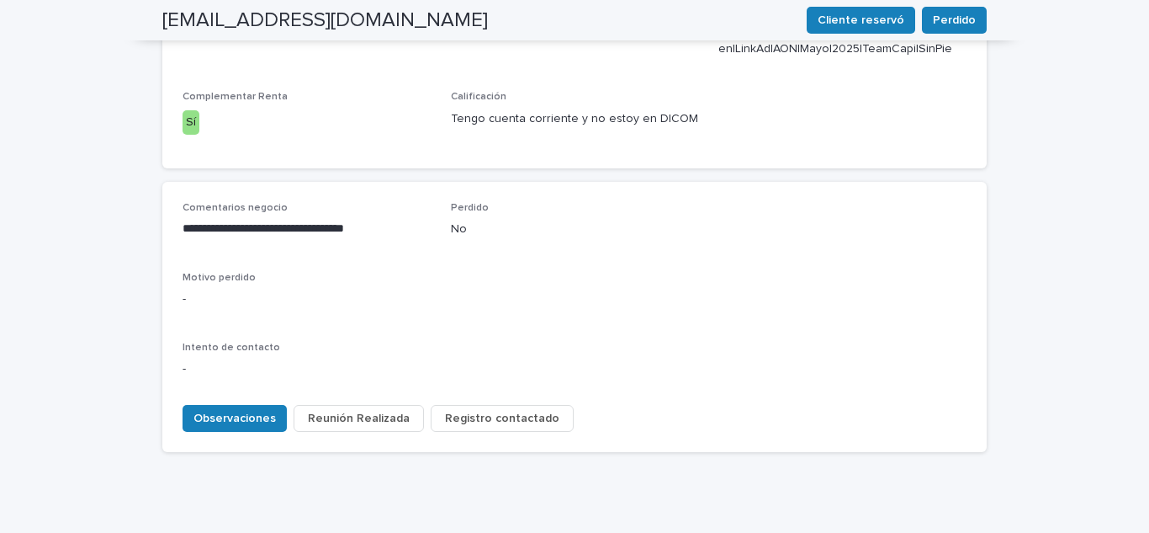
click at [520, 405] on button "Registro contactado" at bounding box center [502, 418] width 143 height 27
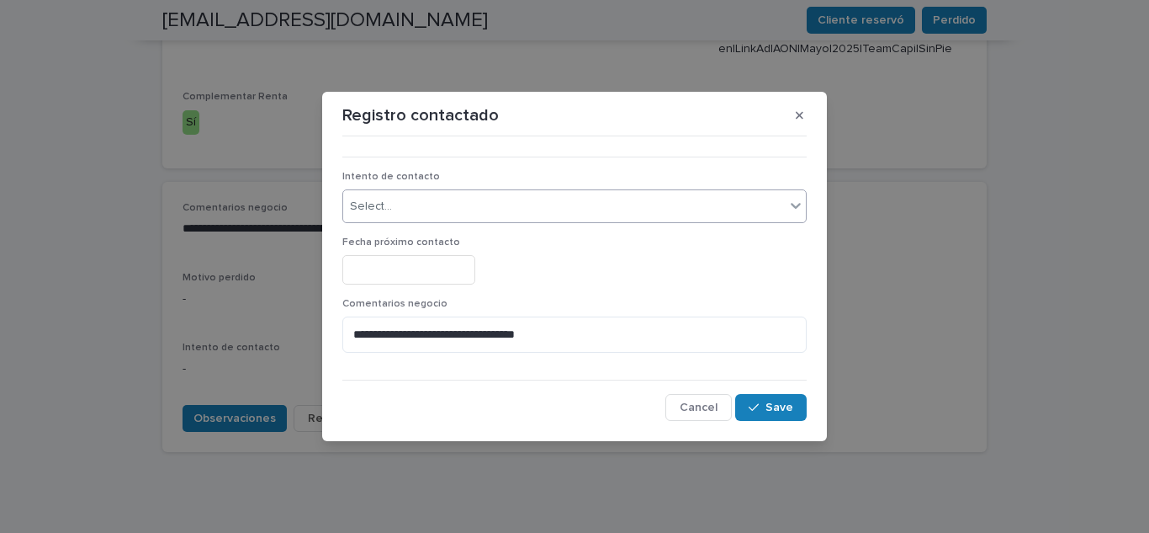
click at [387, 215] on div "Select..." at bounding box center [371, 207] width 42 height 18
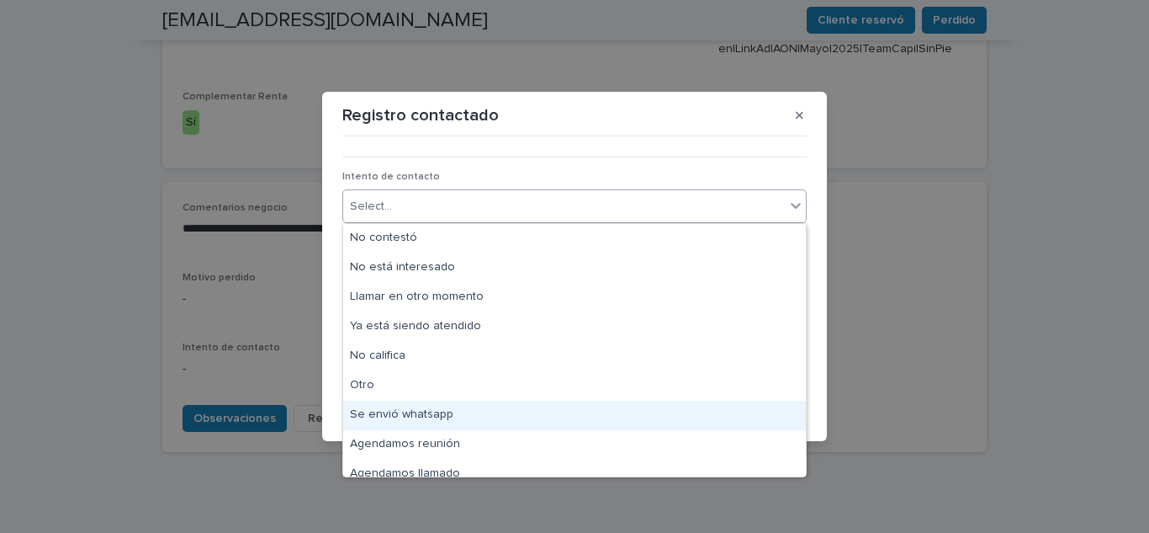
click at [381, 411] on div "Se envió whatsapp" at bounding box center [574, 414] width 463 height 29
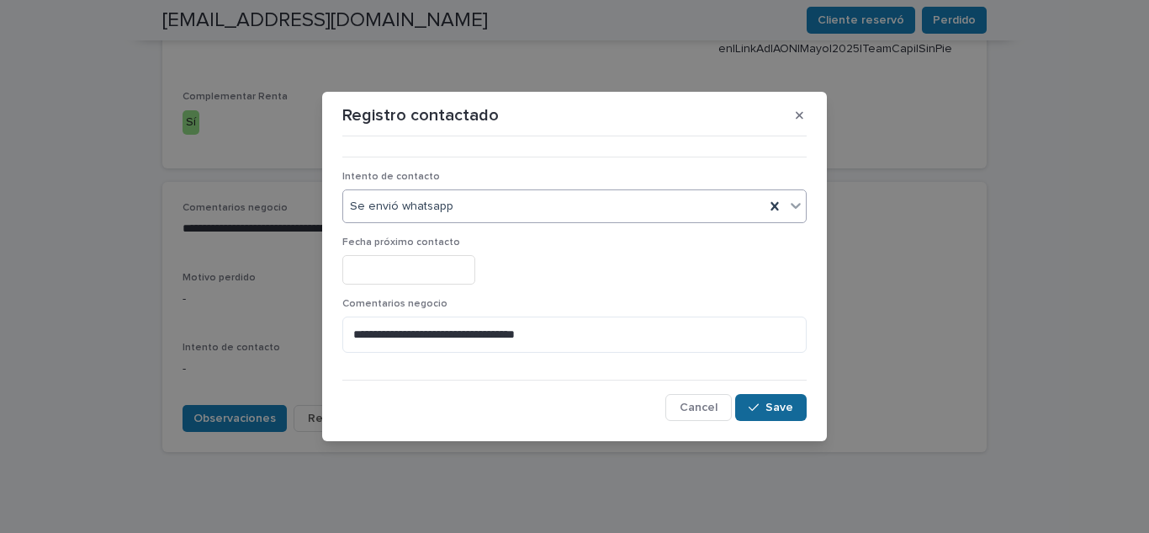
click at [783, 400] on button "Save" at bounding box center [771, 407] width 72 height 27
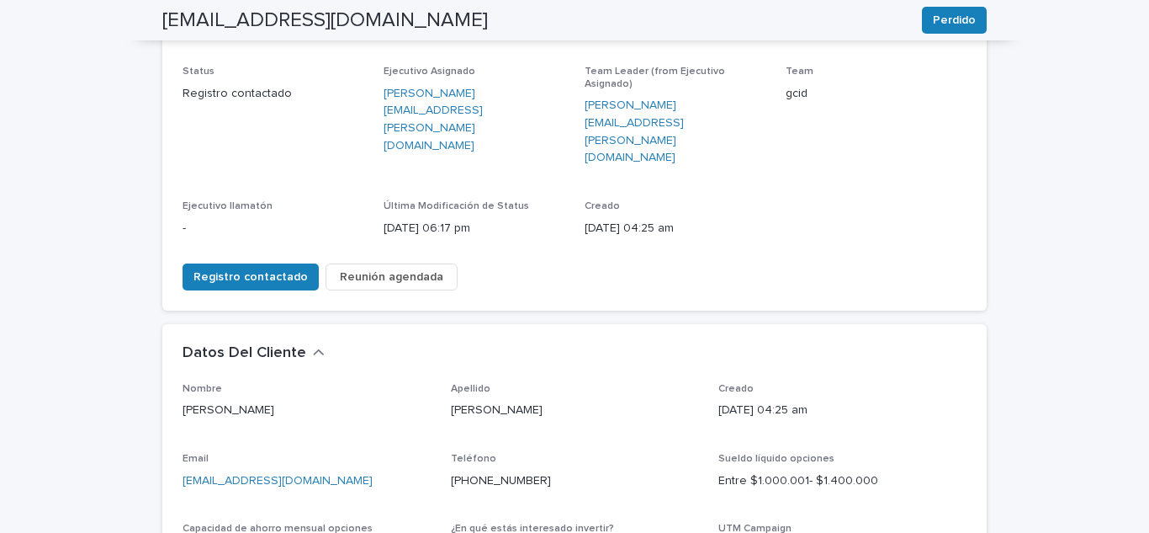
scroll to position [0, 0]
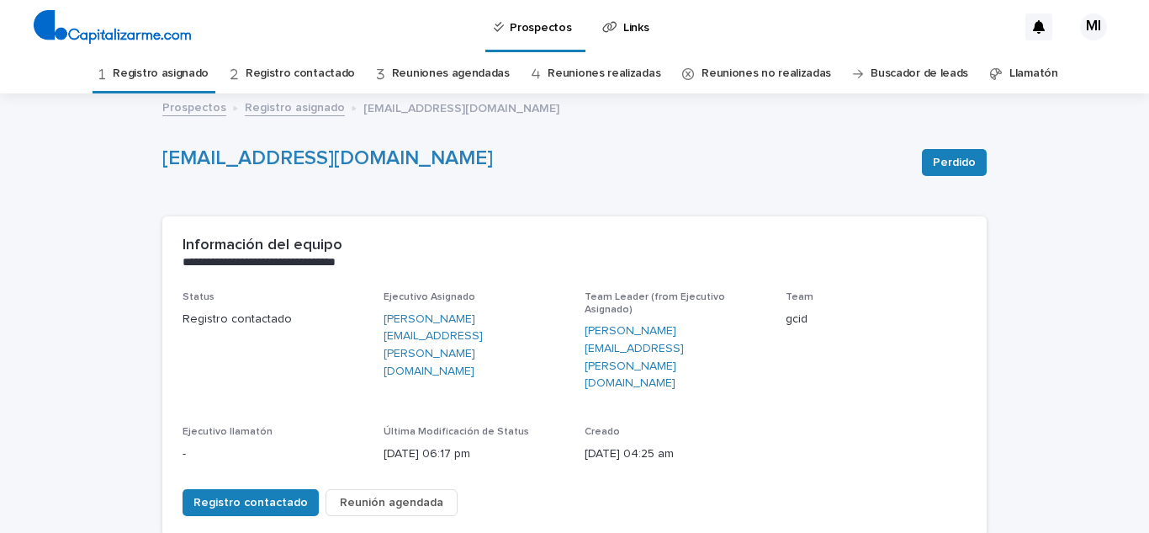
click at [173, 77] on link "Registro asignado" at bounding box center [161, 74] width 96 height 40
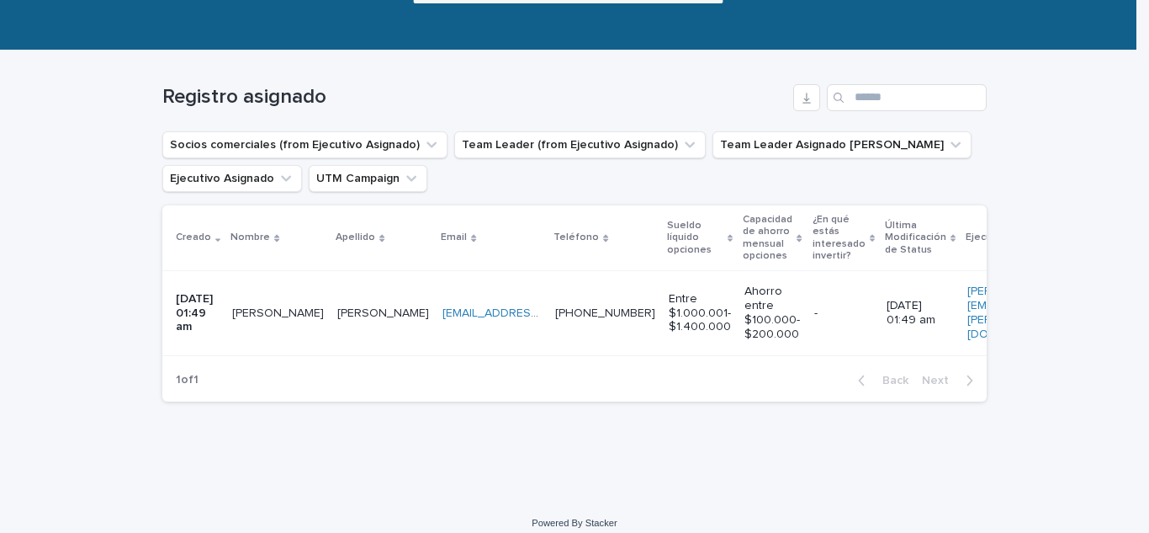
scroll to position [239, 0]
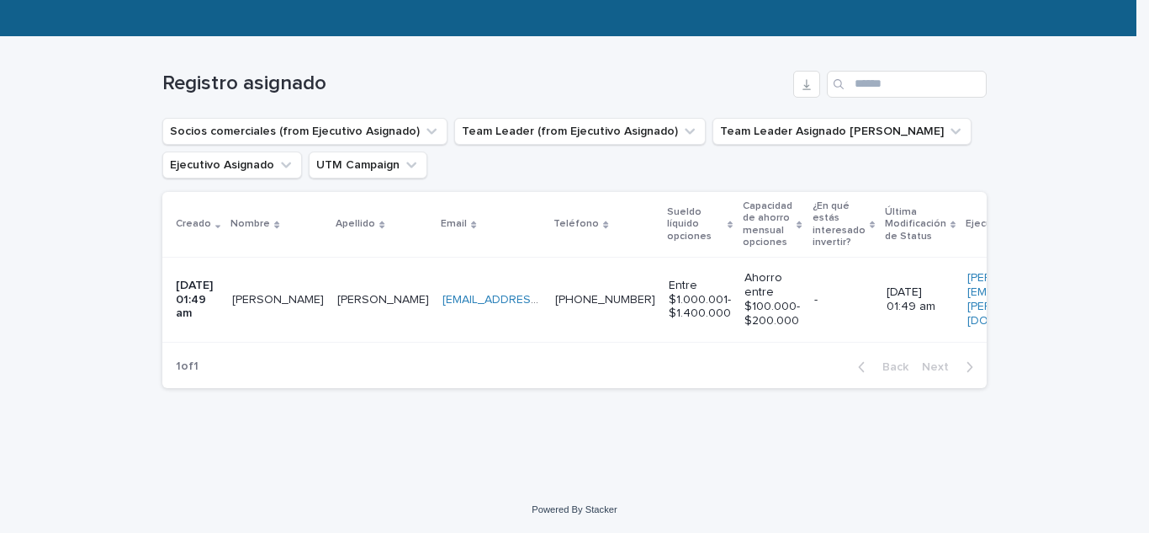
click at [264, 295] on div "[PERSON_NAME] [PERSON_NAME]" at bounding box center [278, 300] width 92 height 28
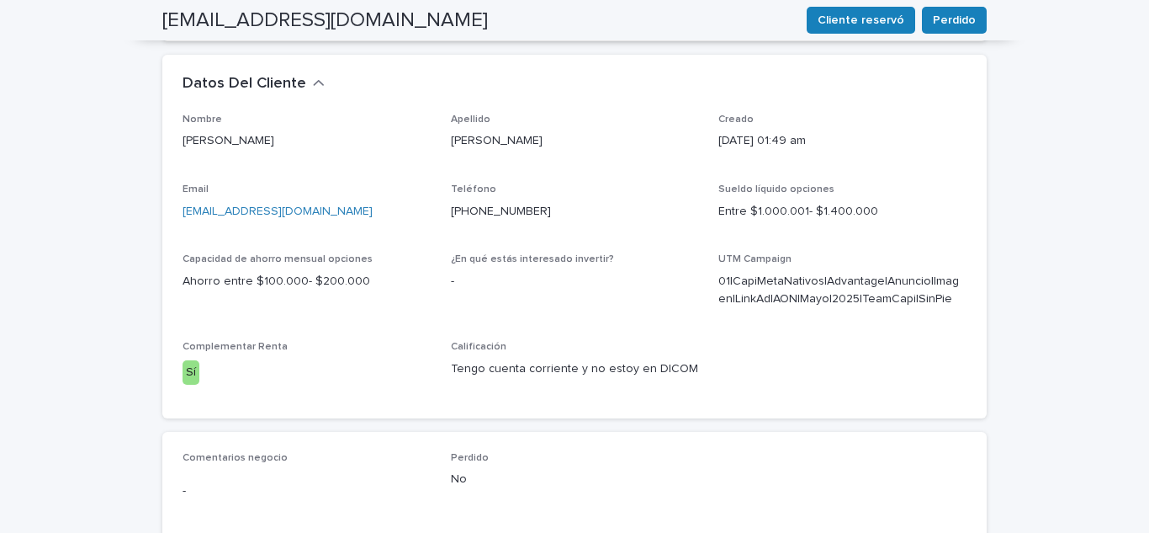
scroll to position [727, 0]
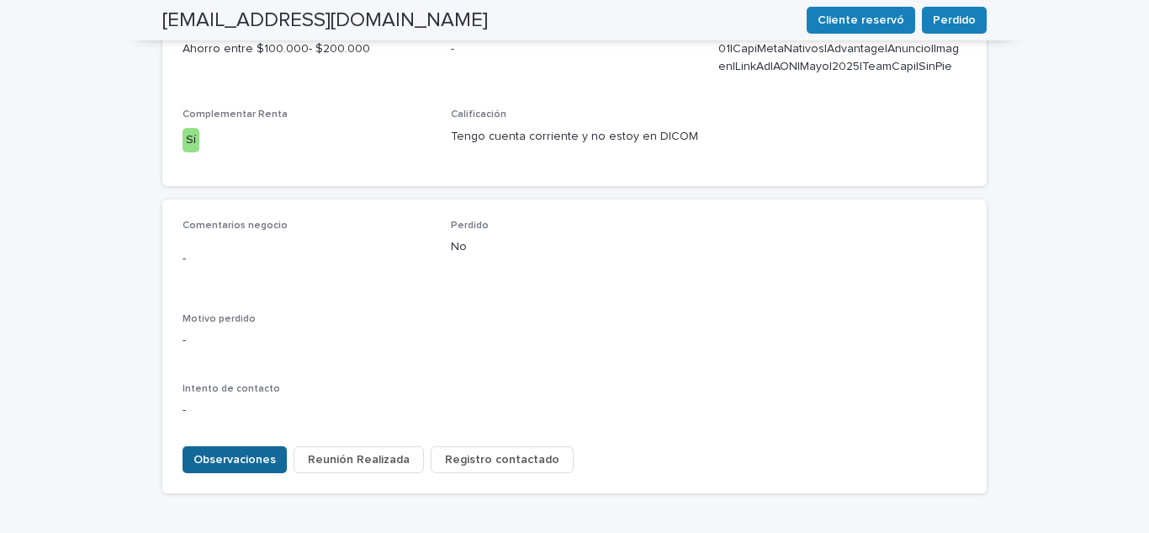
click at [221, 451] on span "Observaciones" at bounding box center [234, 459] width 82 height 17
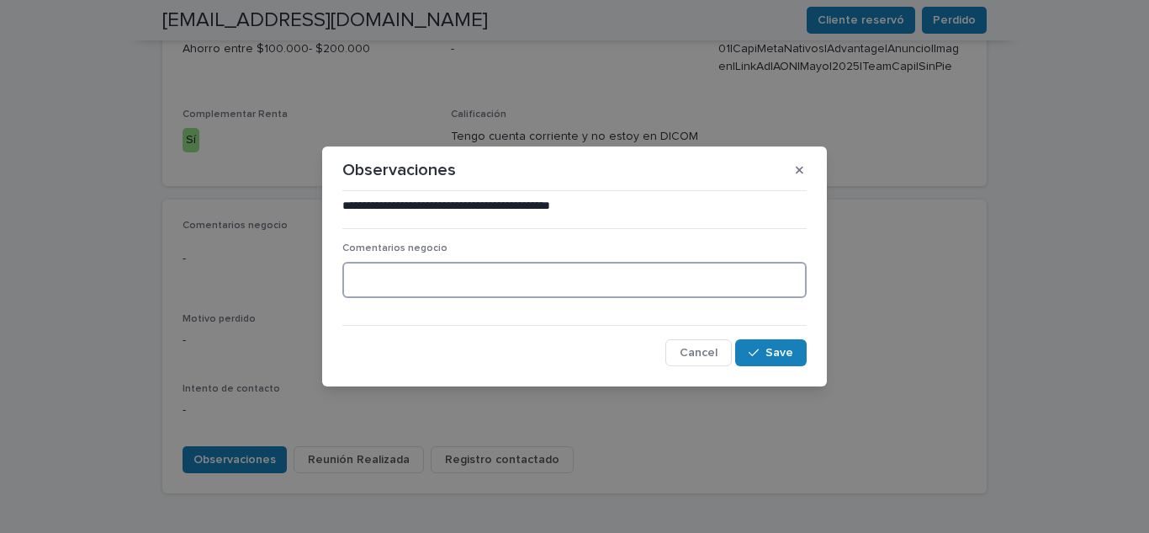
paste textarea "**********"
type textarea "**********"
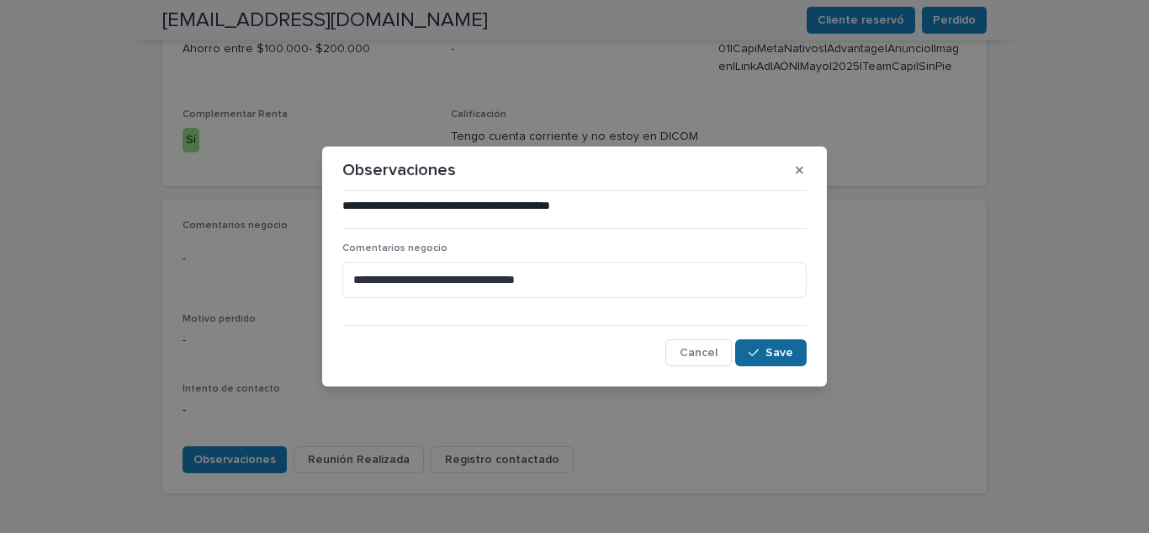
click at [773, 351] on span "Save" at bounding box center [780, 353] width 28 height 12
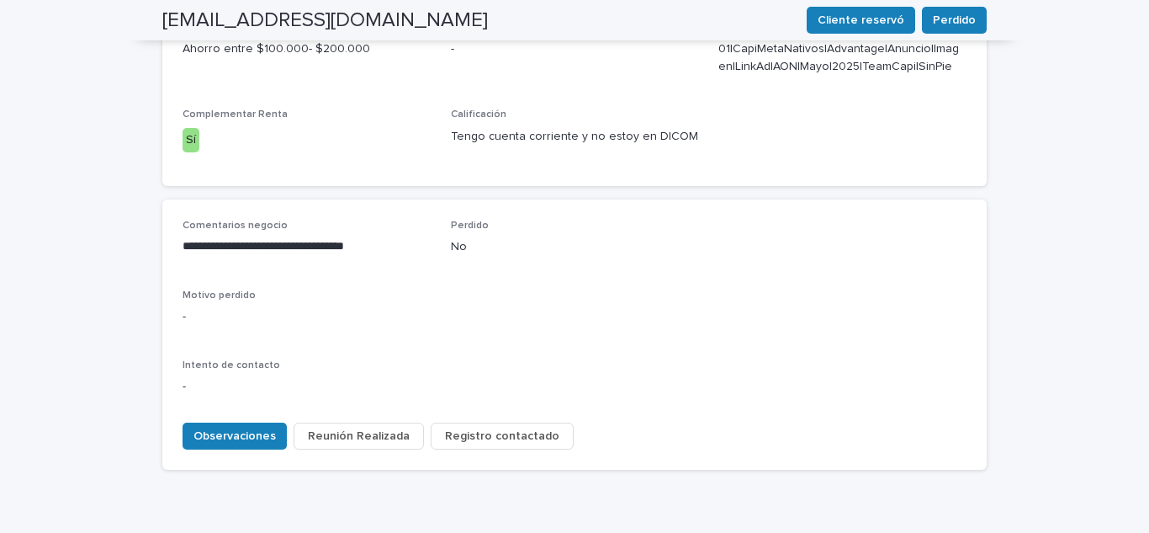
scroll to position [744, 0]
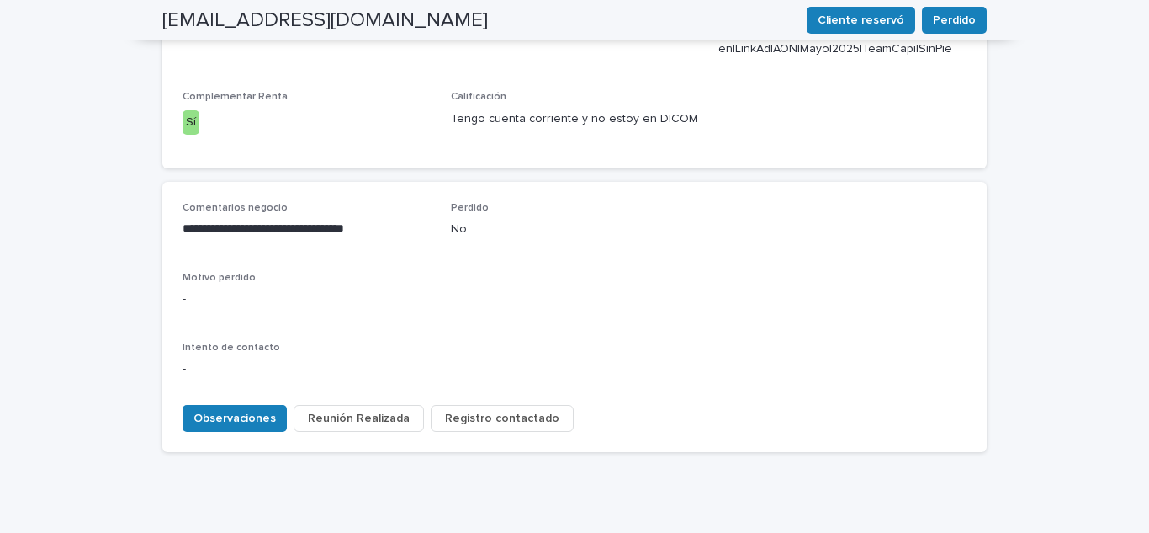
click at [514, 410] on span "Registro contactado" at bounding box center [502, 418] width 114 height 17
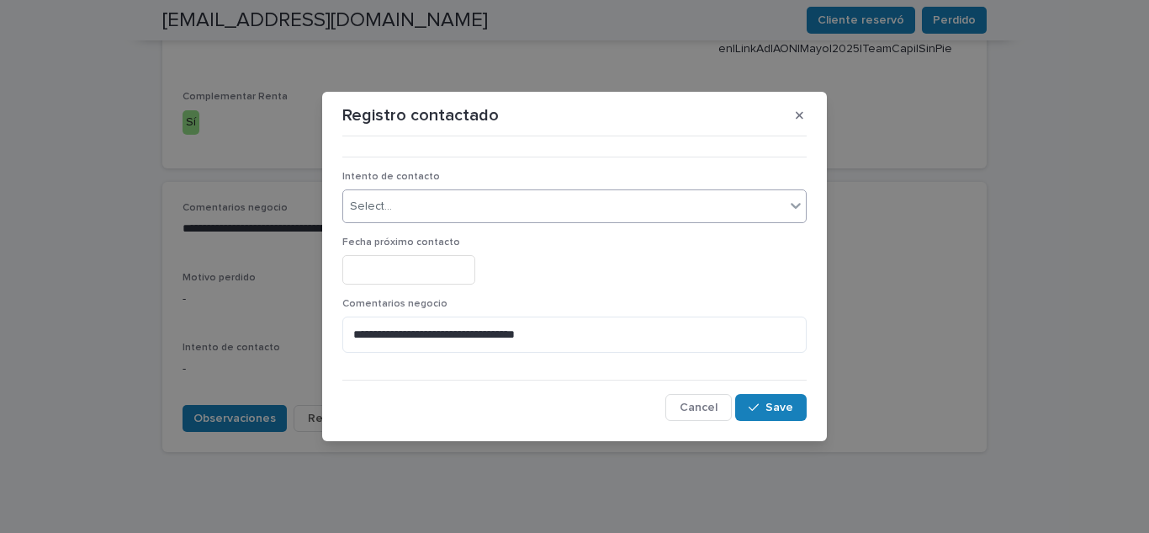
click at [399, 213] on div "Select..." at bounding box center [564, 207] width 442 height 28
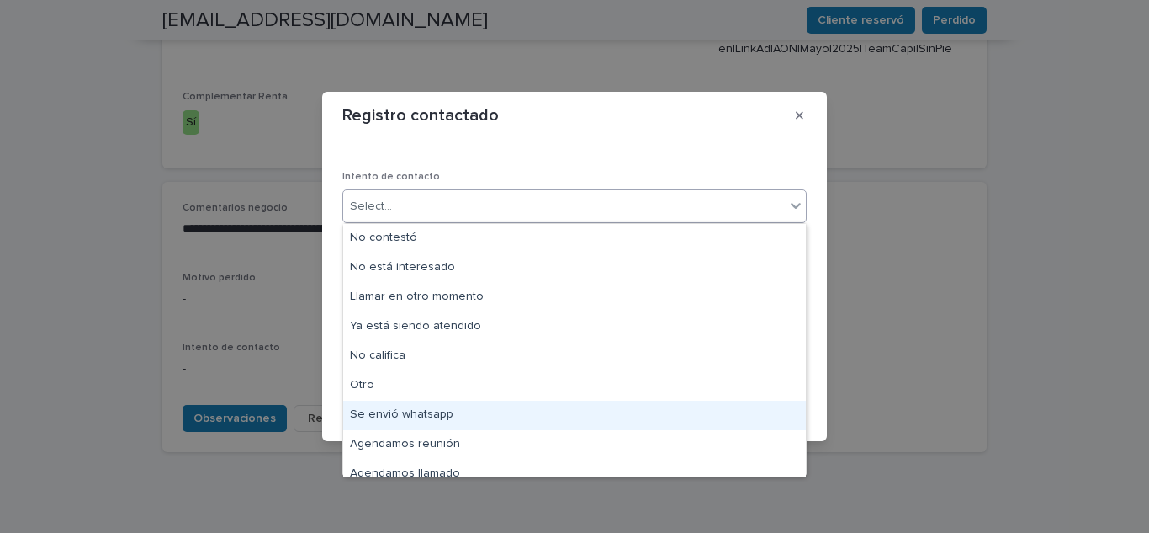
click at [405, 420] on div "Se envió whatsapp" at bounding box center [574, 414] width 463 height 29
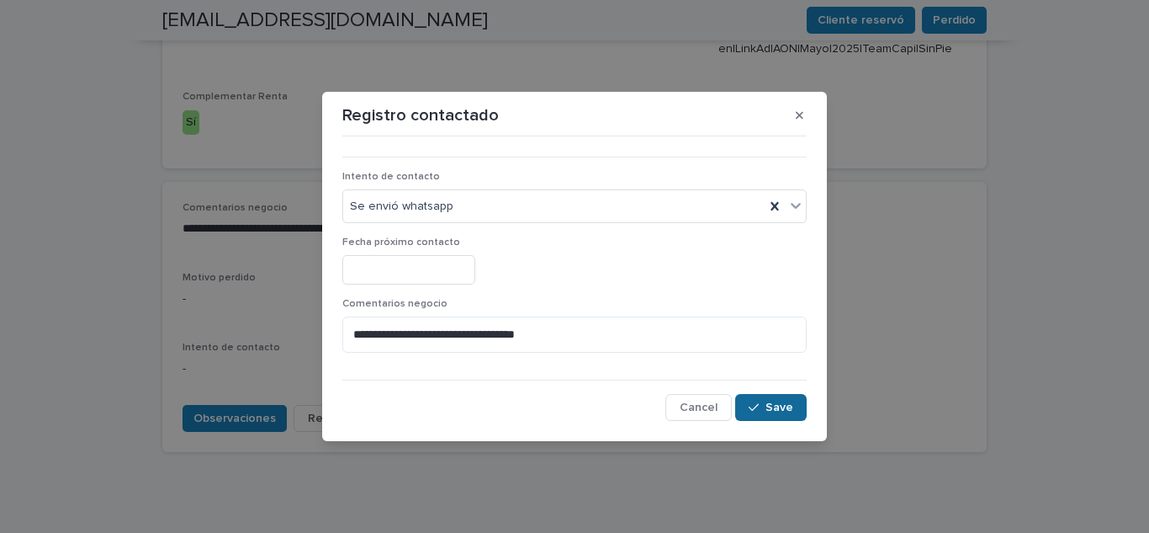
click at [779, 410] on span "Save" at bounding box center [780, 407] width 28 height 12
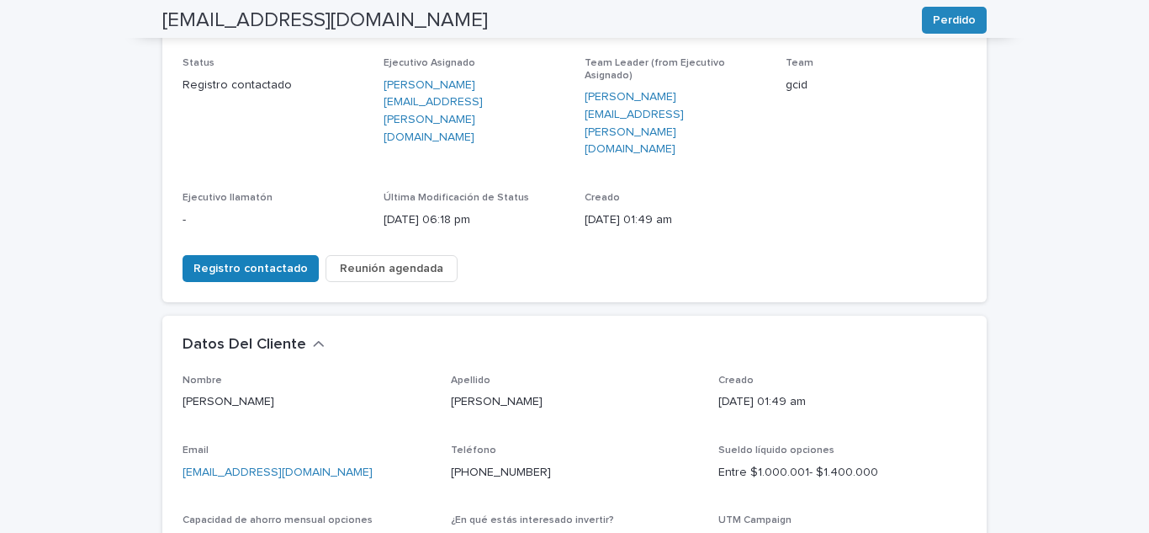
scroll to position [0, 0]
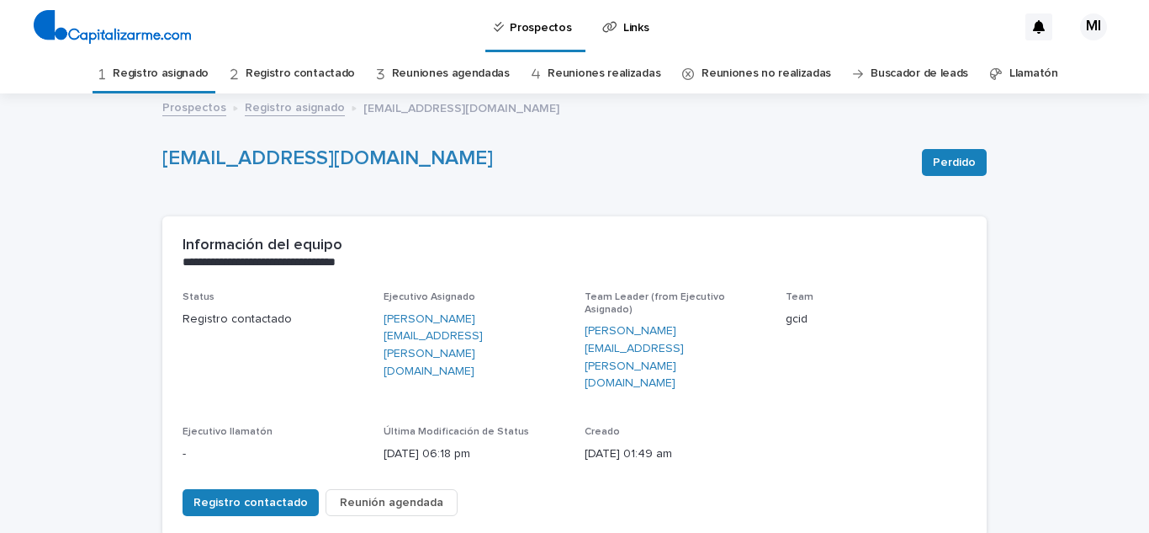
click at [179, 71] on link "Registro asignado" at bounding box center [161, 74] width 96 height 40
